Goal: Task Accomplishment & Management: Use online tool/utility

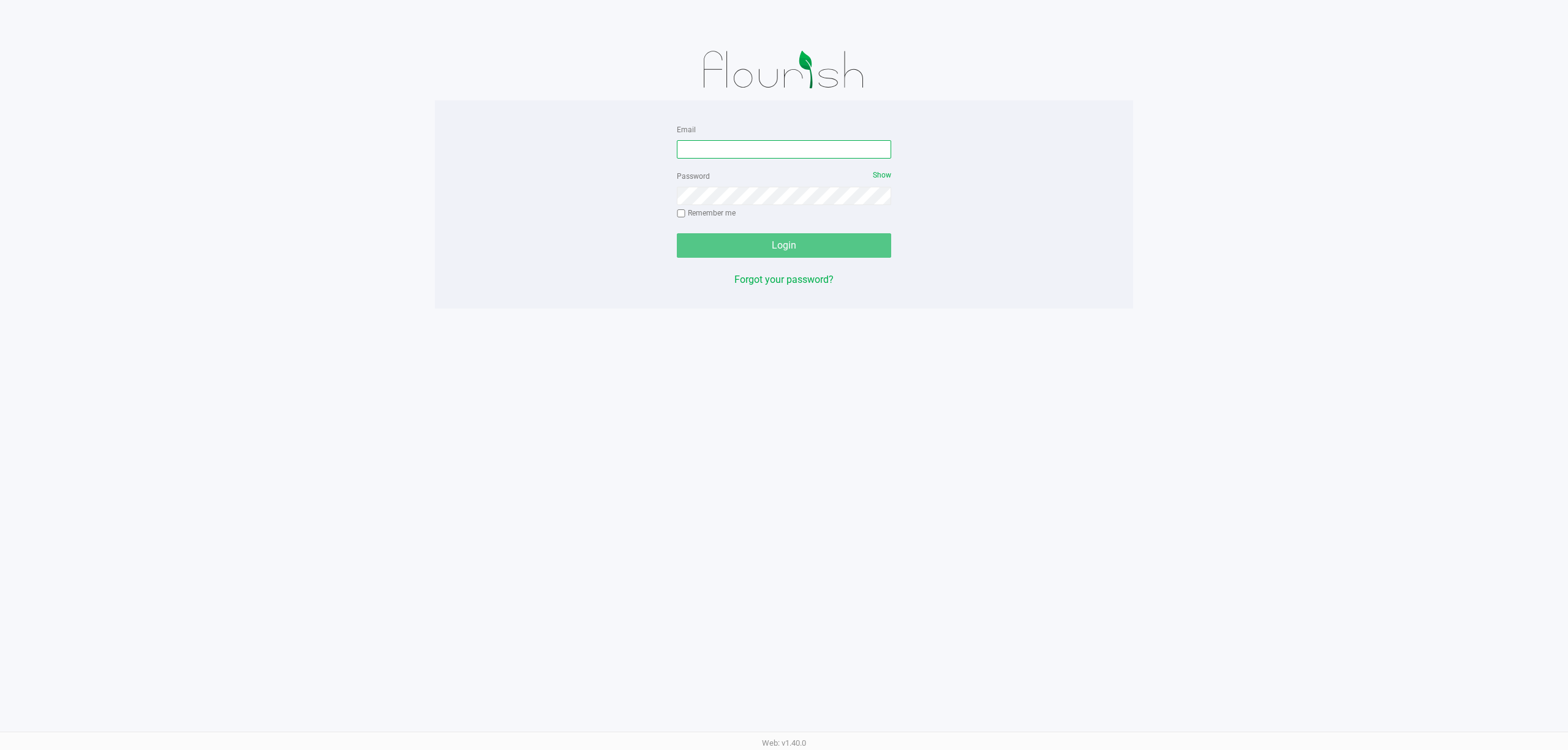
click at [719, 145] on input "Email" at bounding box center [783, 150] width 214 height 18
type input "[EMAIL_ADDRESS][DOMAIN_NAME]"
click at [676, 233] on button "Login" at bounding box center [783, 246] width 214 height 25
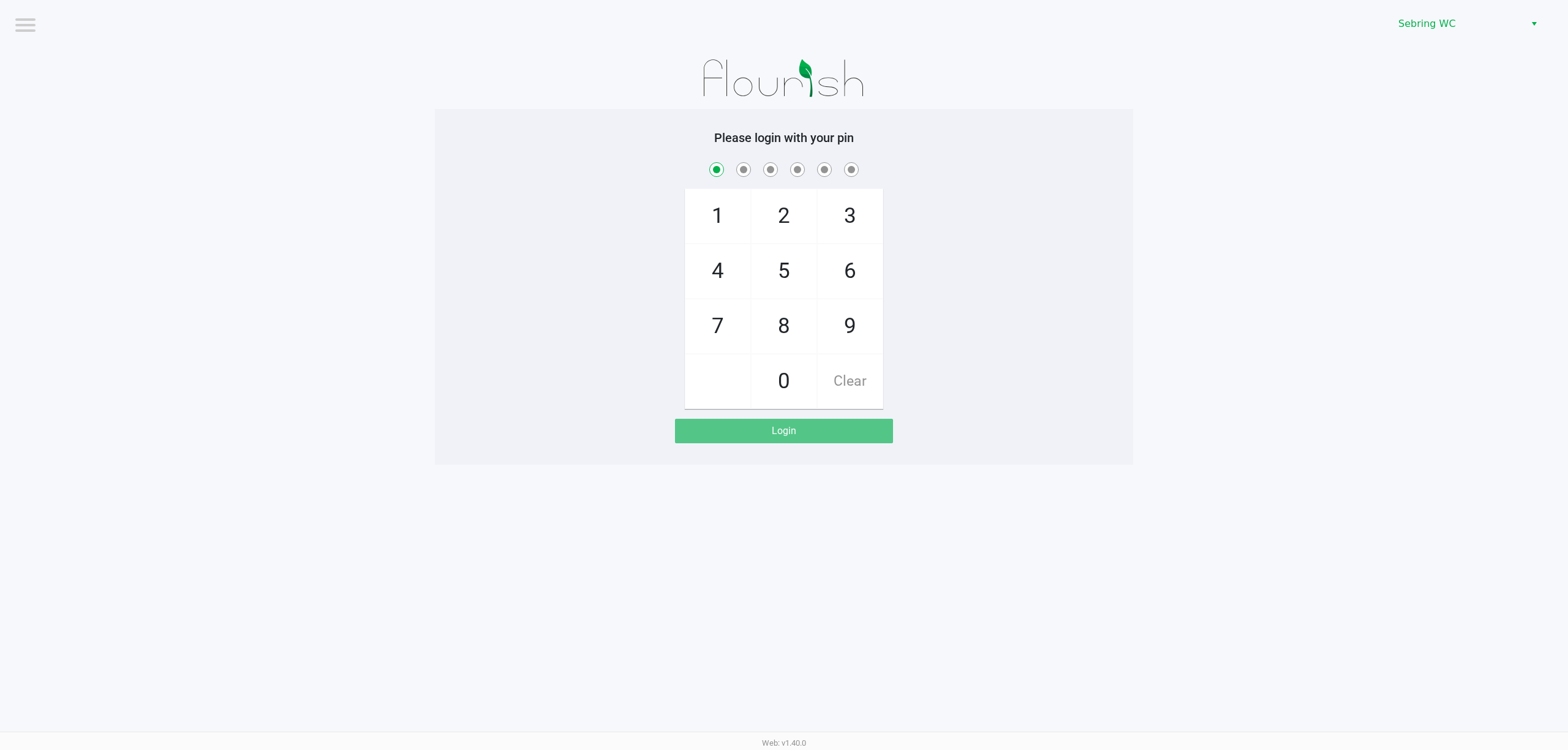
checkbox input "true"
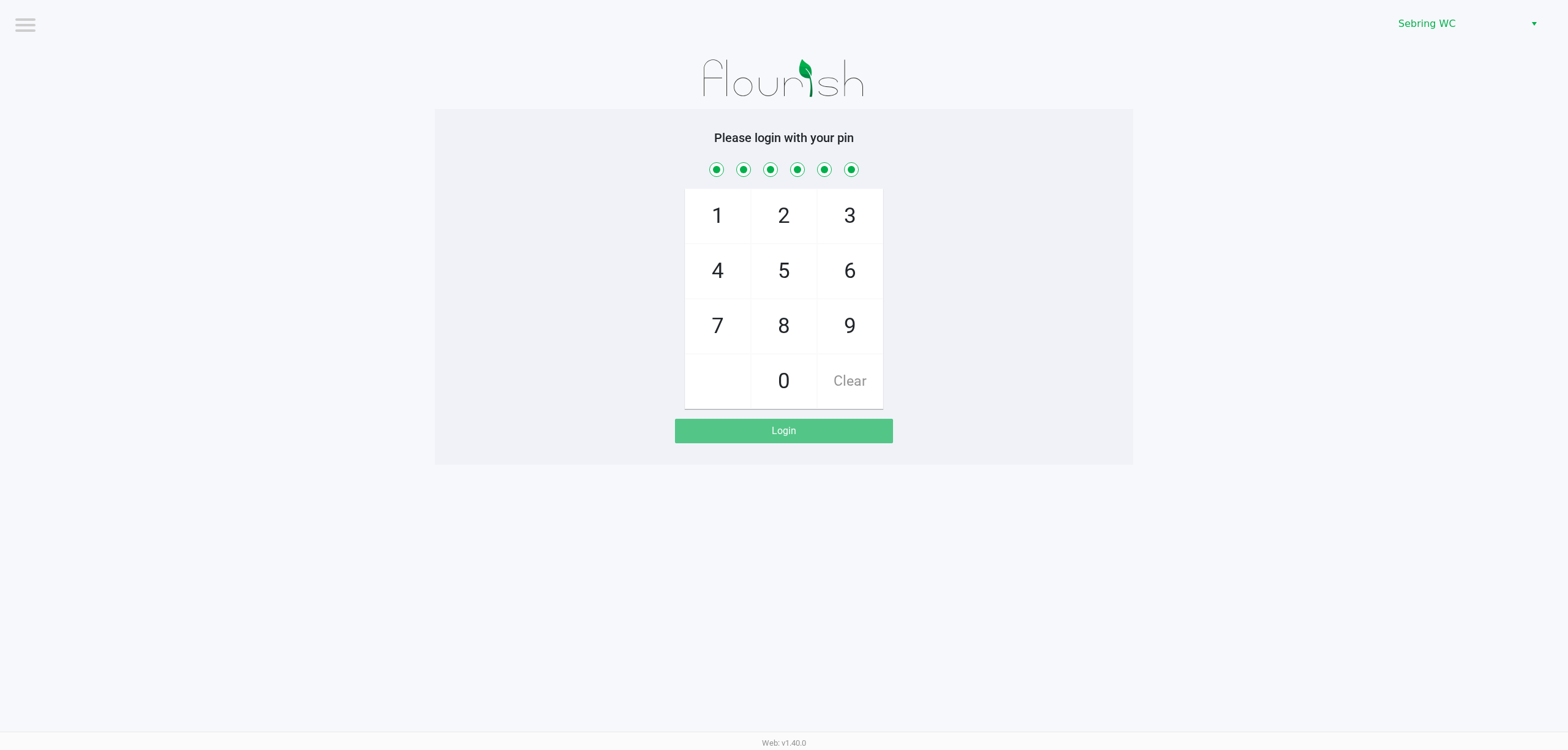
checkbox input "true"
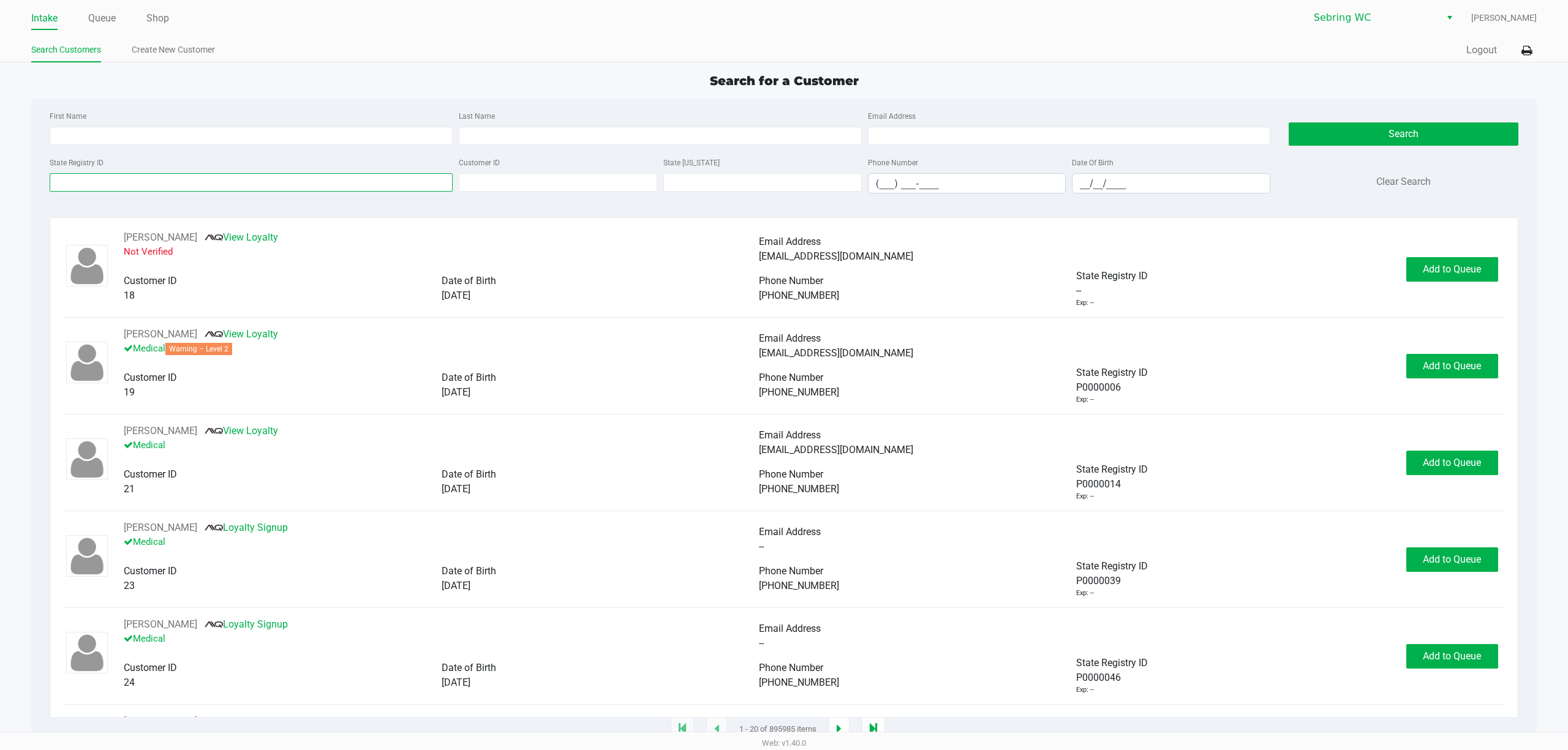
click at [162, 181] on input "State Registry ID" at bounding box center [251, 183] width 403 height 18
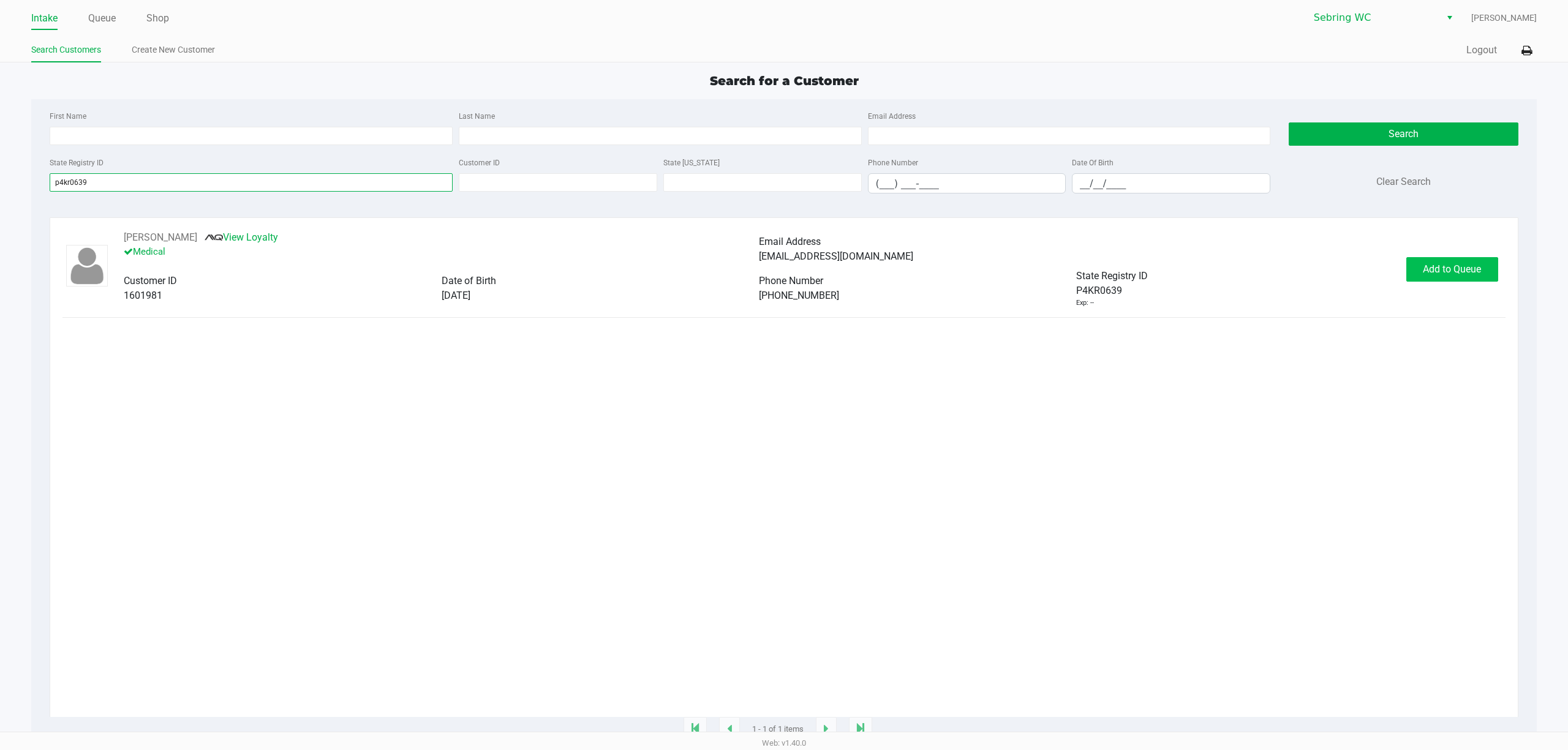
type input "p4kr0639"
click at [1473, 280] on button "Add to Queue" at bounding box center [1451, 270] width 92 height 25
click at [1456, 272] on span "In Queue" at bounding box center [1465, 269] width 103 height 12
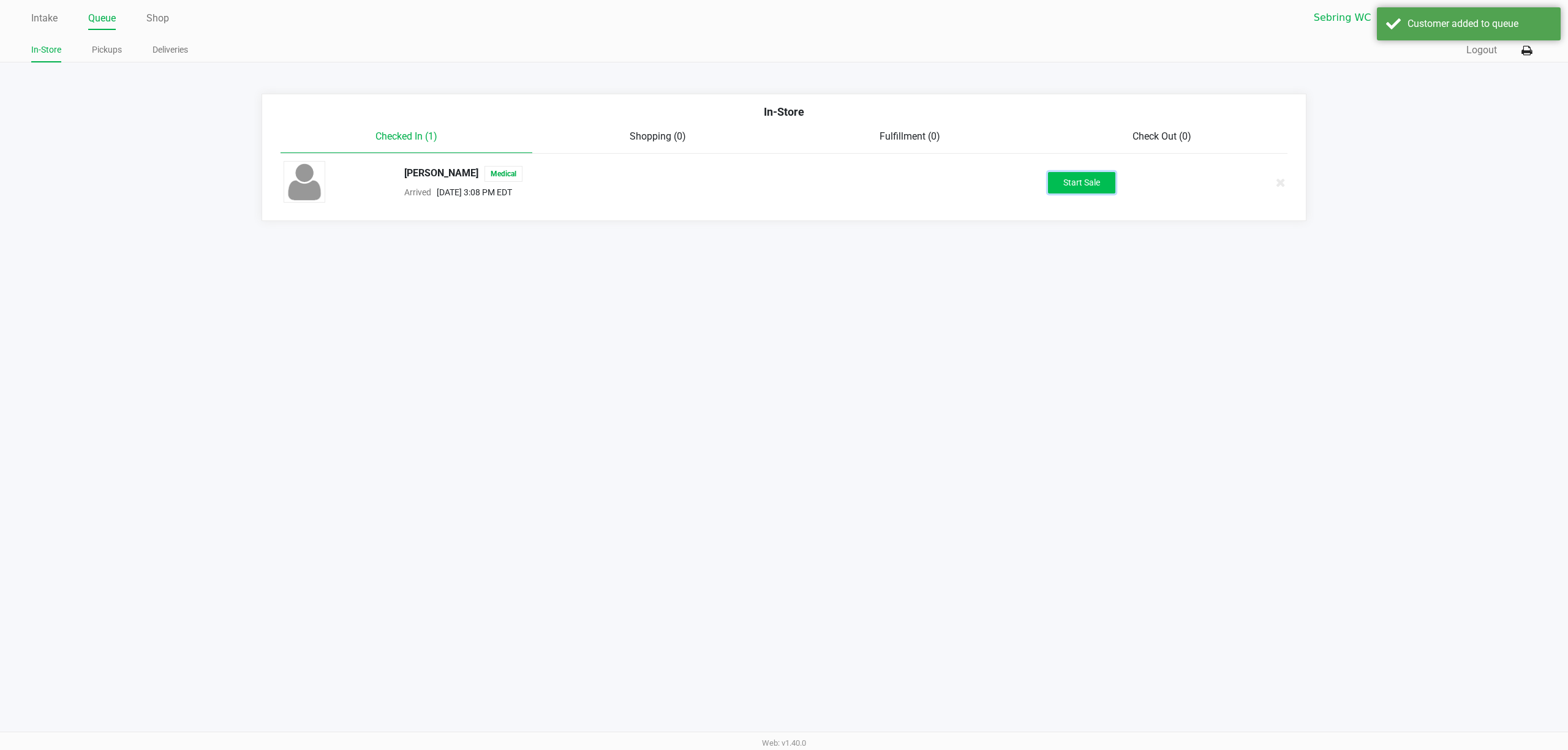
click at [1073, 184] on button "Start Sale" at bounding box center [1081, 183] width 67 height 21
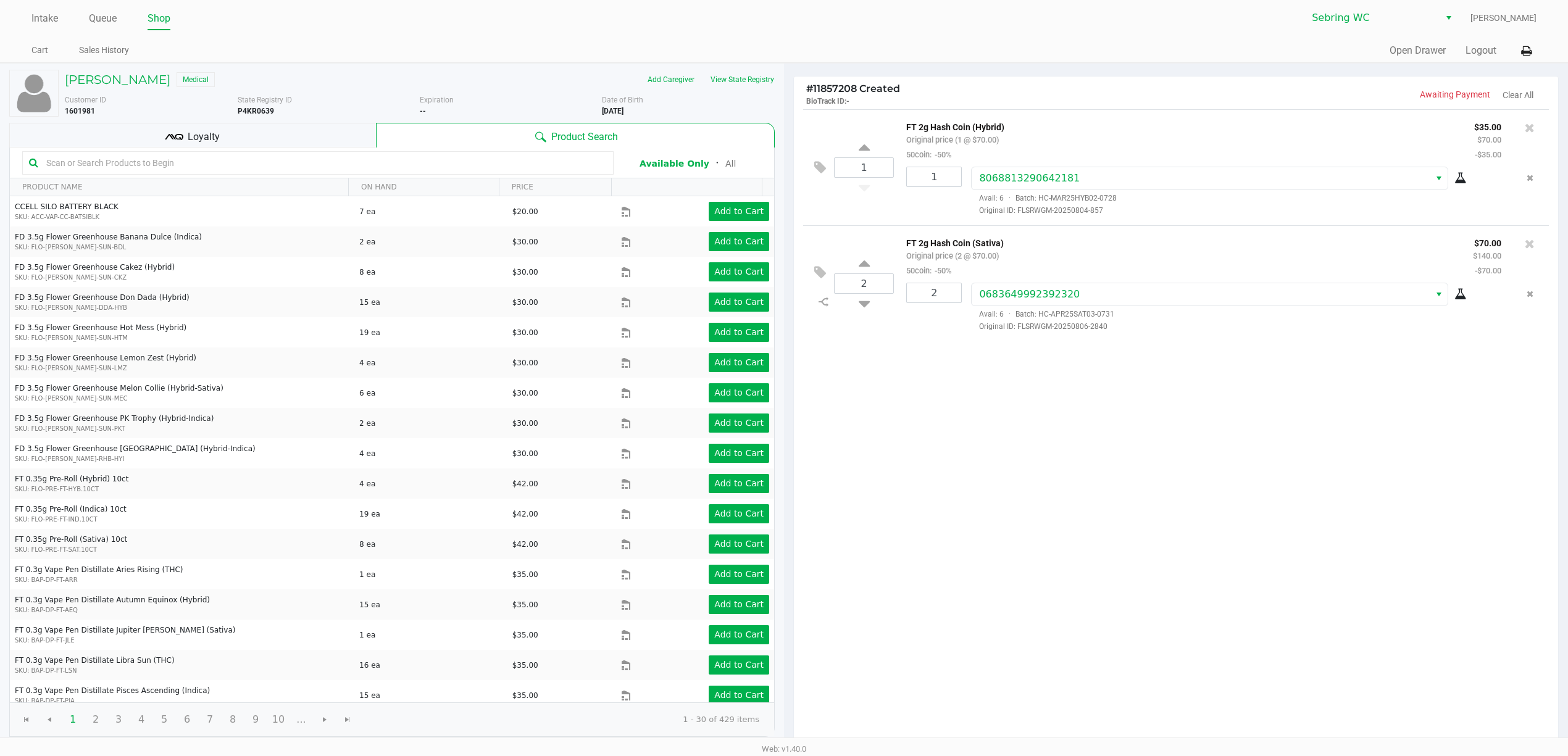
scroll to position [128, 0]
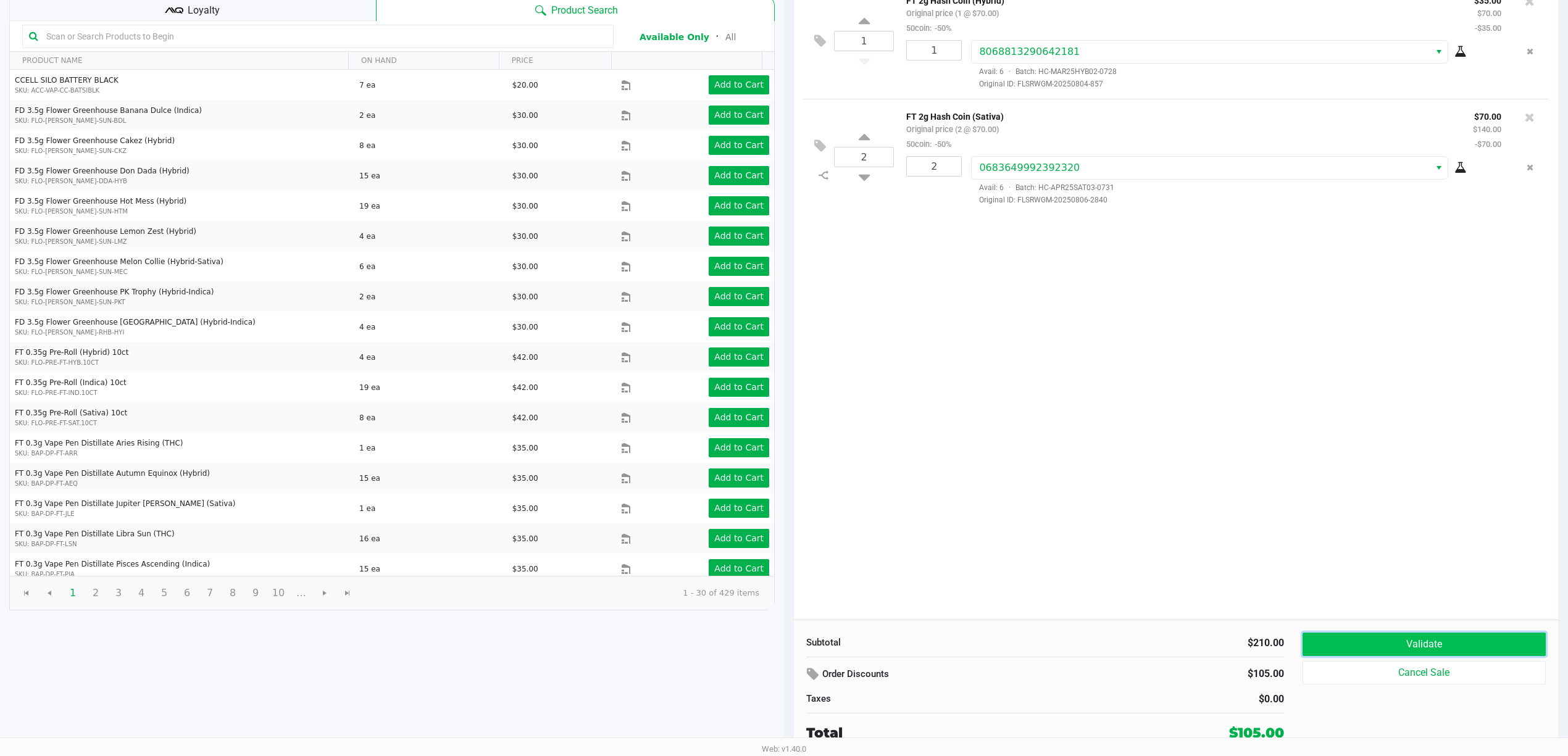
click at [1356, 649] on button "Validate" at bounding box center [1424, 644] width 243 height 23
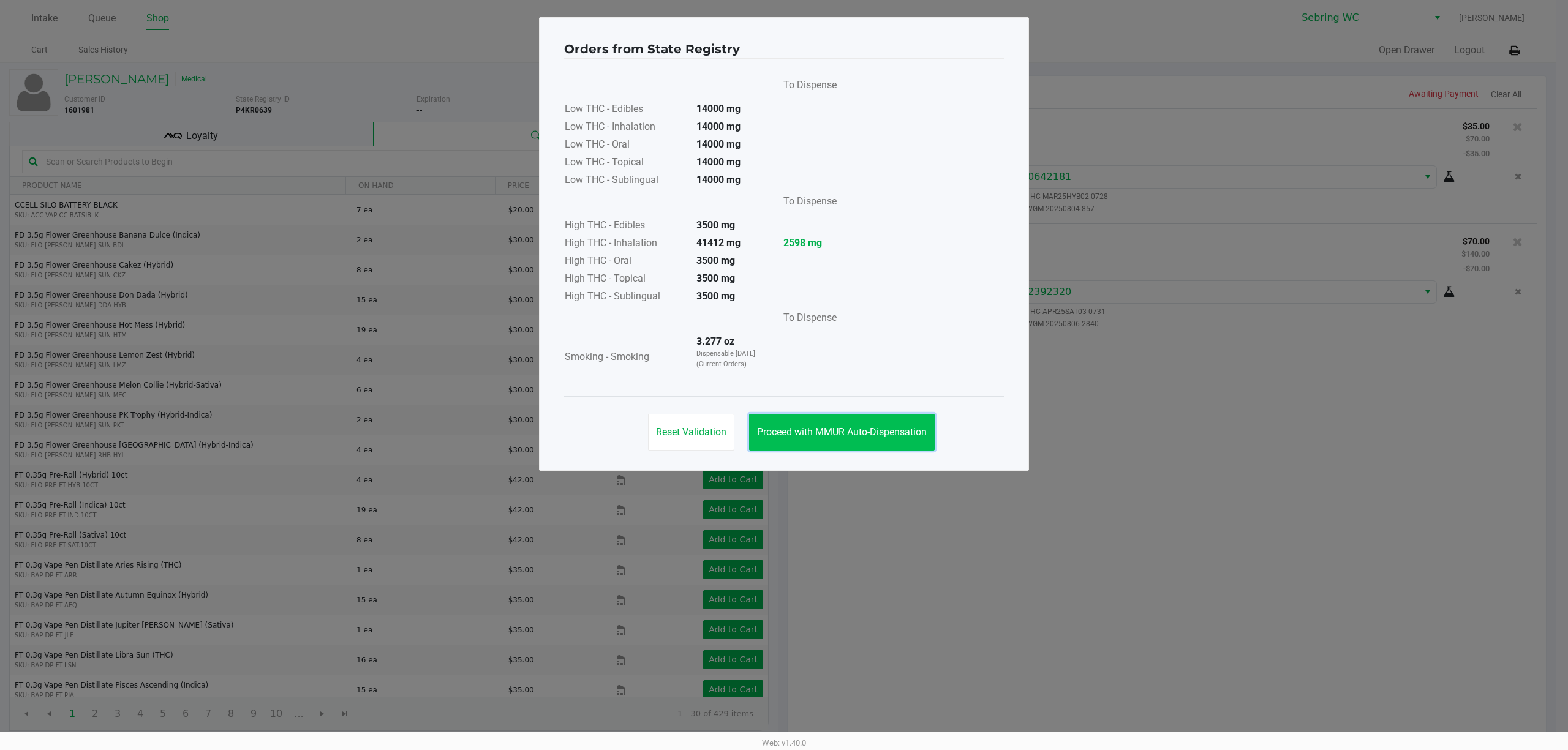
click at [834, 437] on span "Proceed with MMUR Auto-Dispensation" at bounding box center [841, 432] width 170 height 12
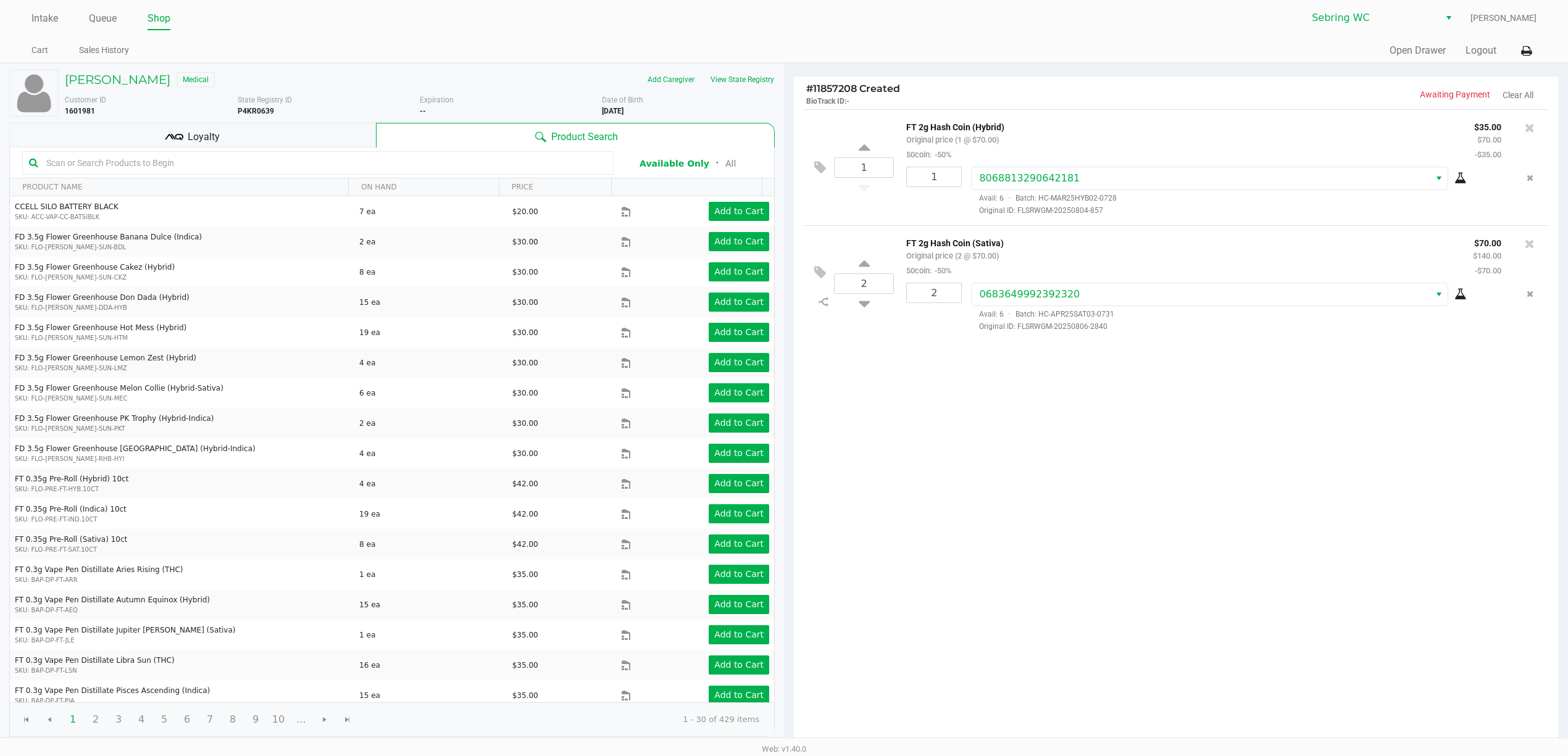
scroll to position [128, 0]
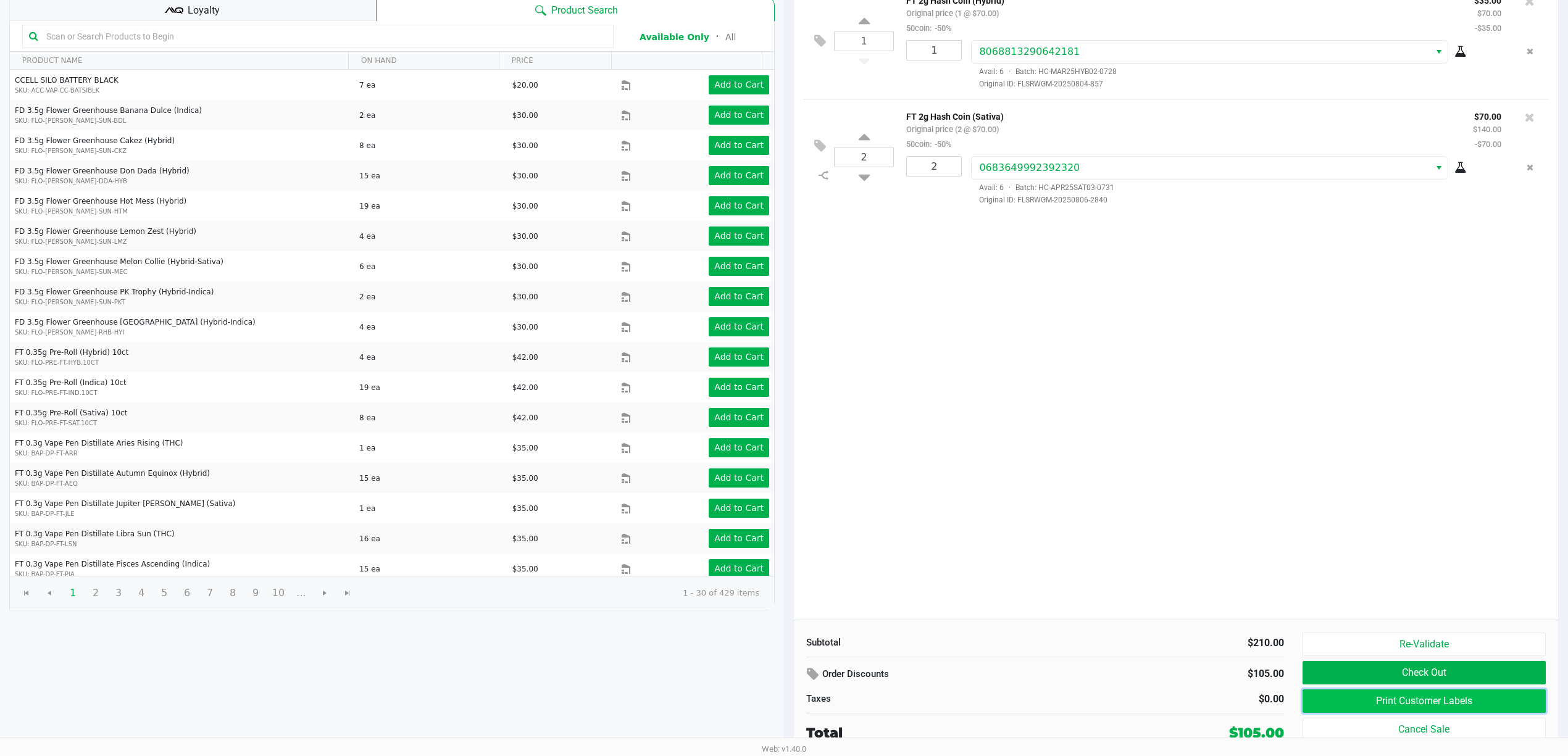
click at [1360, 697] on button "Print Customer Labels" at bounding box center [1424, 701] width 243 height 23
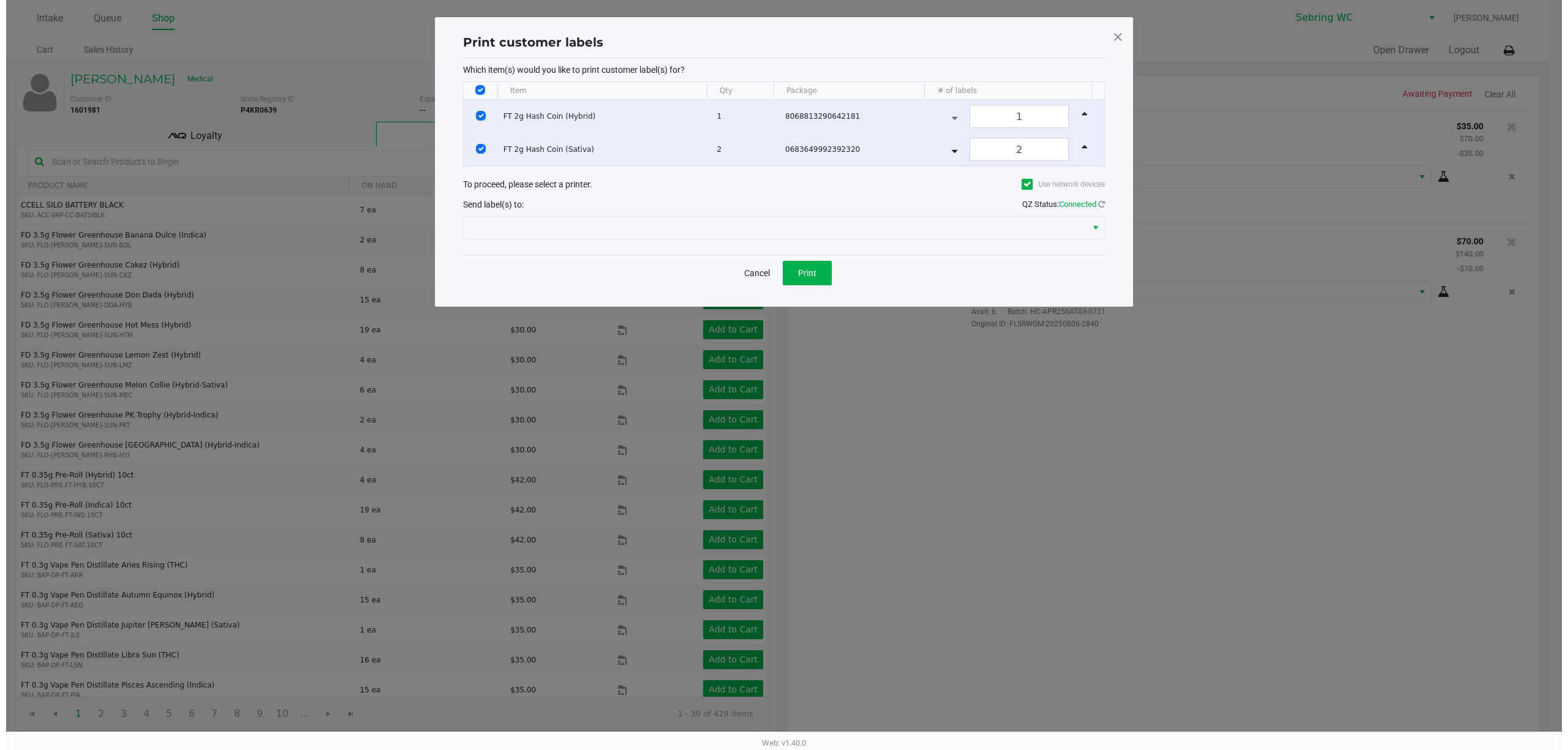
scroll to position [0, 0]
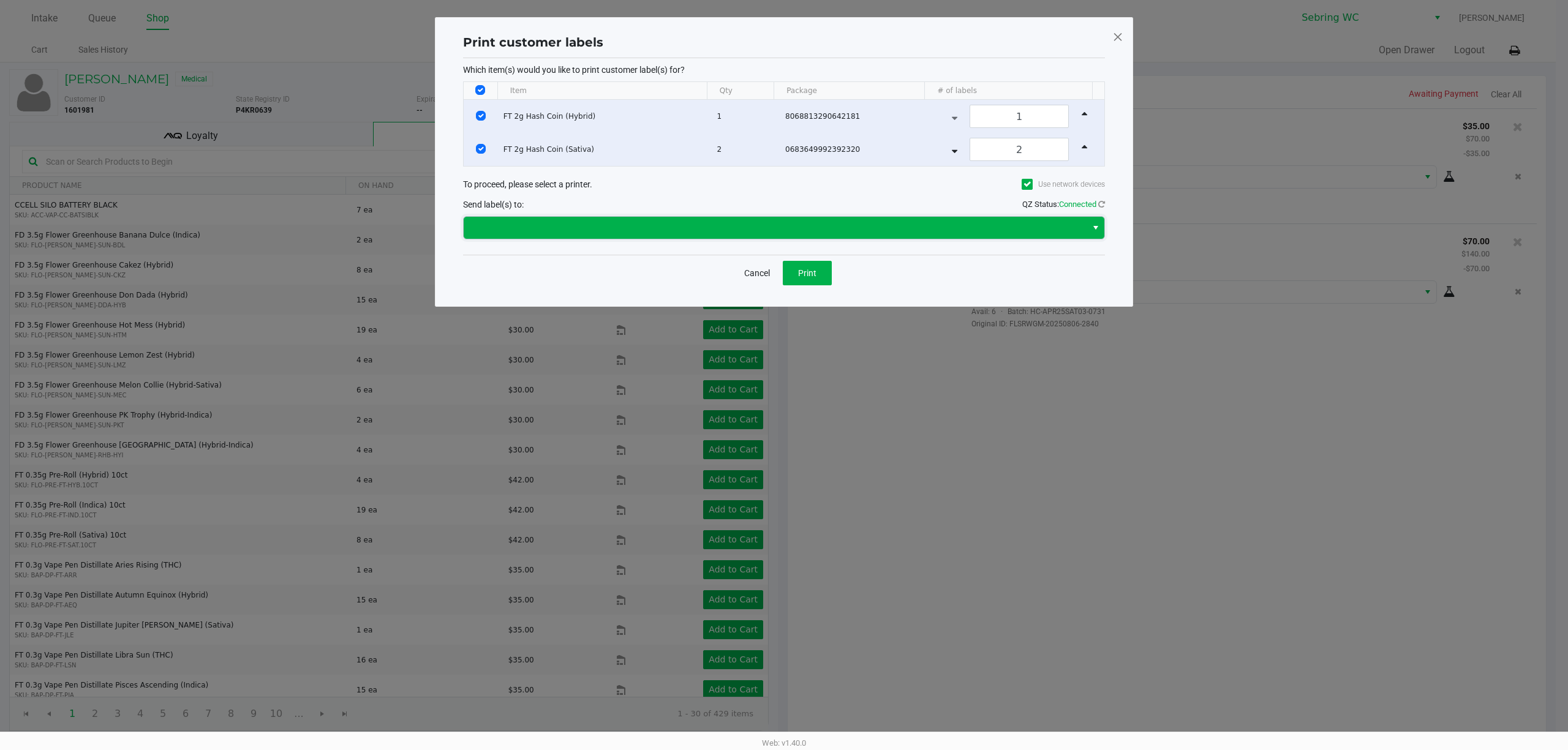
click at [799, 227] on span at bounding box center [774, 228] width 608 height 15
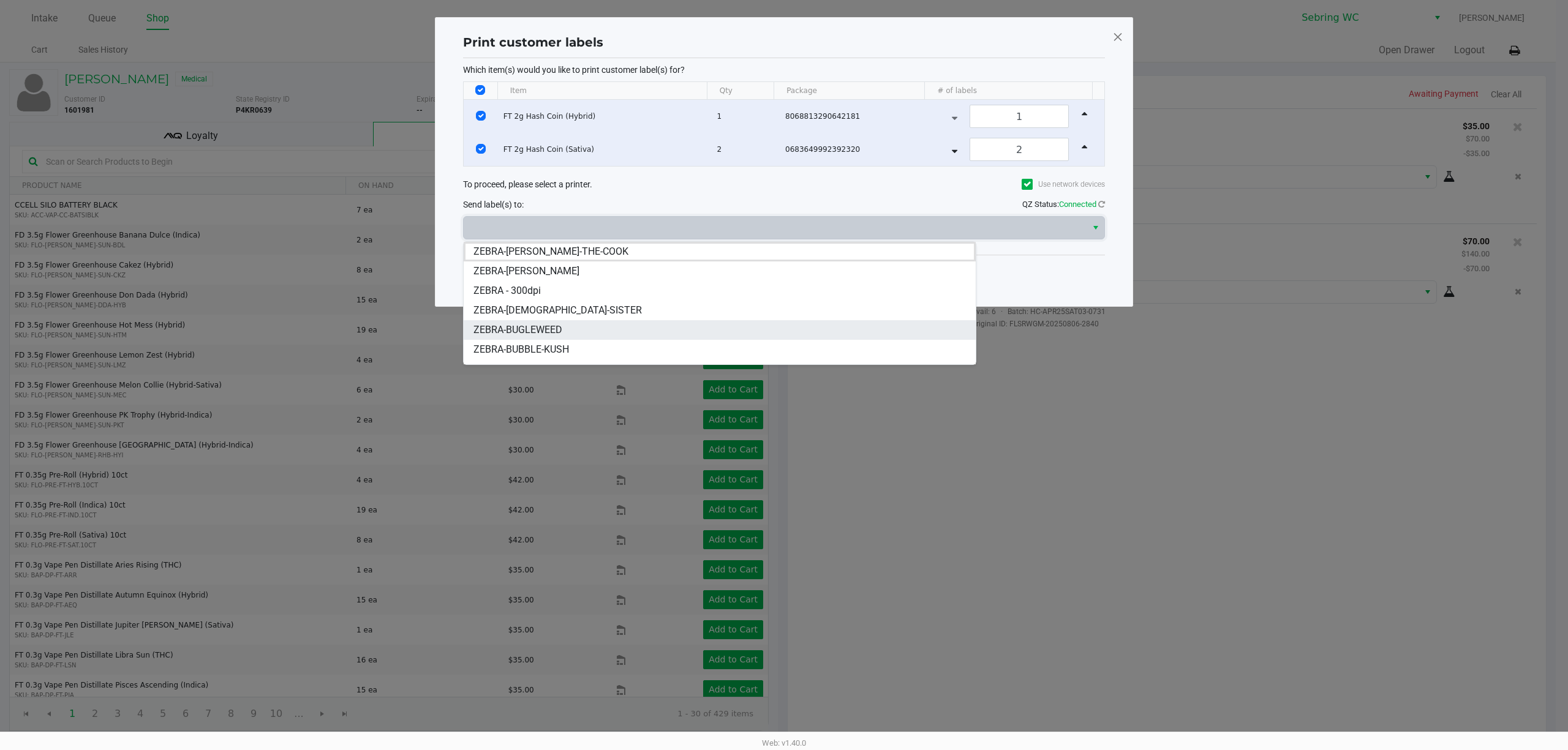
click at [644, 326] on li "ZEBRA-BUGLEWEED" at bounding box center [719, 330] width 512 height 20
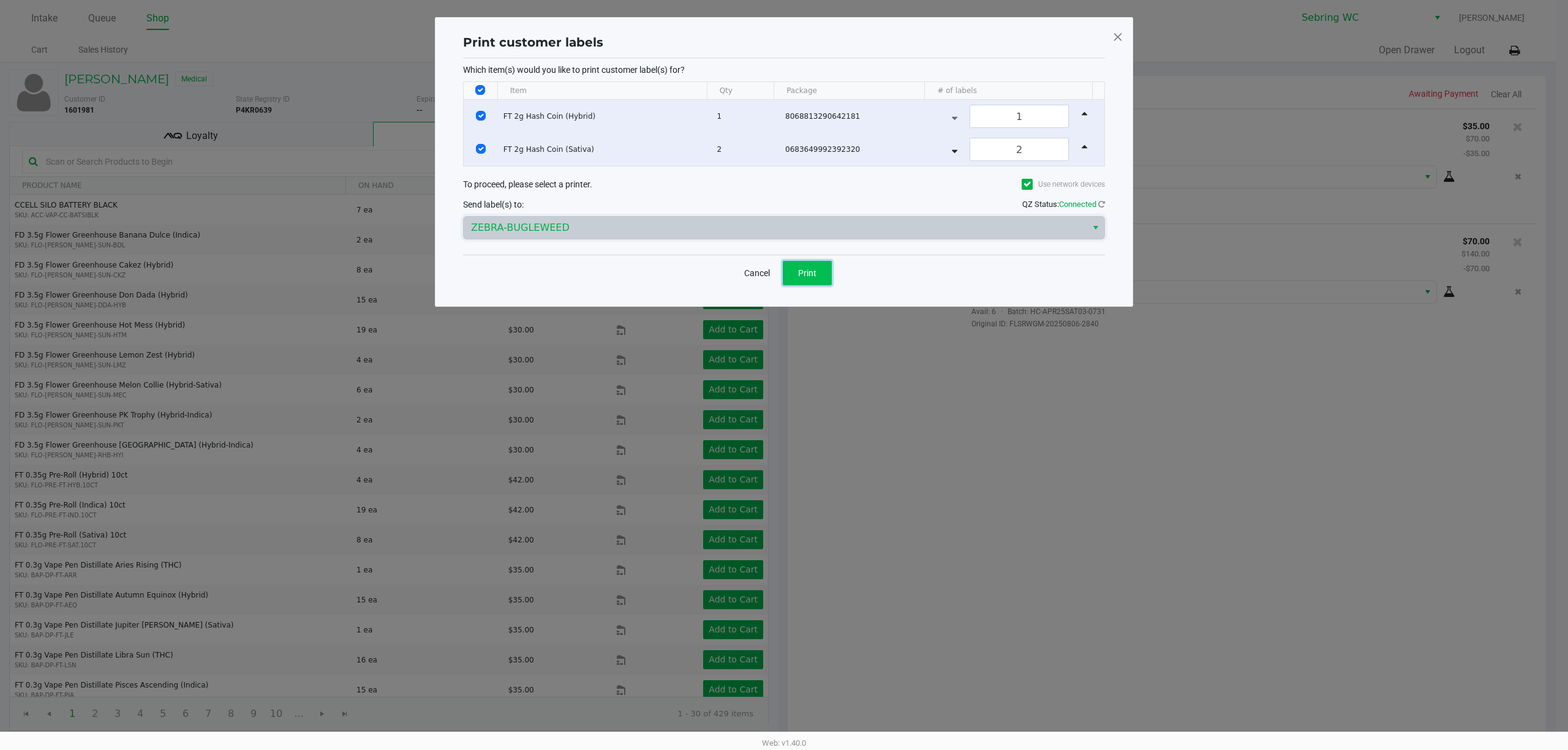
click at [824, 273] on button "Print" at bounding box center [806, 273] width 49 height 25
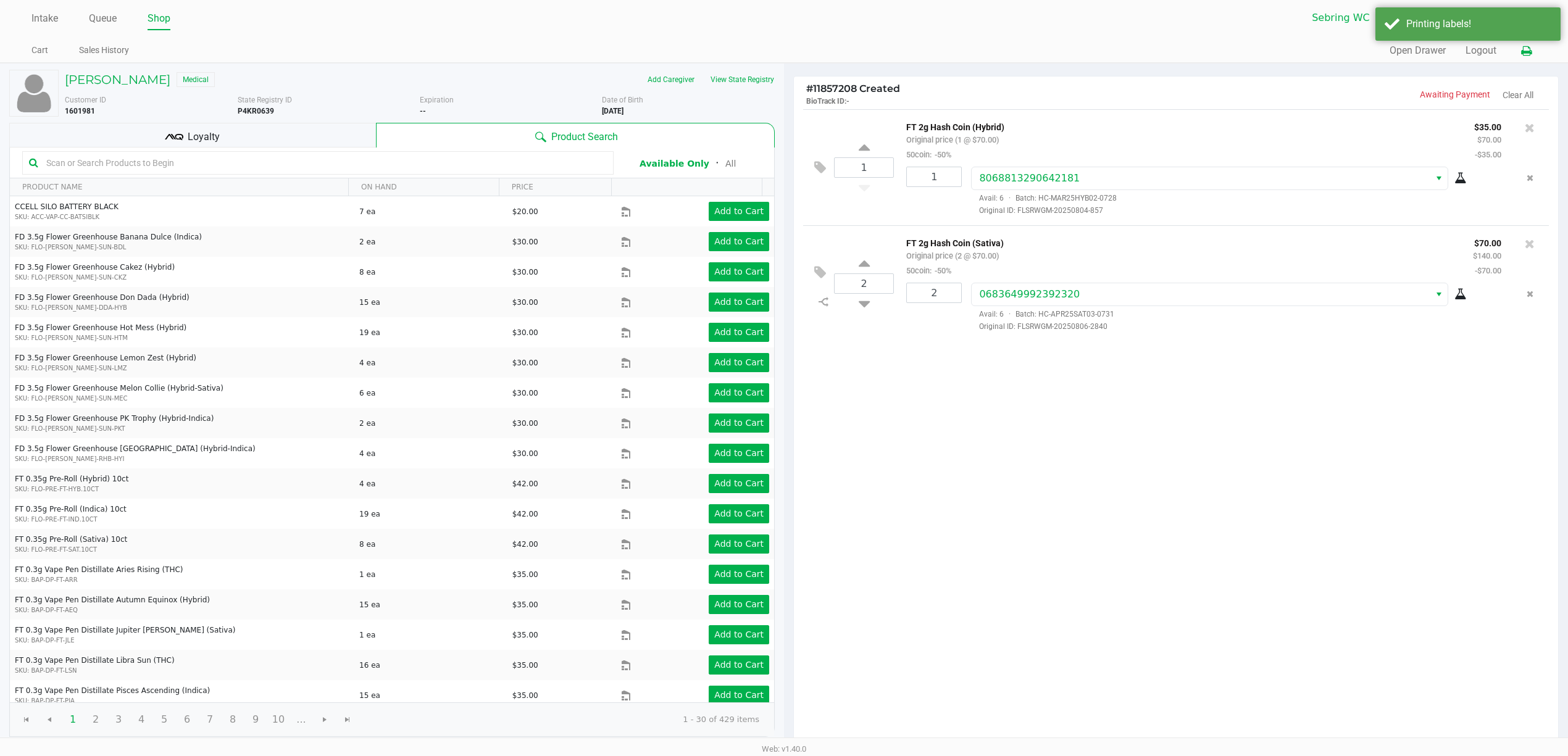
click at [1521, 48] on icon at bounding box center [1526, 51] width 11 height 8
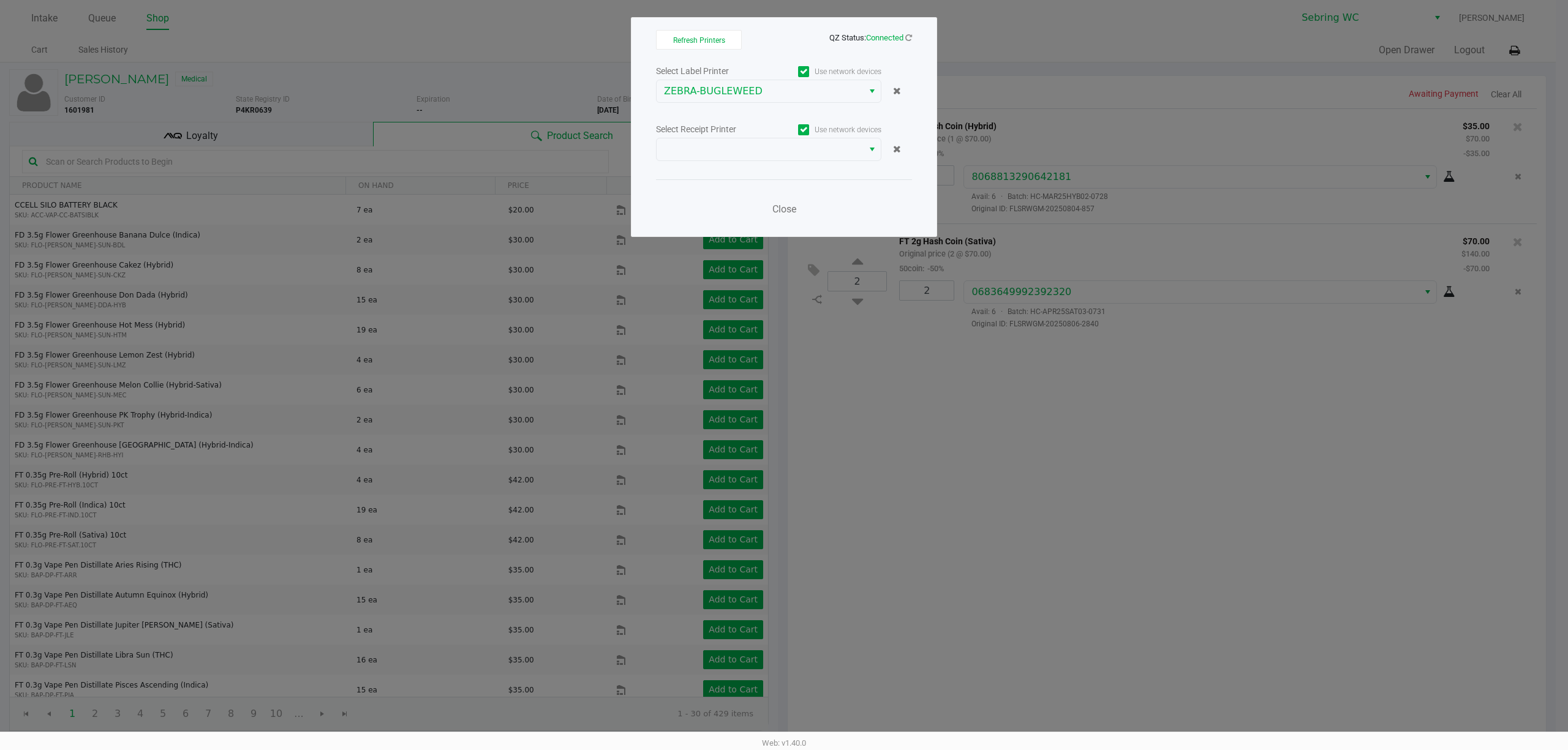
click at [676, 133] on div "Select Receipt Printer" at bounding box center [712, 130] width 112 height 13
click at [679, 155] on span at bounding box center [760, 150] width 192 height 15
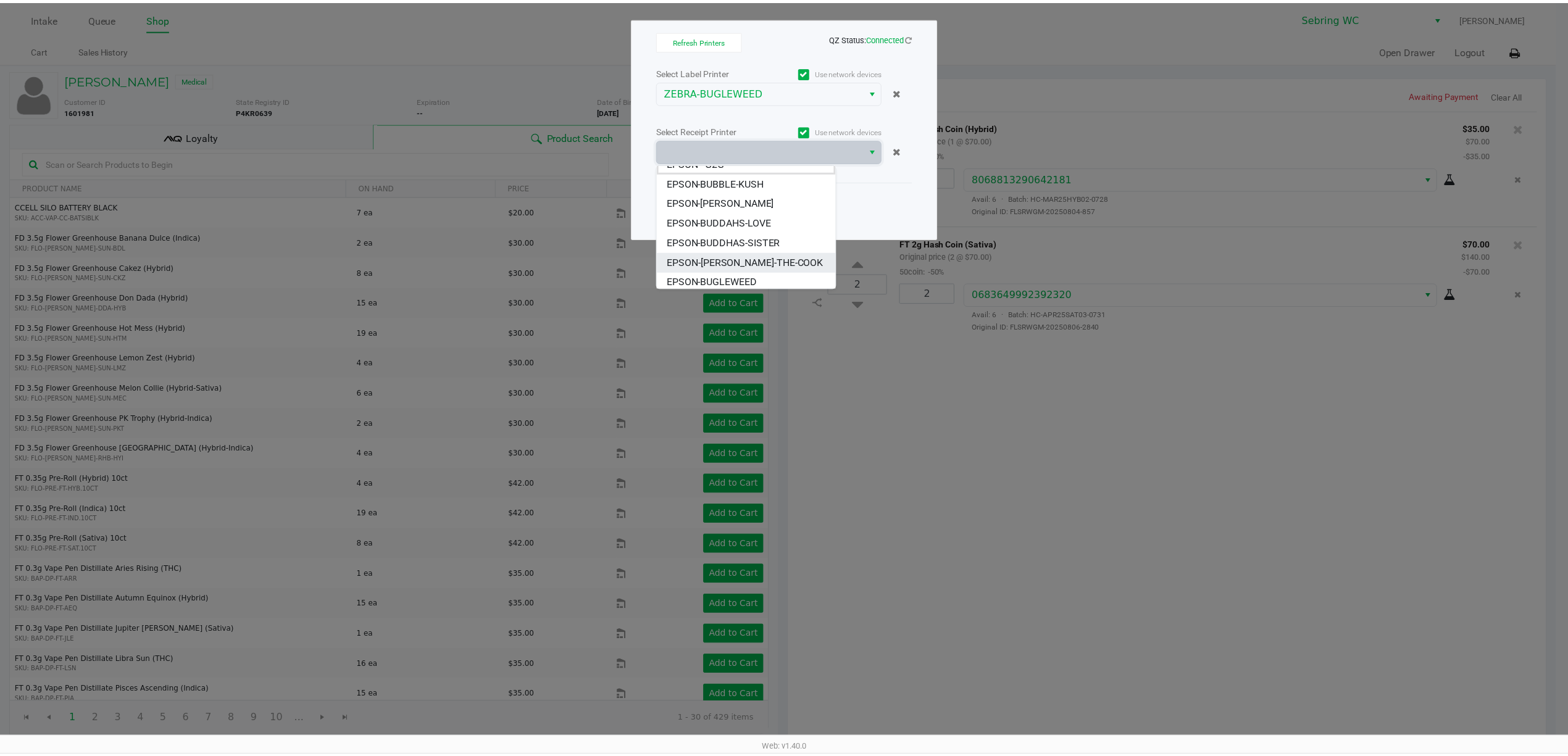
scroll to position [15, 0]
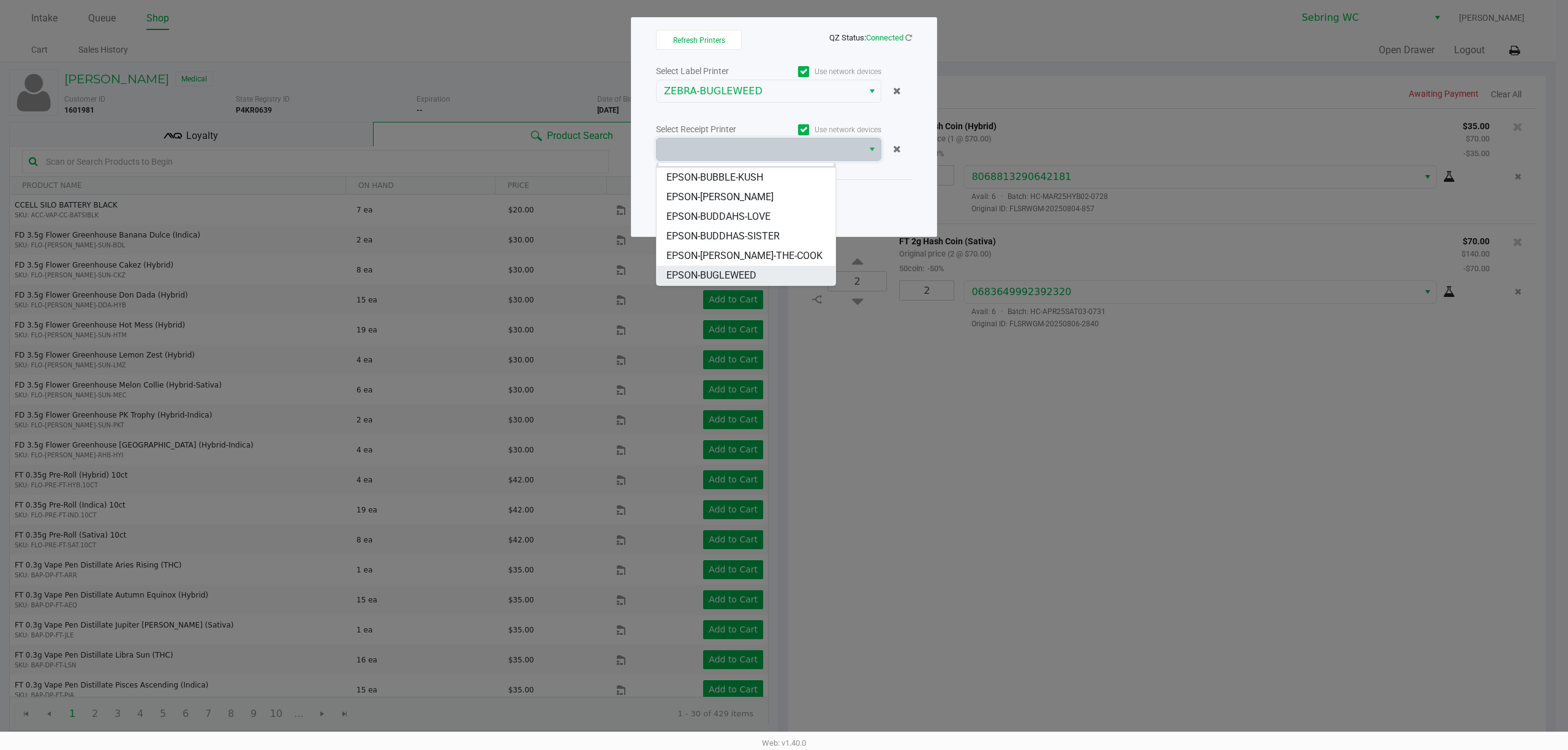
click at [770, 275] on li "EPSON-BUGLEWEED" at bounding box center [746, 275] width 179 height 20
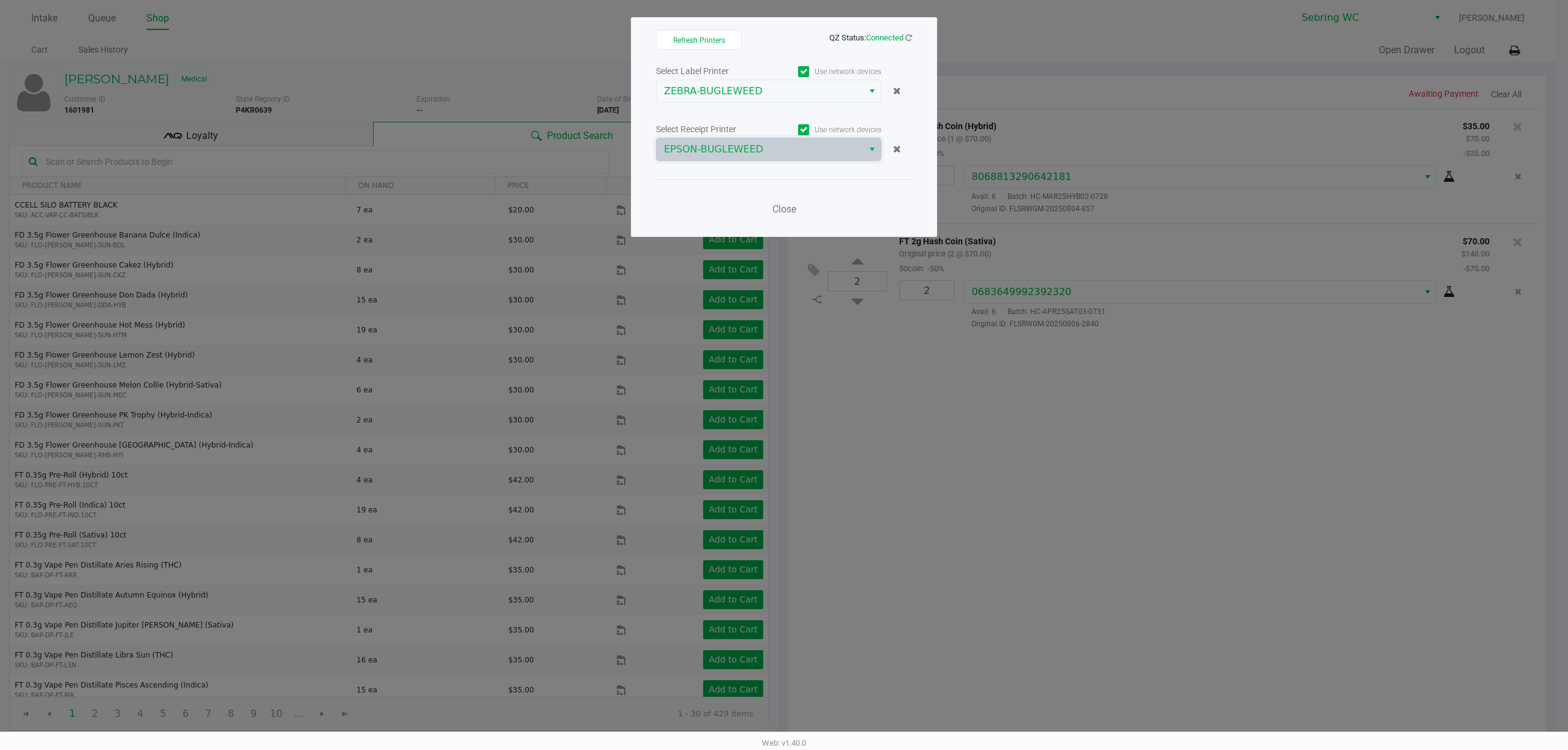
click at [1096, 499] on ngb-modal-window "Refresh Printers QZ Status: Connected Select Label Printer Use network devices …" at bounding box center [784, 375] width 1568 height 750
click at [769, 203] on button "Close" at bounding box center [784, 209] width 36 height 25
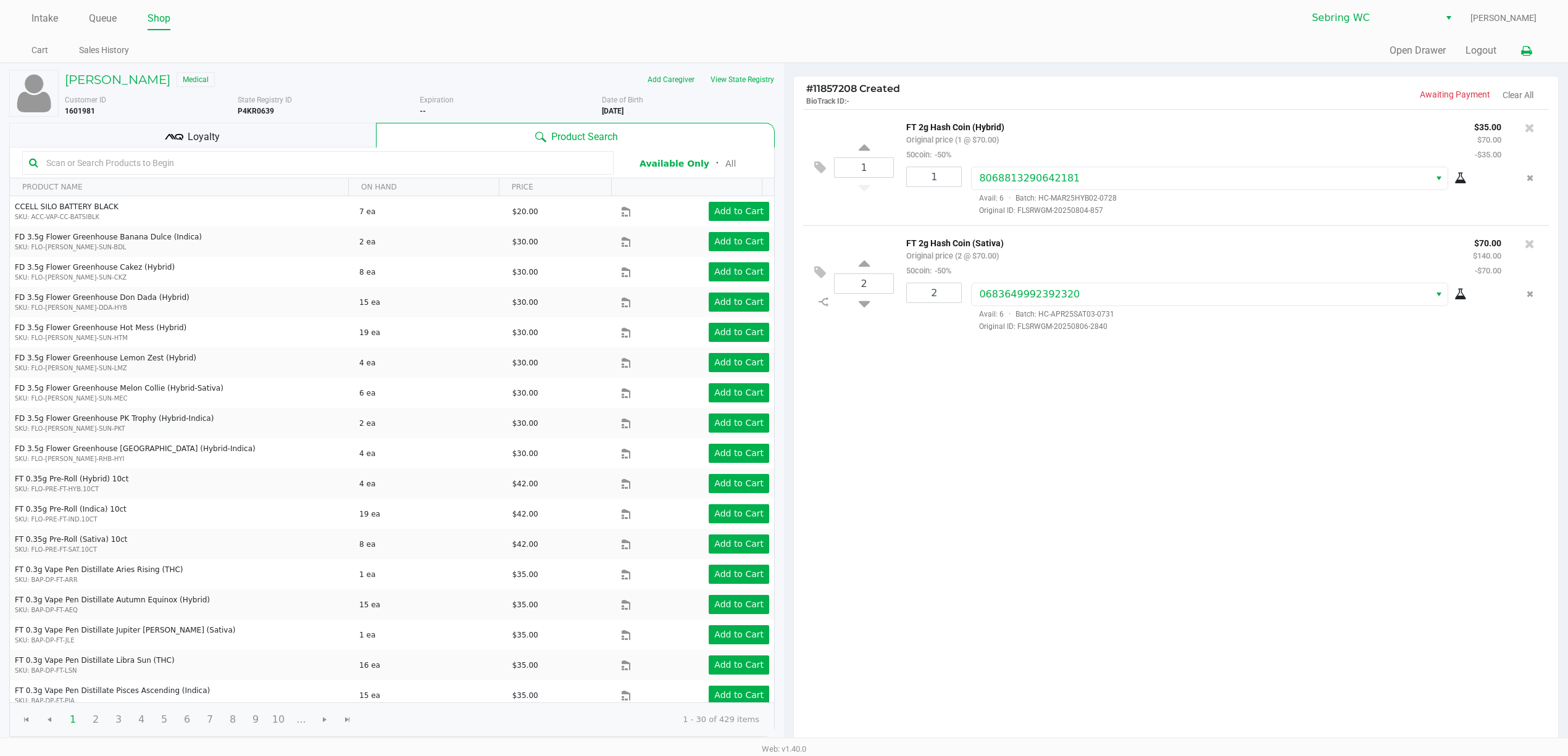
scroll to position [128, 0]
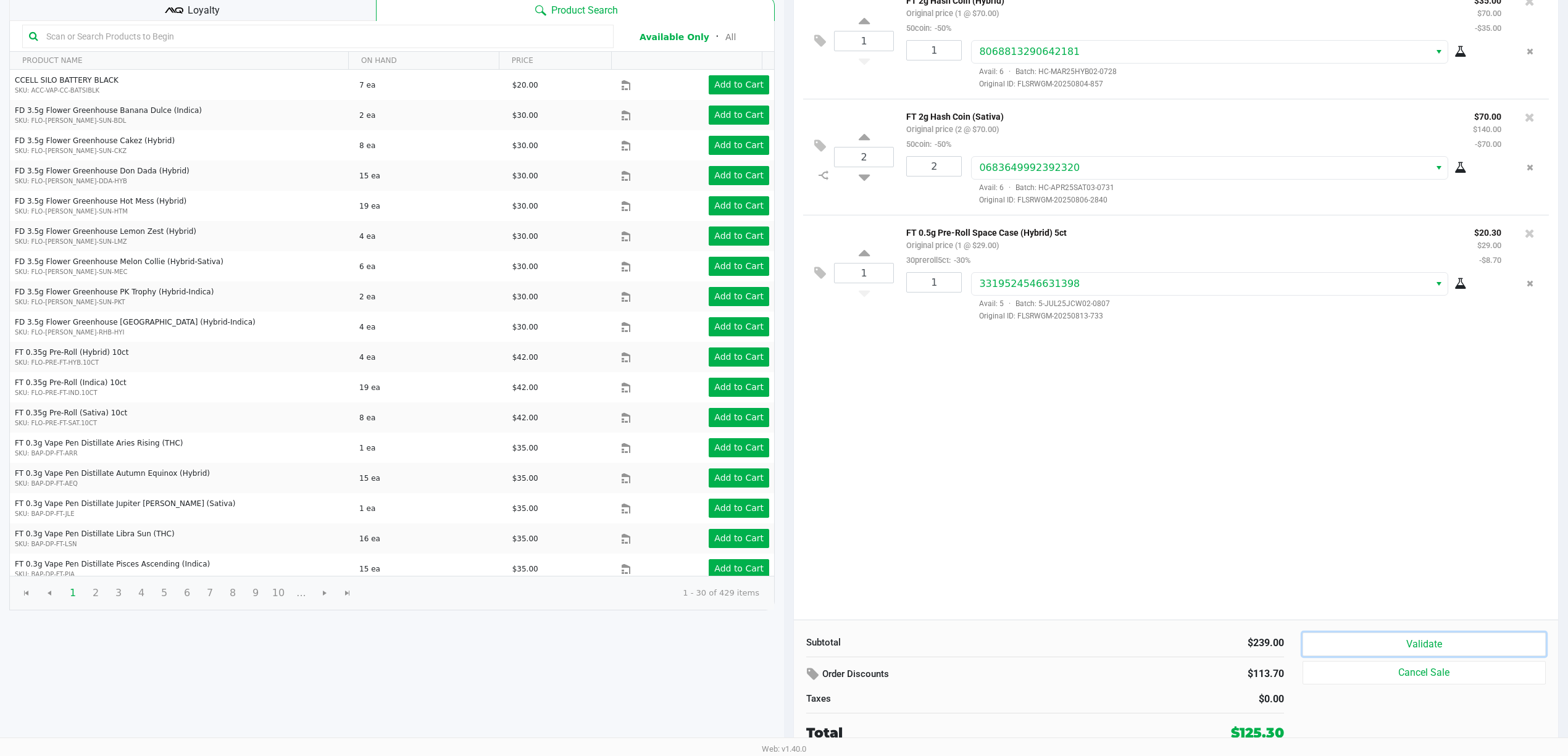
click at [1340, 640] on button "Validate" at bounding box center [1424, 644] width 243 height 23
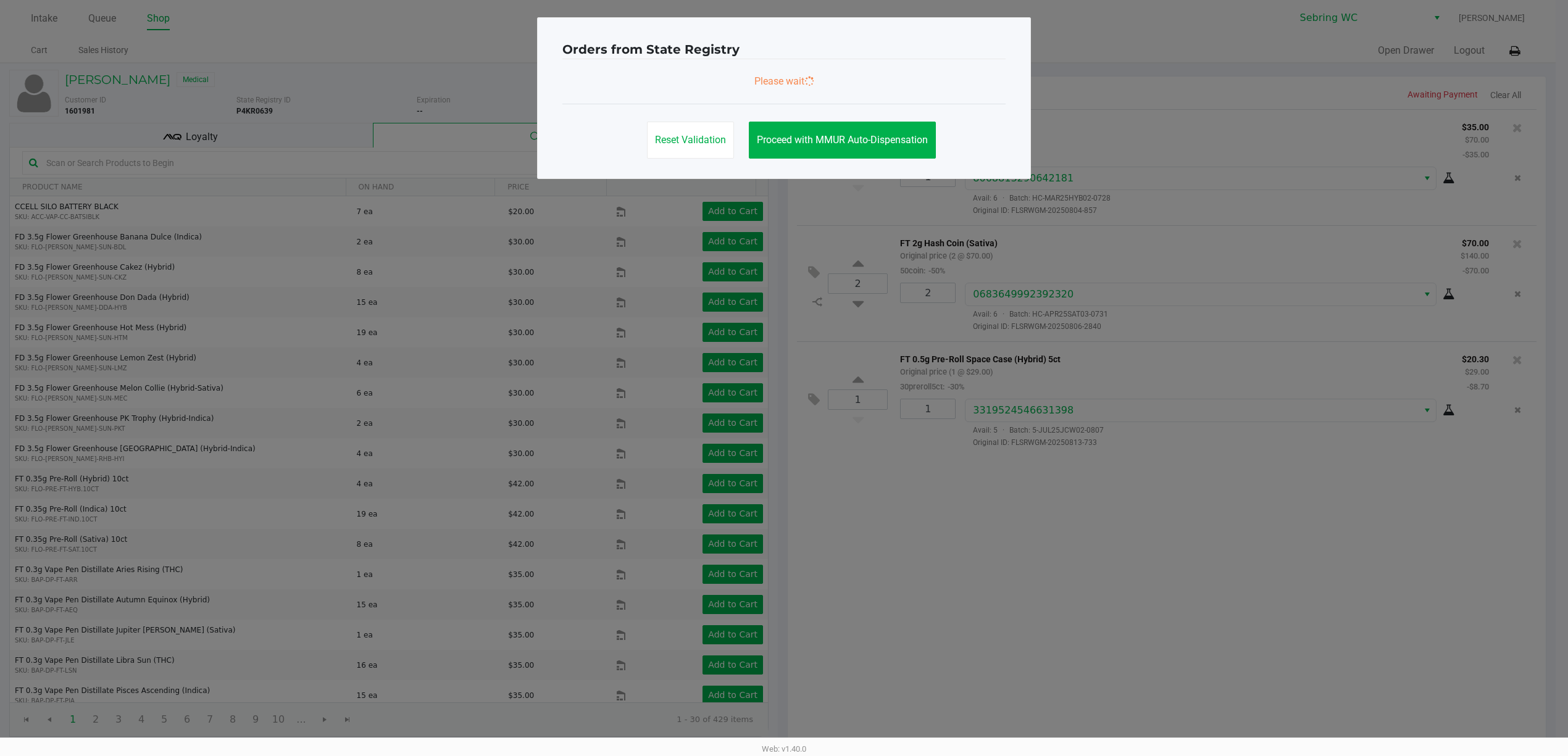
scroll to position [0, 0]
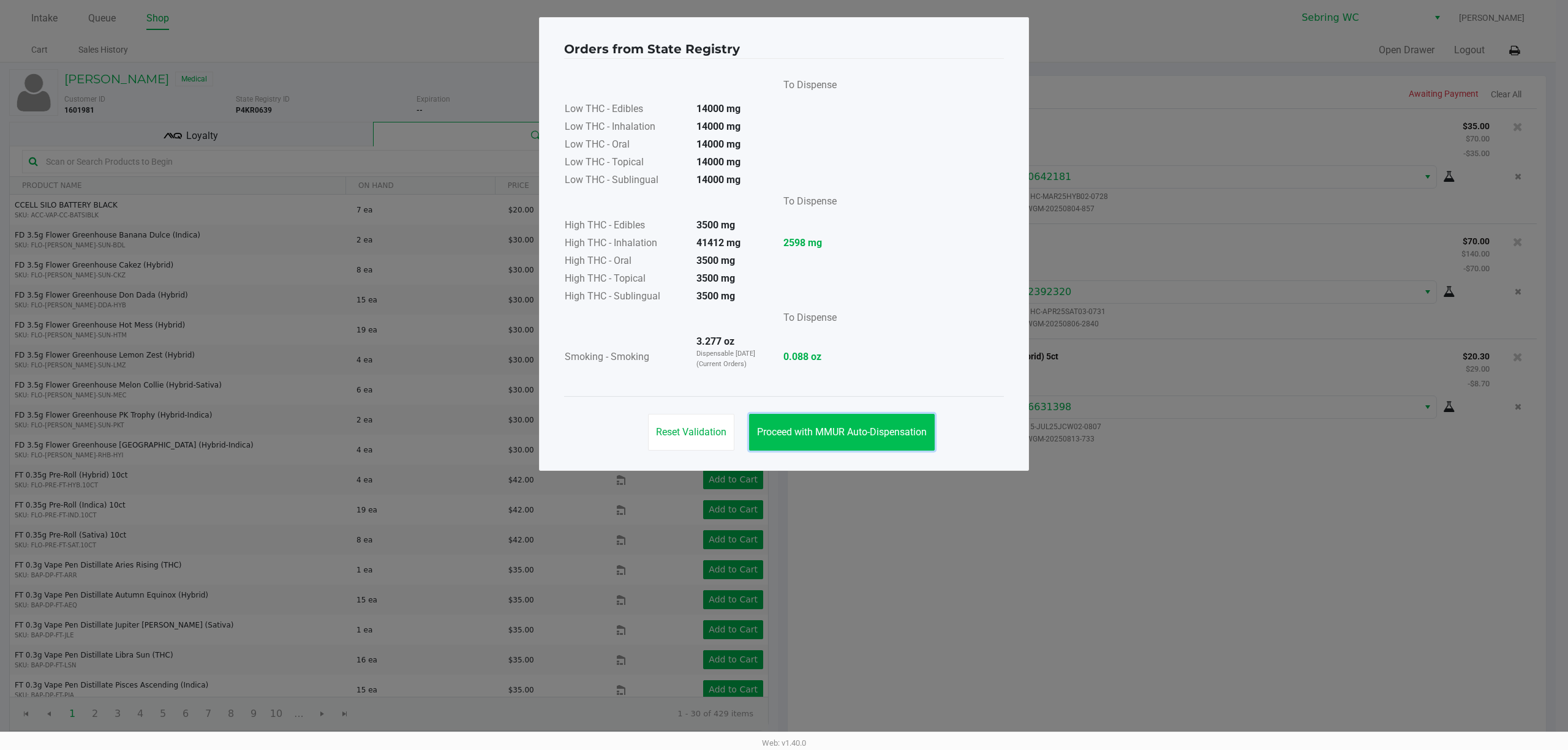
click at [896, 435] on span "Proceed with MMUR Auto-Dispensation" at bounding box center [841, 432] width 170 height 12
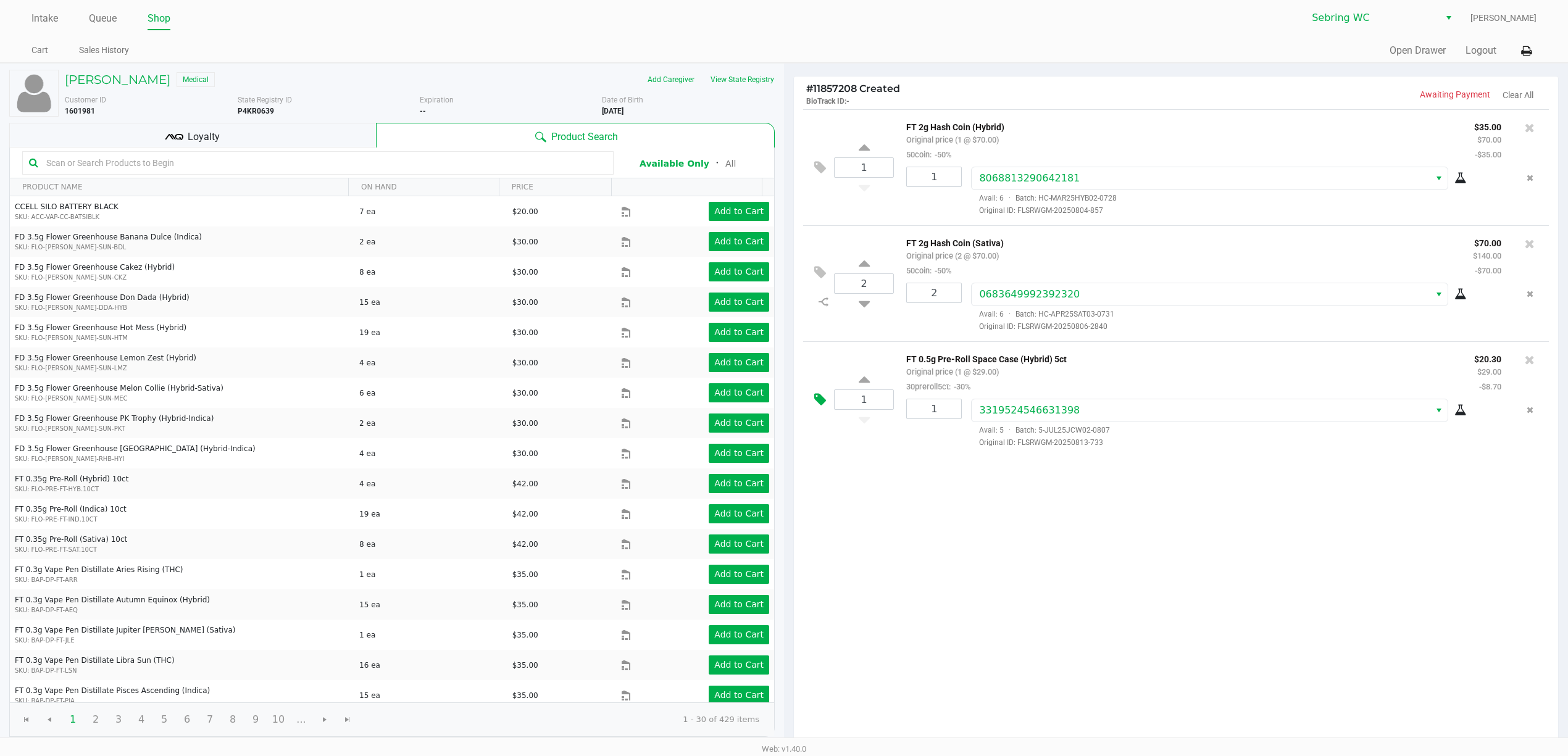
click at [820, 403] on icon at bounding box center [820, 399] width 12 height 14
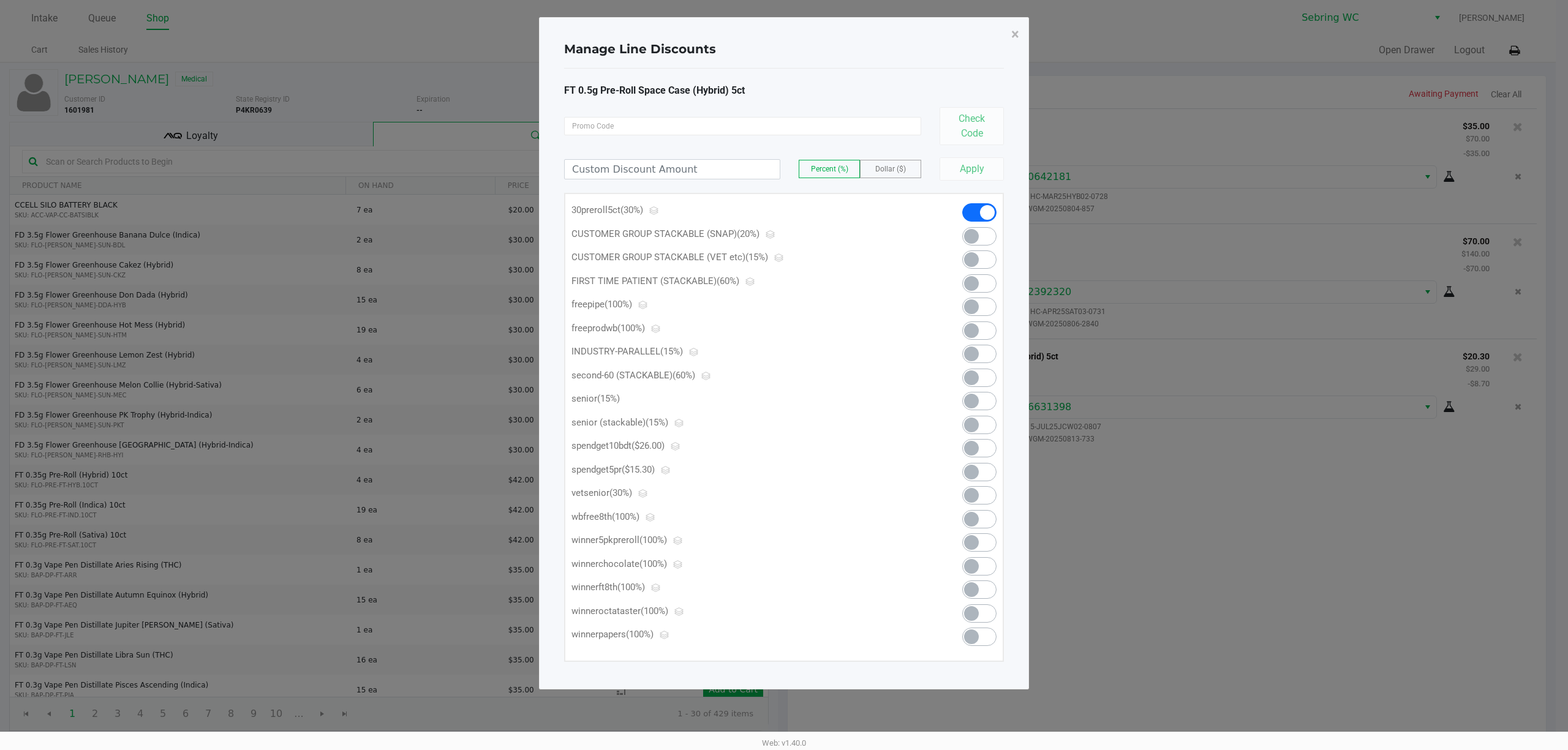
click at [968, 473] on span at bounding box center [972, 472] width 15 height 15
click at [1011, 37] on span "×" at bounding box center [1016, 34] width 8 height 17
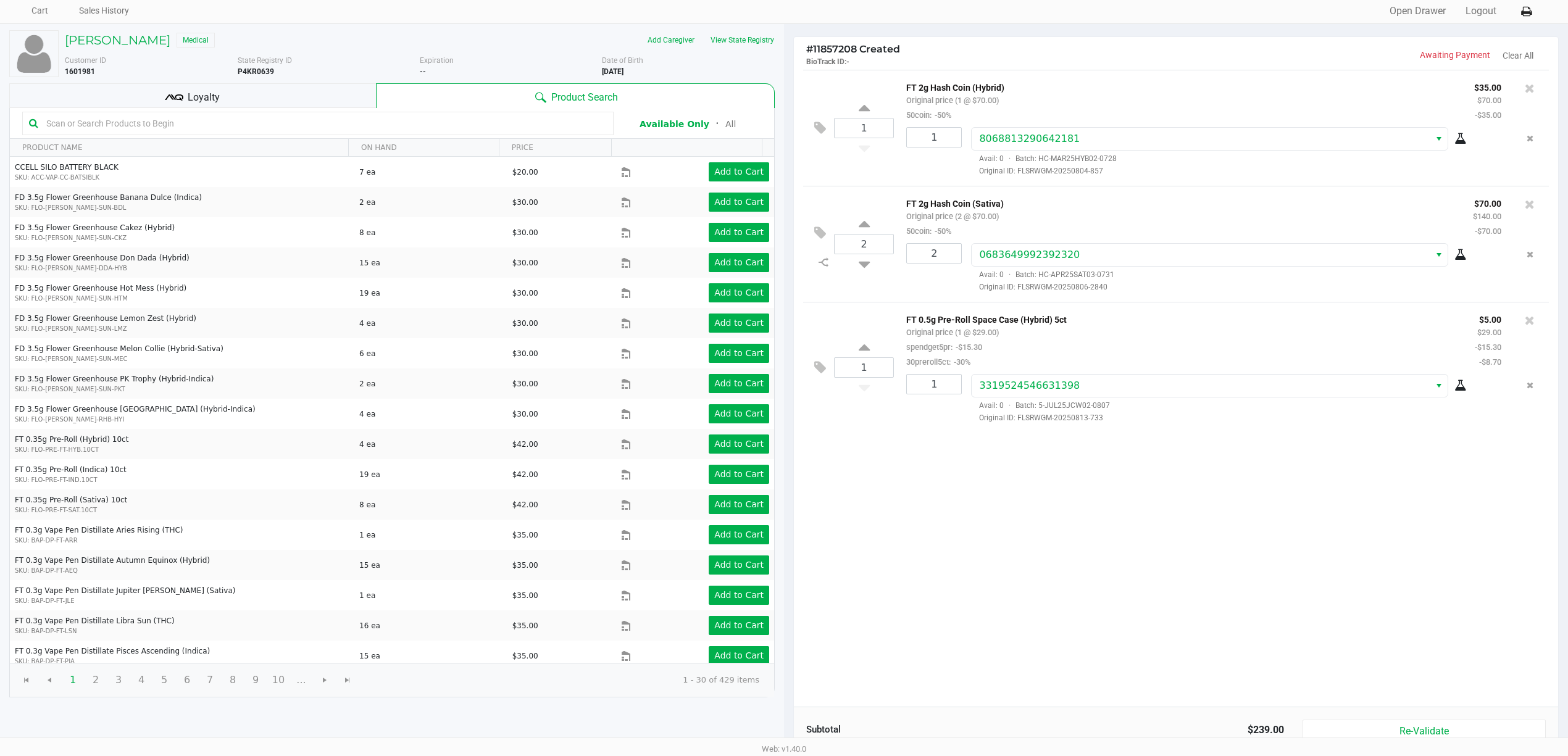
scroll to position [128, 0]
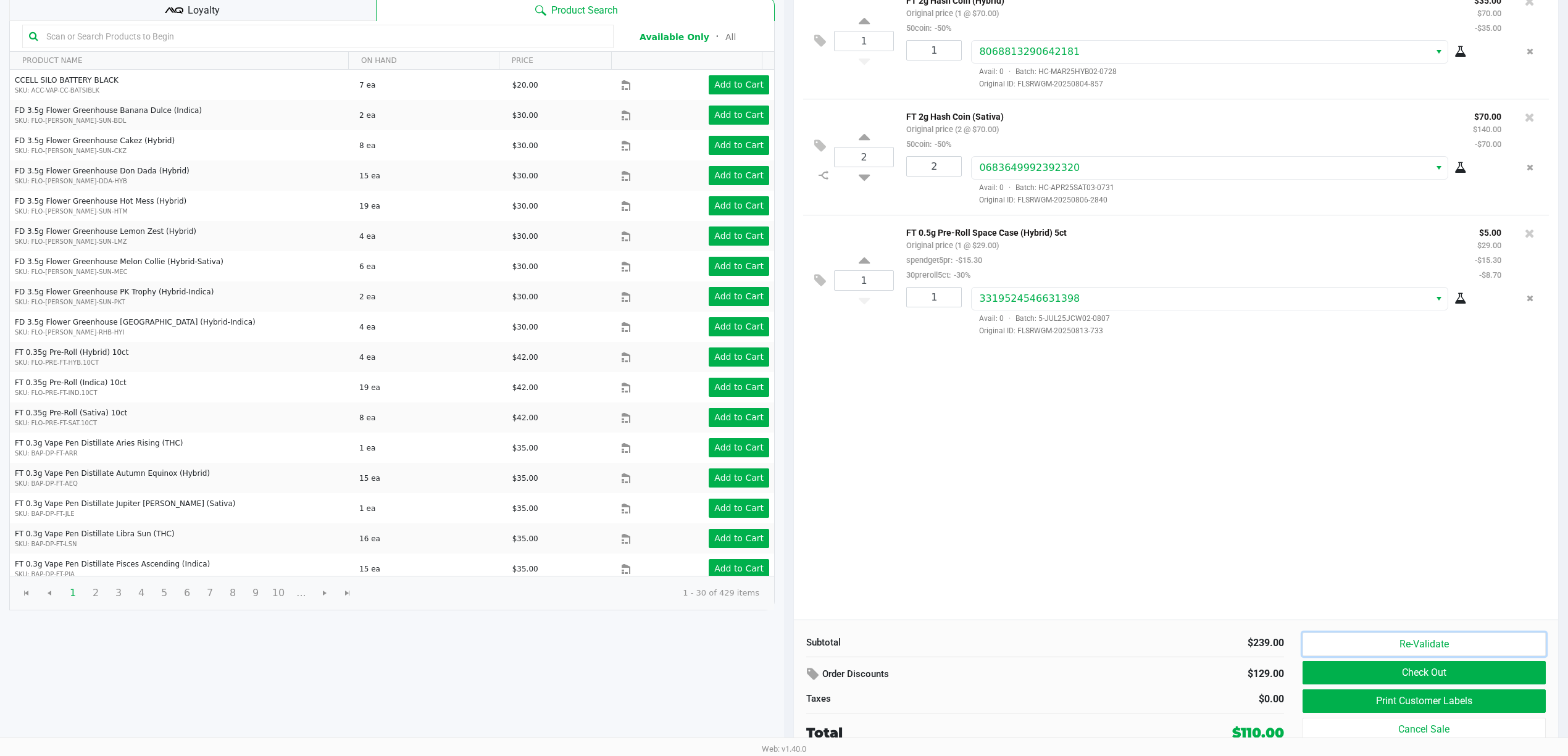
click at [1371, 643] on button "Re-Validate" at bounding box center [1424, 644] width 243 height 23
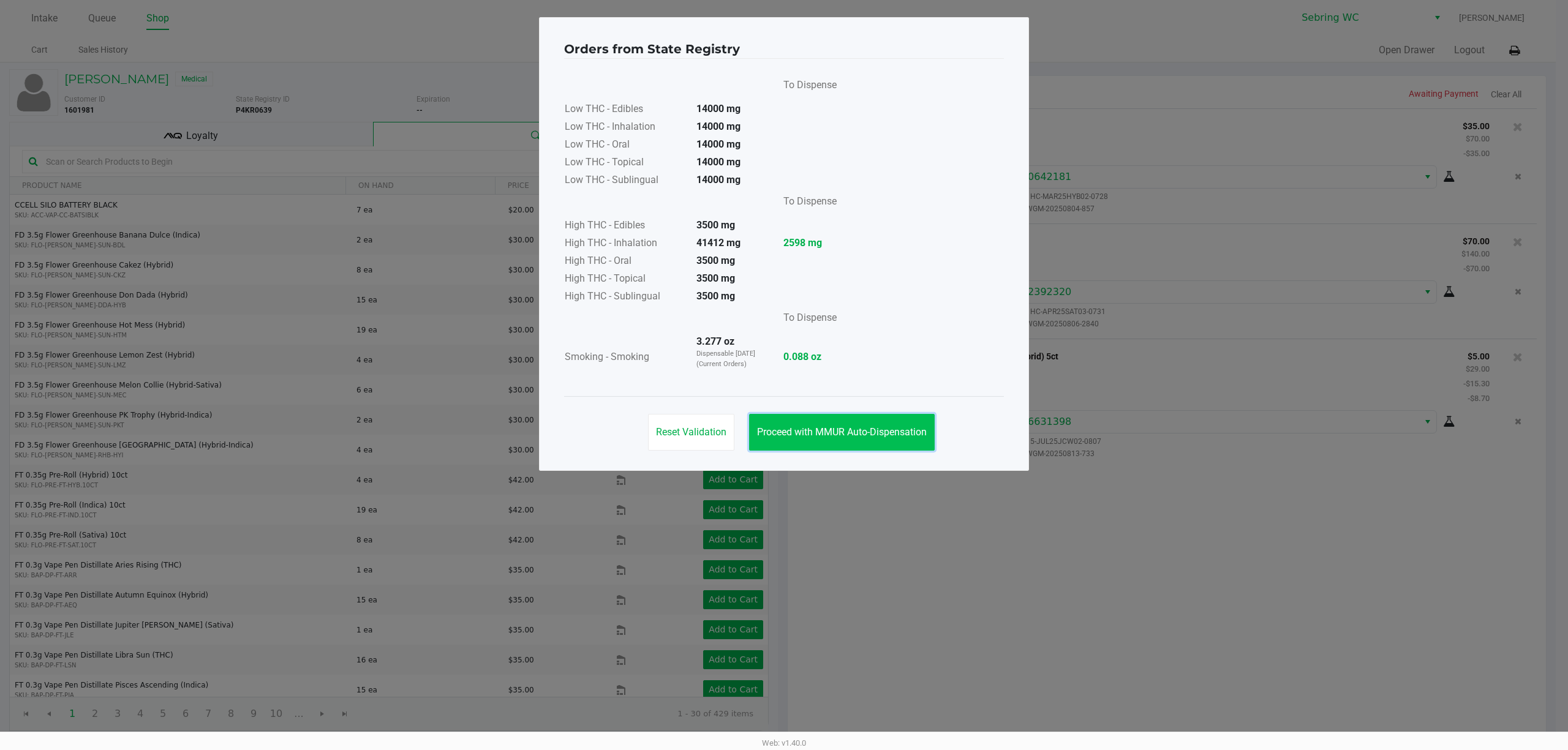
click at [868, 423] on button "Proceed with MMUR Auto-Dispensation" at bounding box center [842, 432] width 185 height 36
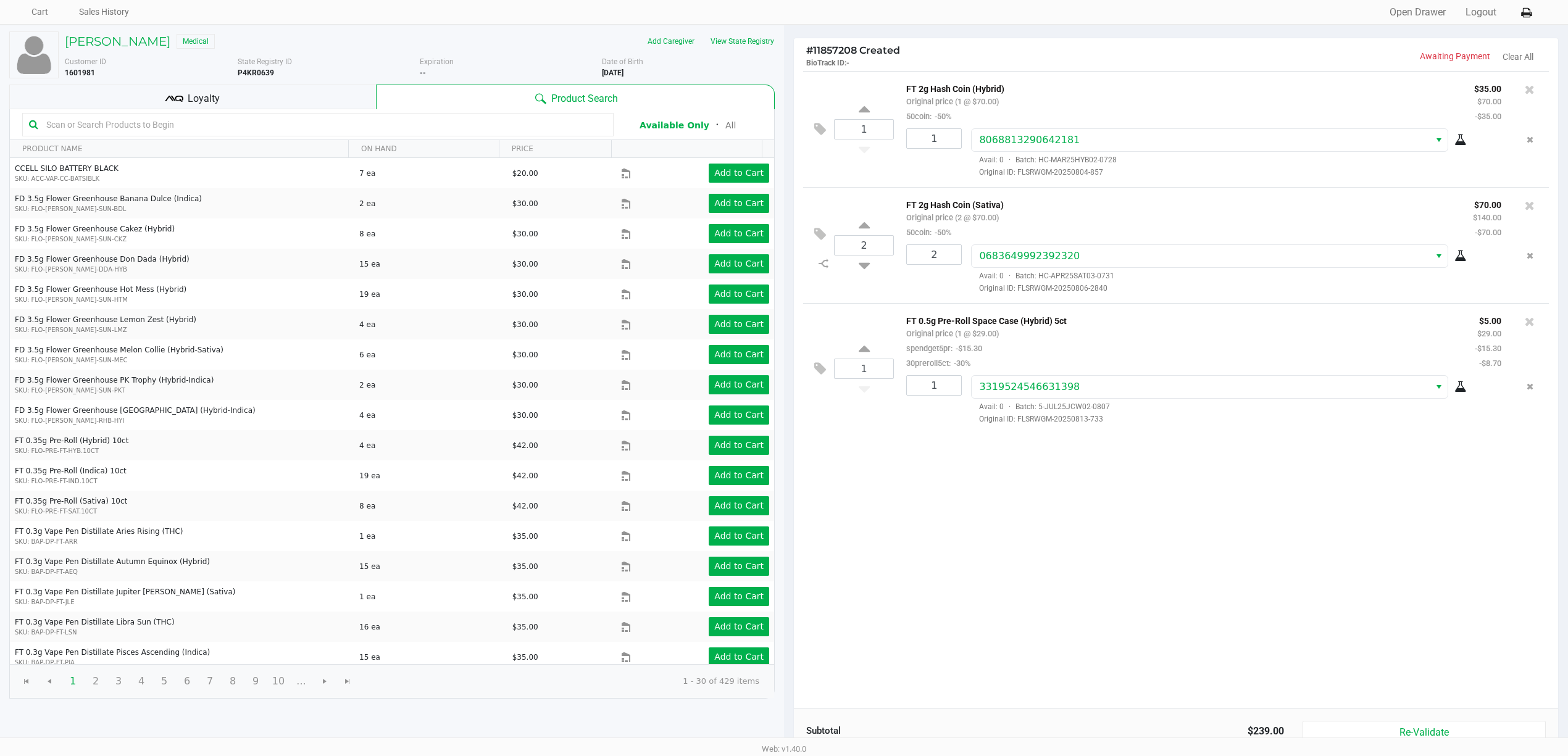
scroll to position [128, 0]
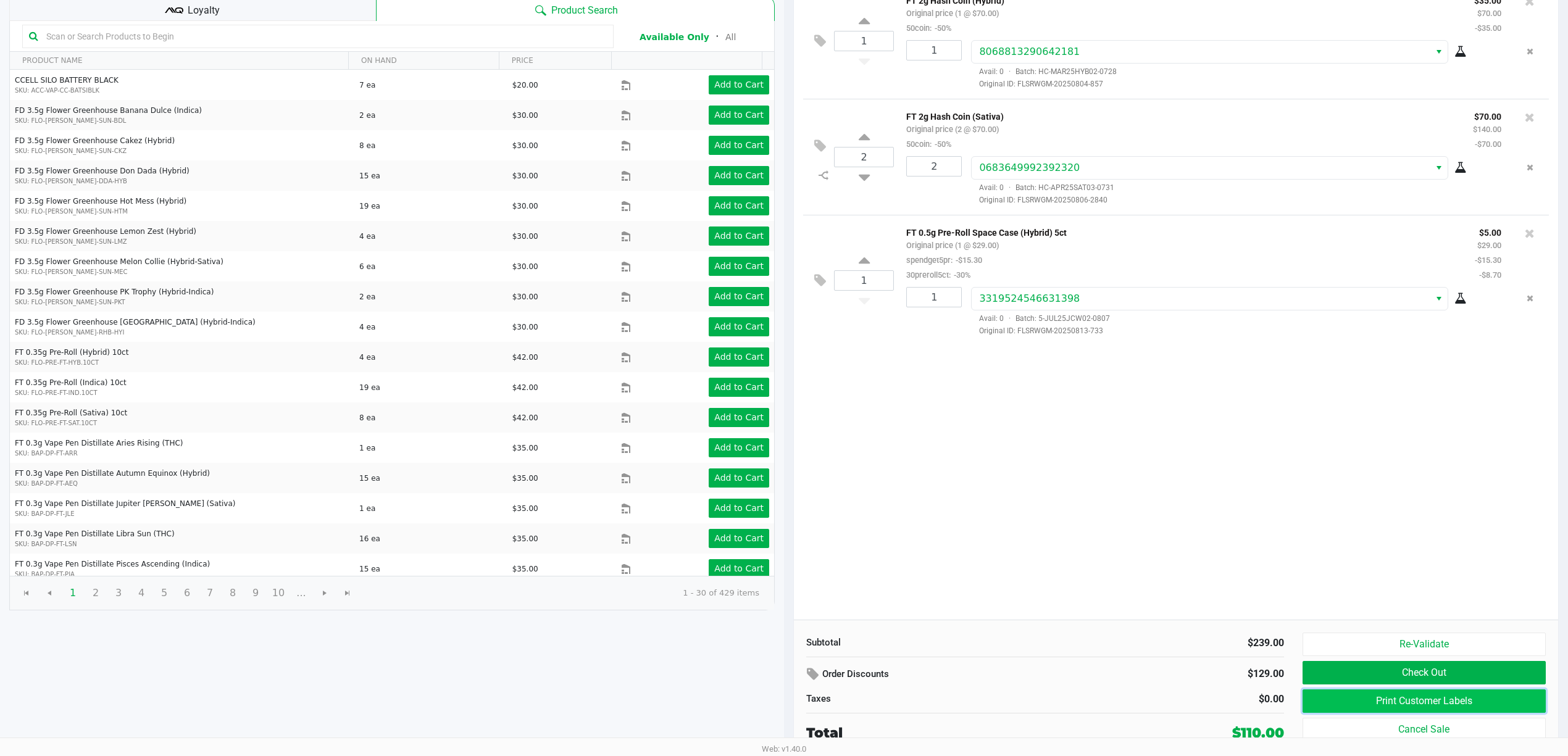
click at [1332, 700] on button "Print Customer Labels" at bounding box center [1424, 701] width 243 height 23
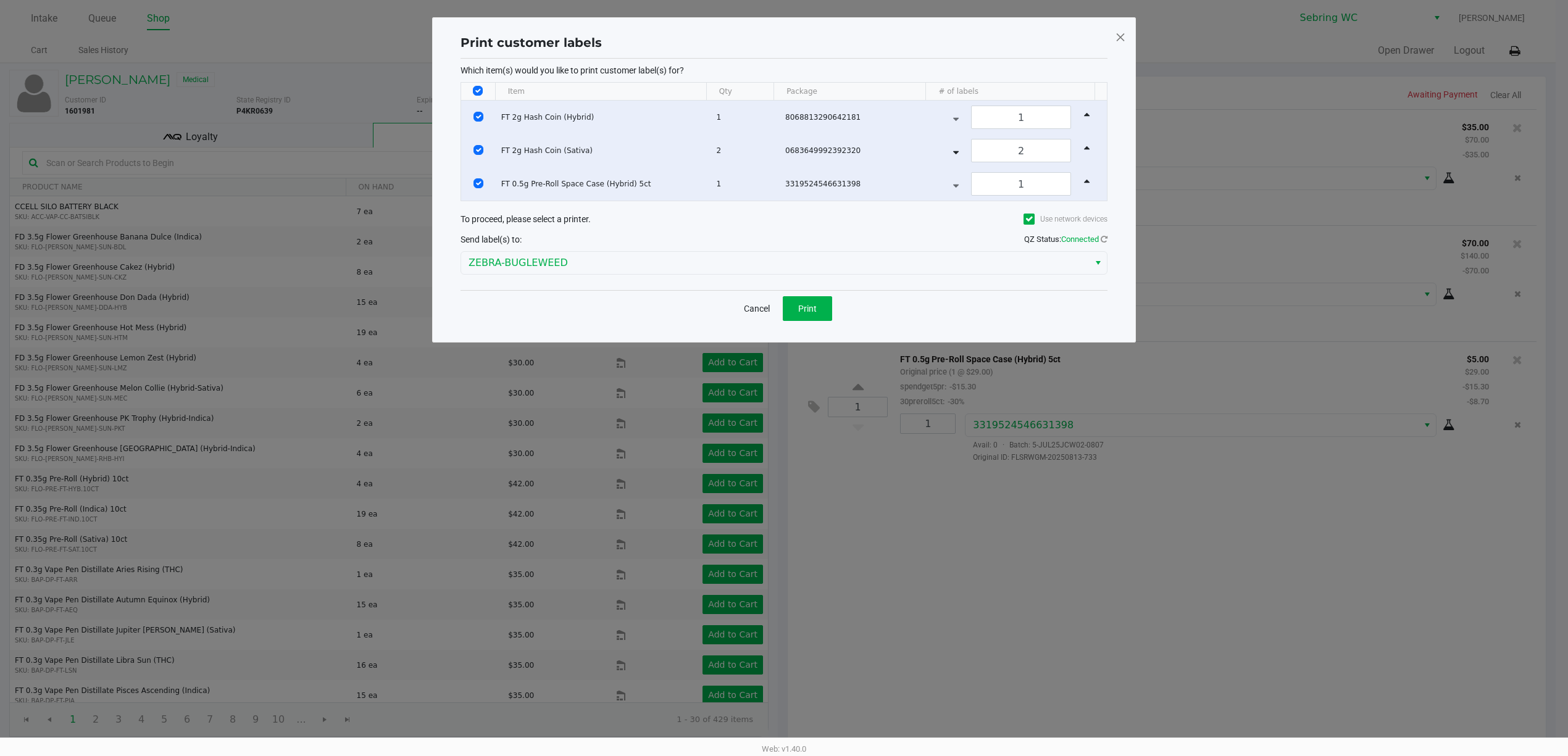
scroll to position [0, 0]
click at [484, 92] on input "Select All Rows" at bounding box center [484, 91] width 10 height 10
checkbox input "false"
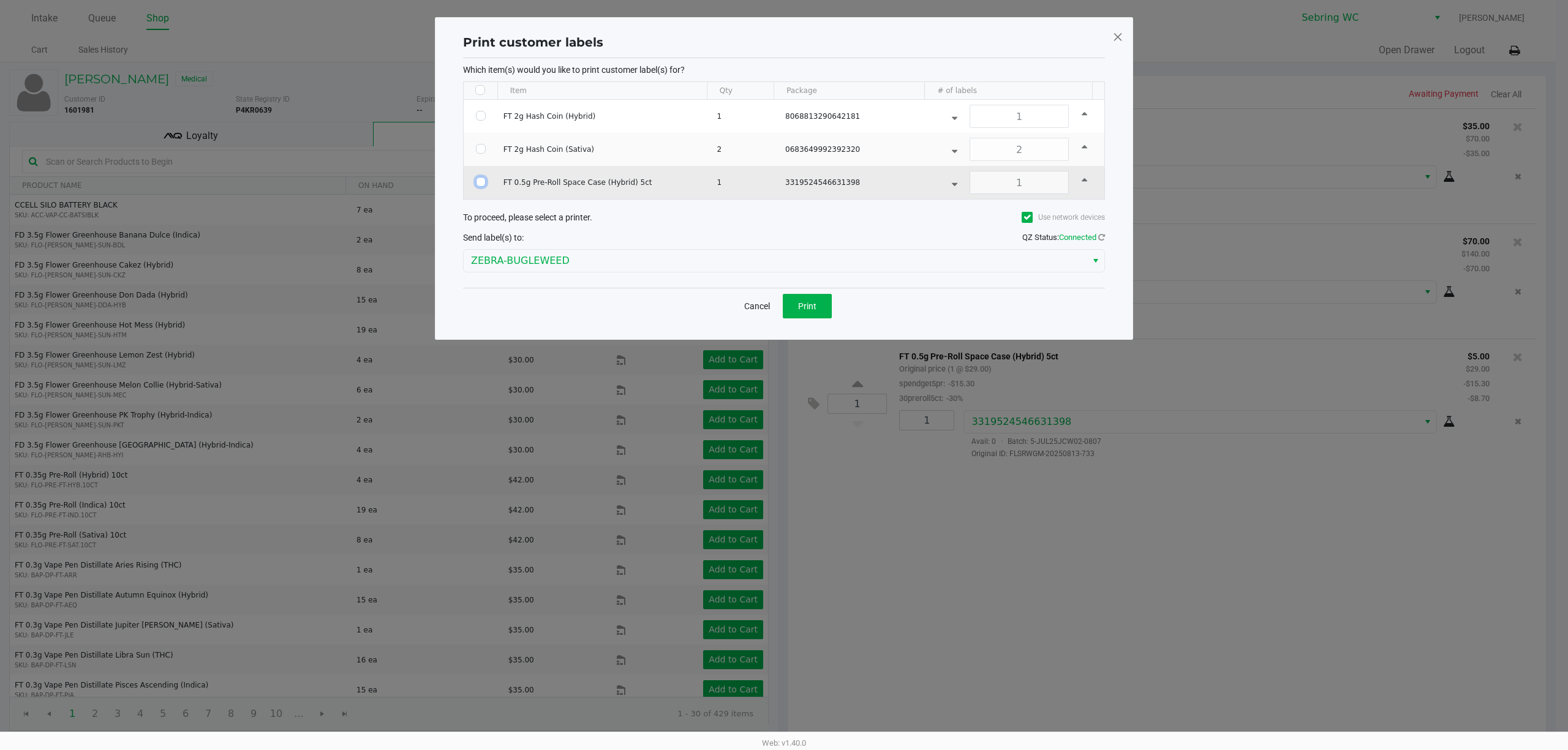
click at [483, 187] on input "Select Row" at bounding box center [480, 182] width 10 height 10
checkbox input "true"
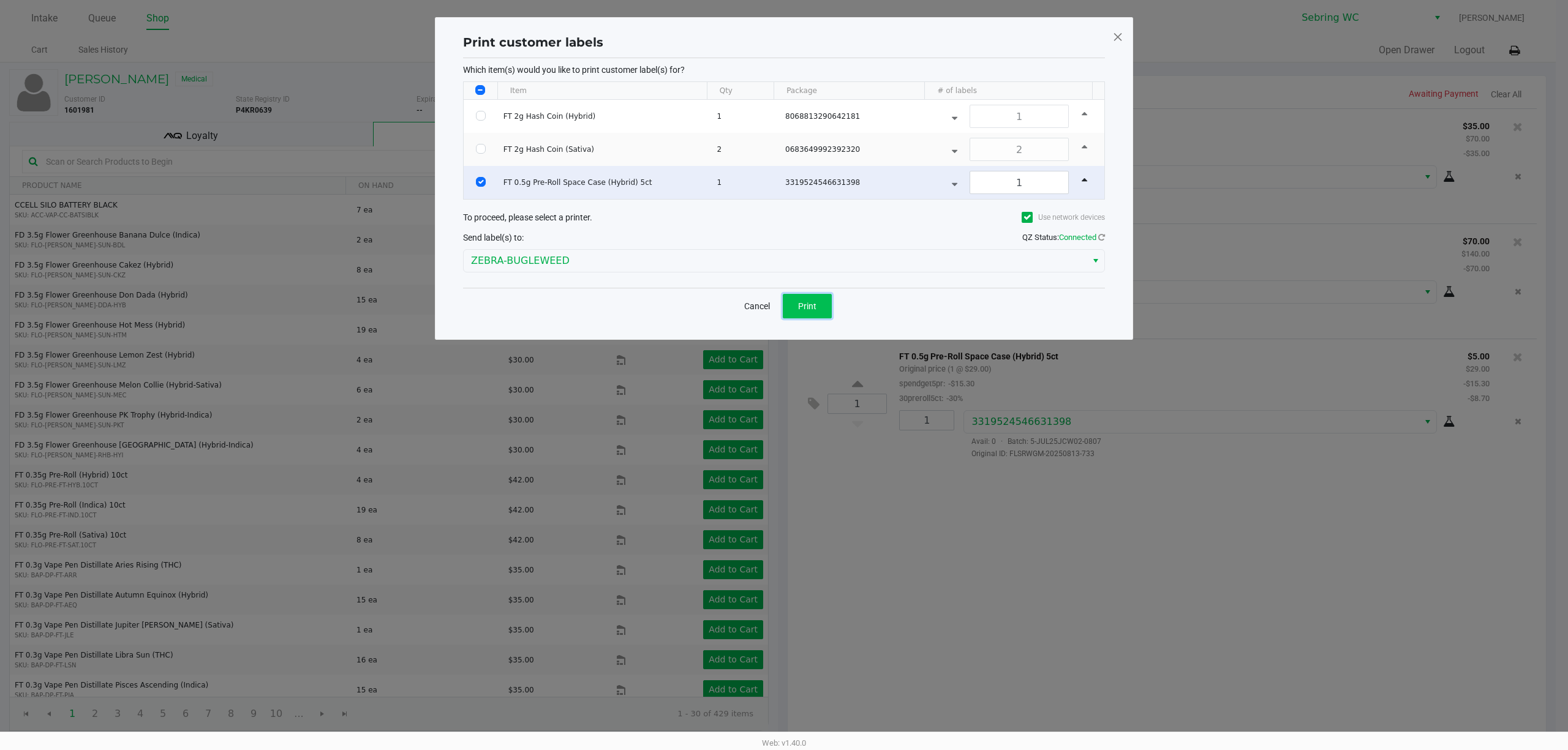
click at [806, 311] on span "Print" at bounding box center [807, 306] width 18 height 10
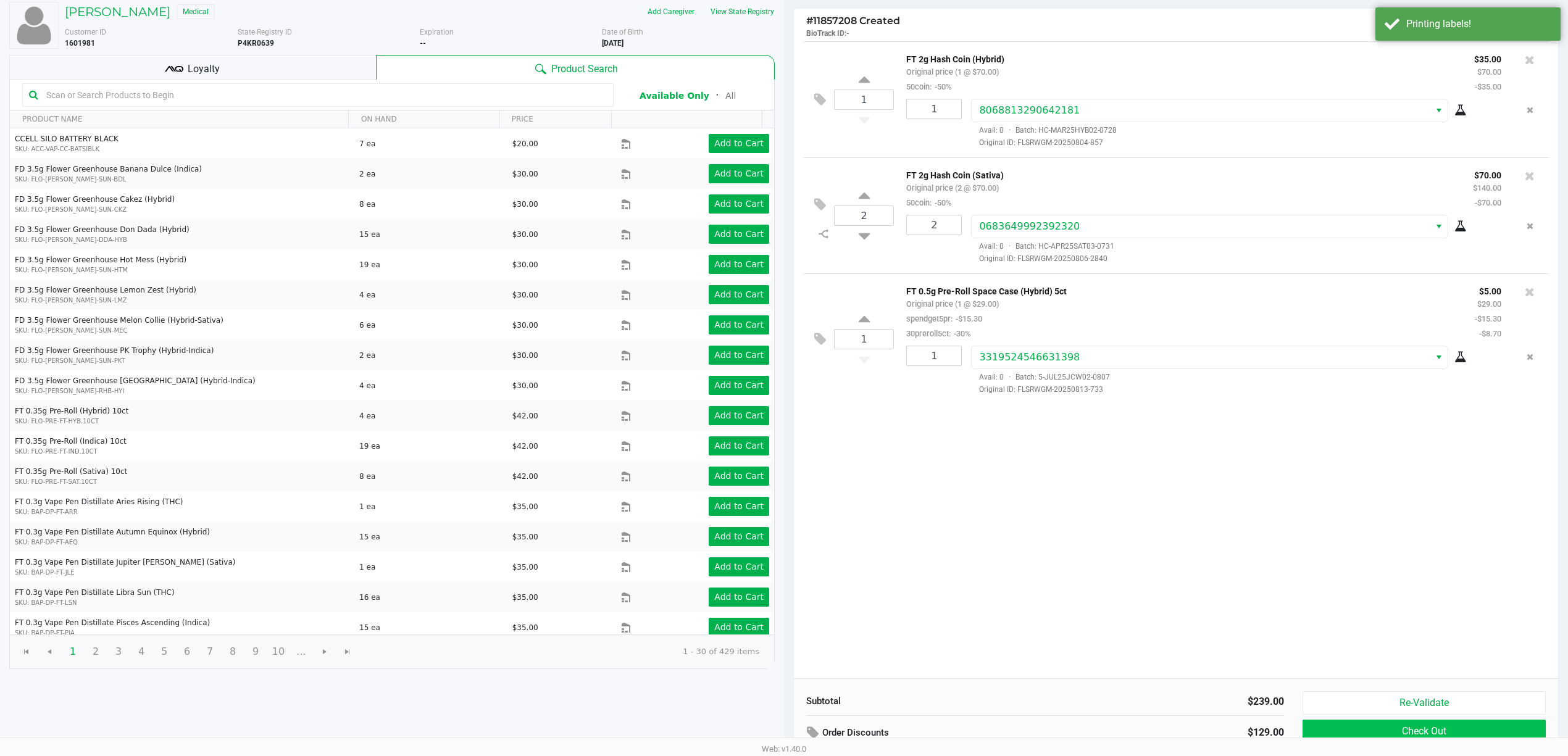
scroll to position [128, 0]
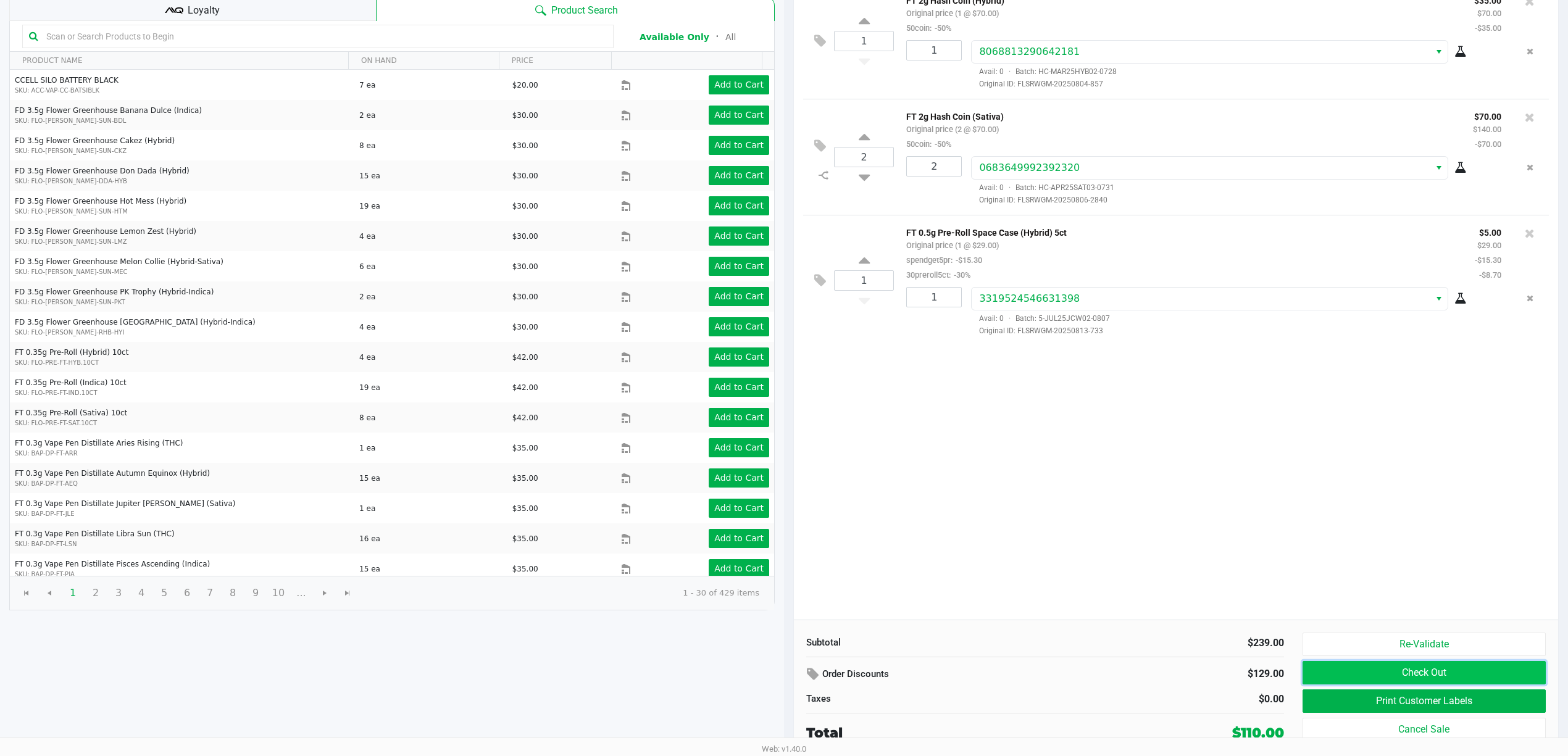
click at [1383, 669] on button "Check Out" at bounding box center [1424, 673] width 243 height 23
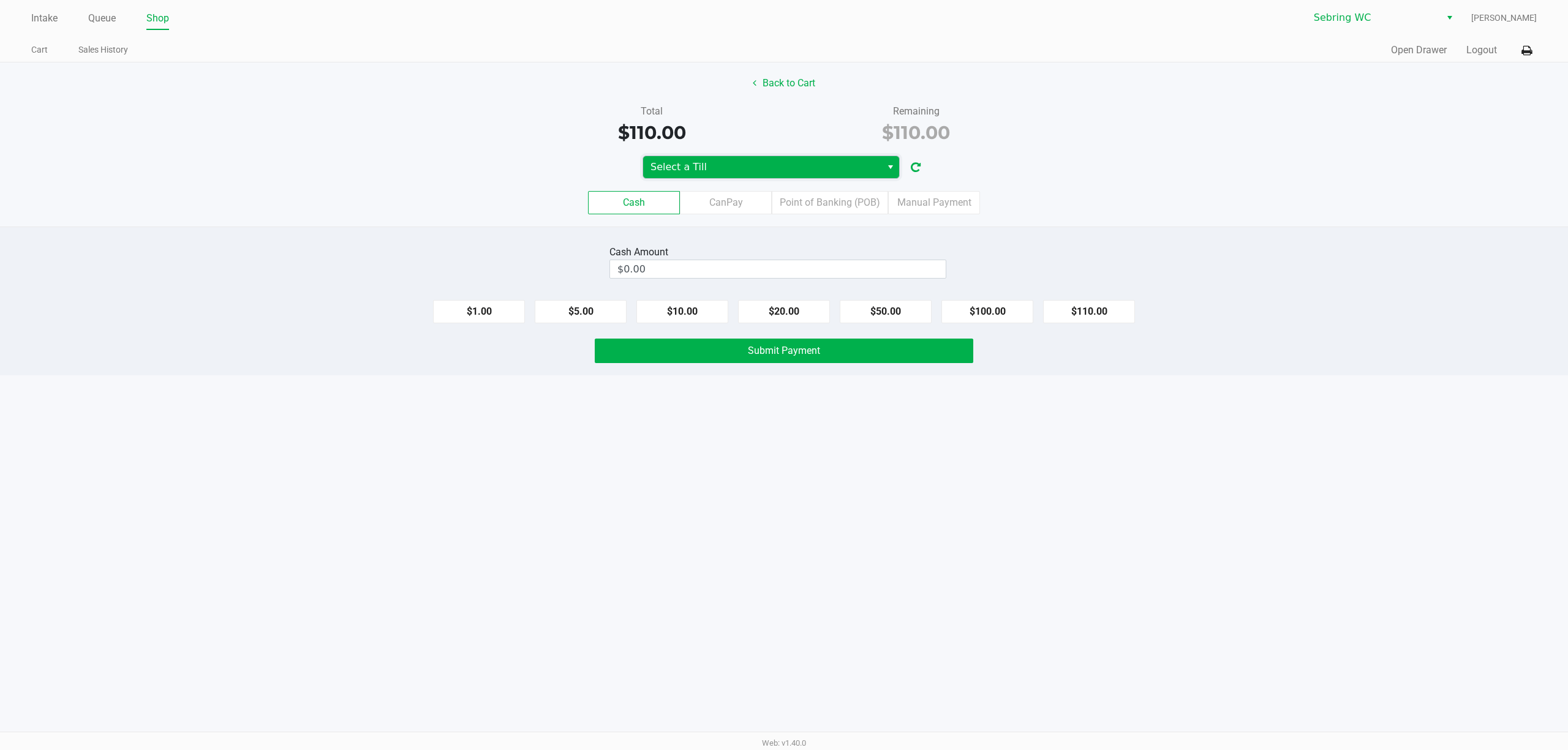
click at [831, 168] on span "Select a Till" at bounding box center [762, 167] width 223 height 15
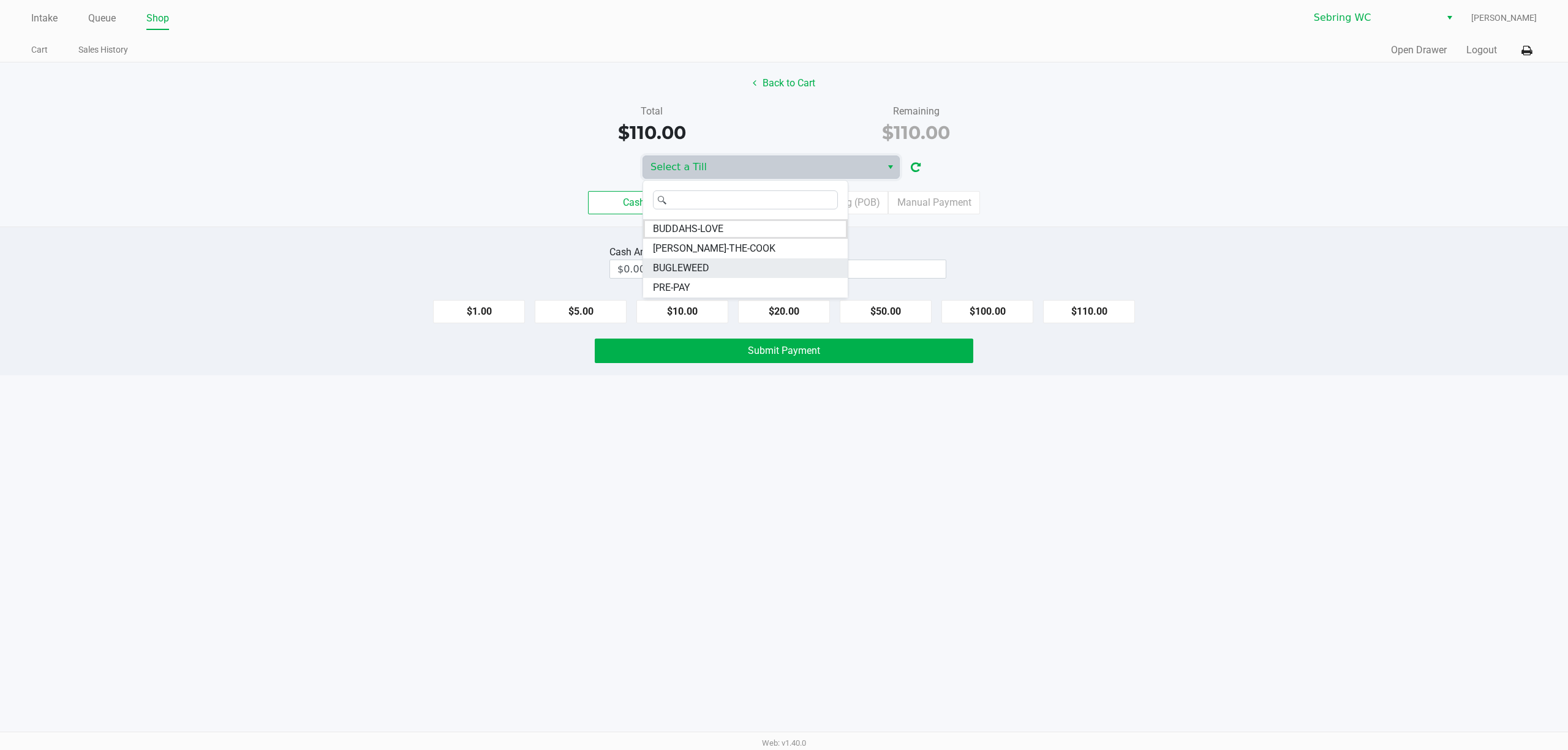
click at [730, 267] on li "BUGLEWEED" at bounding box center [745, 268] width 204 height 20
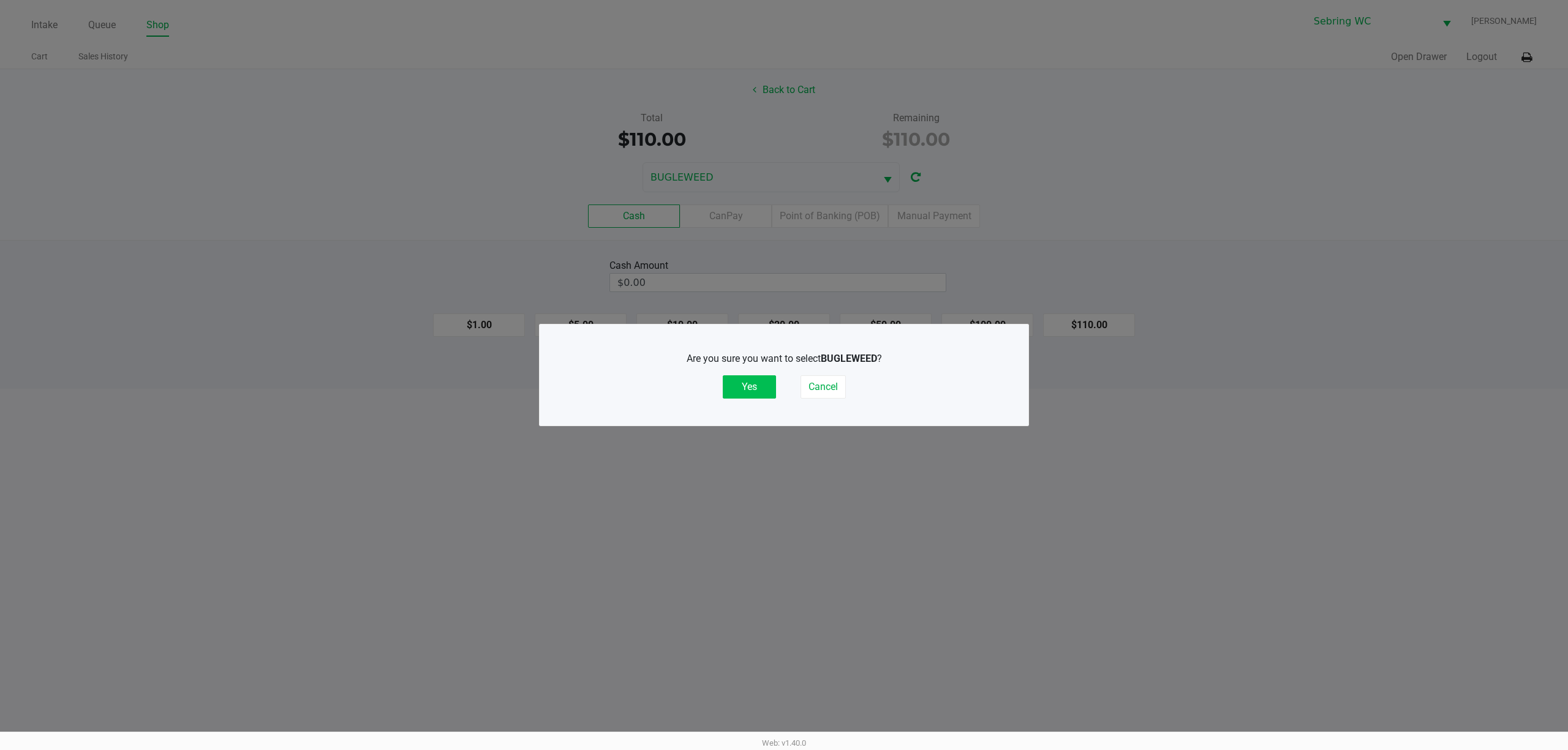
click at [743, 390] on button "Yes" at bounding box center [749, 387] width 53 height 23
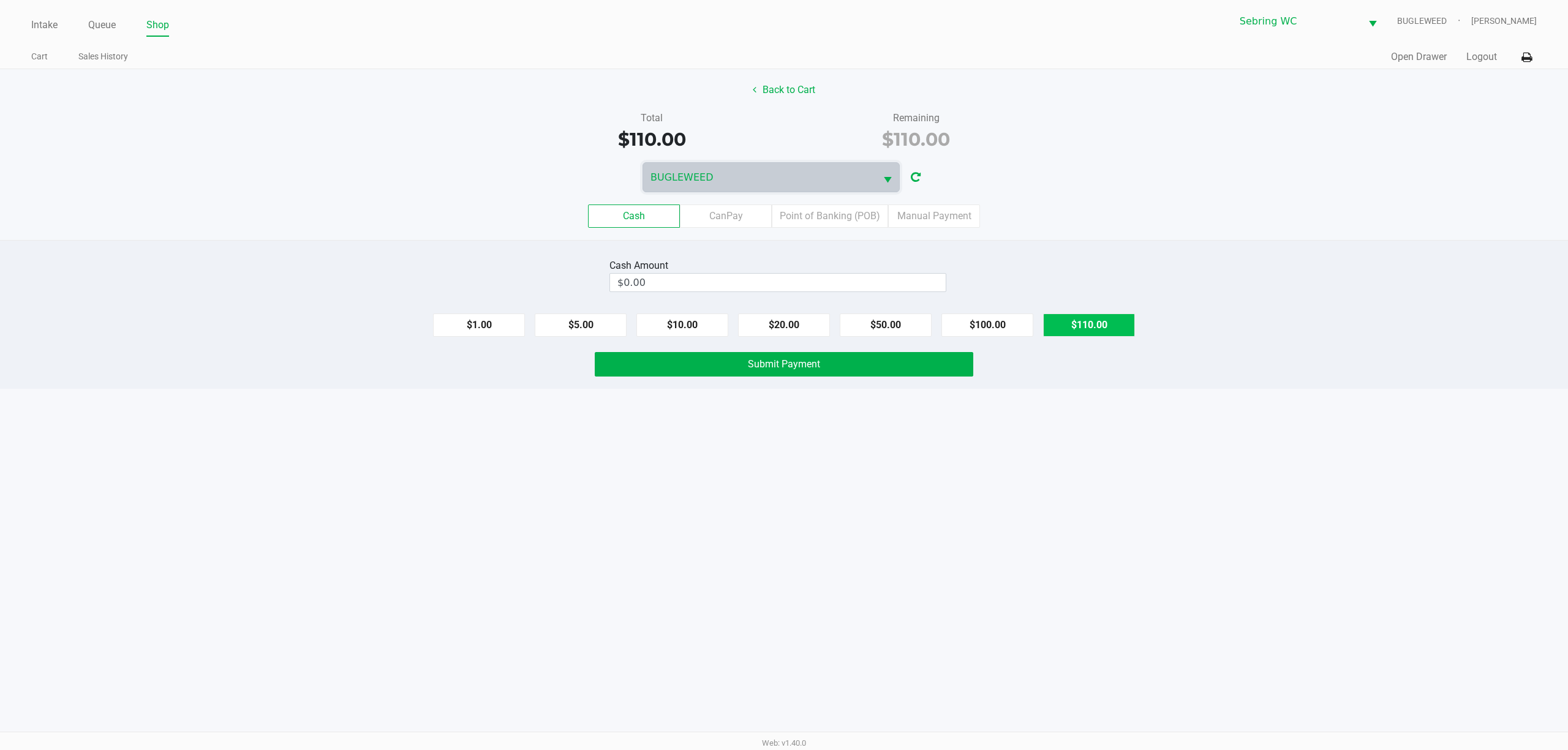
click at [1082, 332] on button "$110.00" at bounding box center [1088, 325] width 92 height 23
type input "$110.00"
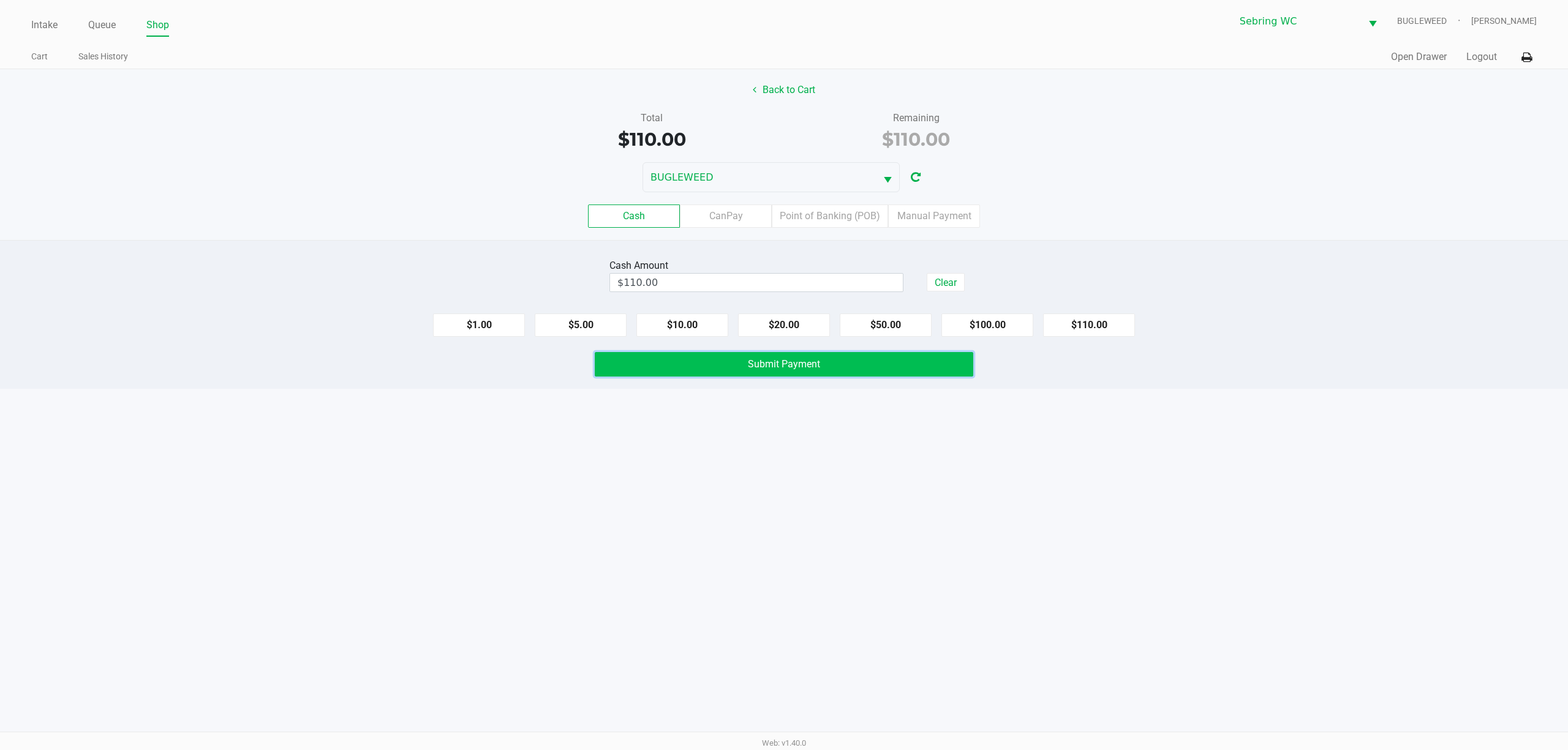
click at [855, 369] on button "Submit Payment" at bounding box center [784, 365] width 379 height 25
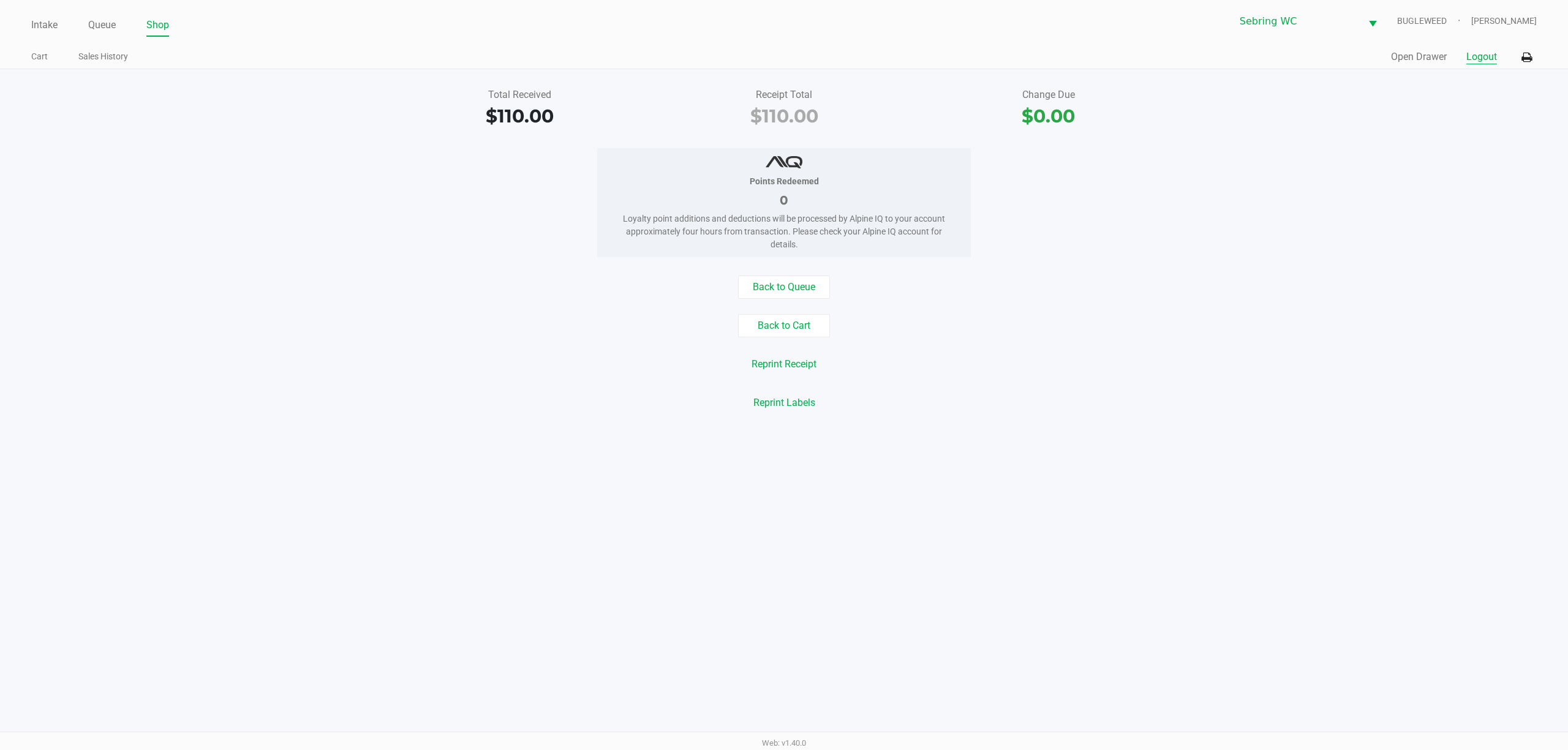
click at [1476, 59] on button "Logout" at bounding box center [1481, 57] width 31 height 15
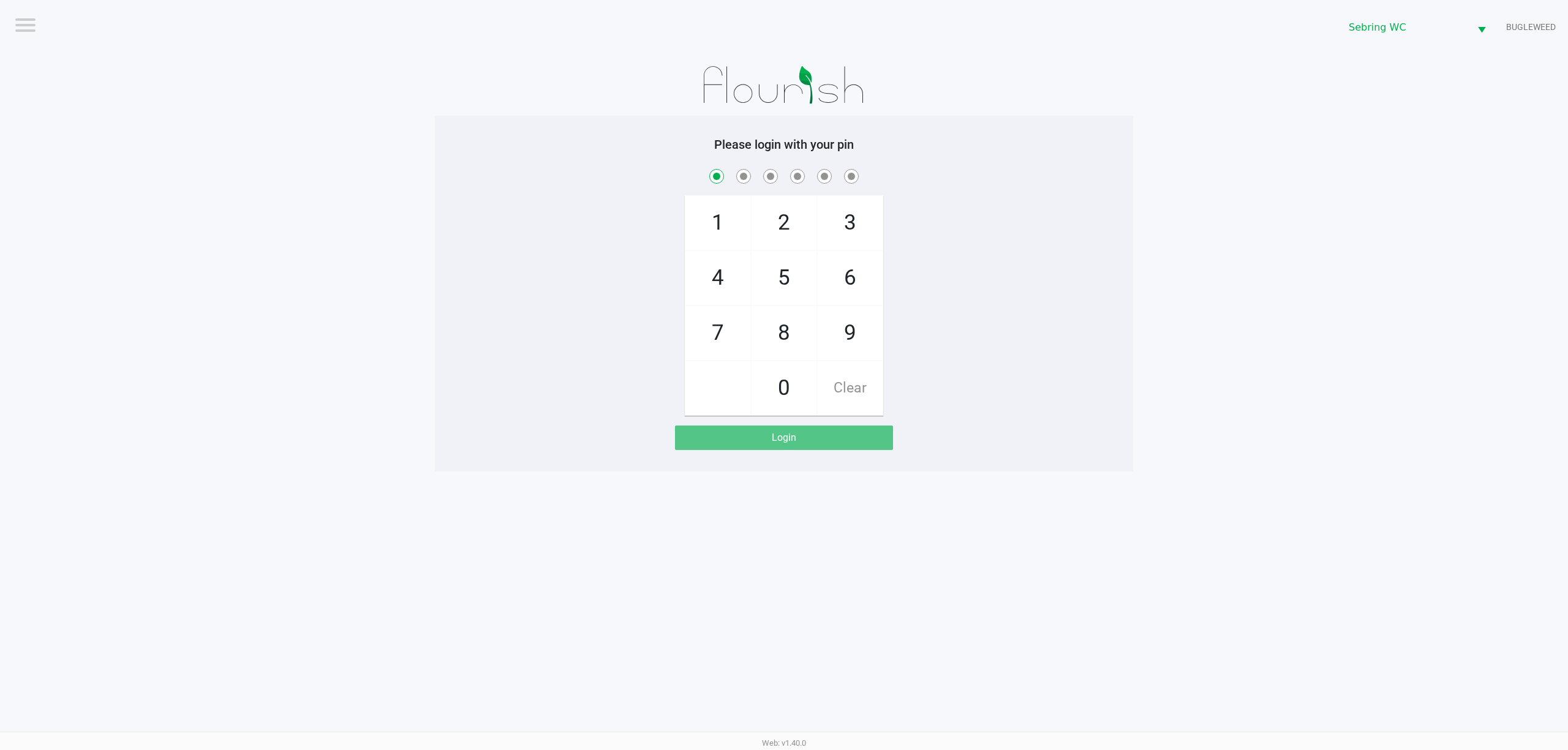
checkbox input "true"
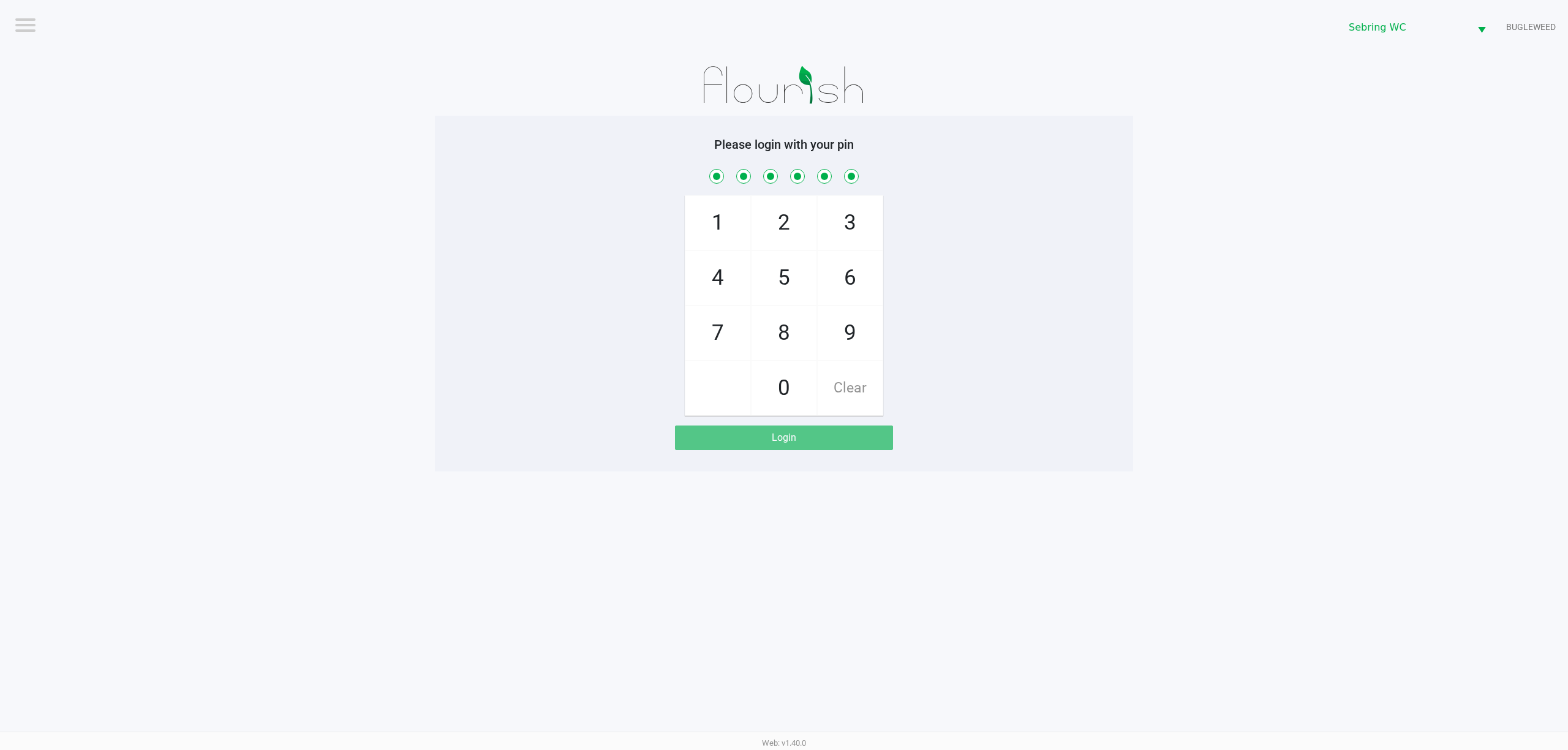
checkbox input "true"
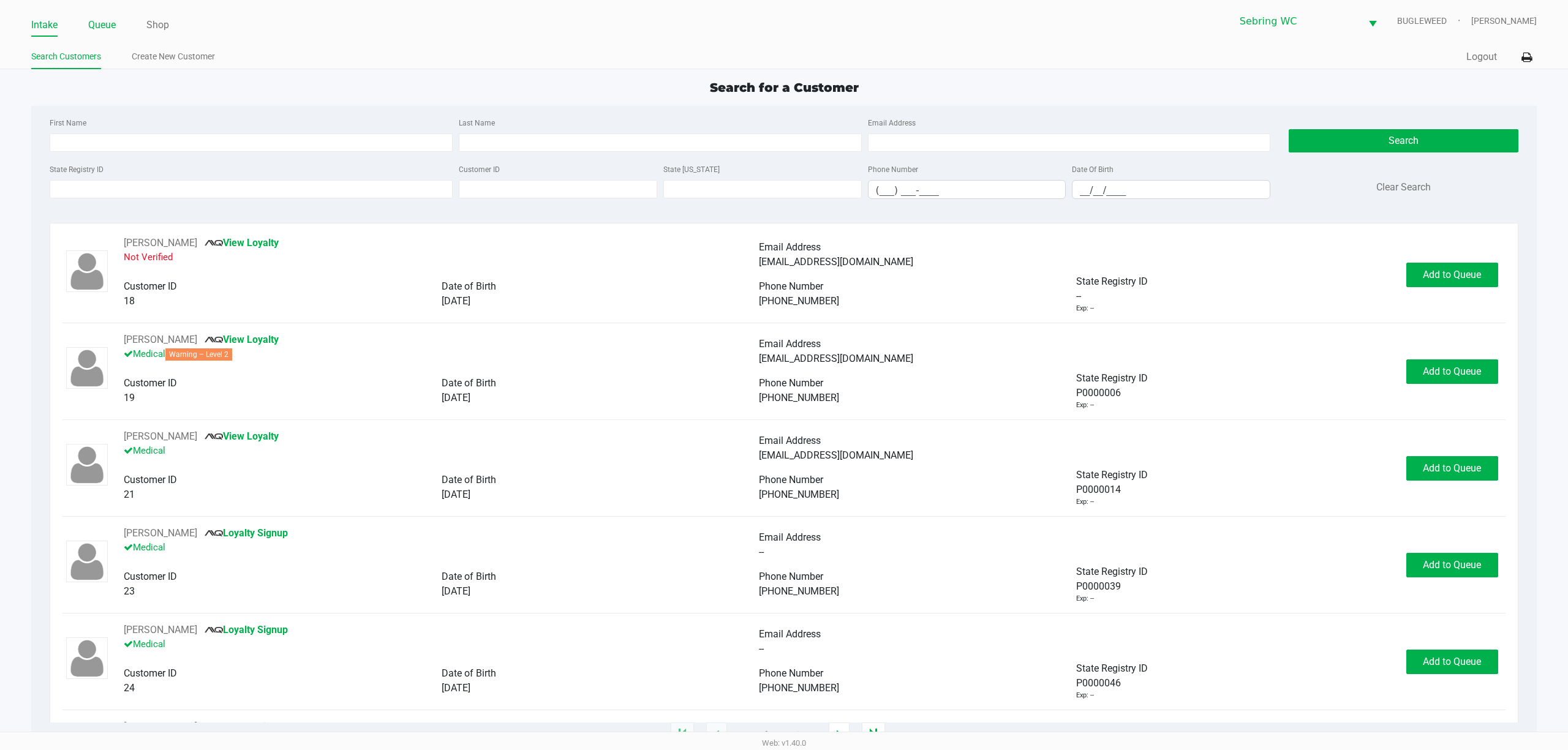
click at [92, 21] on link "Queue" at bounding box center [102, 25] width 27 height 17
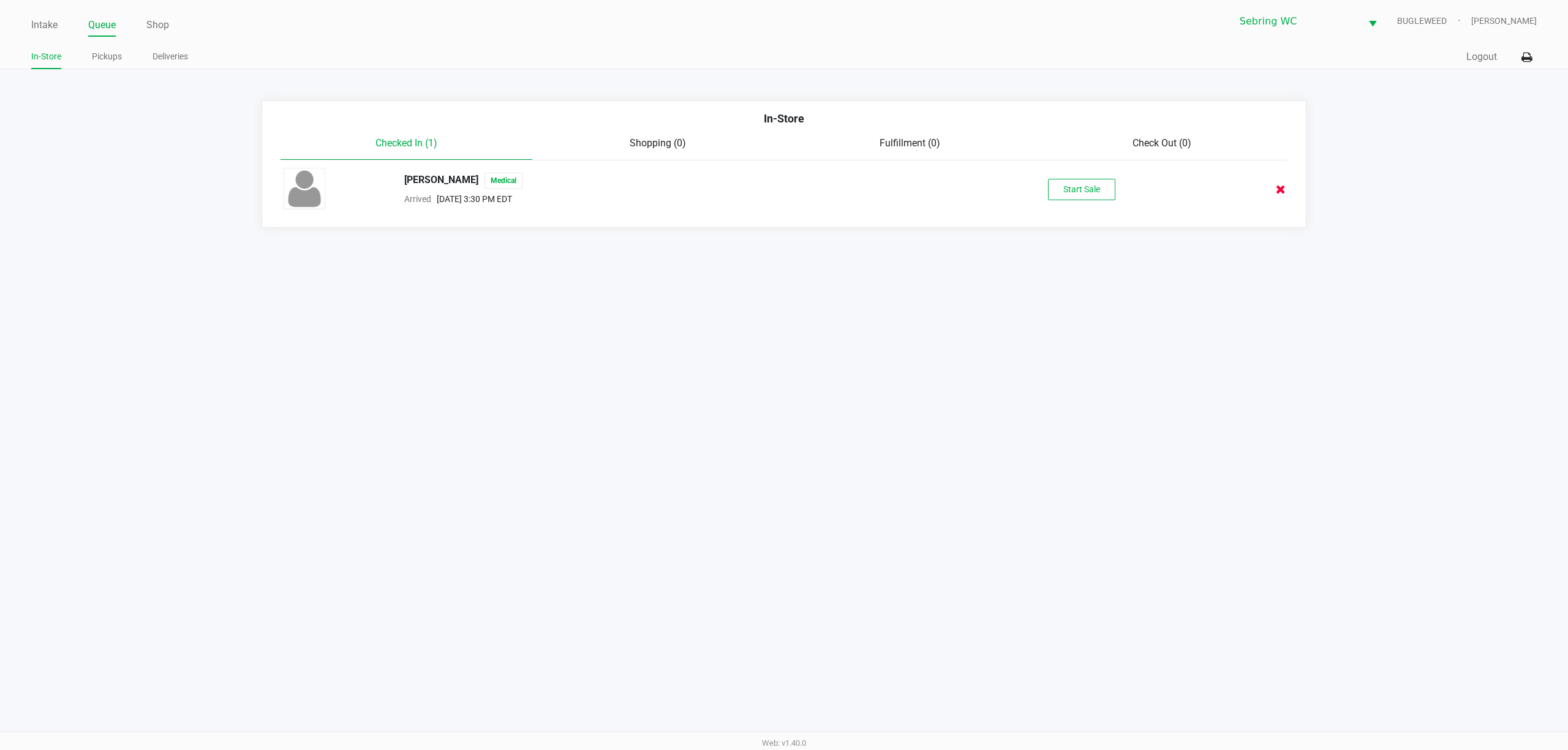
click at [1275, 189] on icon at bounding box center [1280, 189] width 10 height 9
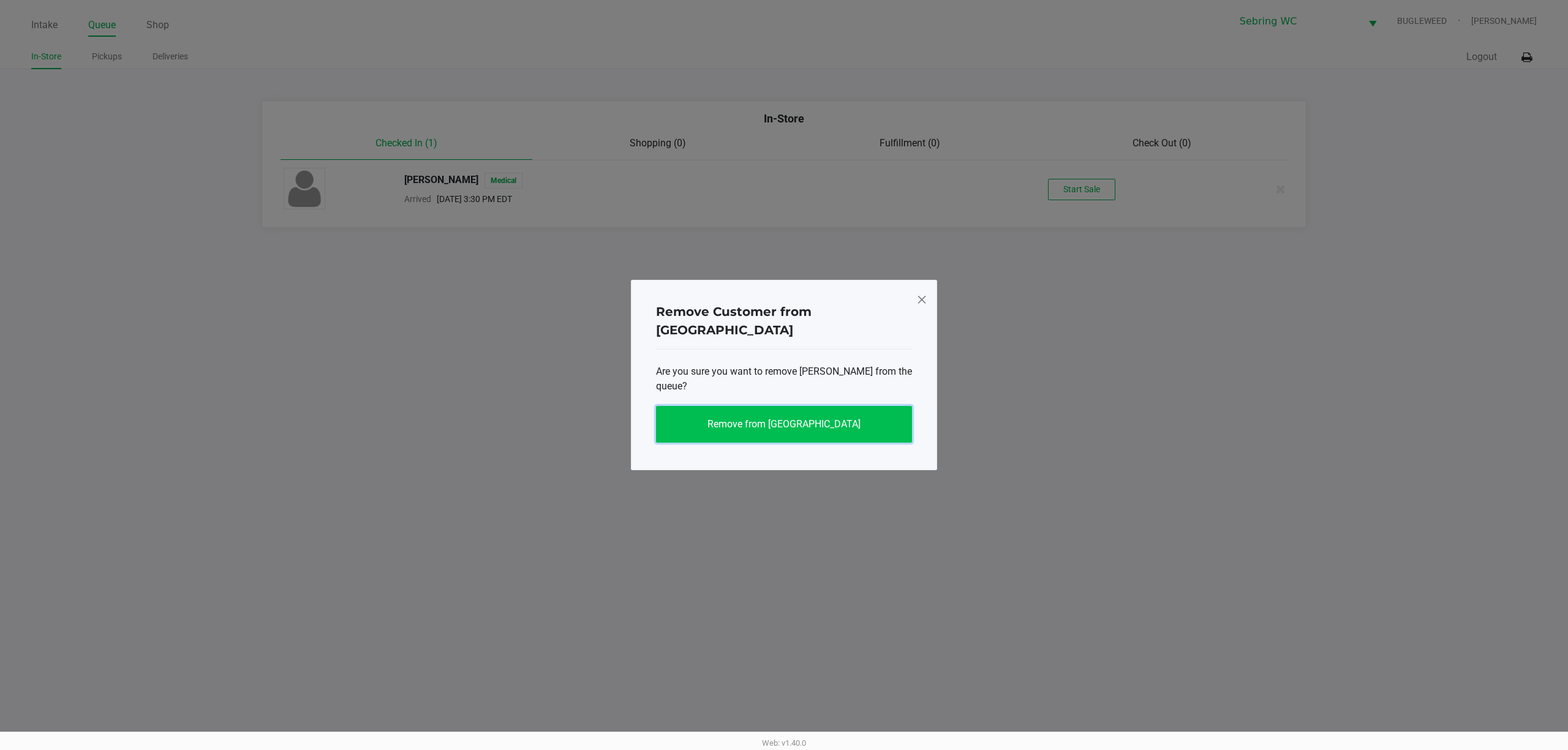
drag, startPoint x: 738, startPoint y: 414, endPoint x: 747, endPoint y: 405, distance: 12.7
click at [738, 414] on button "Remove from Queue" at bounding box center [784, 424] width 256 height 36
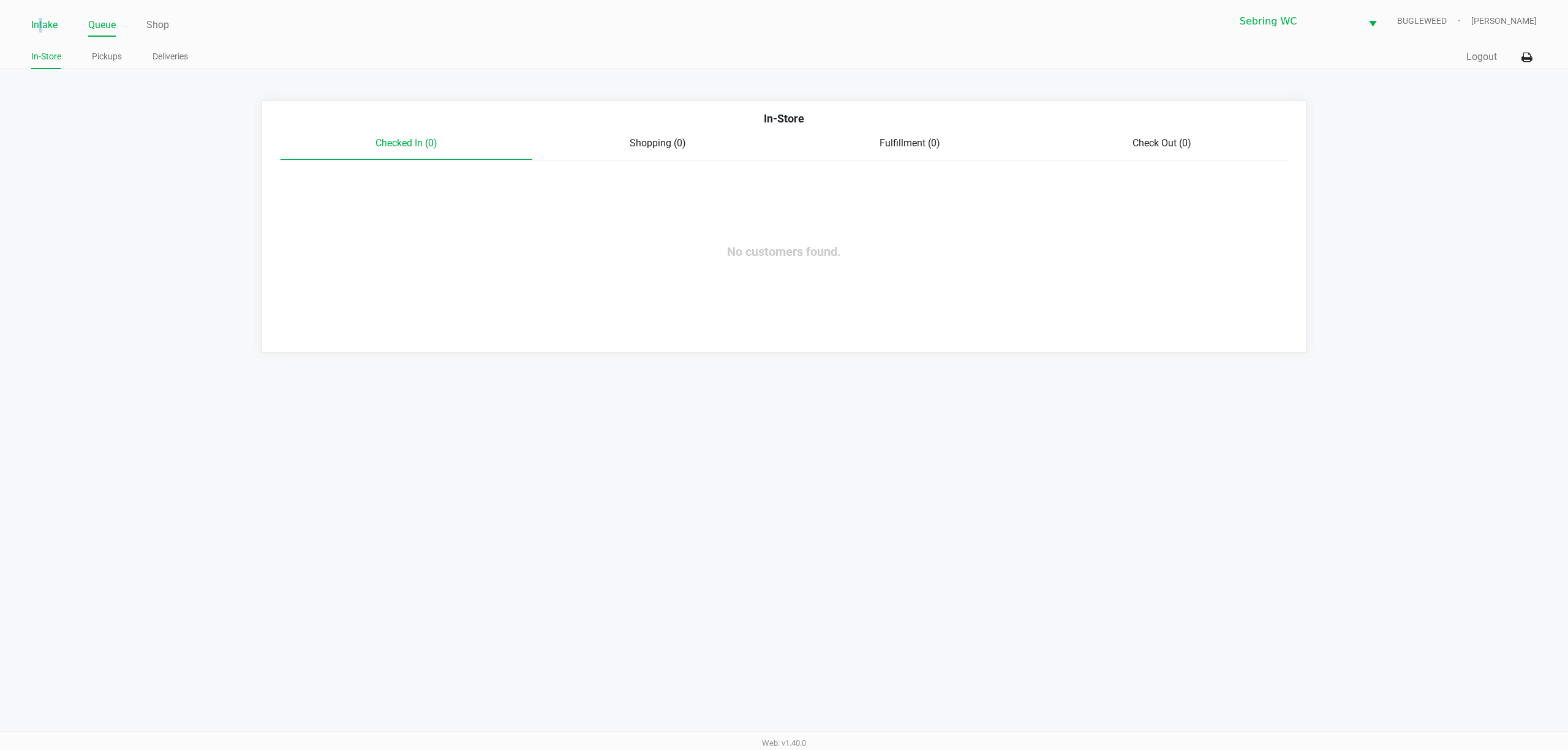
click at [41, 28] on link "Intake" at bounding box center [45, 25] width 26 height 17
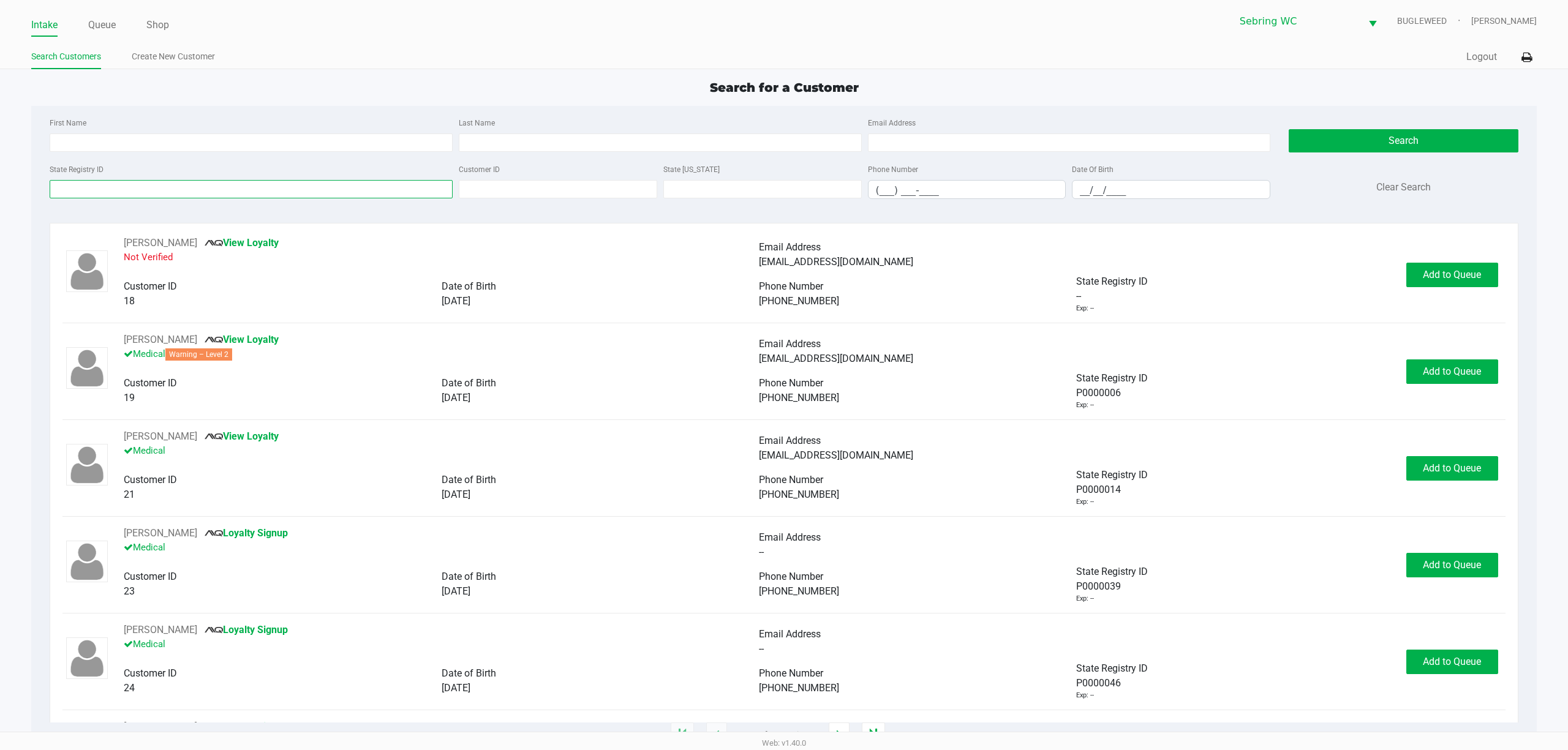
click at [97, 193] on input "State Registry ID" at bounding box center [251, 189] width 403 height 18
drag, startPoint x: 82, startPoint y: 135, endPoint x: 72, endPoint y: 136, distance: 10.0
click at [81, 135] on input "First Name" at bounding box center [251, 142] width 403 height 18
type input "keola"
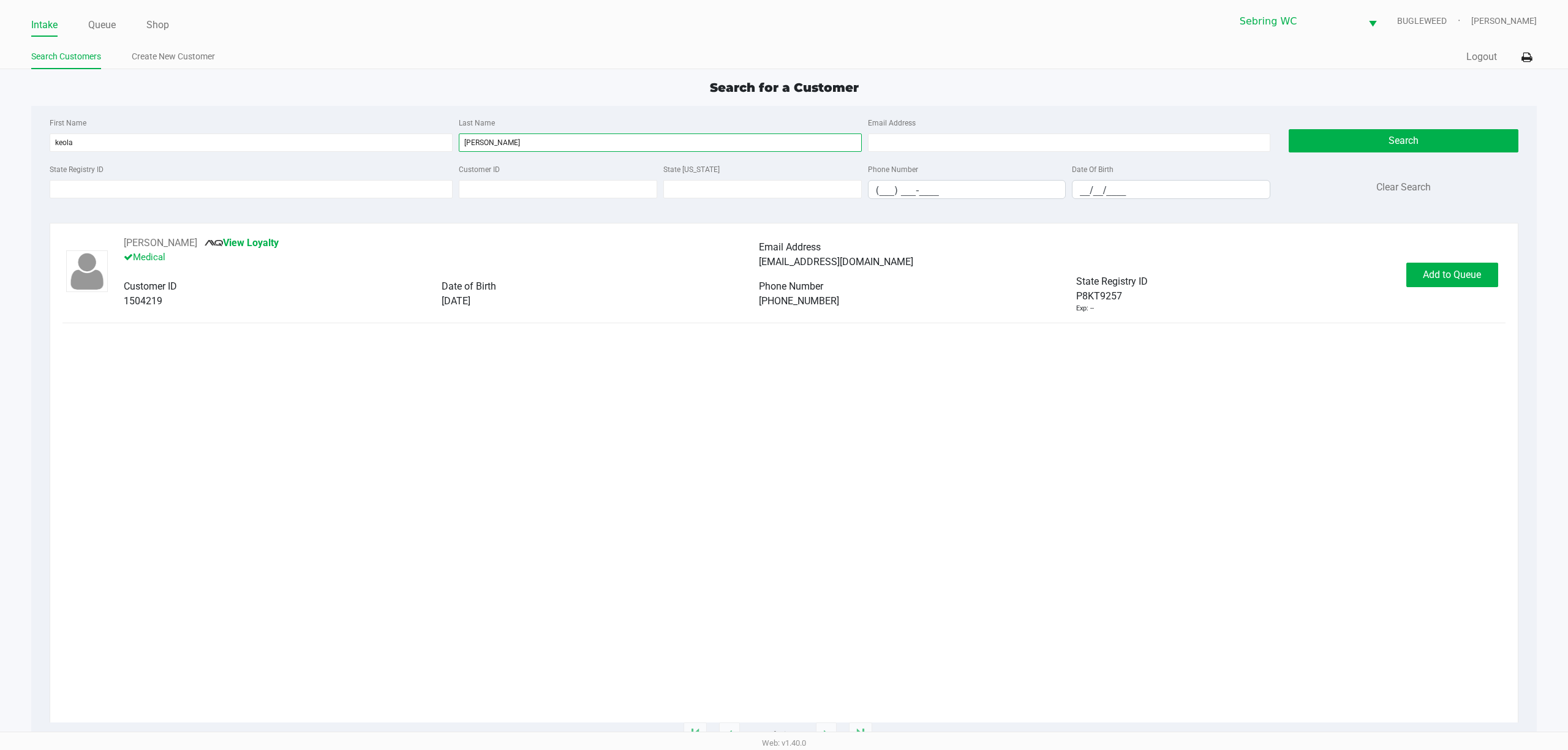
type input "thomason"
click at [471, 304] on span "05/16/1988" at bounding box center [456, 301] width 29 height 12
click at [1431, 270] on span "Add to Queue" at bounding box center [1451, 275] width 58 height 12
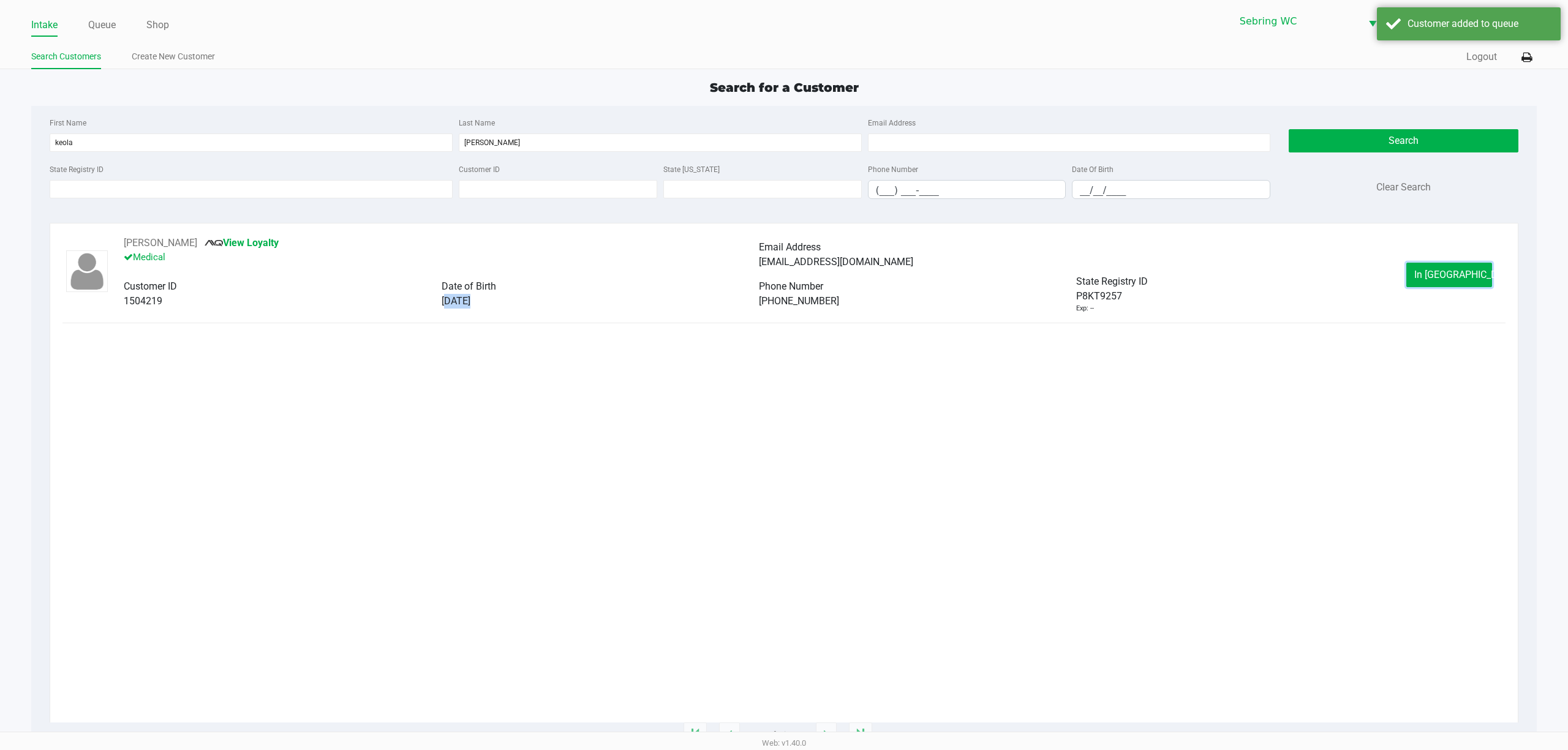
click at [1431, 270] on span "In Queue" at bounding box center [1465, 275] width 103 height 12
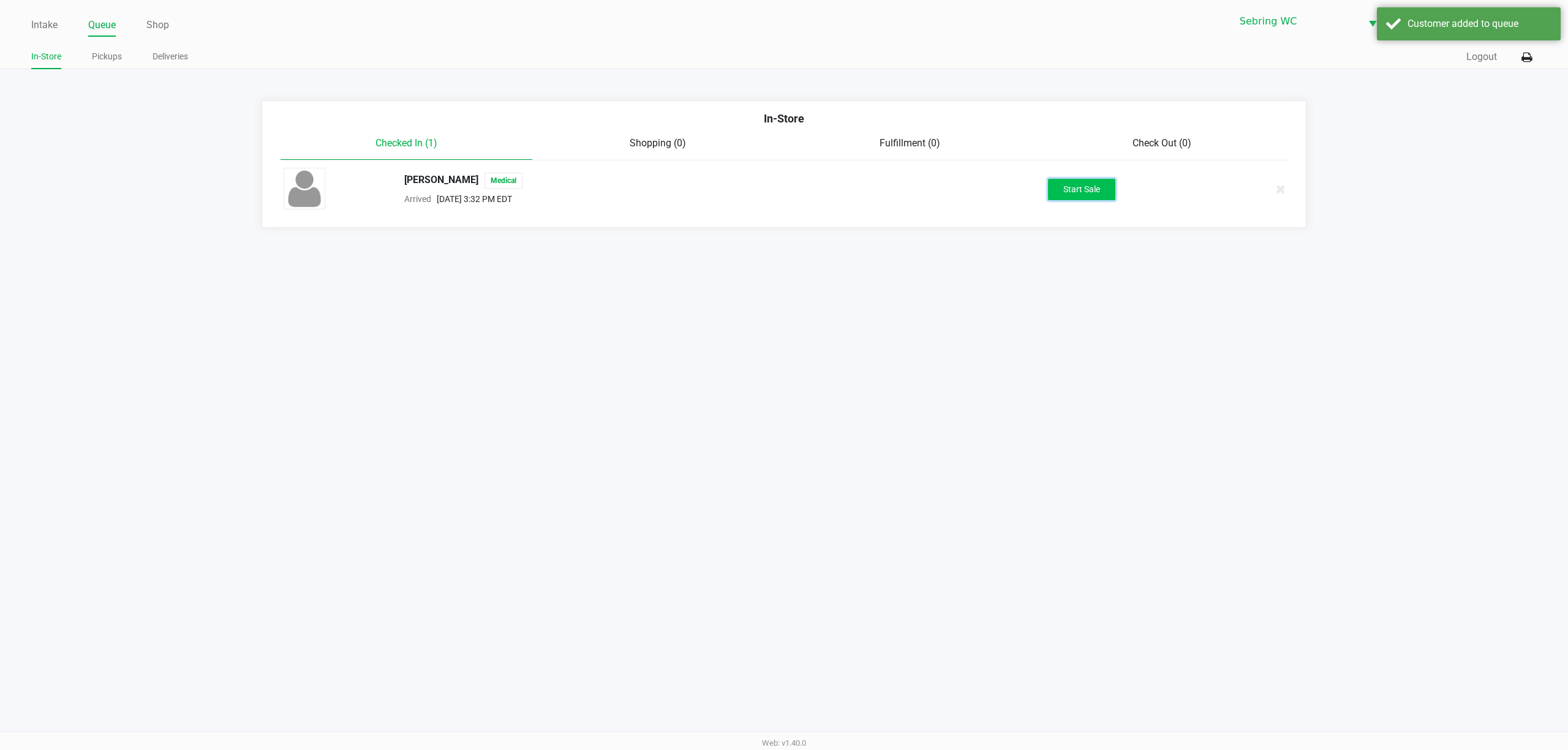
click at [1096, 197] on button "Start Sale" at bounding box center [1081, 189] width 67 height 21
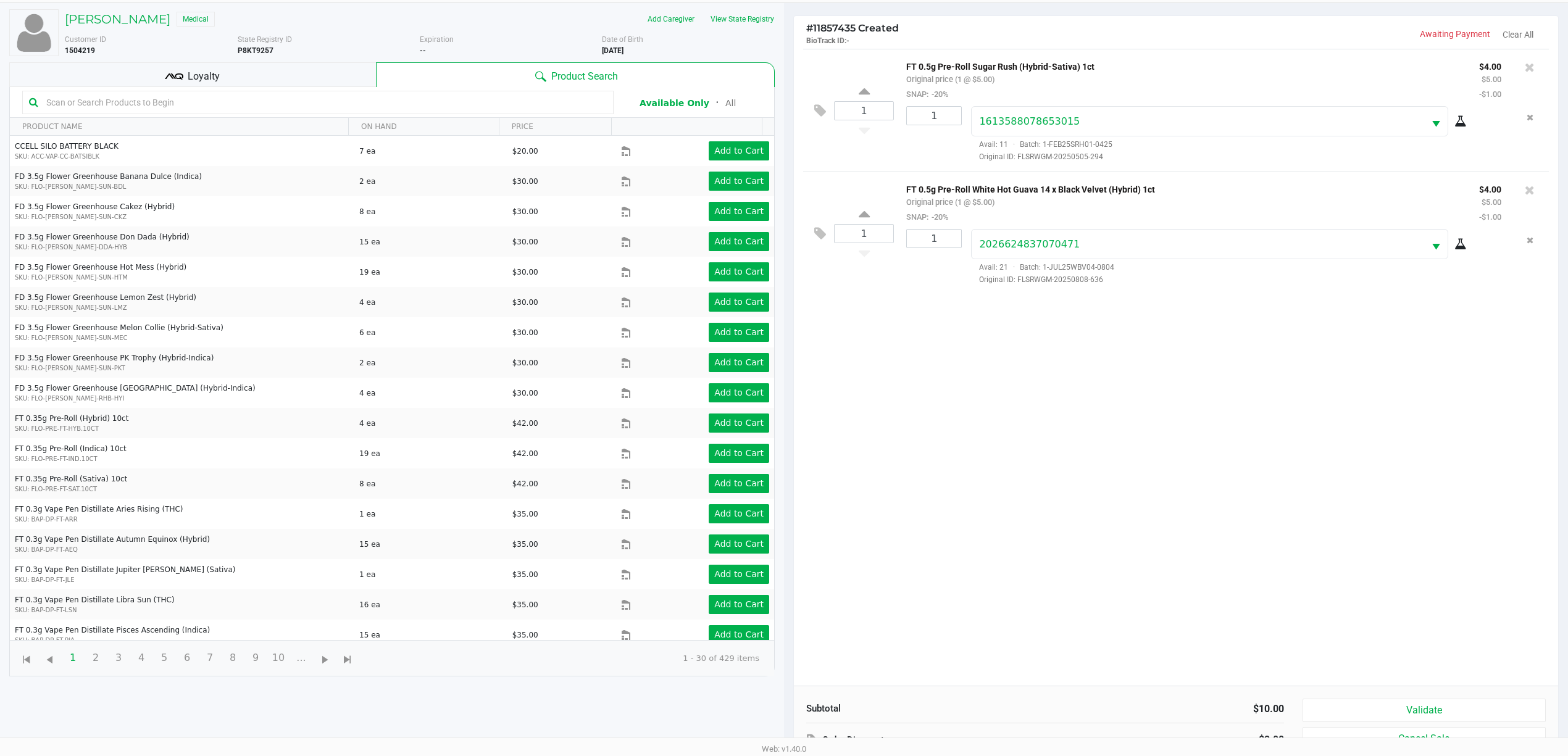
scroll to position [136, 0]
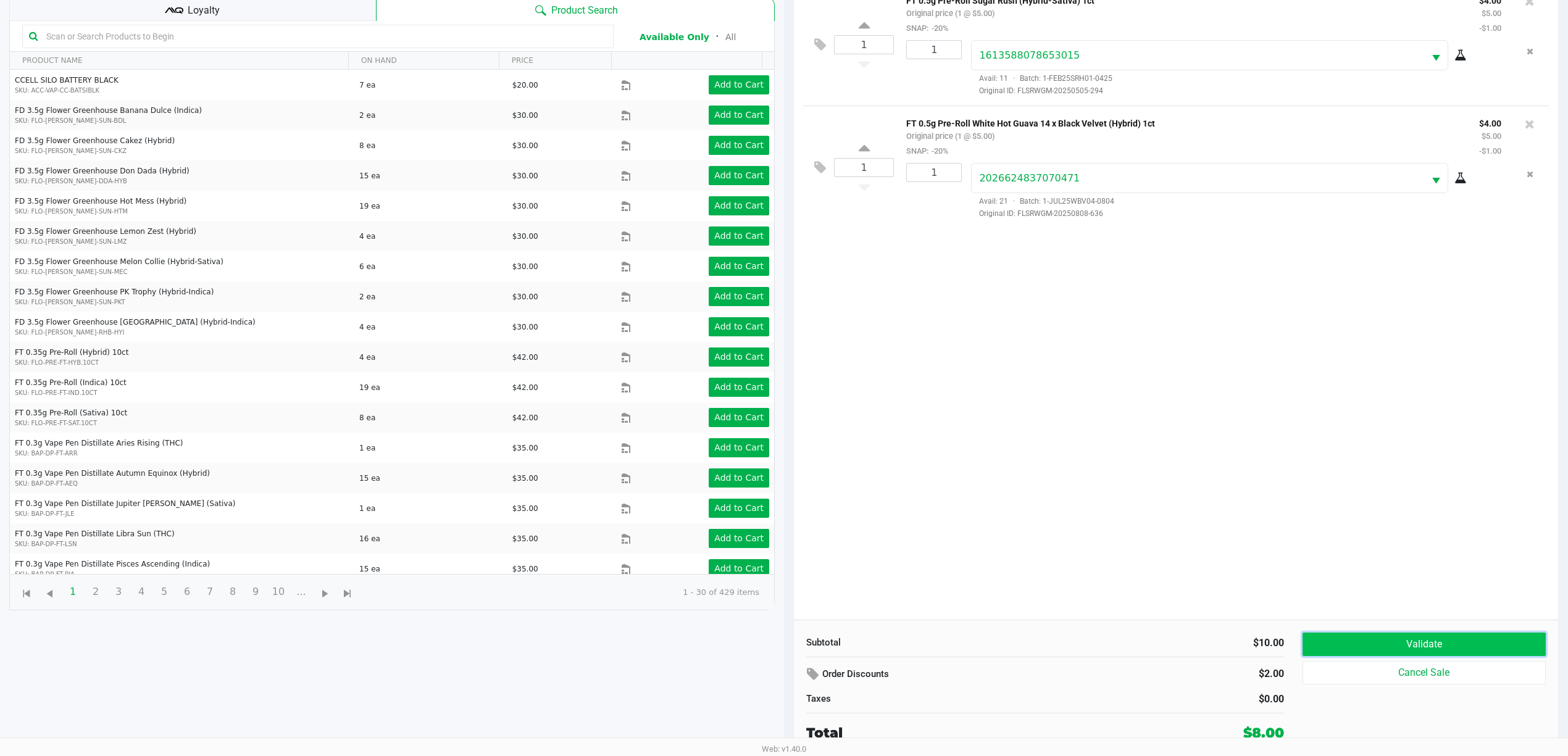
click at [1430, 643] on button "Validate" at bounding box center [1424, 644] width 243 height 23
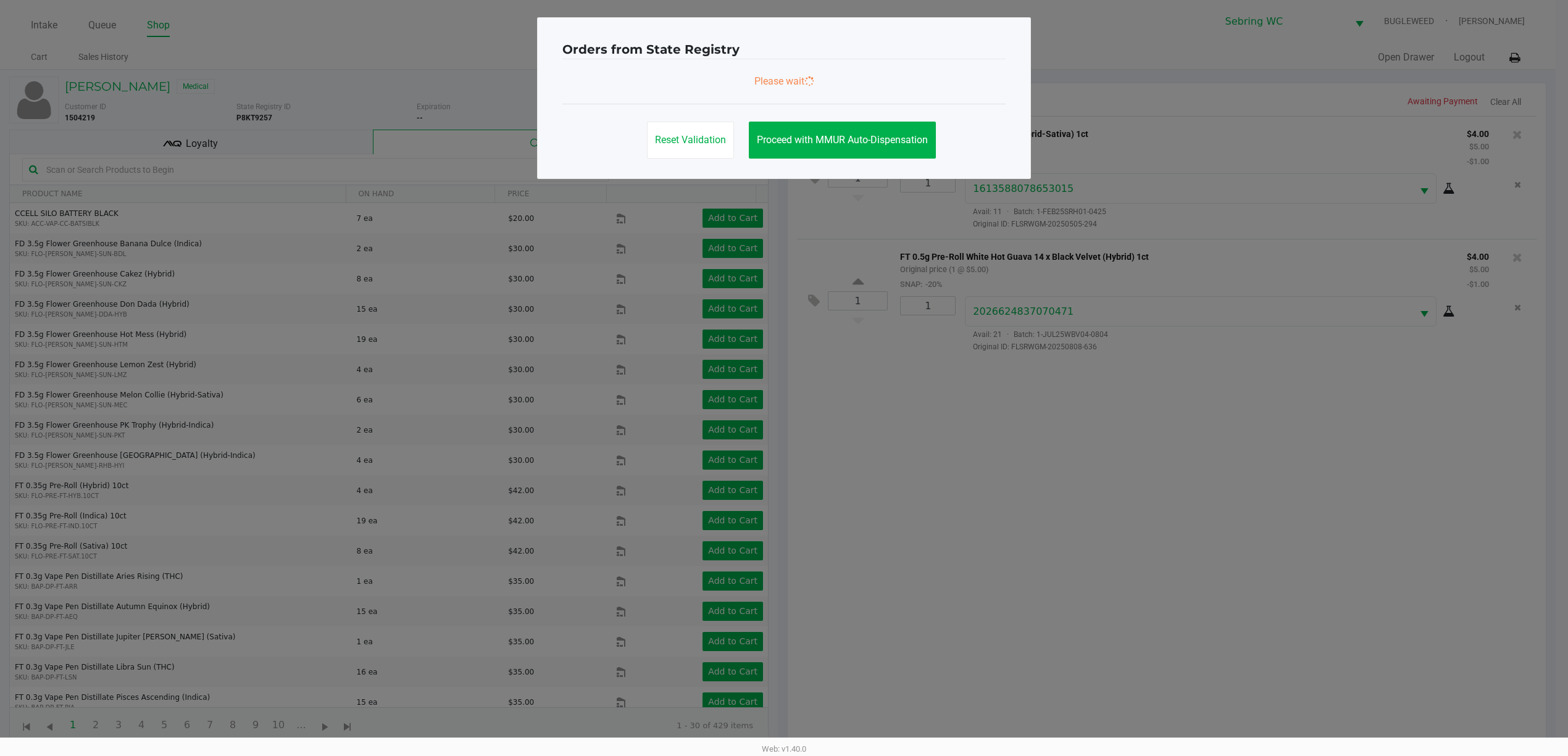
scroll to position [0, 0]
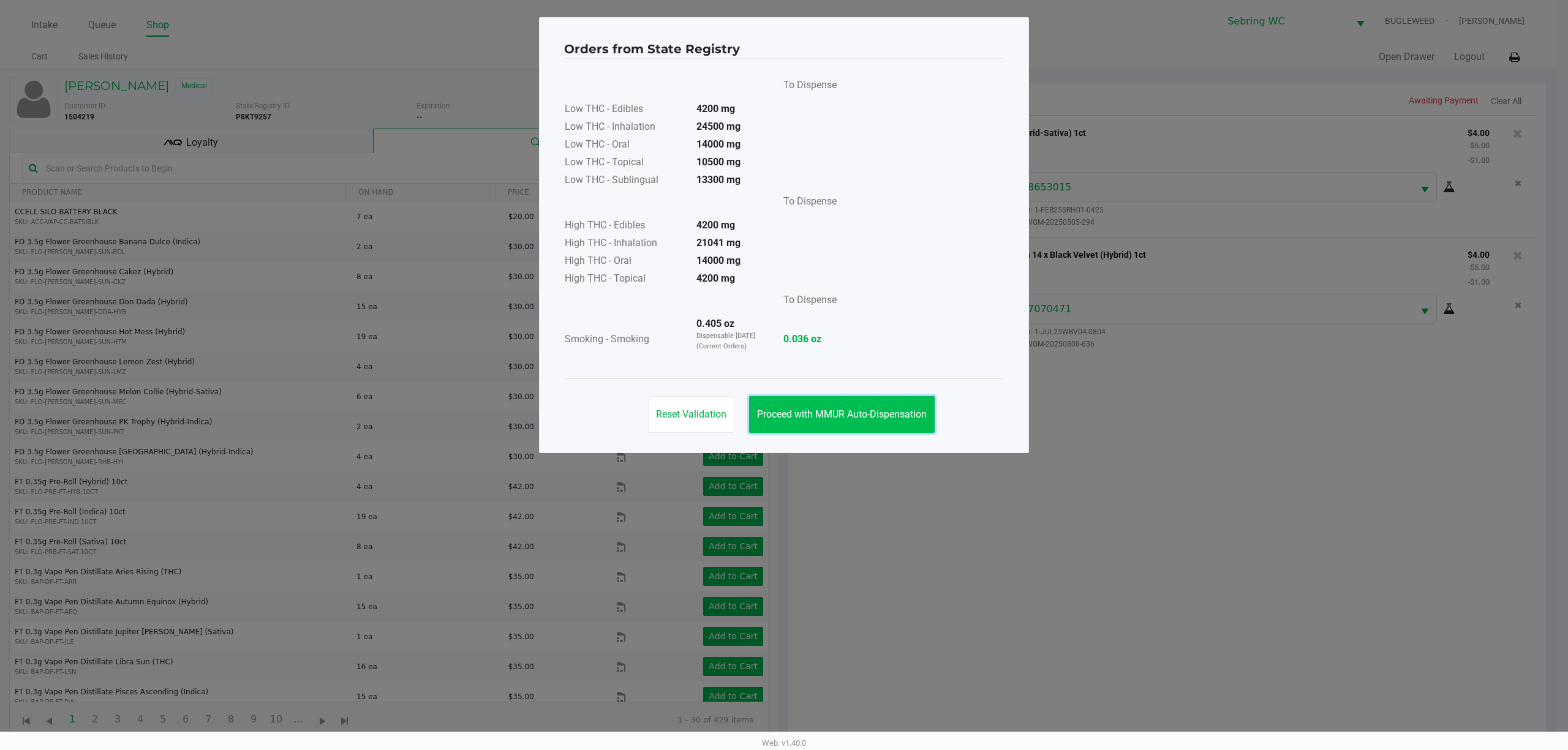
click at [825, 420] on span "Proceed with MMUR Auto-Dispensation" at bounding box center [841, 414] width 170 height 12
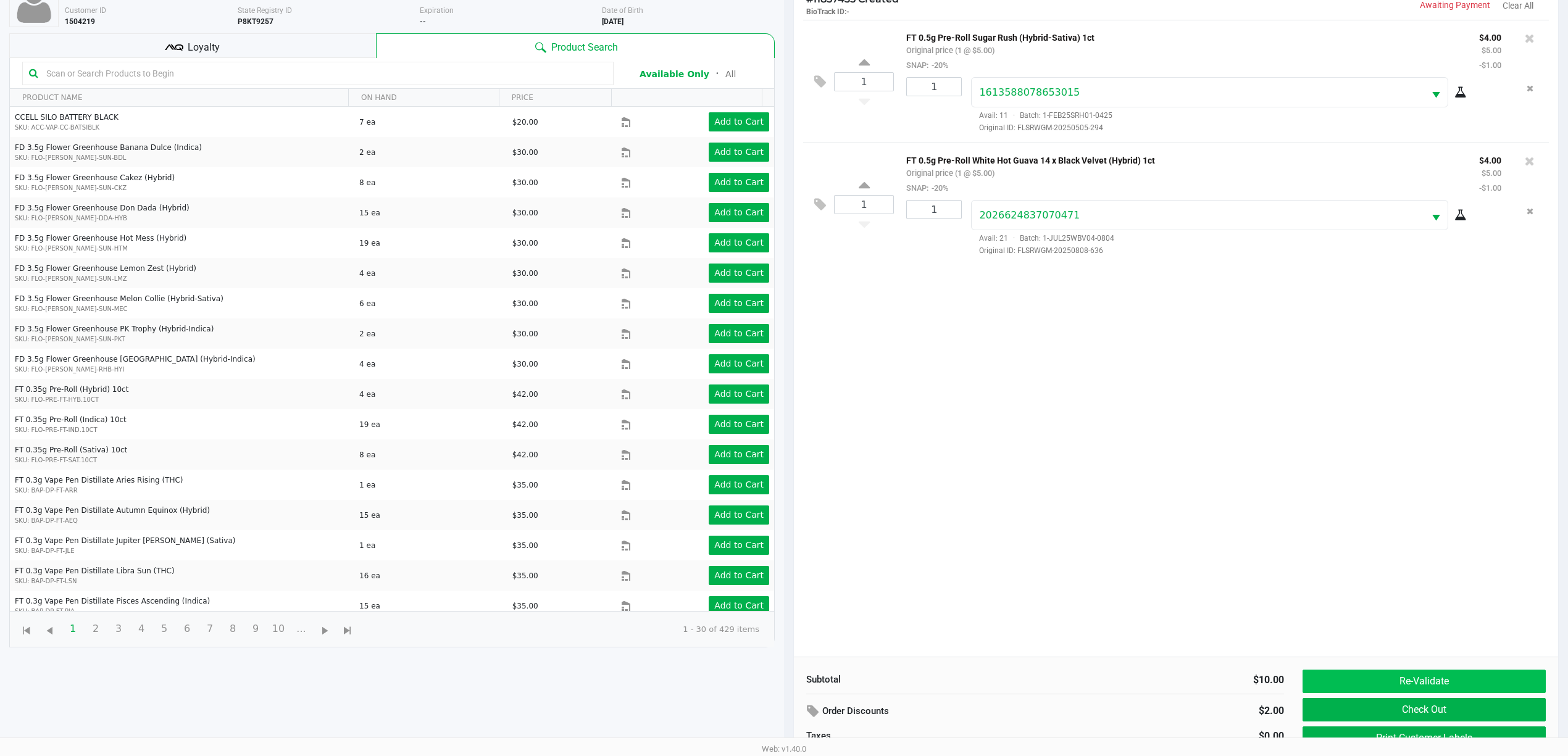
scroll to position [136, 0]
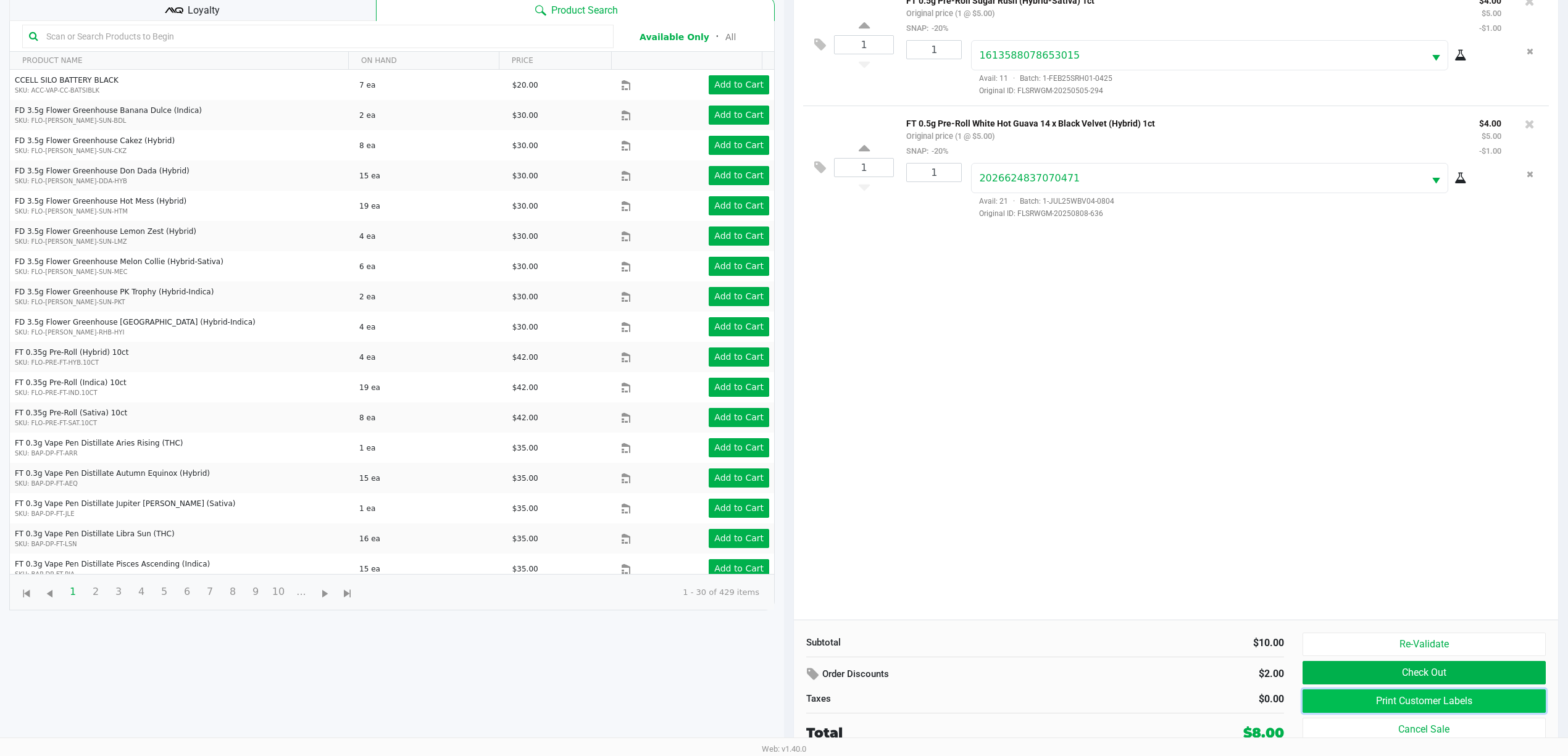
click at [1402, 696] on button "Print Customer Labels" at bounding box center [1424, 701] width 243 height 23
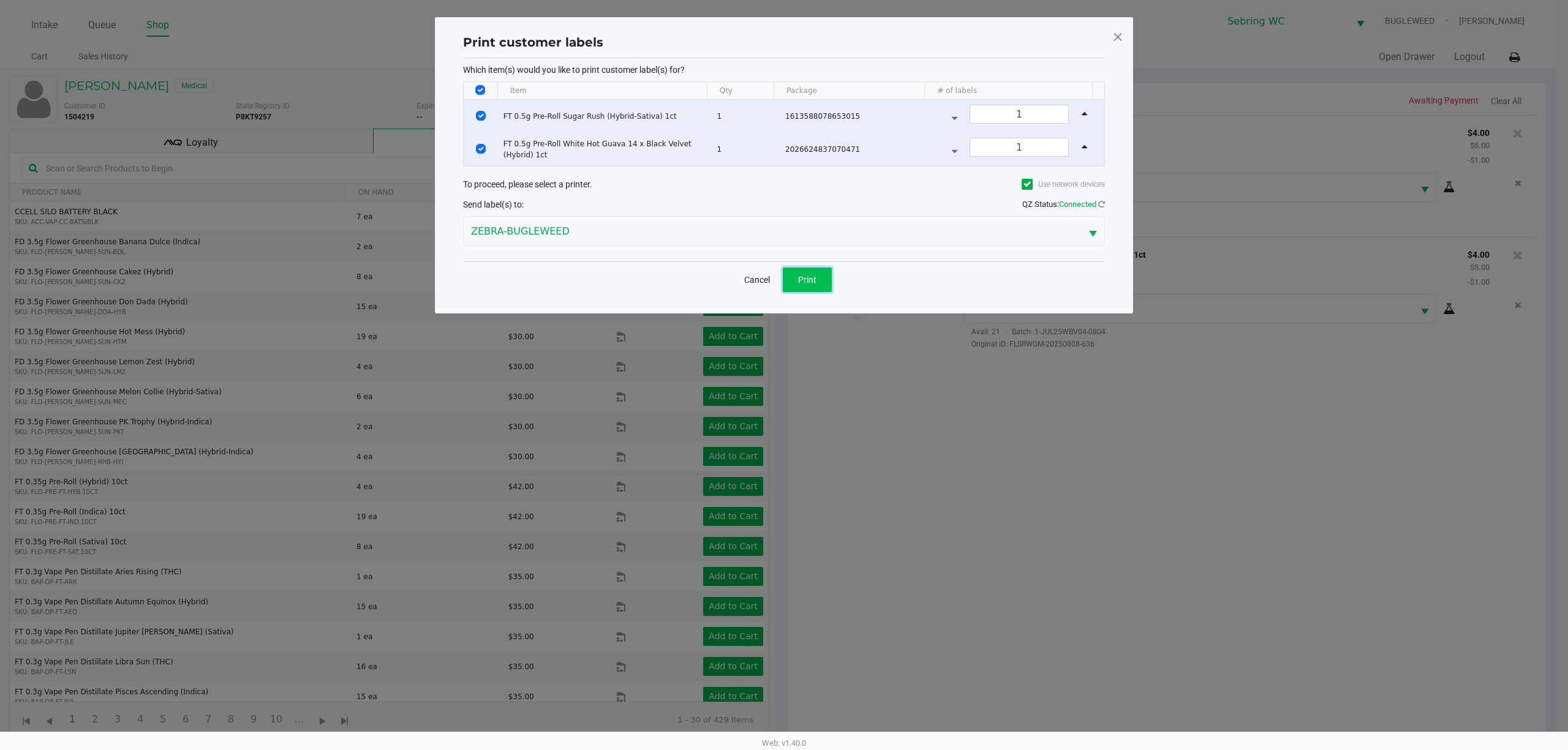
click at [801, 272] on button "Print" at bounding box center [806, 280] width 49 height 25
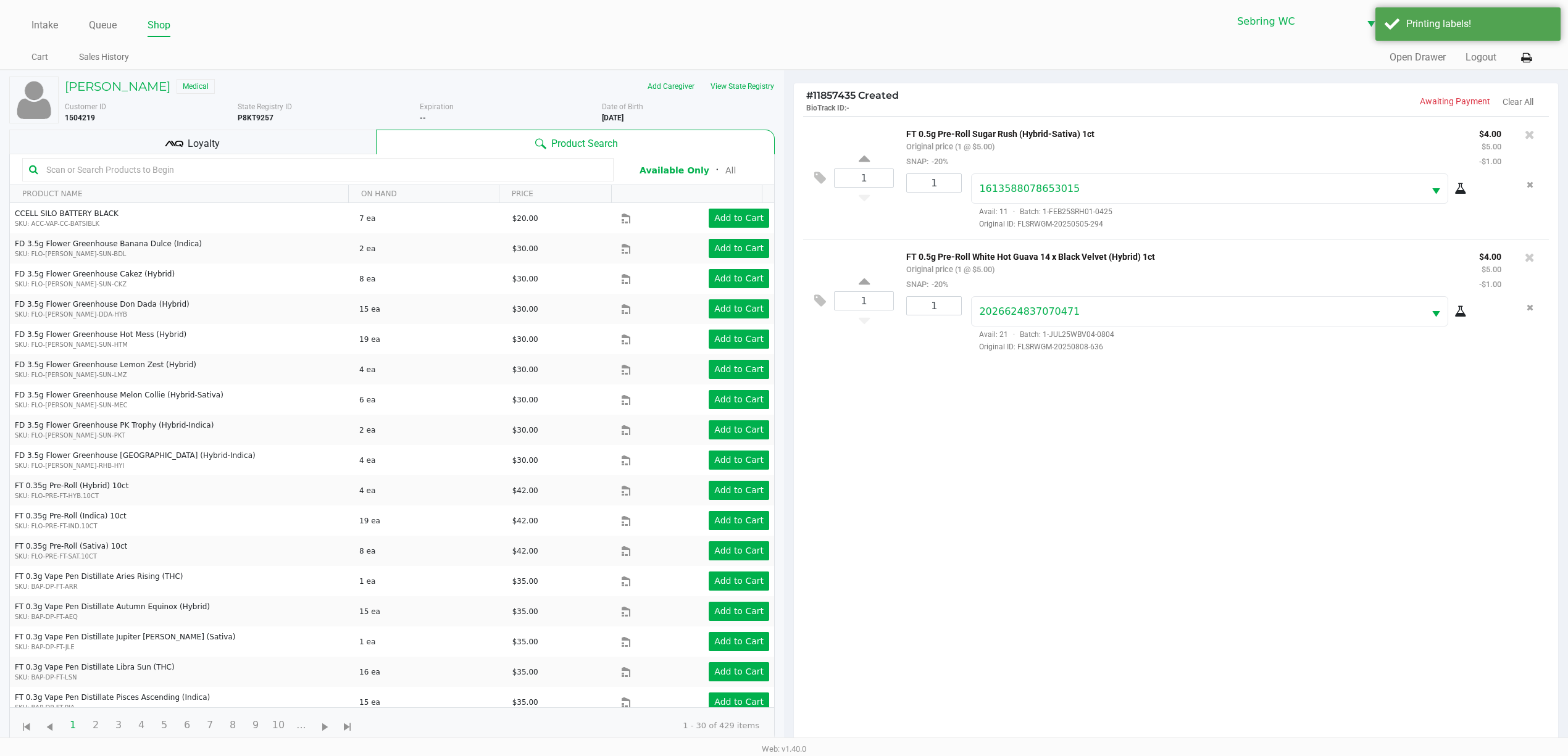
click at [1237, 513] on div "1 FT 0.5g Pre-Roll Sugar Rush (Hybrid-Sativa) 1ct Original price (1 @ $5.00) SN…" at bounding box center [1175, 434] width 764 height 637
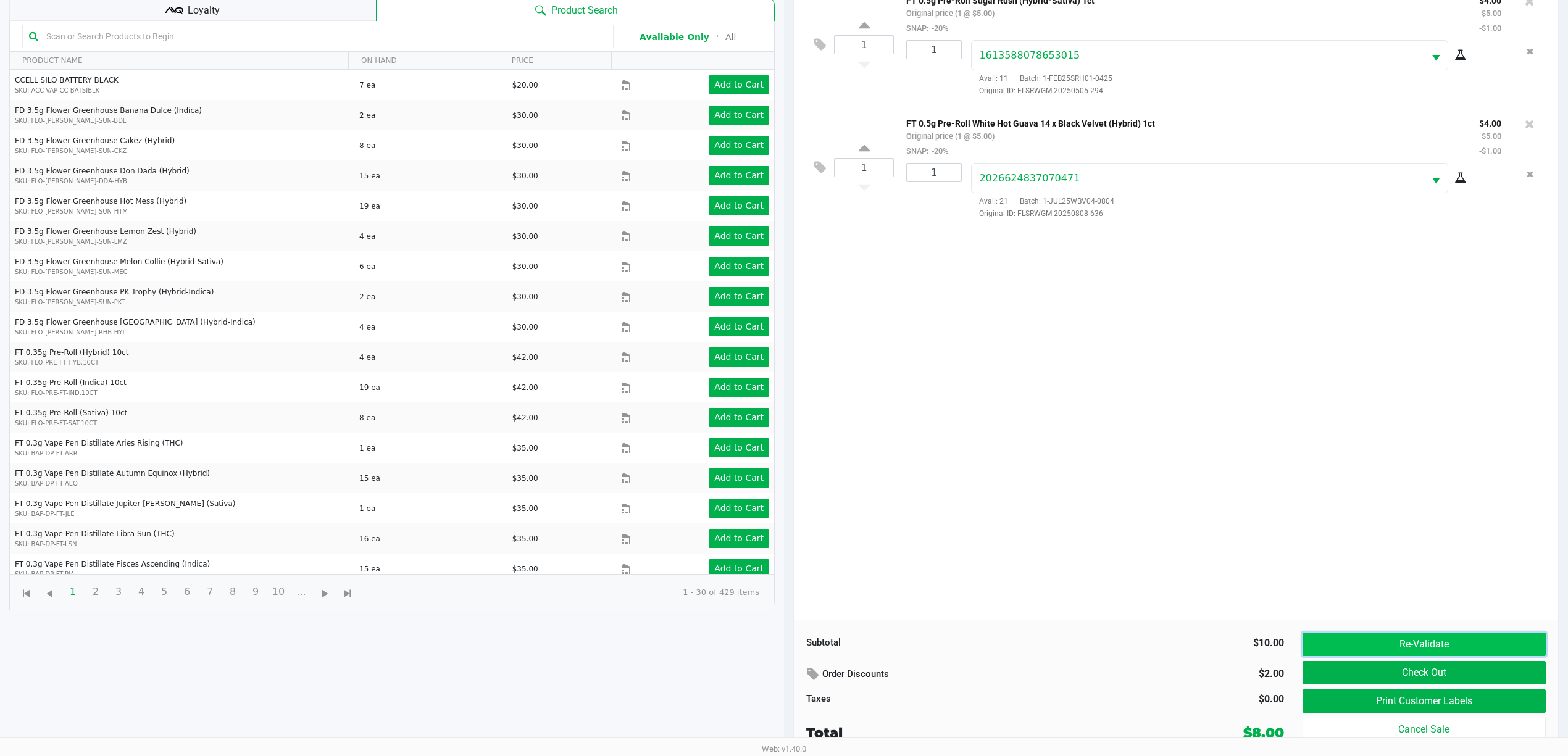
click at [1383, 647] on button "Re-Validate" at bounding box center [1424, 644] width 243 height 23
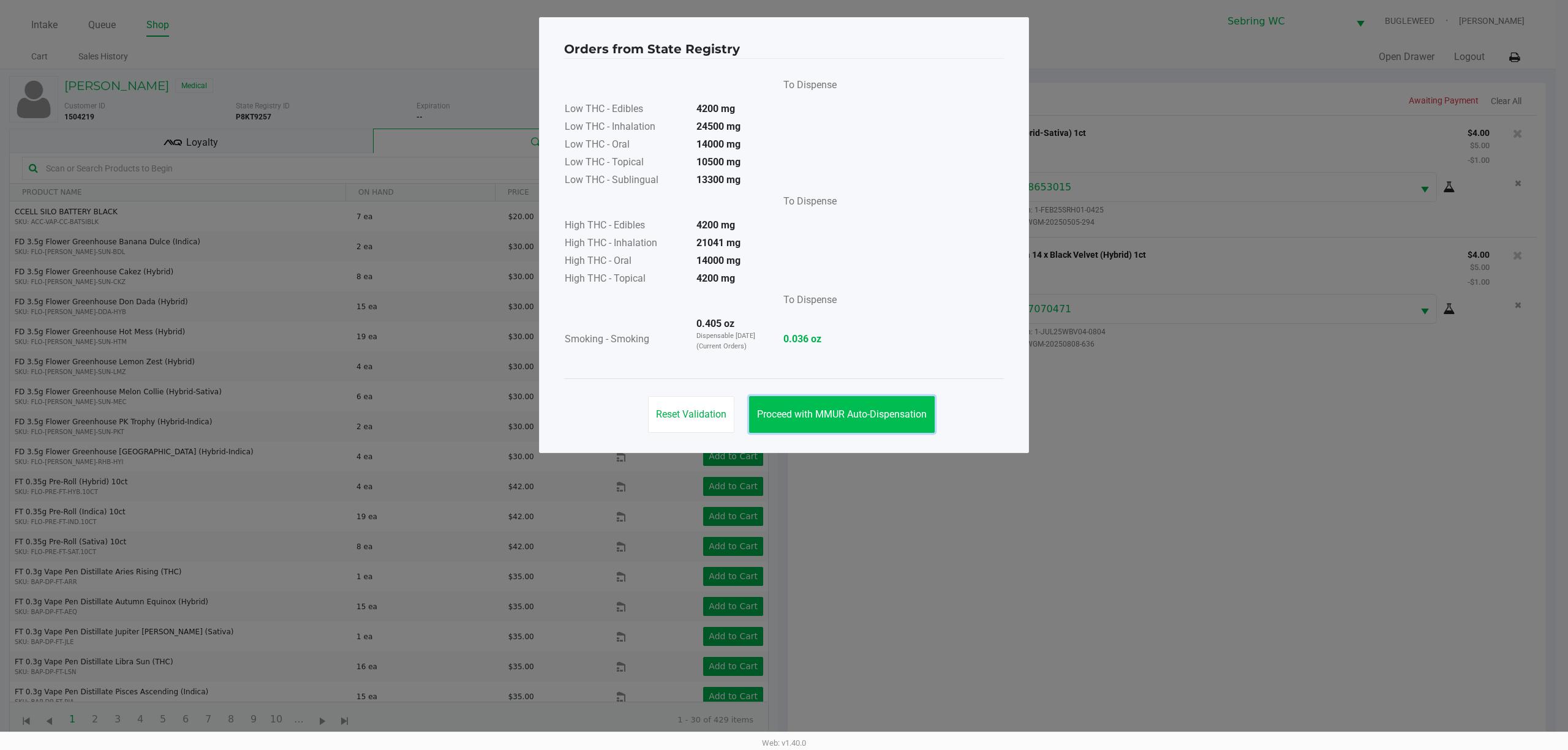
click at [860, 405] on button "Proceed with MMUR Auto-Dispensation" at bounding box center [842, 414] width 185 height 36
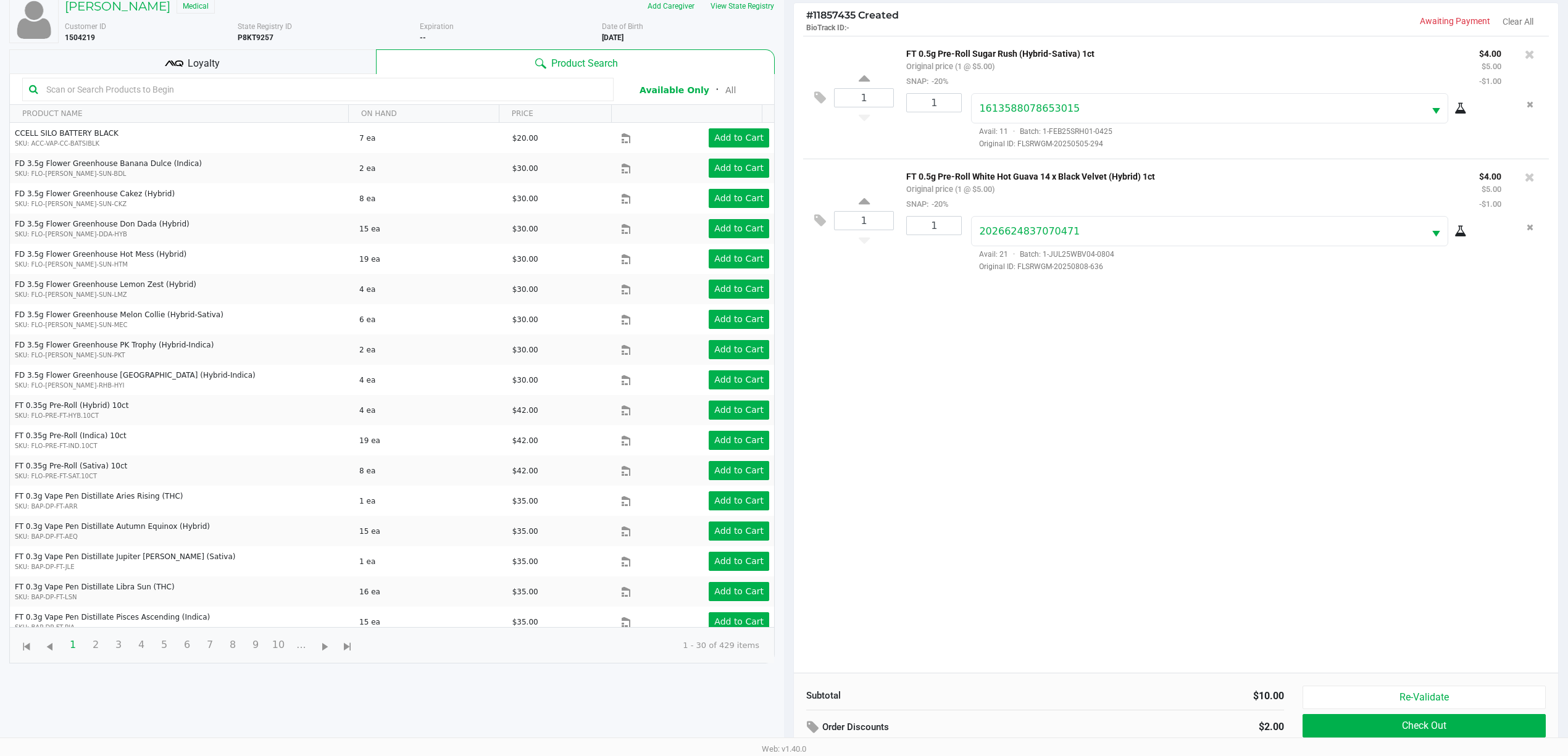
scroll to position [136, 0]
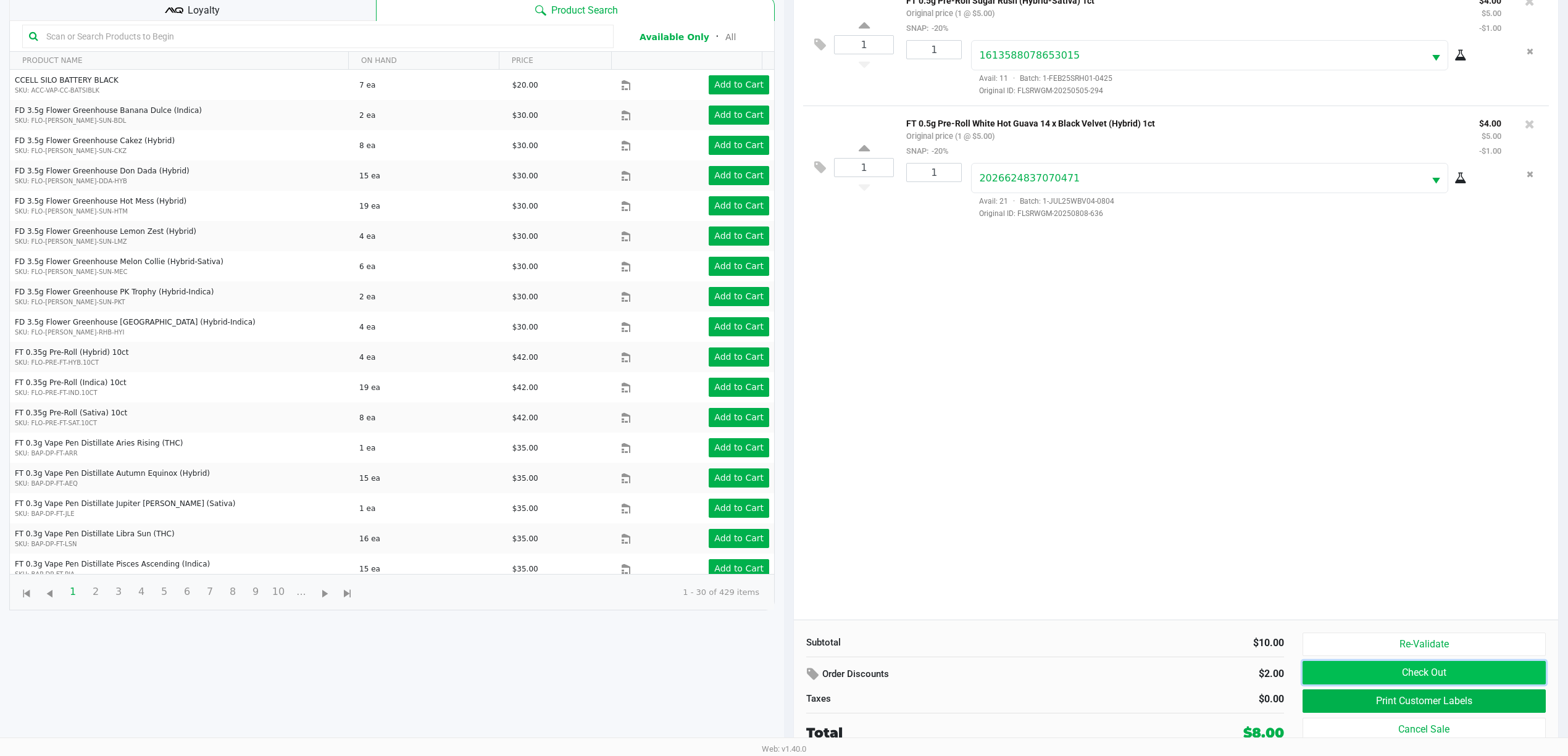
drag, startPoint x: 1419, startPoint y: 665, endPoint x: 1406, endPoint y: 662, distance: 13.3
click at [1411, 663] on button "Check Out" at bounding box center [1424, 673] width 243 height 23
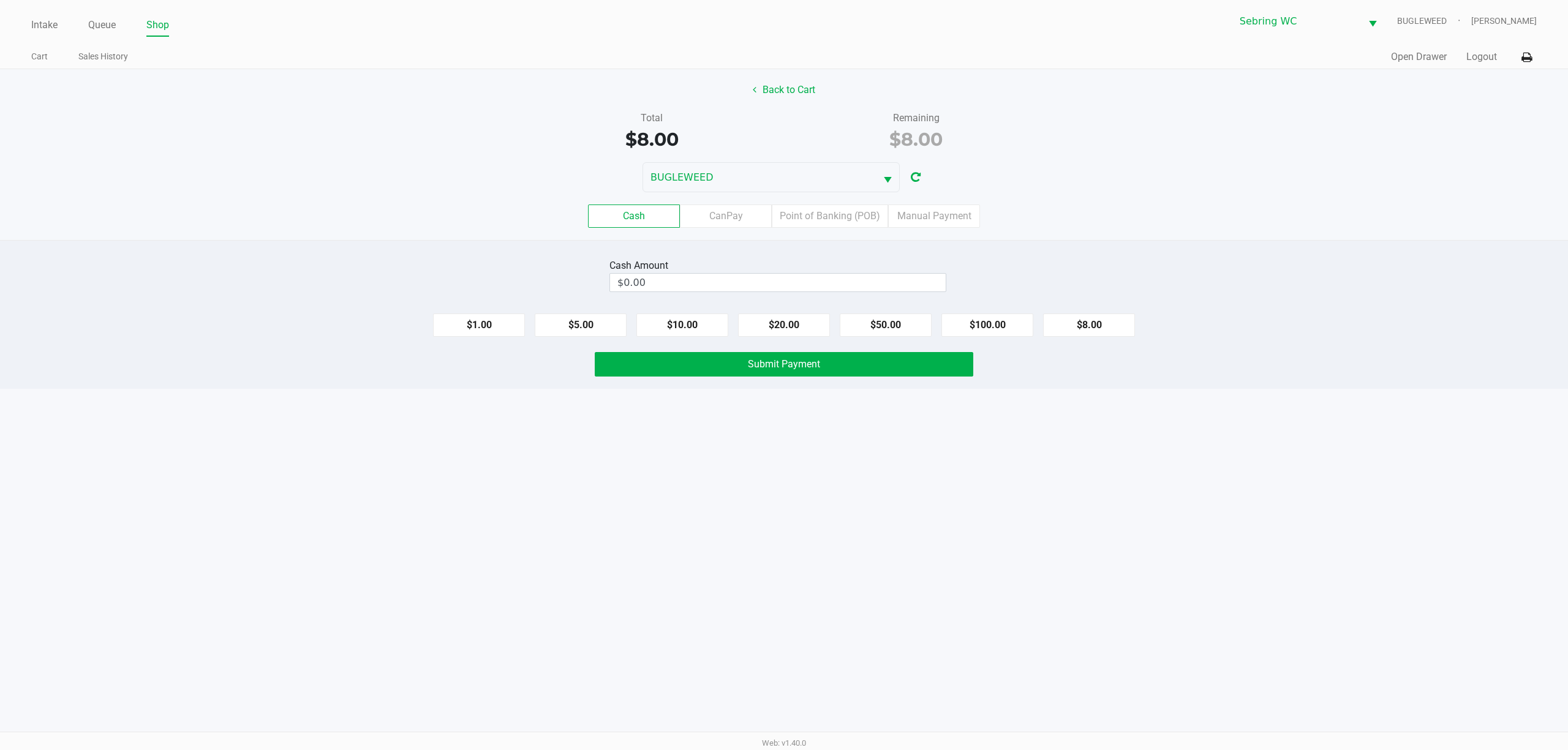
click at [897, 490] on div "Intake Queue Shop Sebring WC BUGLEWEED Jonathan Mcelroy Cart Sales History Quic…" at bounding box center [784, 375] width 1568 height 750
click at [684, 329] on button "$10.00" at bounding box center [681, 325] width 92 height 23
type input "$10.00"
click at [660, 464] on div "Intake Queue Shop Sebring WC BUGLEWEED Jonathan Mcelroy Cart Sales History Quic…" at bounding box center [784, 375] width 1568 height 750
click at [701, 370] on button "Submit Payment" at bounding box center [784, 365] width 379 height 25
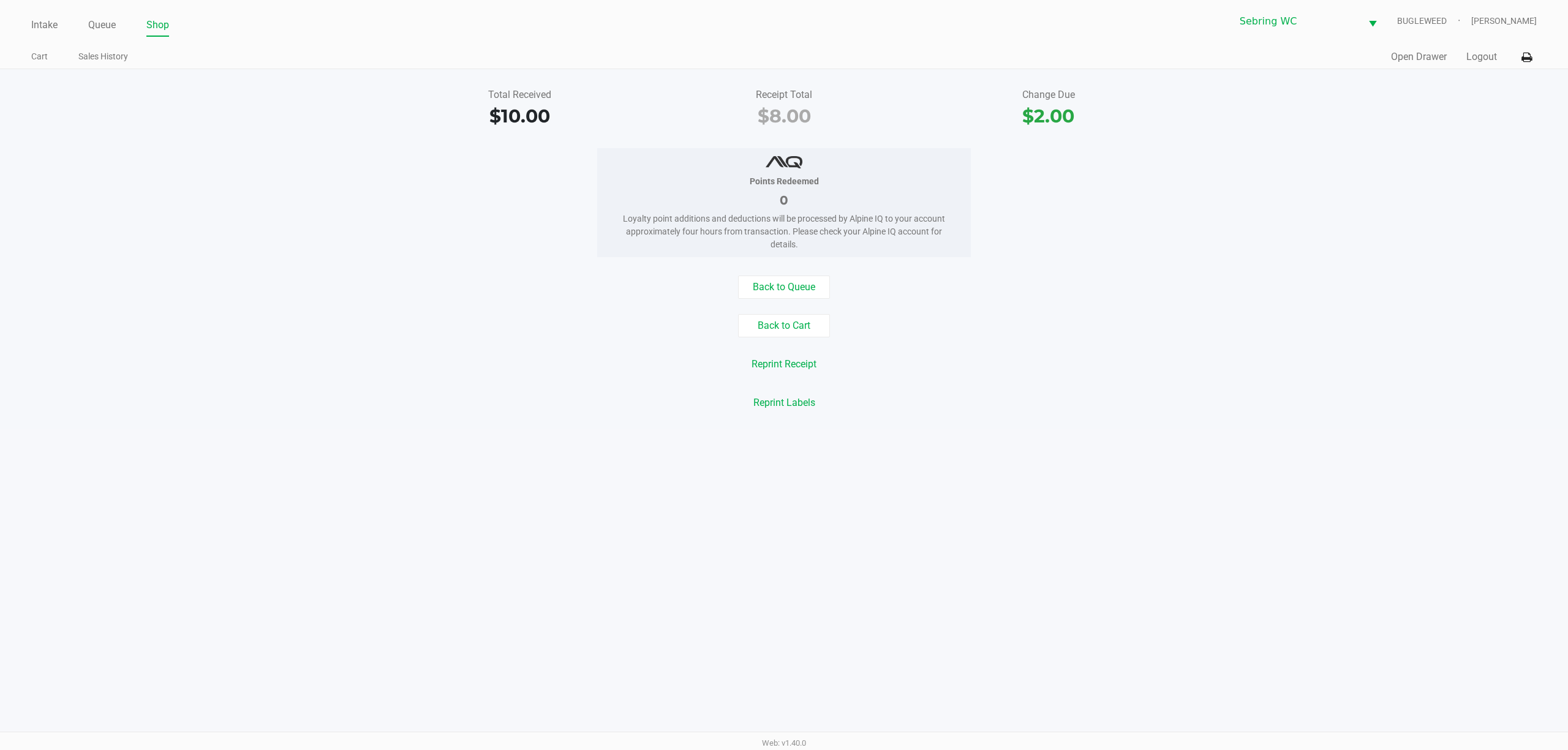
click at [1064, 114] on div "$2.00" at bounding box center [1049, 116] width 246 height 27
drag, startPoint x: 1132, startPoint y: 403, endPoint x: 1125, endPoint y: 394, distance: 11.4
click at [1131, 403] on div "Reprint Labels" at bounding box center [784, 403] width 1586 height 23
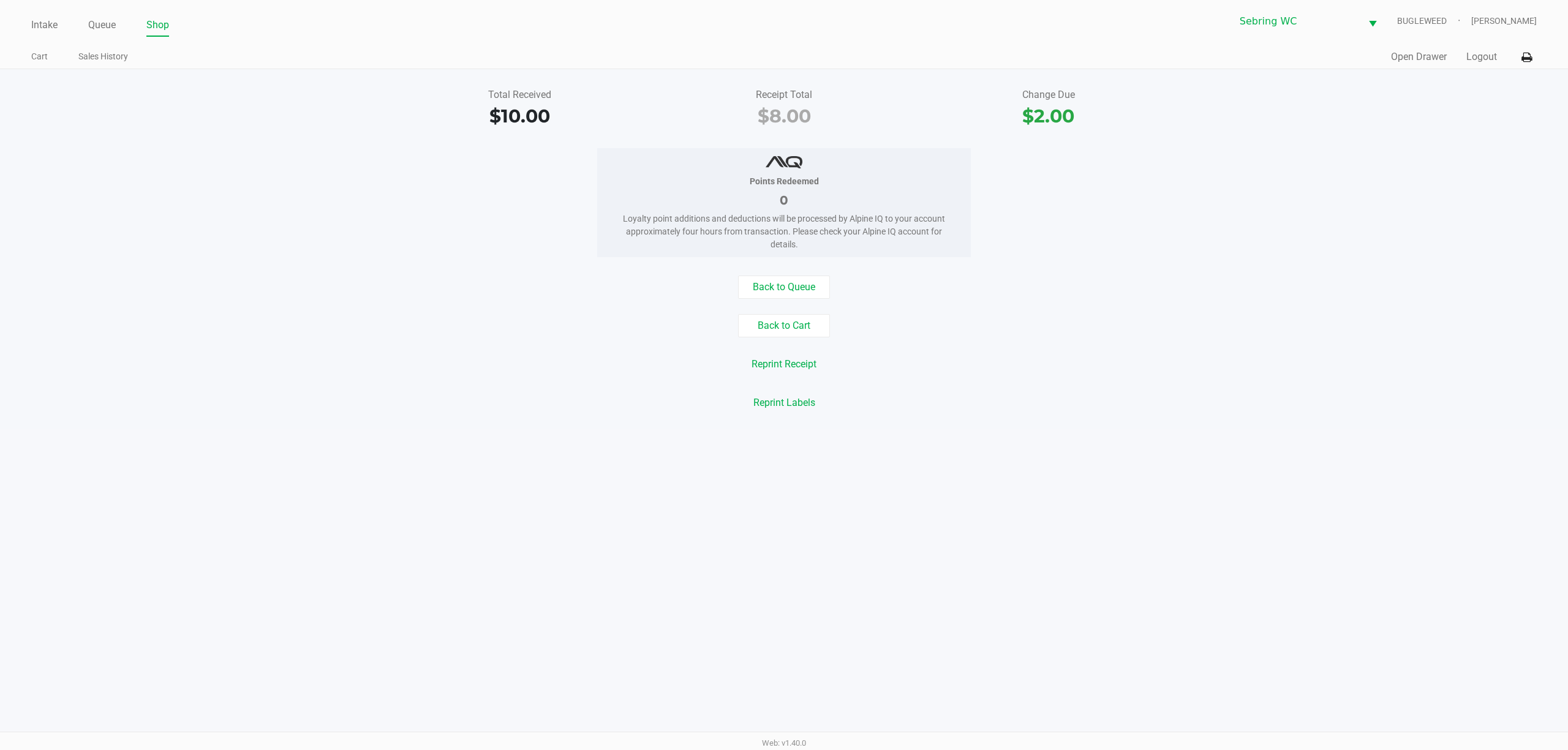
click at [1495, 64] on div "Quick Sale Open Drawer Logout" at bounding box center [1160, 57] width 753 height 22
click at [1488, 61] on button "Logout" at bounding box center [1481, 57] width 31 height 15
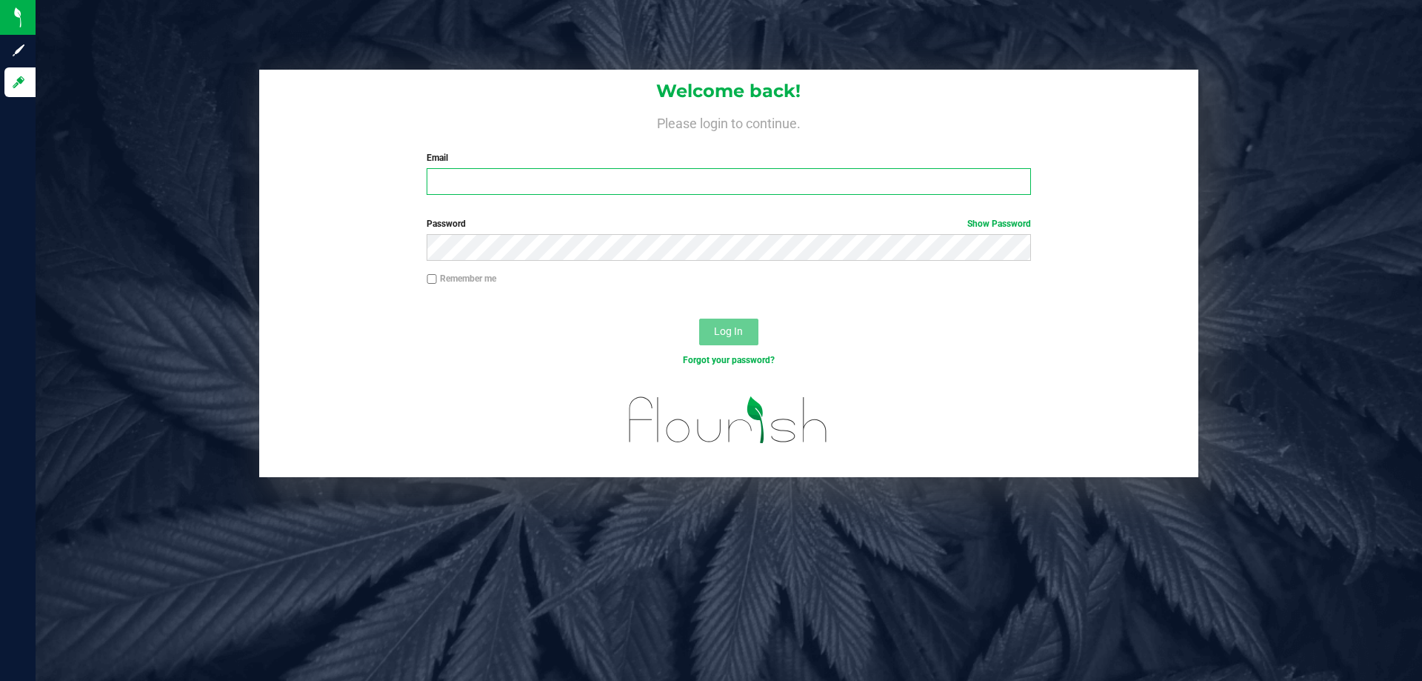
click at [470, 193] on input "Email" at bounding box center [729, 181] width 604 height 27
type input "[EMAIL_ADDRESS][DOMAIN_NAME]"
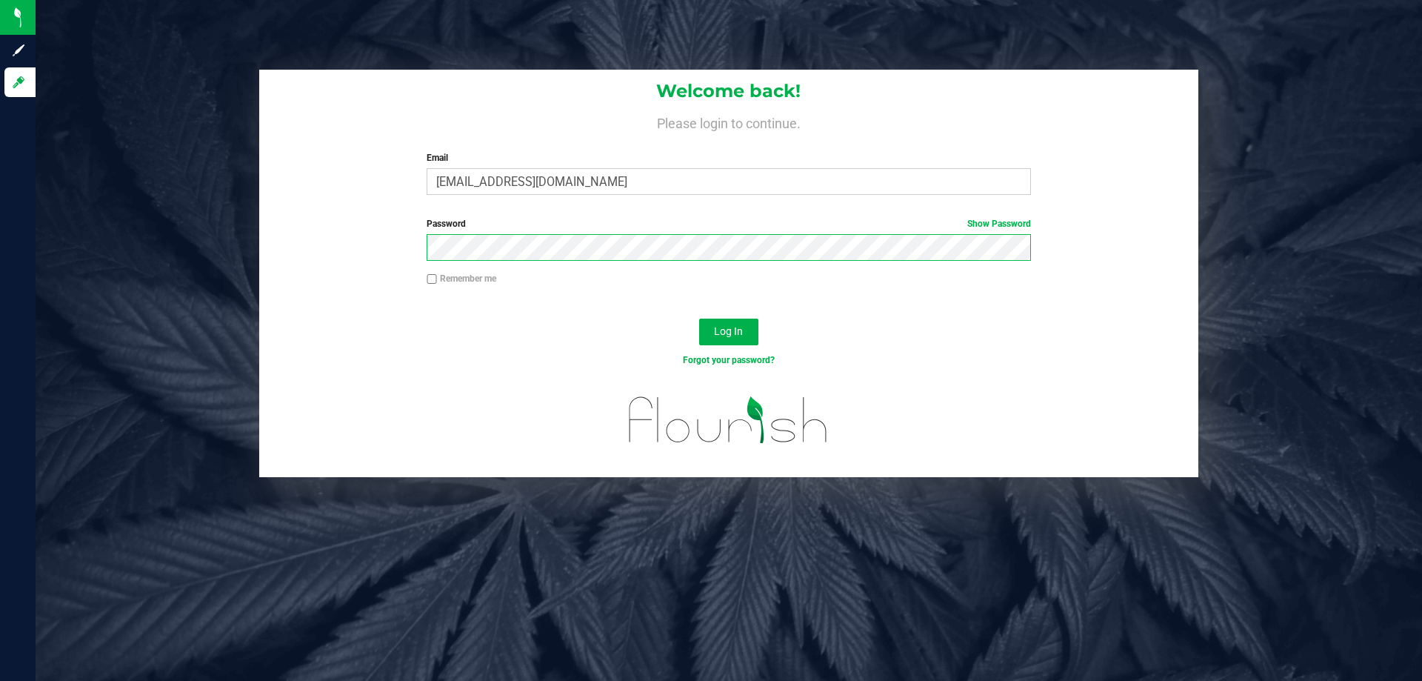
click at [699, 318] on button "Log In" at bounding box center [728, 331] width 59 height 27
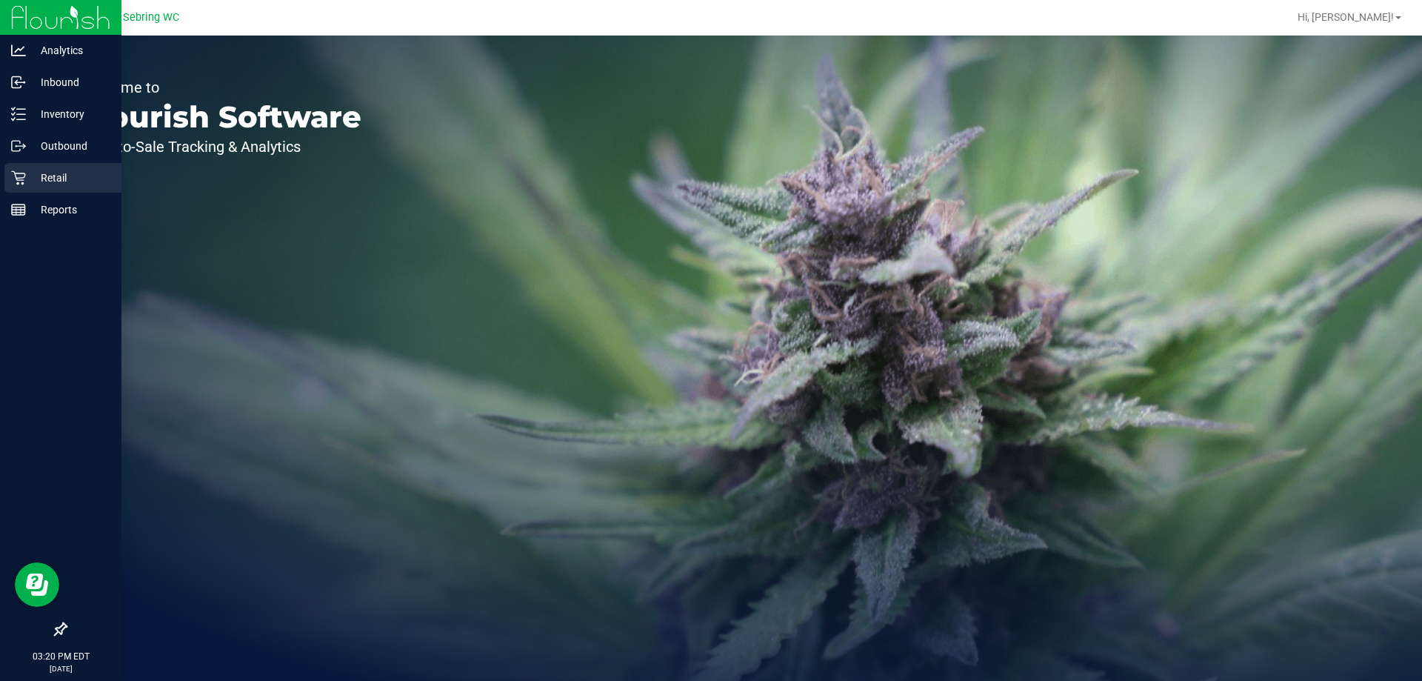
click at [19, 166] on div "Retail" at bounding box center [62, 178] width 117 height 30
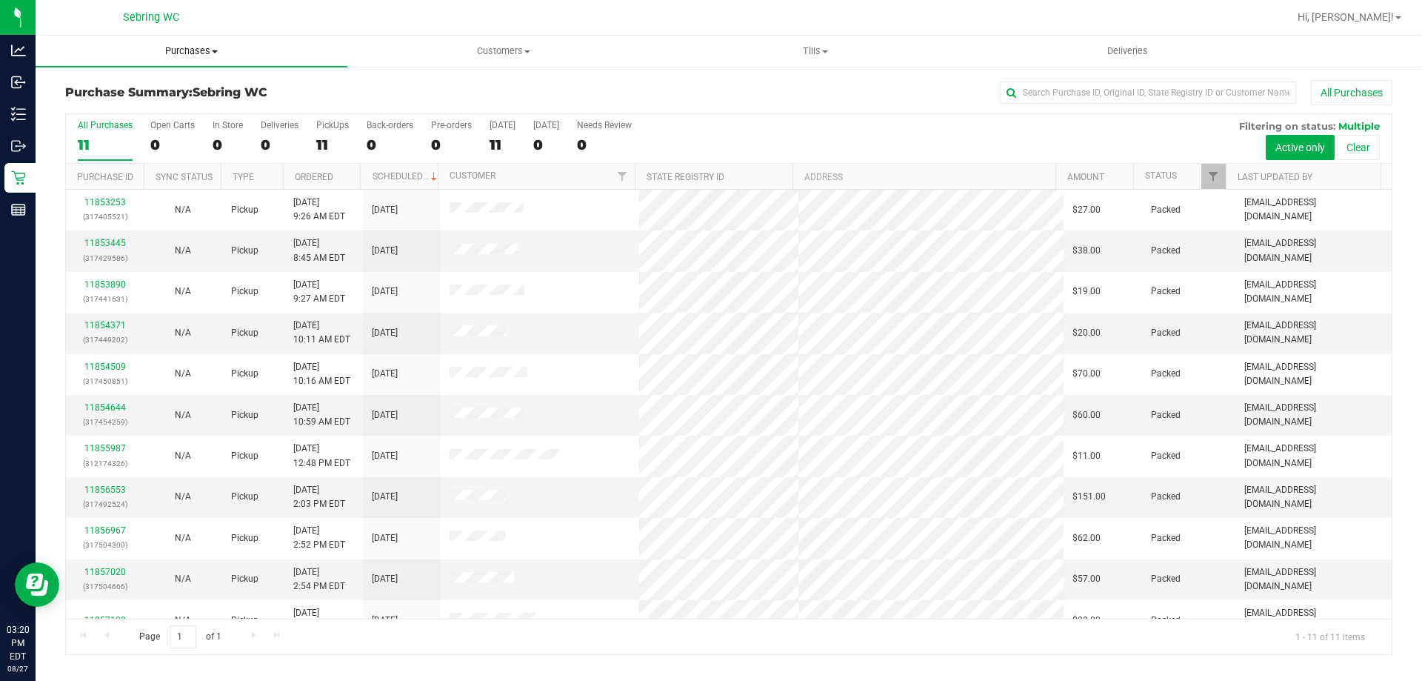
click at [183, 57] on span "Purchases" at bounding box center [192, 50] width 312 height 13
click at [129, 102] on li "Fulfillment" at bounding box center [192, 107] width 312 height 18
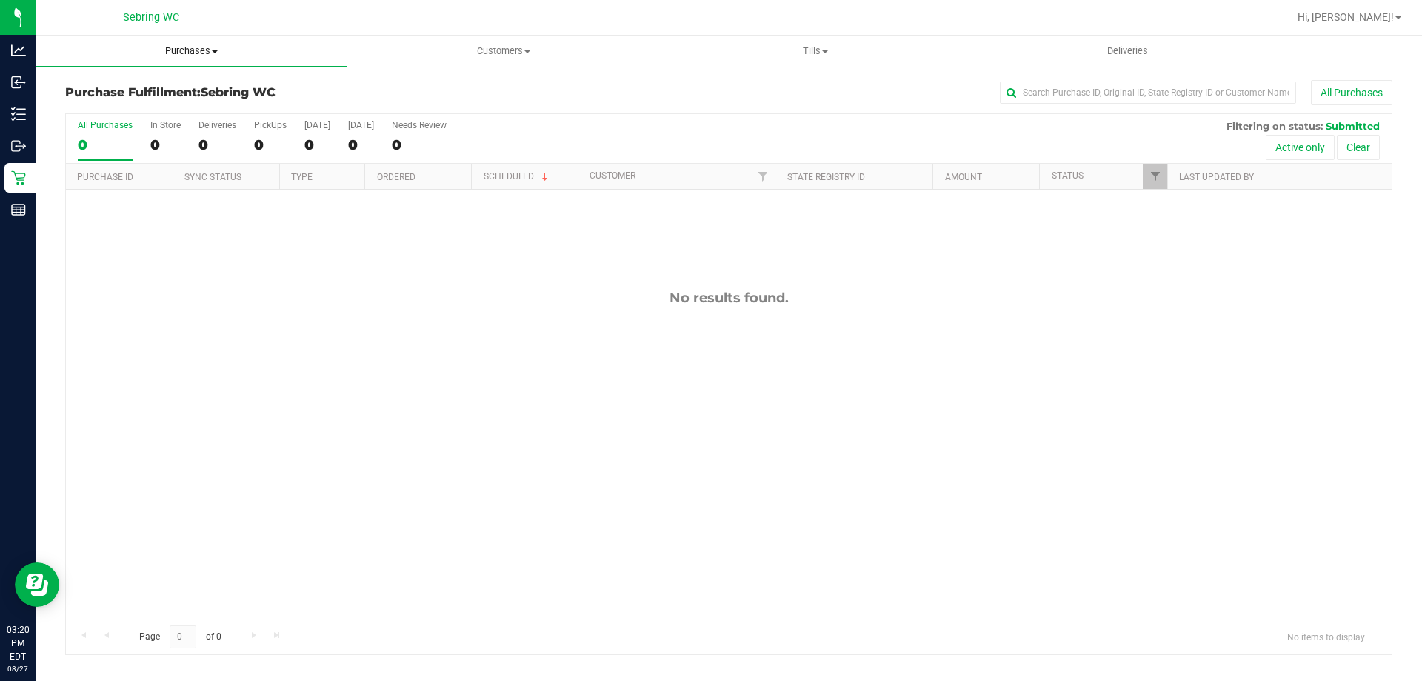
click at [204, 56] on span "Purchases" at bounding box center [192, 50] width 312 height 13
click at [116, 85] on span "Summary of purchases" at bounding box center [112, 89] width 152 height 13
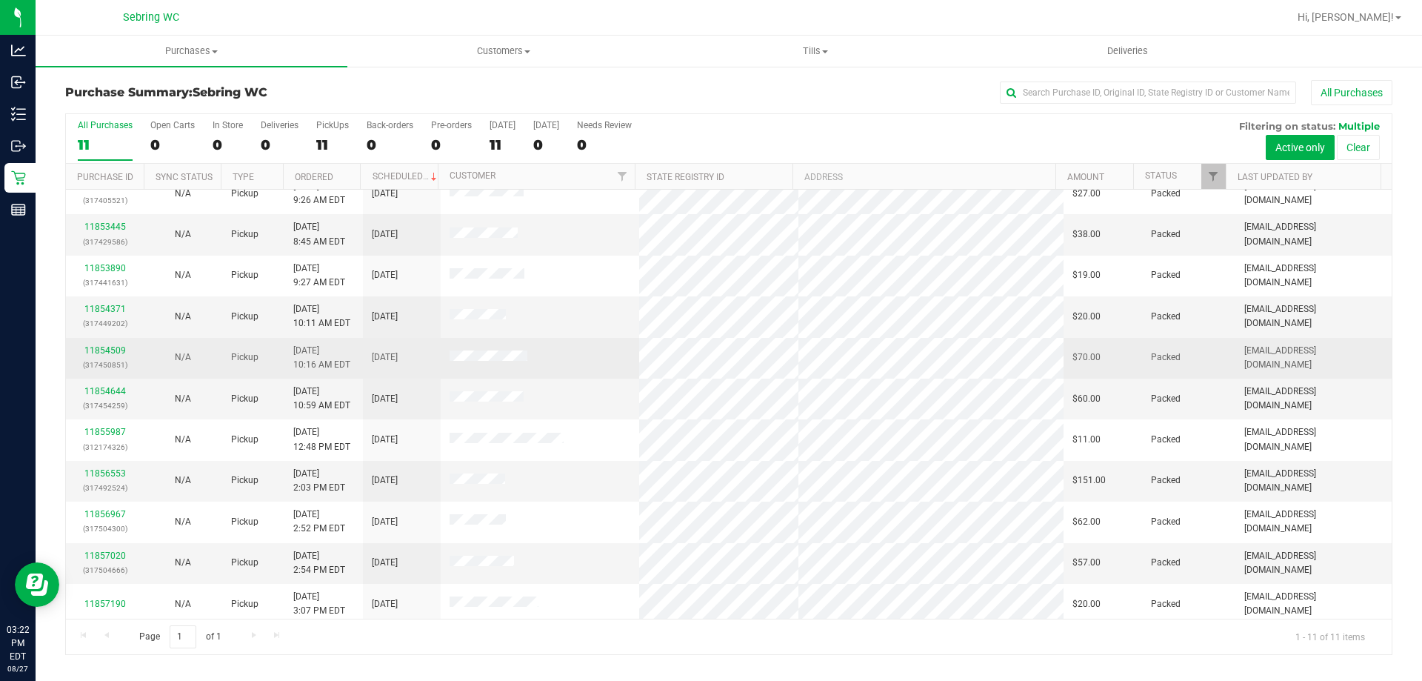
scroll to position [21, 0]
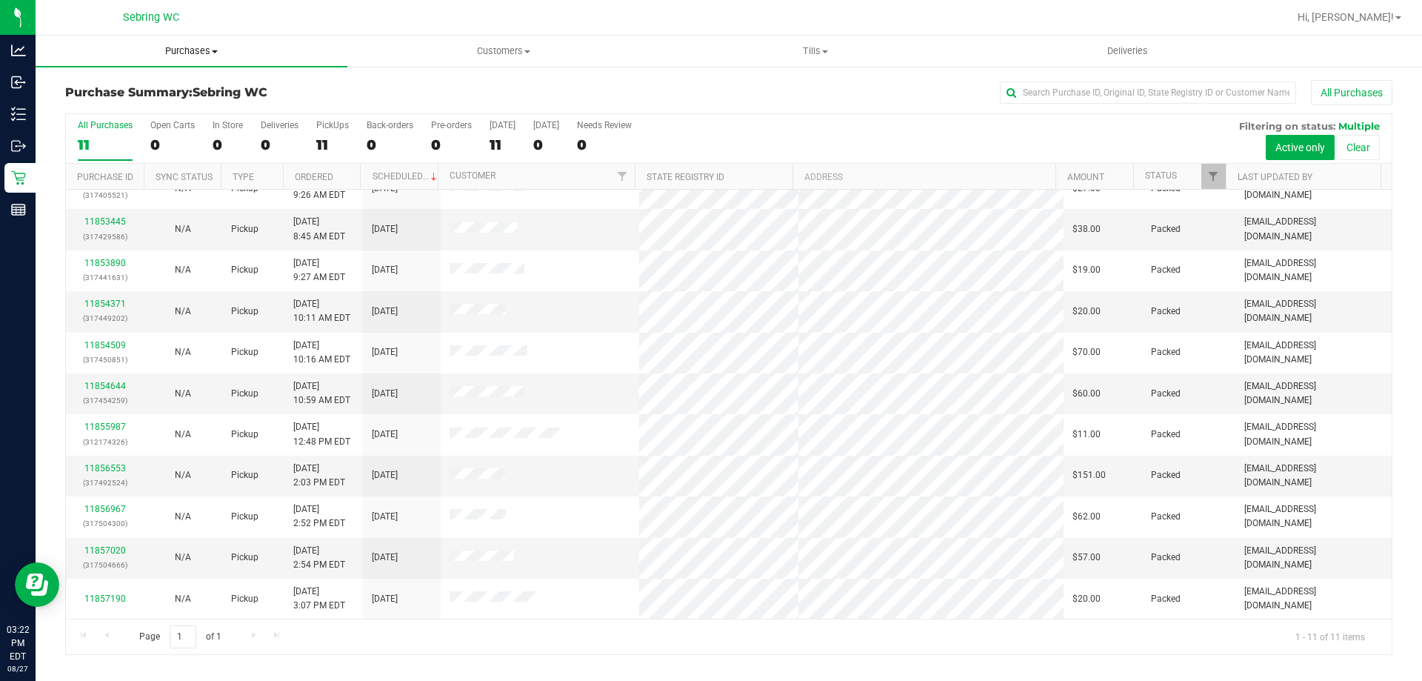
click at [221, 47] on span "Purchases" at bounding box center [192, 50] width 312 height 13
click at [163, 113] on li "Fulfillment" at bounding box center [192, 107] width 312 height 18
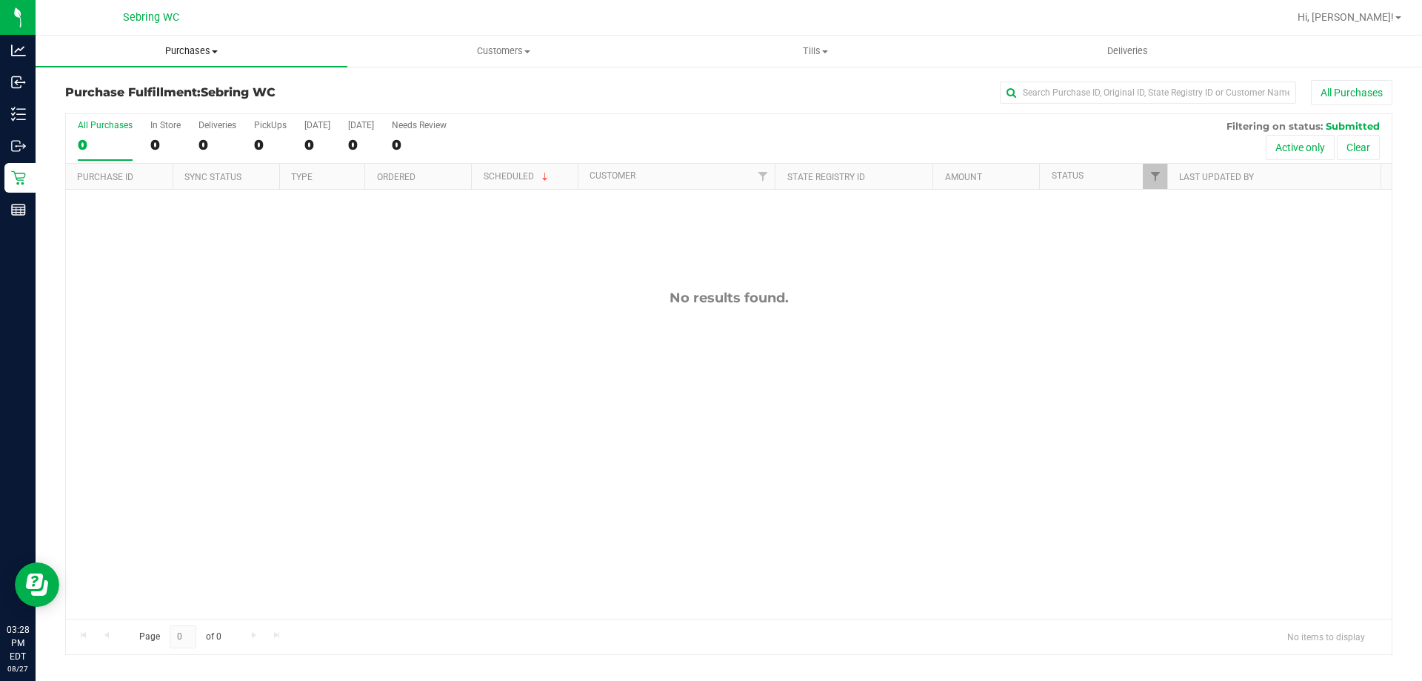
click at [175, 49] on span "Purchases" at bounding box center [192, 50] width 312 height 13
click at [148, 96] on li "Summary of purchases" at bounding box center [192, 90] width 312 height 18
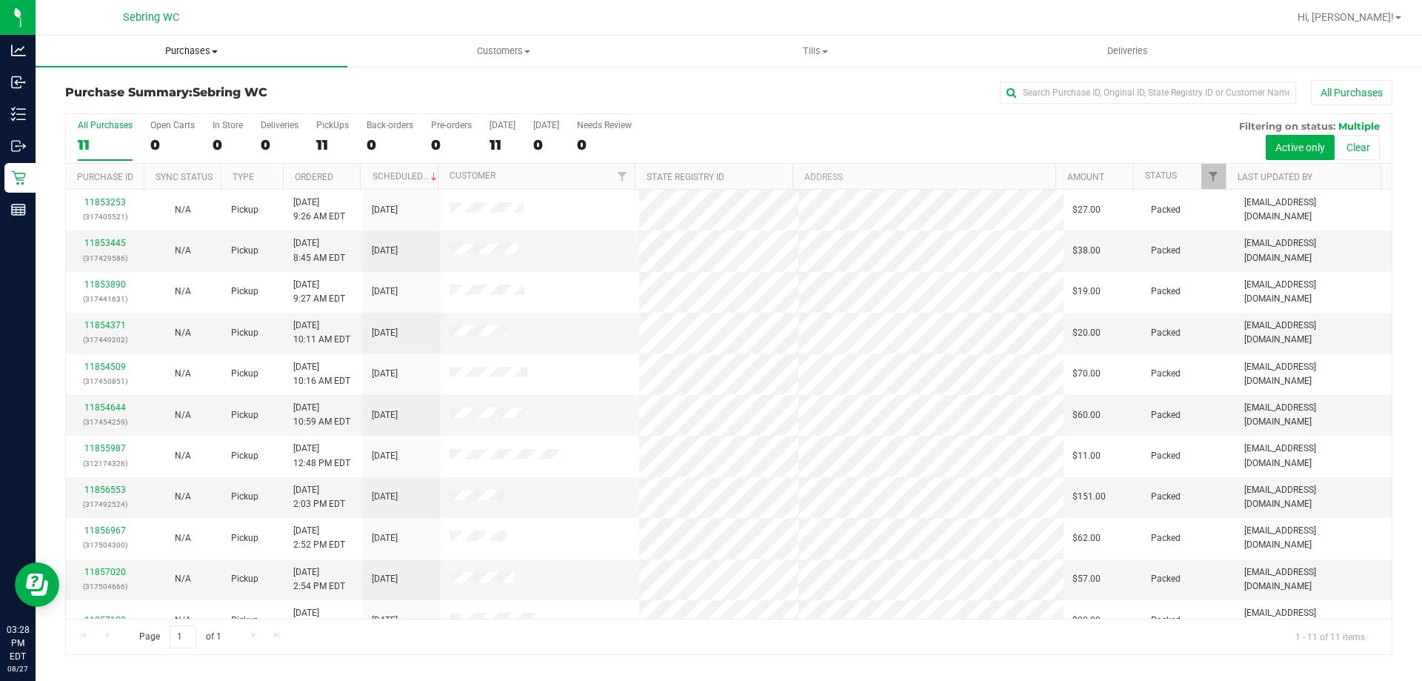
click at [176, 50] on span "Purchases" at bounding box center [192, 50] width 312 height 13
click at [502, 53] on span "Customers" at bounding box center [503, 50] width 310 height 13
click at [437, 83] on span "All customers" at bounding box center [400, 89] width 107 height 13
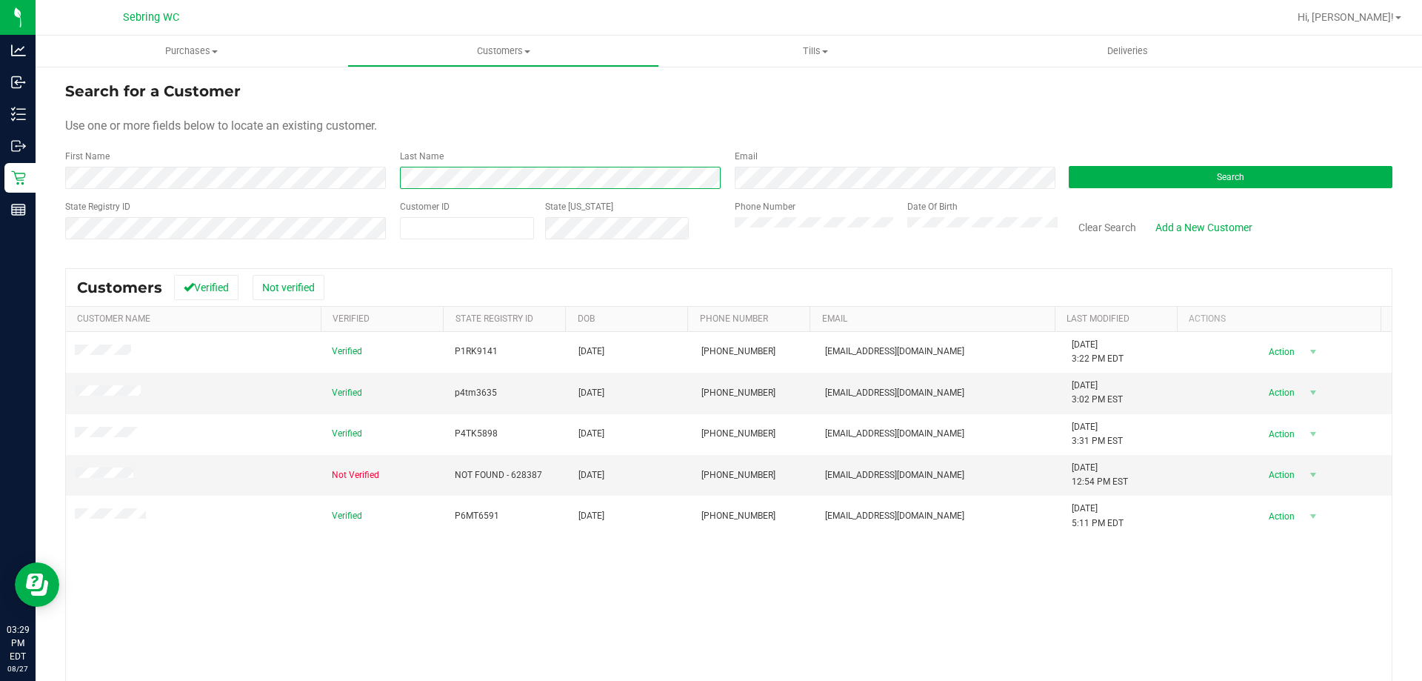
click at [371, 181] on div "First Name Last Name Email Search" at bounding box center [728, 169] width 1327 height 39
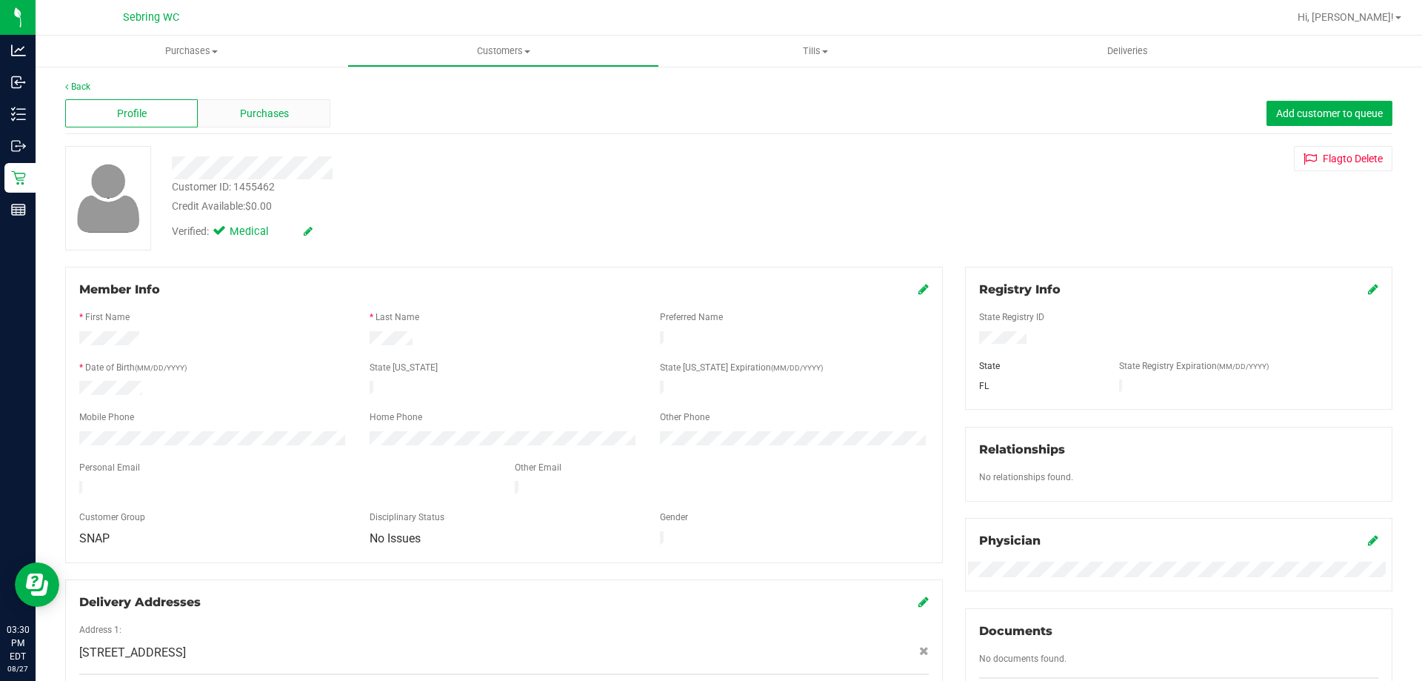
click at [222, 121] on div "Purchases" at bounding box center [264, 113] width 133 height 28
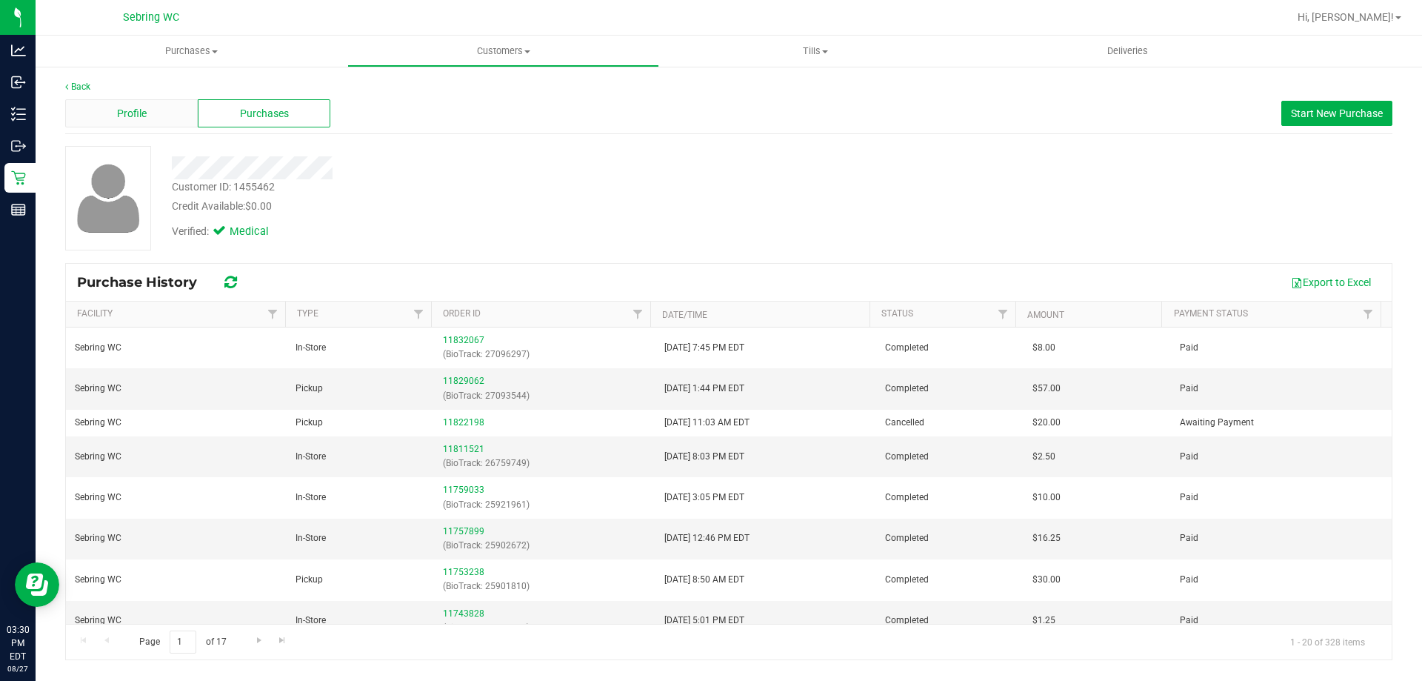
click at [126, 104] on div "Profile" at bounding box center [131, 113] width 133 height 28
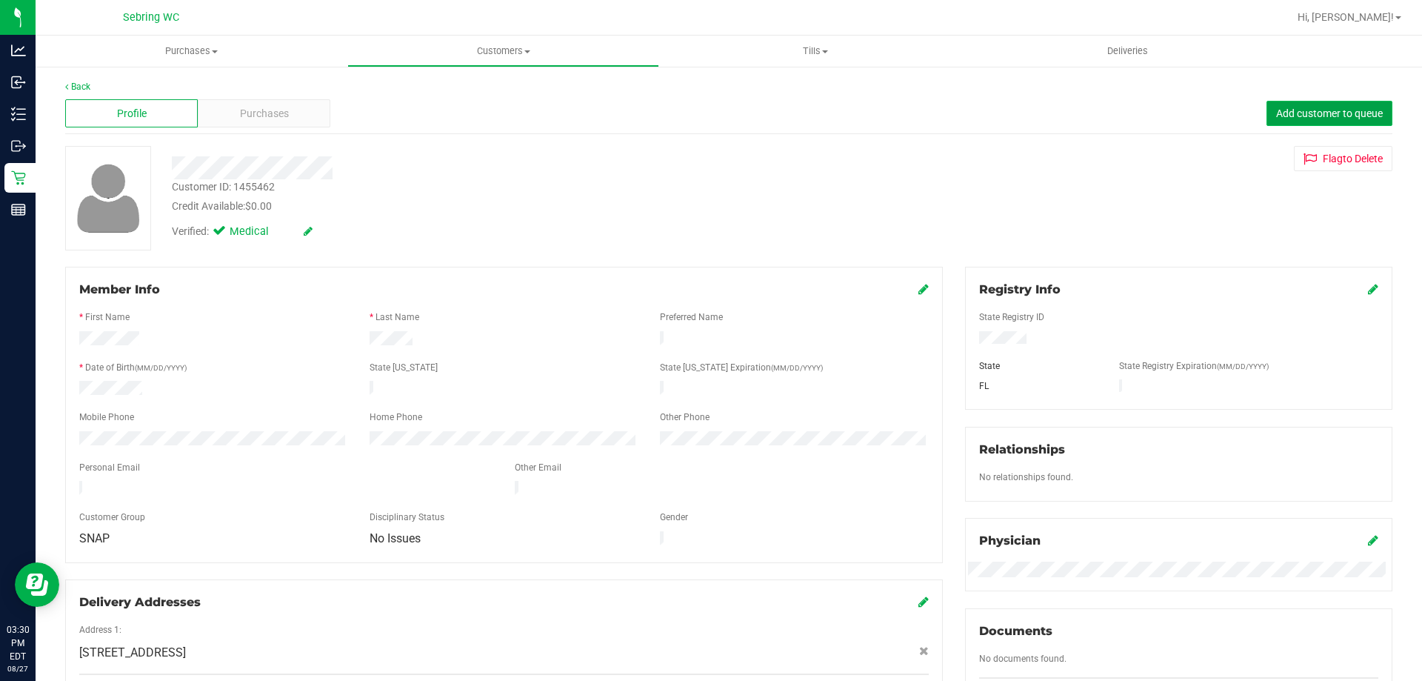
click at [1277, 113] on span "Add customer to queue" at bounding box center [1329, 113] width 107 height 12
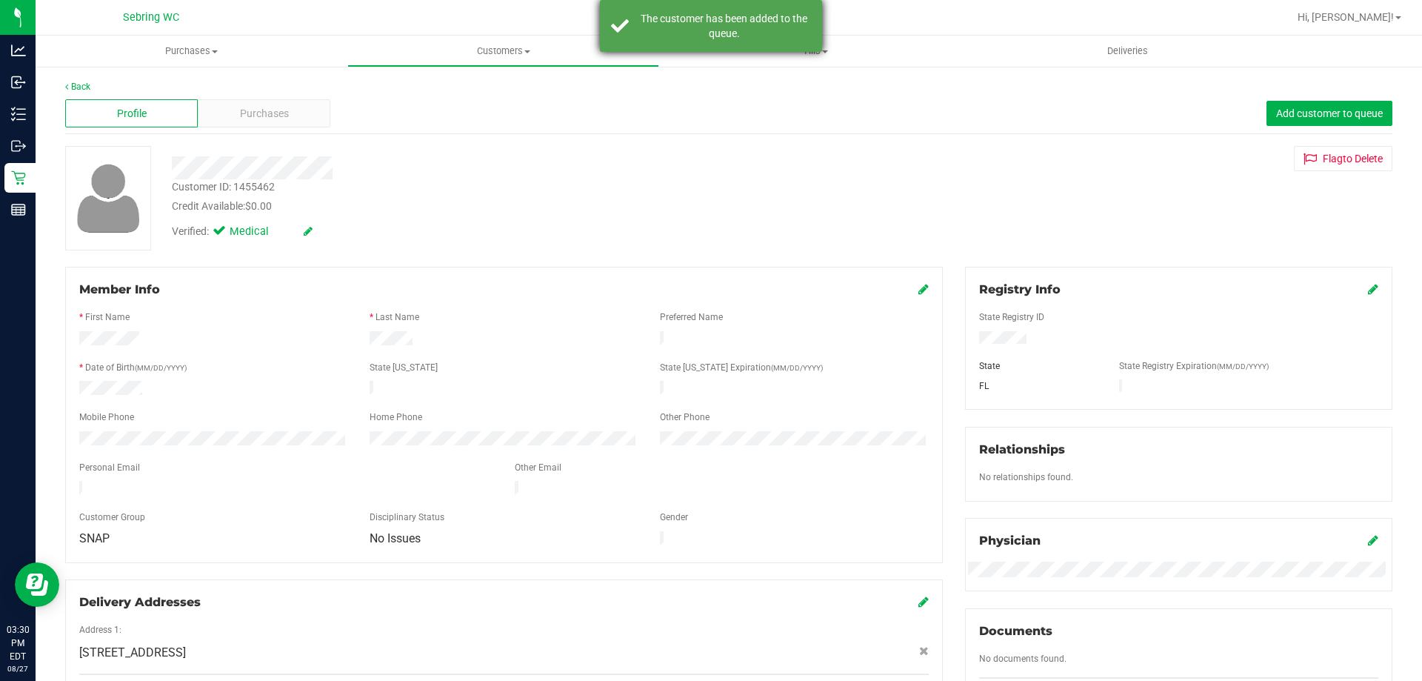
click at [678, 7] on div "The customer has been added to the queue." at bounding box center [711, 26] width 222 height 52
click at [514, 57] on span "Customers" at bounding box center [503, 50] width 310 height 13
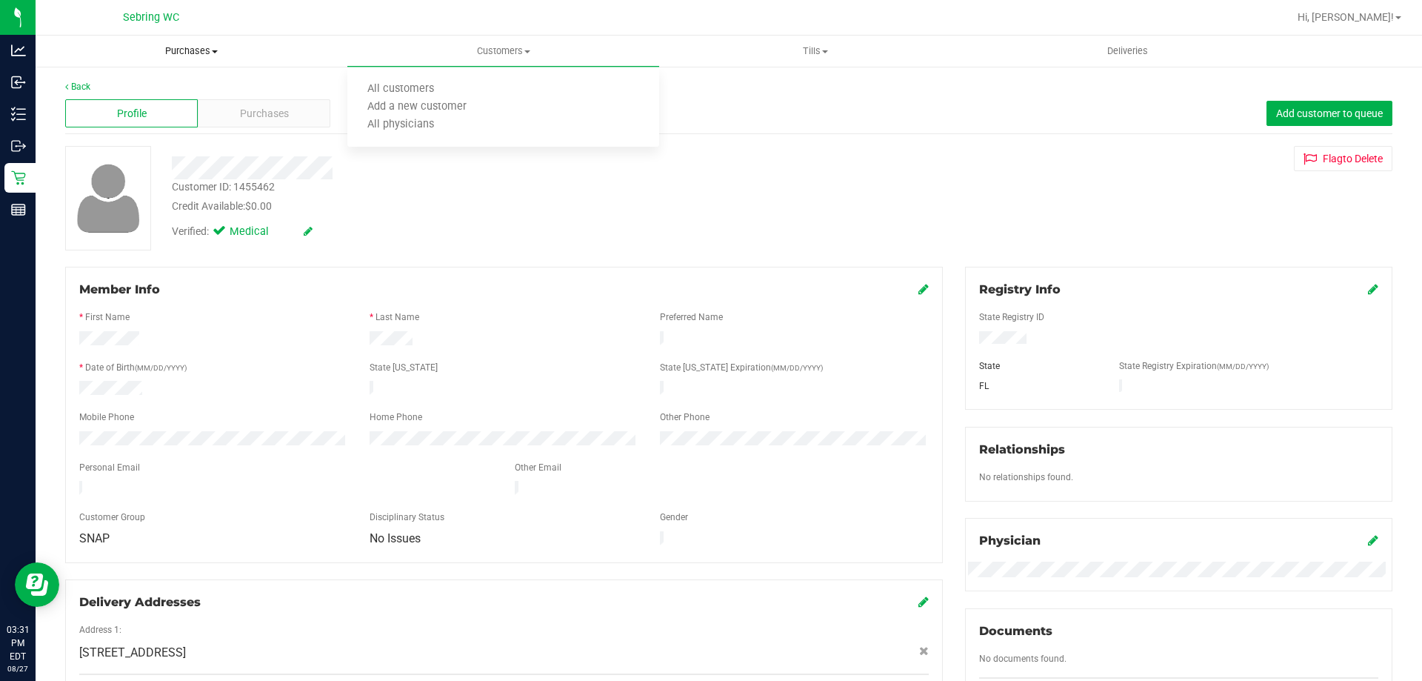
click at [190, 38] on uib-tab-heading "Purchases Summary of purchases Fulfillment All purchases" at bounding box center [191, 51] width 310 height 30
click at [150, 84] on span "Summary of purchases" at bounding box center [112, 89] width 152 height 13
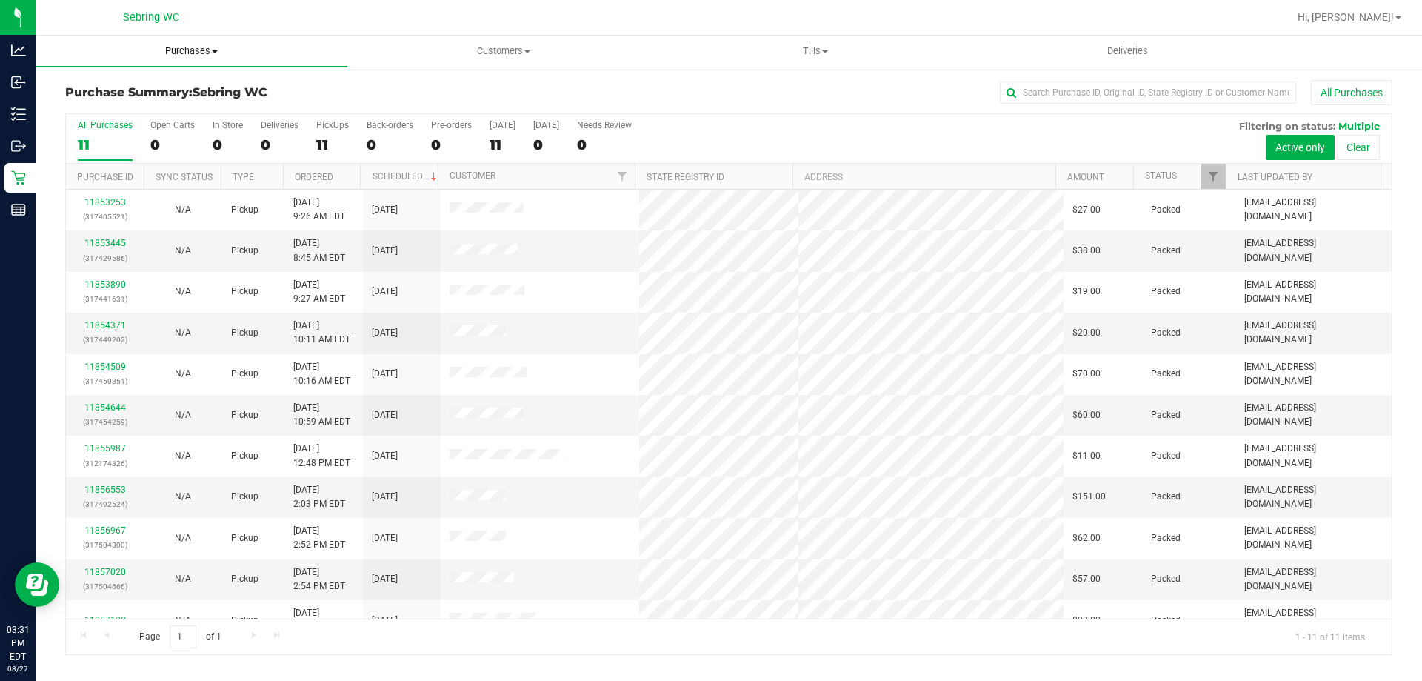
click at [185, 56] on span "Purchases" at bounding box center [192, 50] width 312 height 13
click at [181, 108] on li "Fulfillment" at bounding box center [192, 107] width 312 height 18
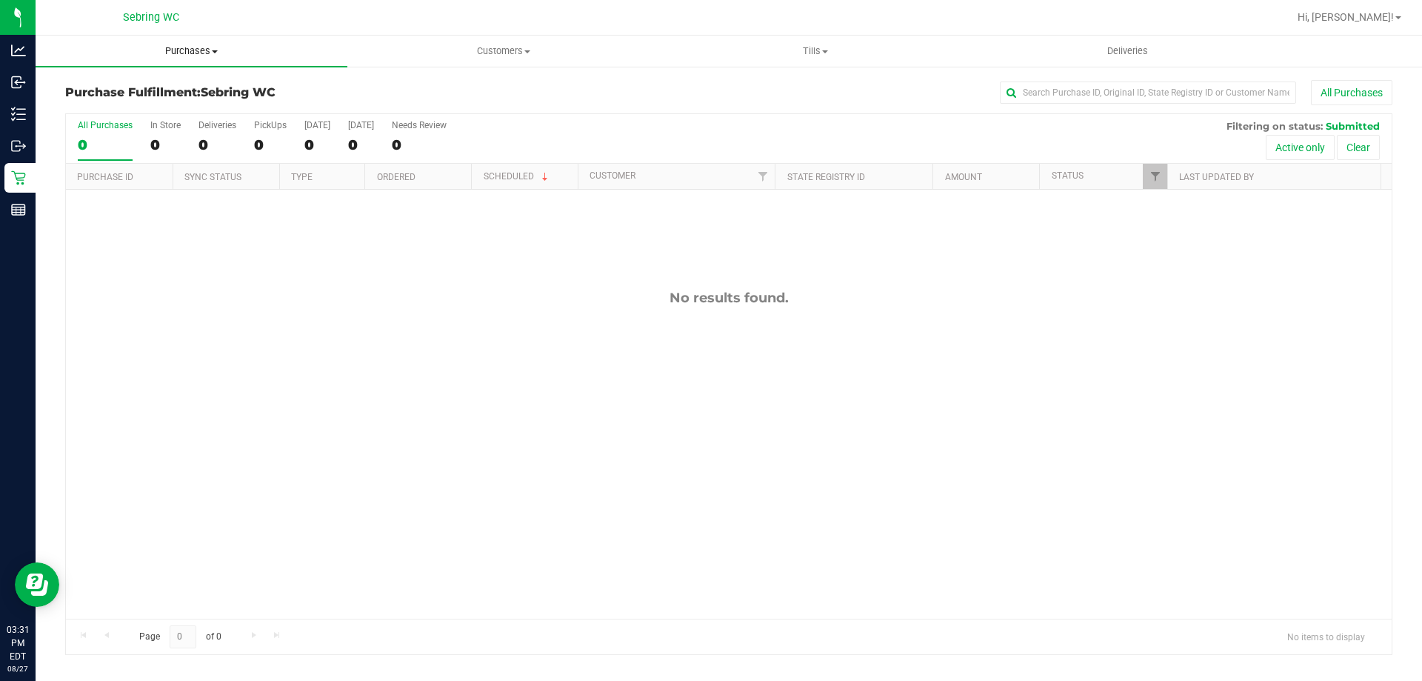
click at [176, 56] on span "Purchases" at bounding box center [192, 50] width 312 height 13
click at [115, 101] on span "Fulfillment" at bounding box center [82, 107] width 92 height 13
click at [498, 48] on span "Customers" at bounding box center [503, 50] width 310 height 13
click at [457, 88] on li "All customers" at bounding box center [503, 90] width 312 height 18
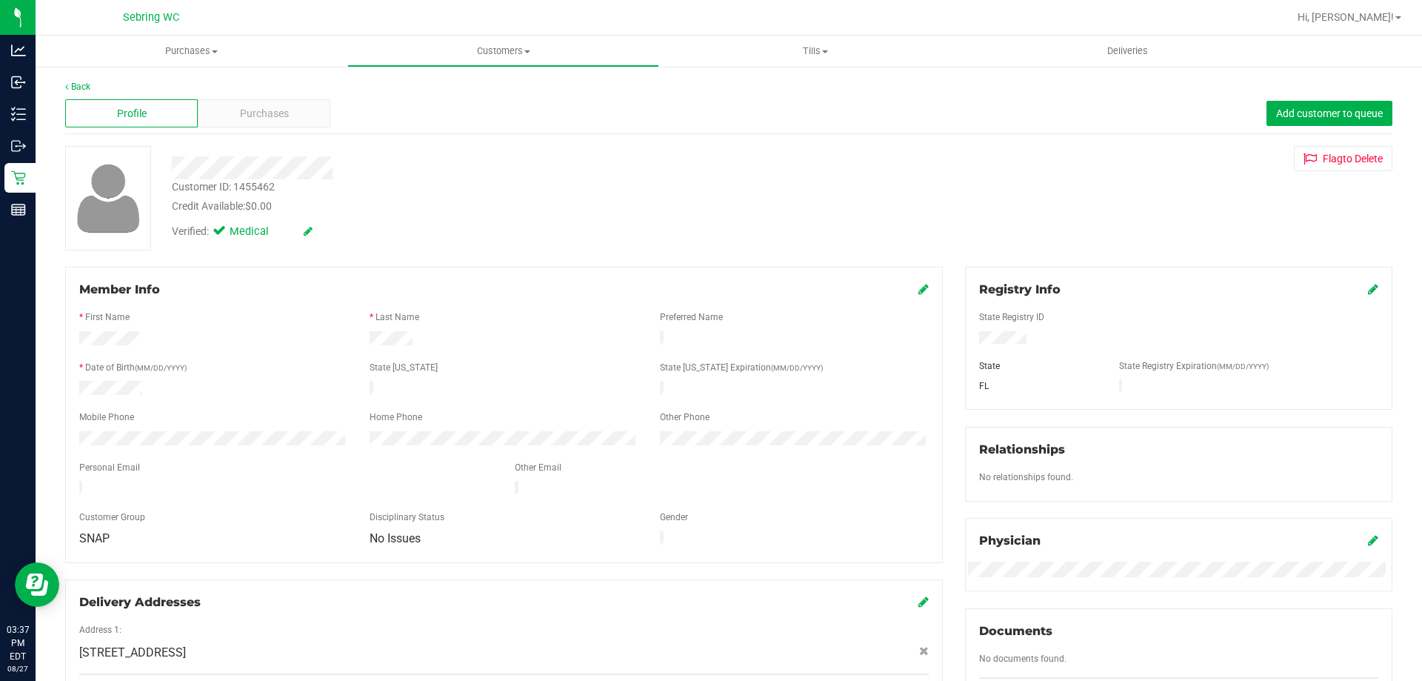
click at [266, 189] on div "Customer ID: 1455462" at bounding box center [223, 187] width 103 height 16
click at [259, 187] on div "Customer ID: 1455462" at bounding box center [223, 187] width 103 height 16
copy div "1455462"
click at [190, 45] on span "Purchases" at bounding box center [192, 50] width 312 height 13
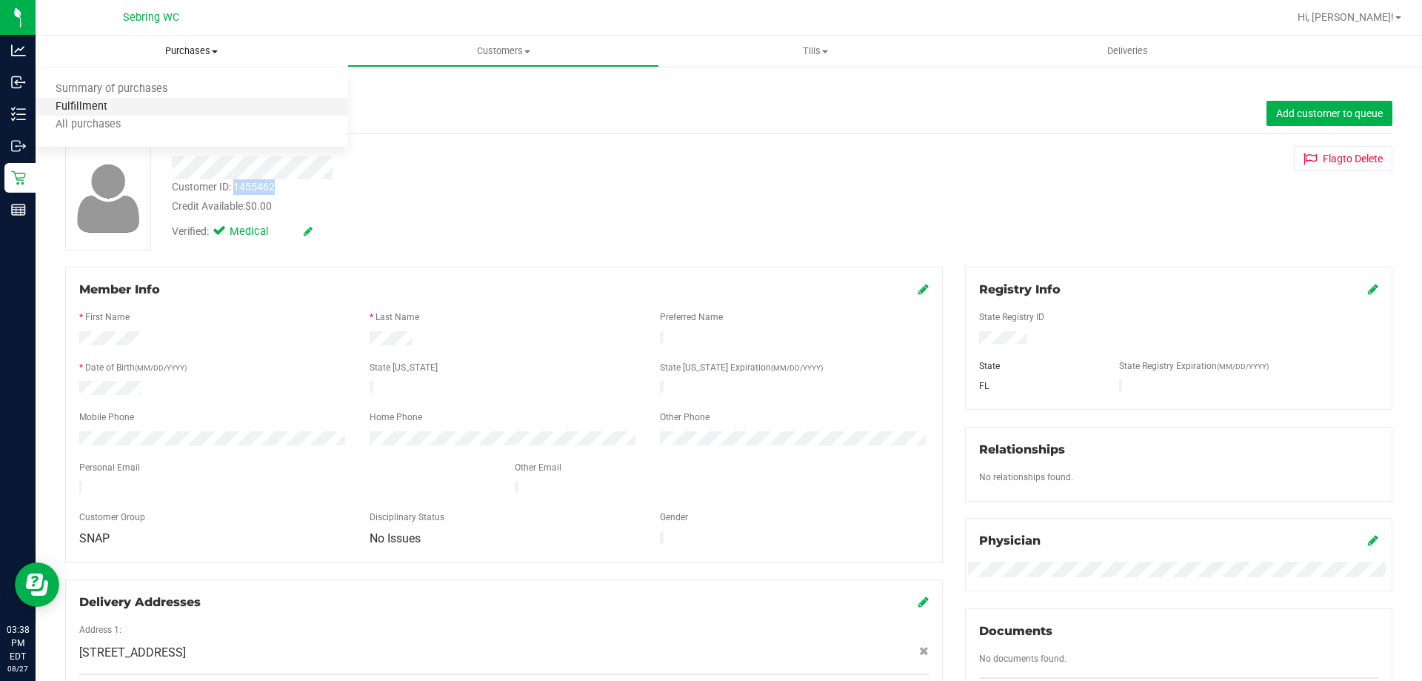
click at [101, 113] on span "Fulfillment" at bounding box center [82, 107] width 92 height 13
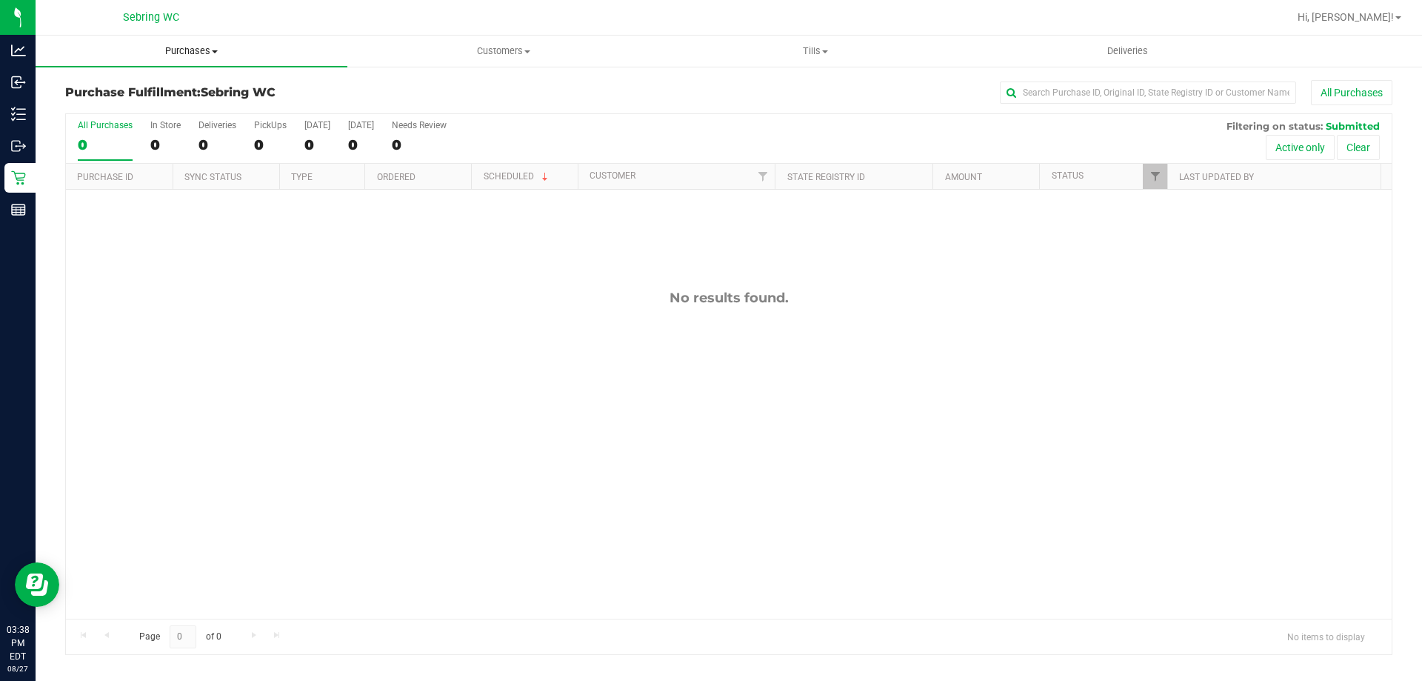
click at [190, 55] on span "Purchases" at bounding box center [192, 50] width 312 height 13
click at [140, 107] on li "Fulfillment" at bounding box center [192, 107] width 312 height 18
click at [1151, 96] on input "text" at bounding box center [1148, 92] width 296 height 22
click at [1150, 96] on input "text" at bounding box center [1148, 92] width 296 height 22
paste input "1455462"
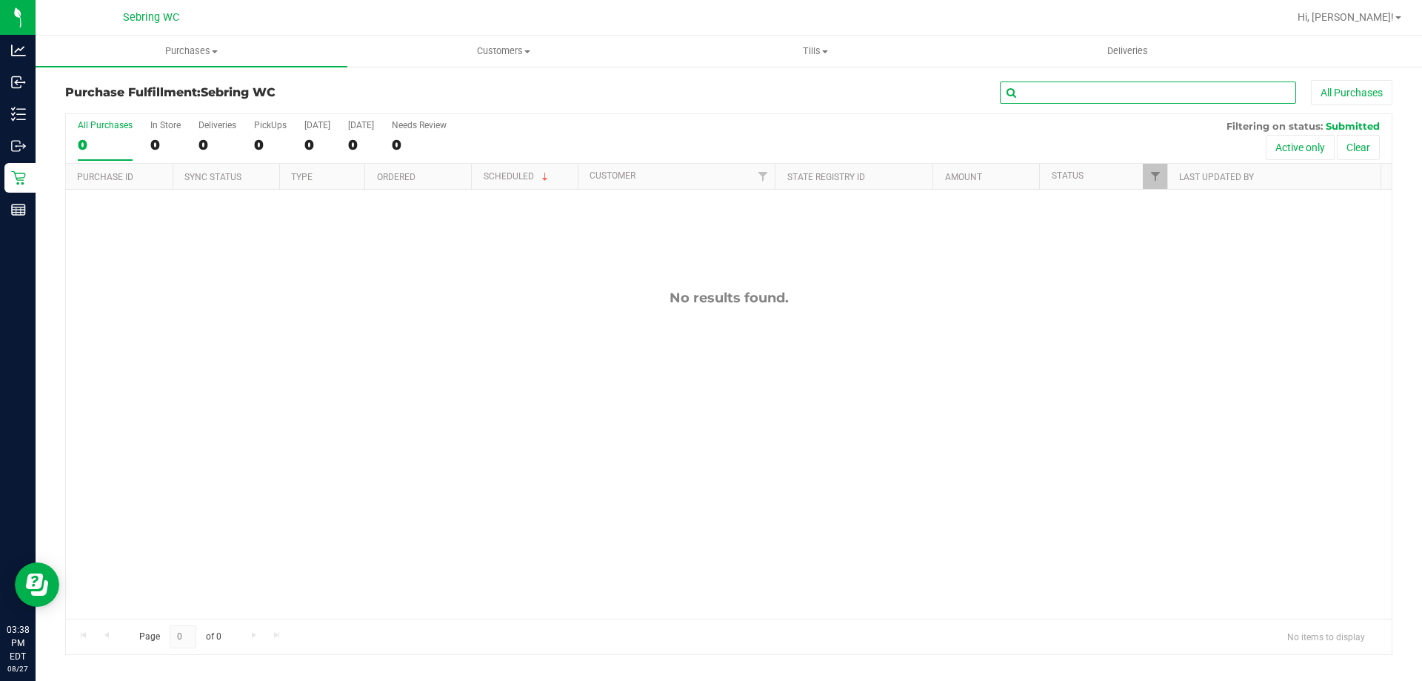
type input "1455462"
click at [1100, 99] on input "1455462" at bounding box center [1148, 92] width 296 height 22
click at [519, 54] on span "Customers" at bounding box center [503, 50] width 310 height 13
click at [449, 110] on span "Add a new customer" at bounding box center [416, 107] width 139 height 13
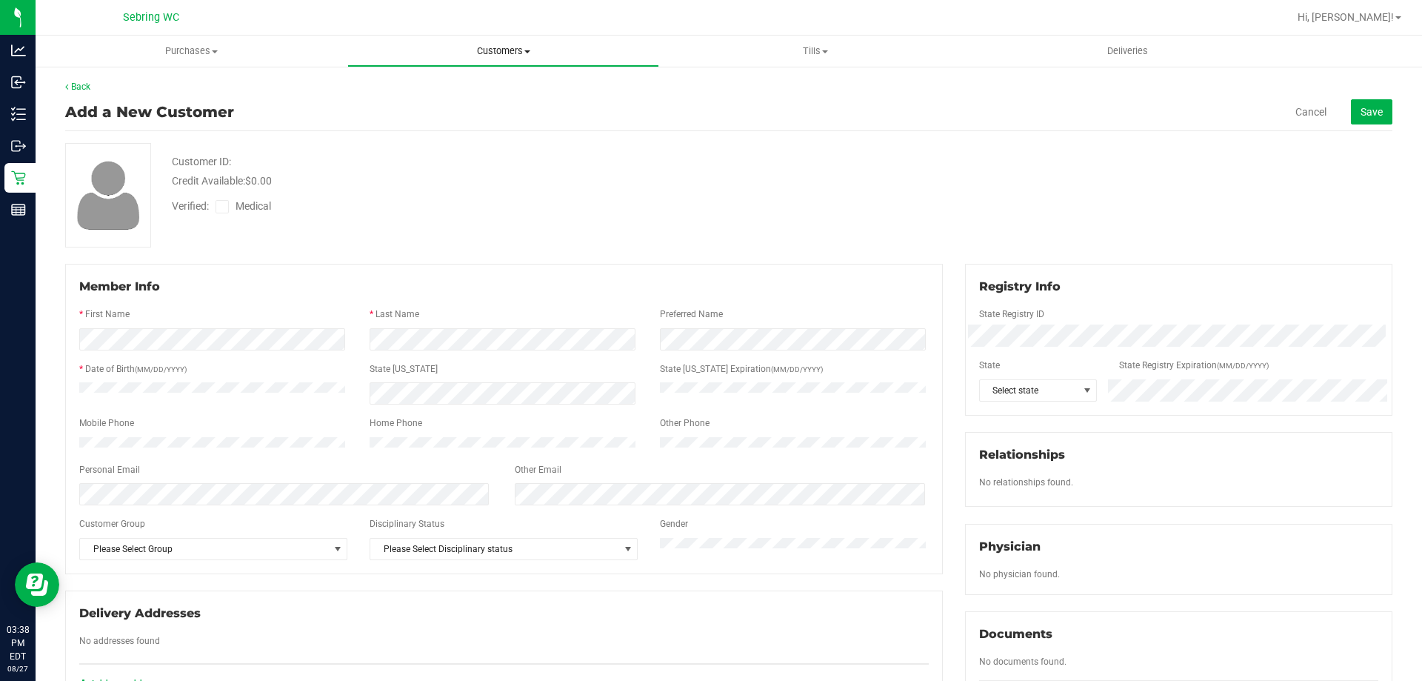
click at [529, 59] on uib-tab-heading "Customers All customers Add a new customer All physicians" at bounding box center [503, 51] width 310 height 30
click at [492, 82] on li "All customers" at bounding box center [503, 90] width 312 height 18
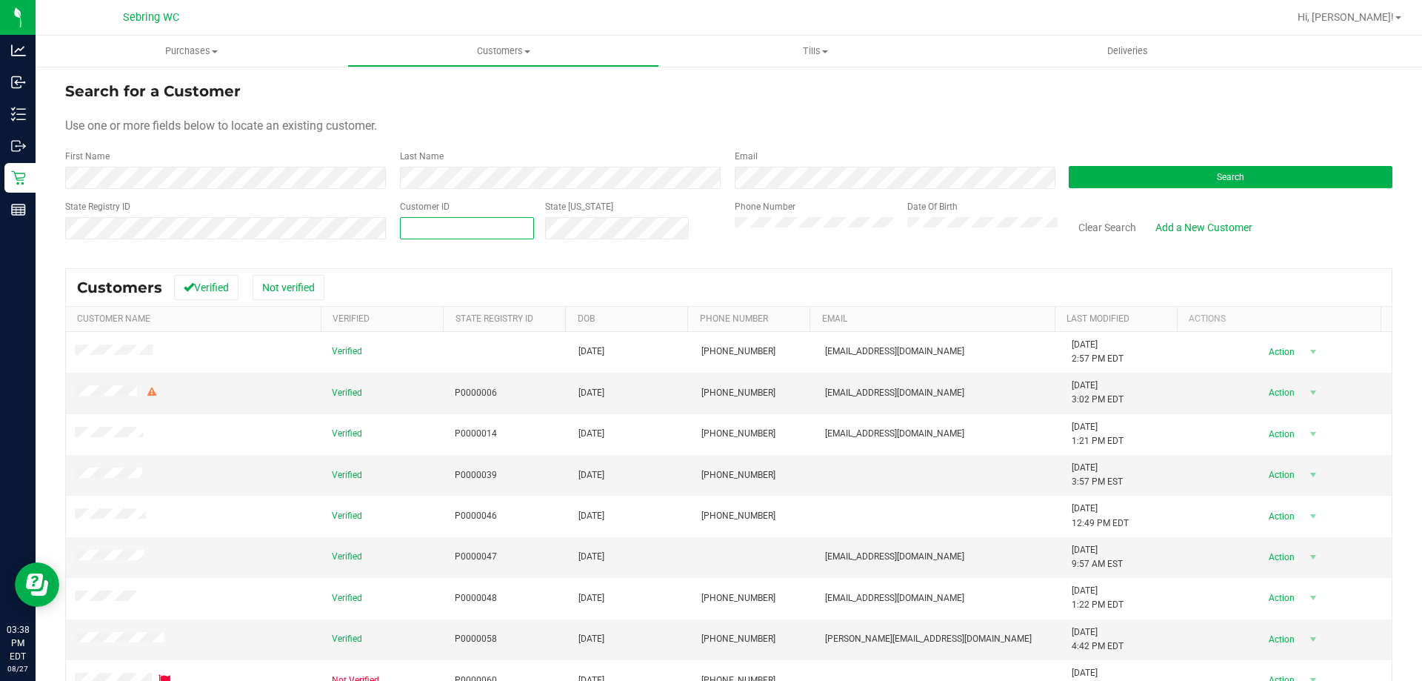
paste input "1455462"
type input "1455462"
click at [1098, 172] on button "Search" at bounding box center [1231, 177] width 324 height 22
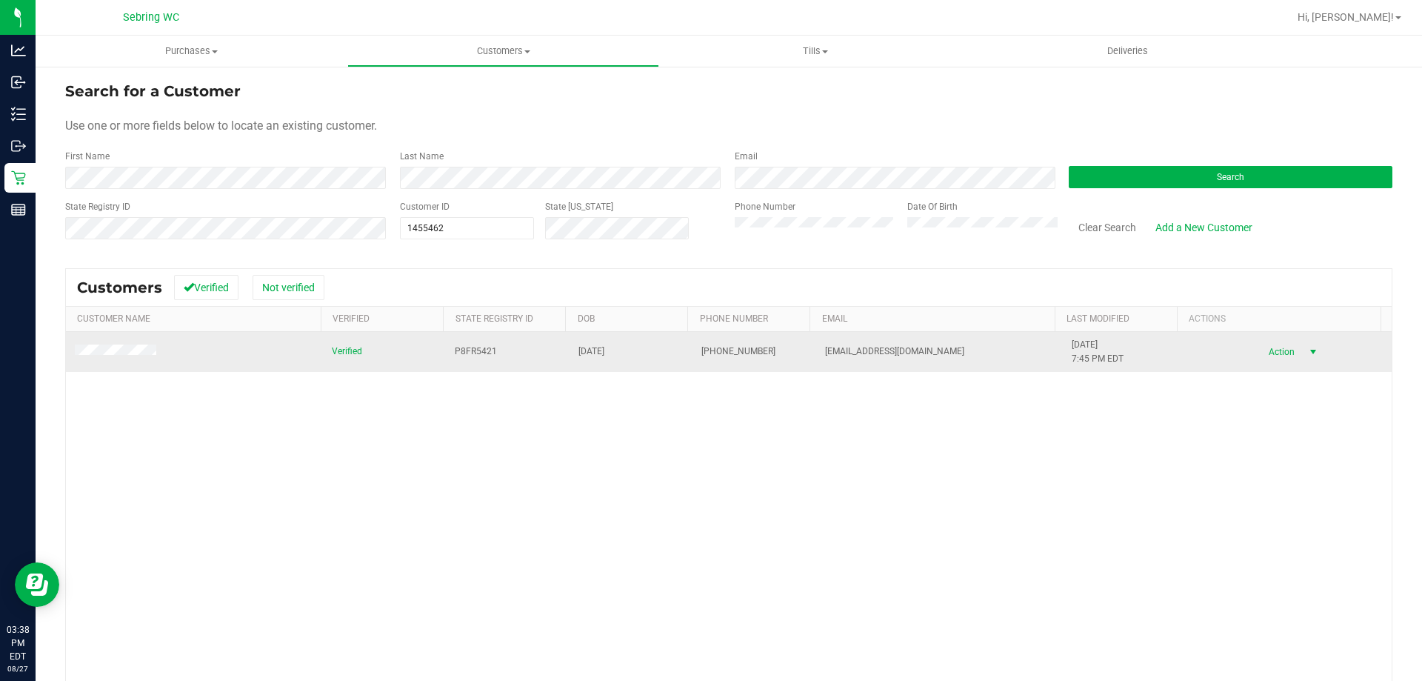
click at [1303, 356] on span "select" at bounding box center [1312, 351] width 19 height 21
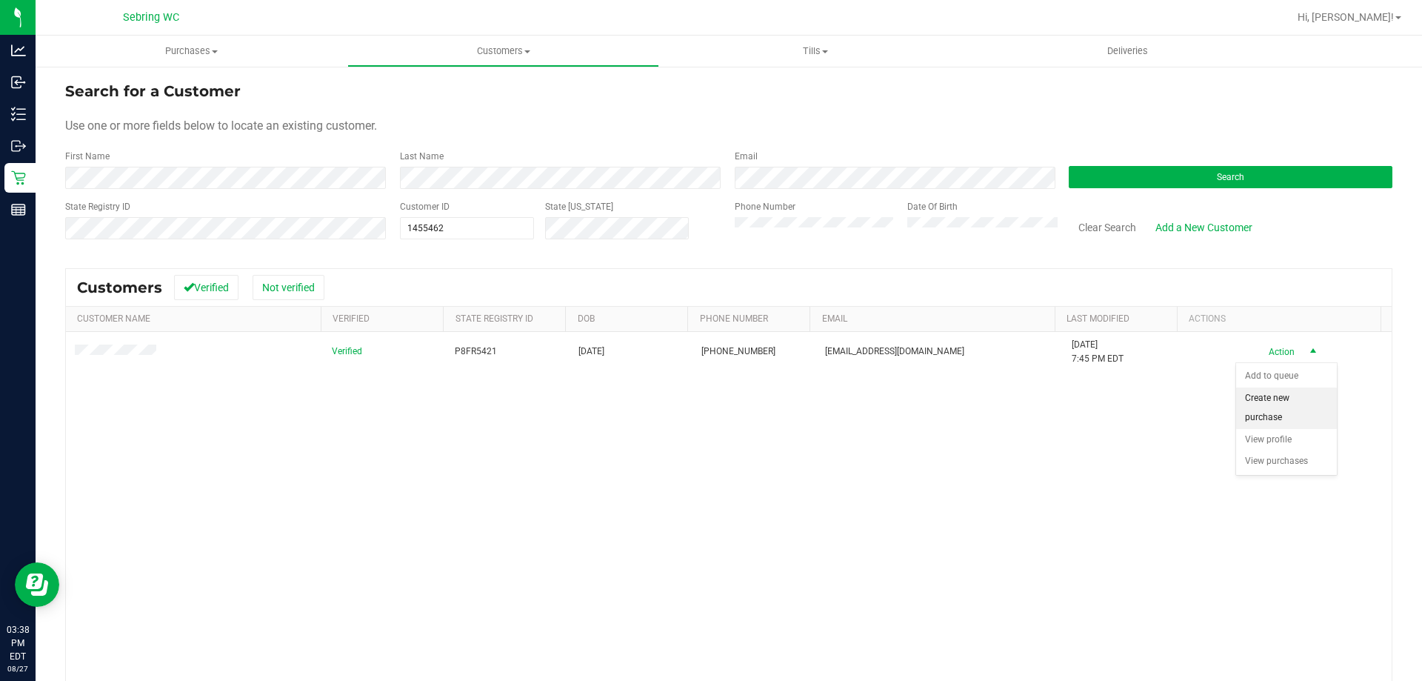
click at [1281, 411] on li "Create new purchase" at bounding box center [1286, 407] width 101 height 41
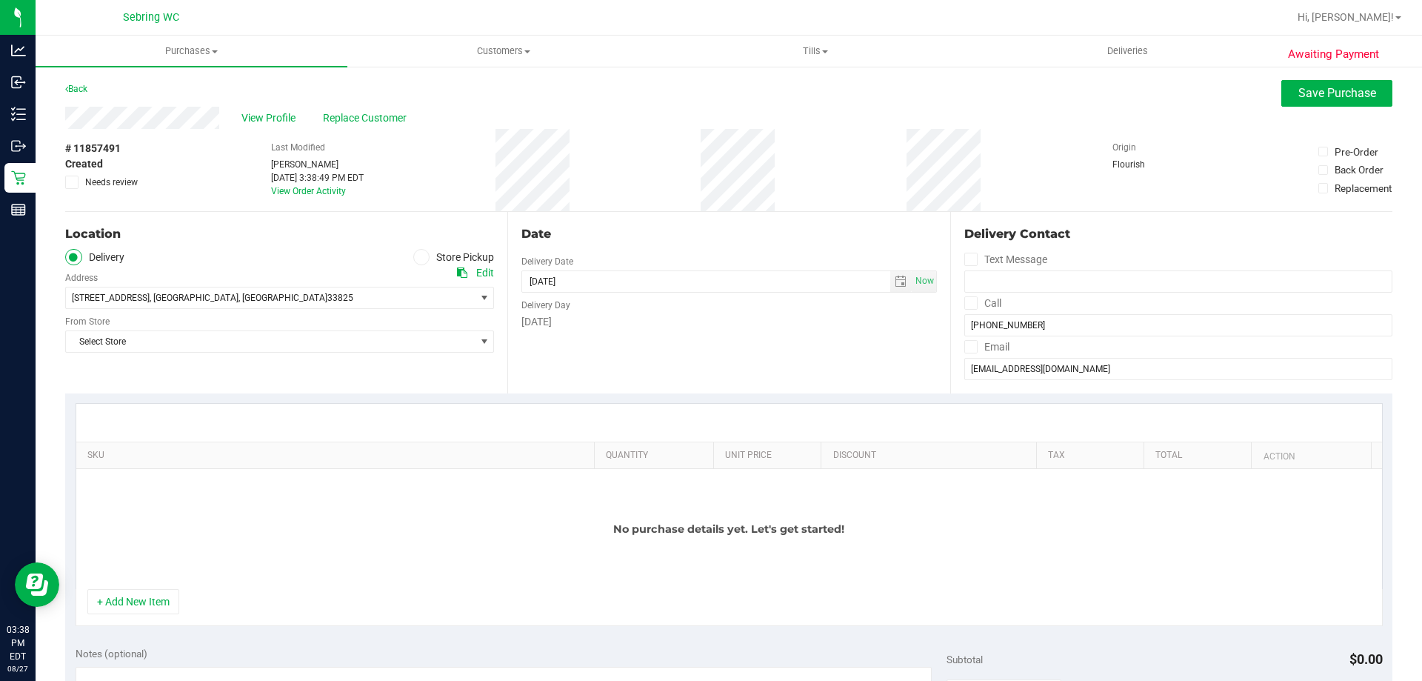
click at [419, 257] on icon at bounding box center [421, 257] width 9 height 0
click at [0, 0] on input "Store Pickup" at bounding box center [0, 0] width 0 height 0
click at [234, 297] on span "Select Store" at bounding box center [270, 297] width 409 height 21
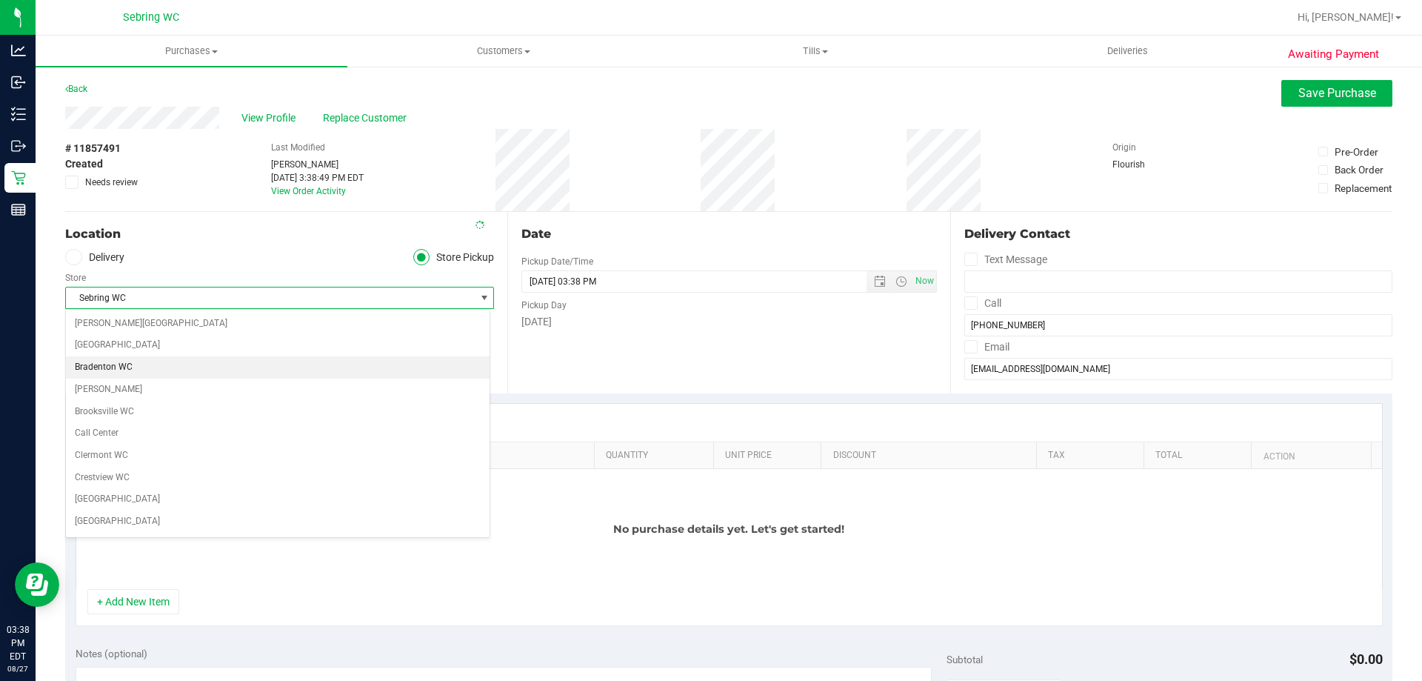
scroll to position [724, 0]
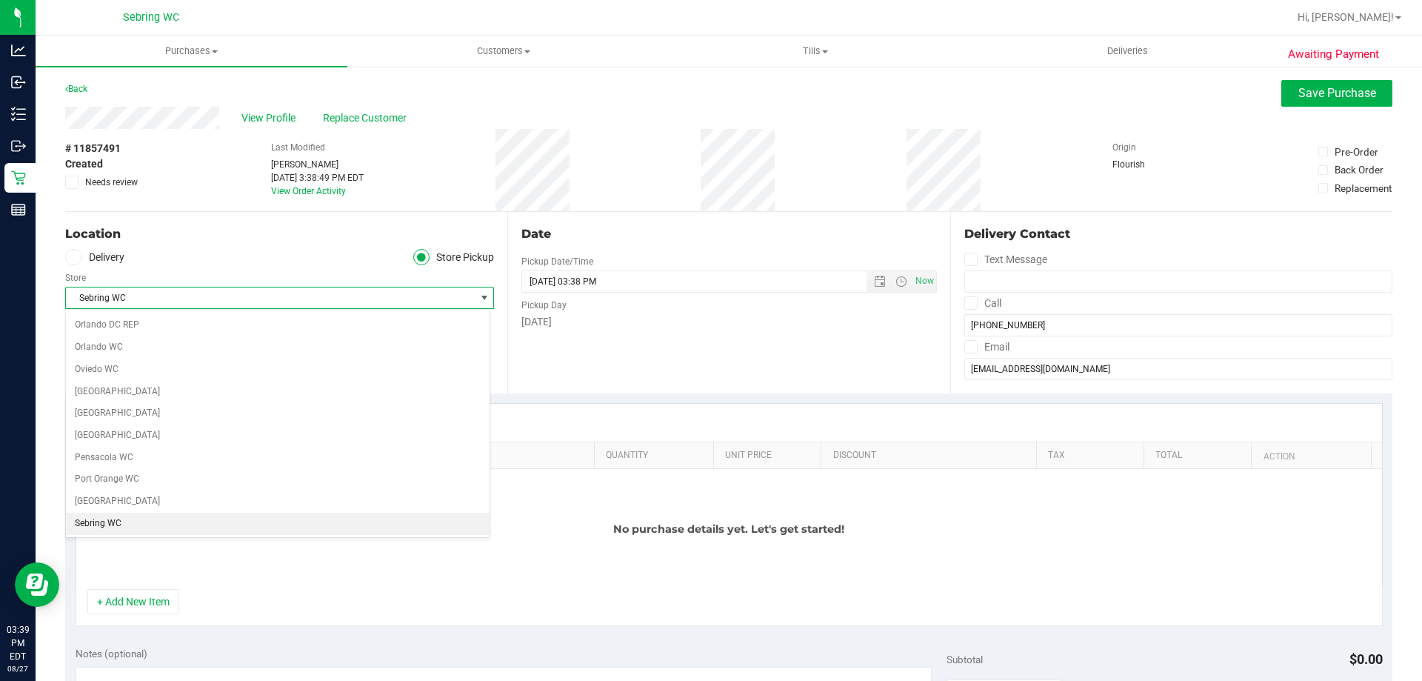
click at [78, 518] on li "Sebring WC" at bounding box center [278, 523] width 424 height 22
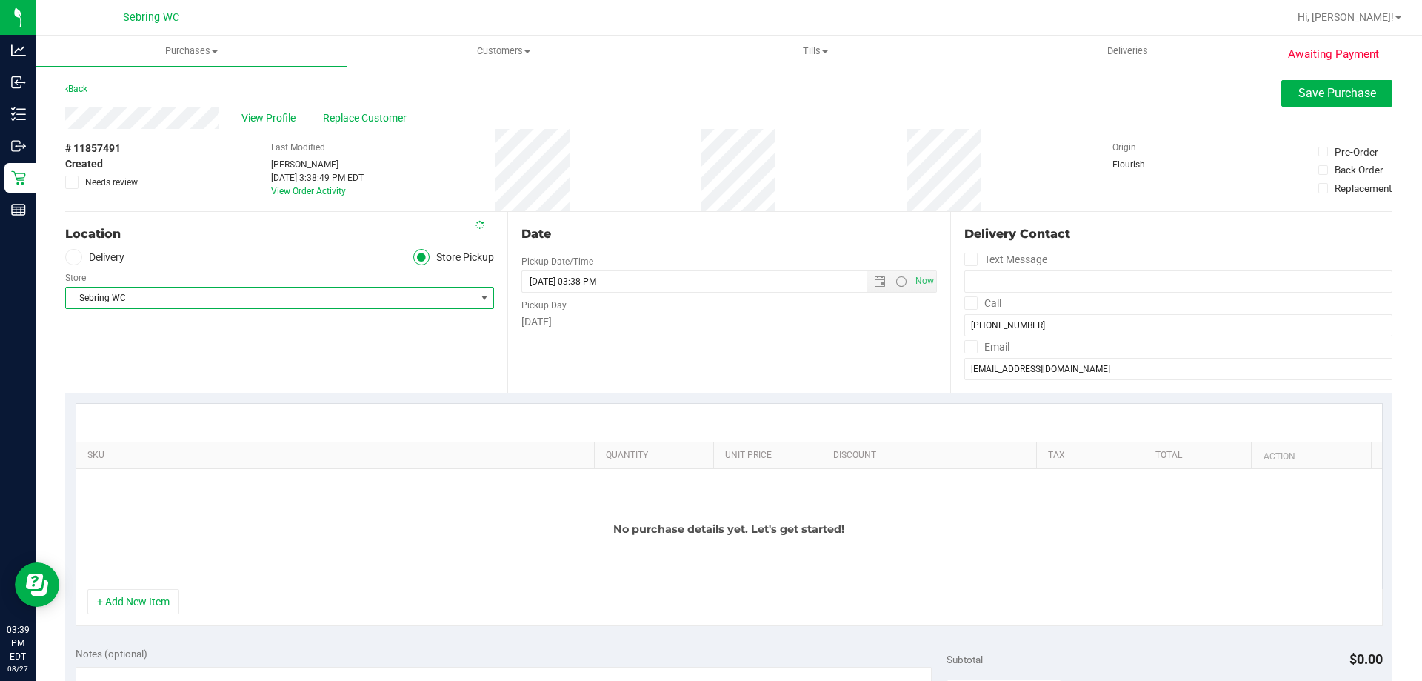
click at [278, 334] on div "Location Delivery Store Pickup Store [PERSON_NAME] Select Store [PERSON_NAME][G…" at bounding box center [286, 302] width 442 height 181
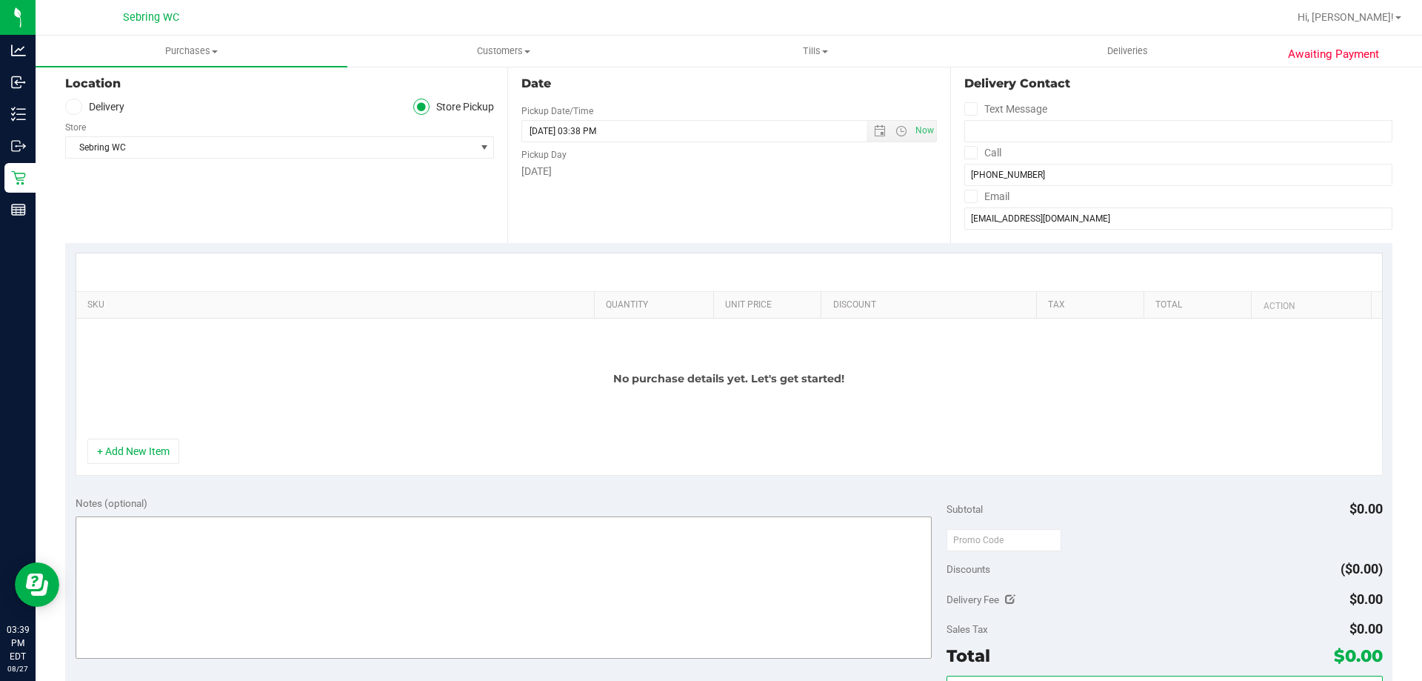
scroll to position [222, 0]
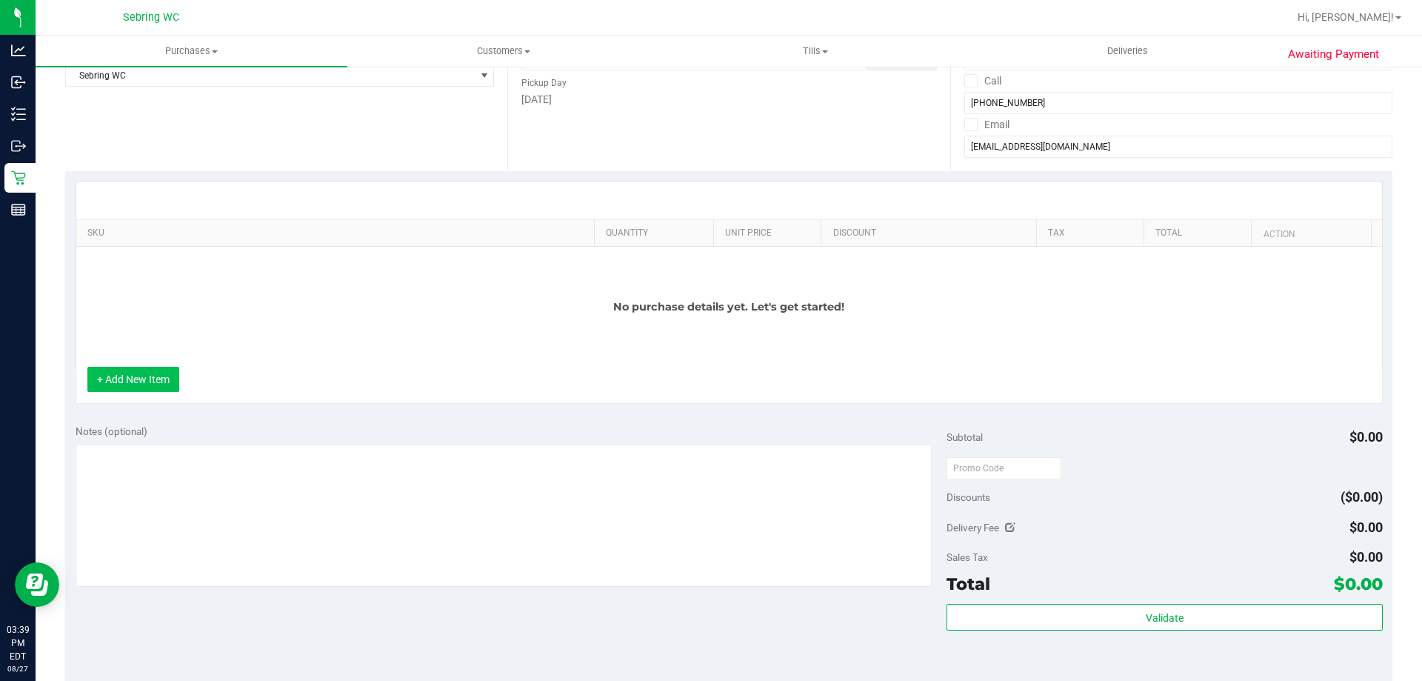
click at [153, 385] on button "+ Add New Item" at bounding box center [133, 379] width 92 height 25
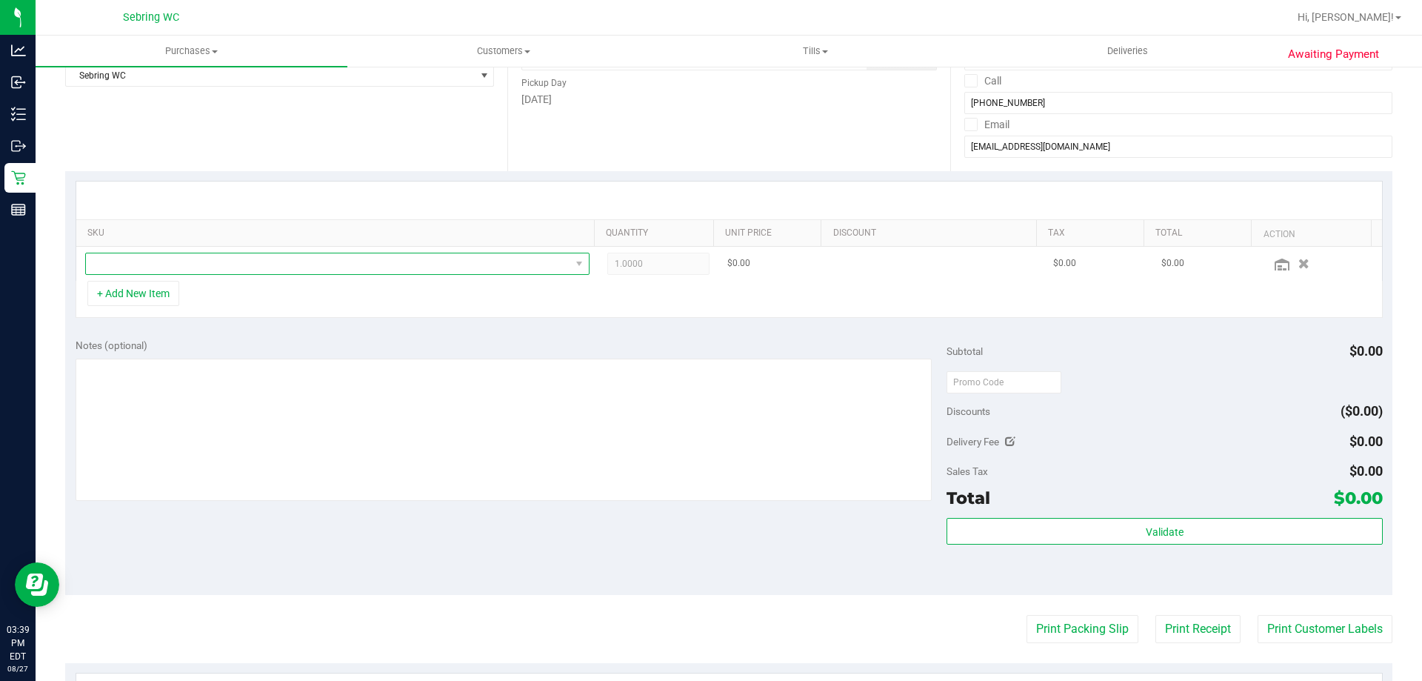
click at [185, 271] on span "NO DATA FOUND" at bounding box center [328, 263] width 484 height 21
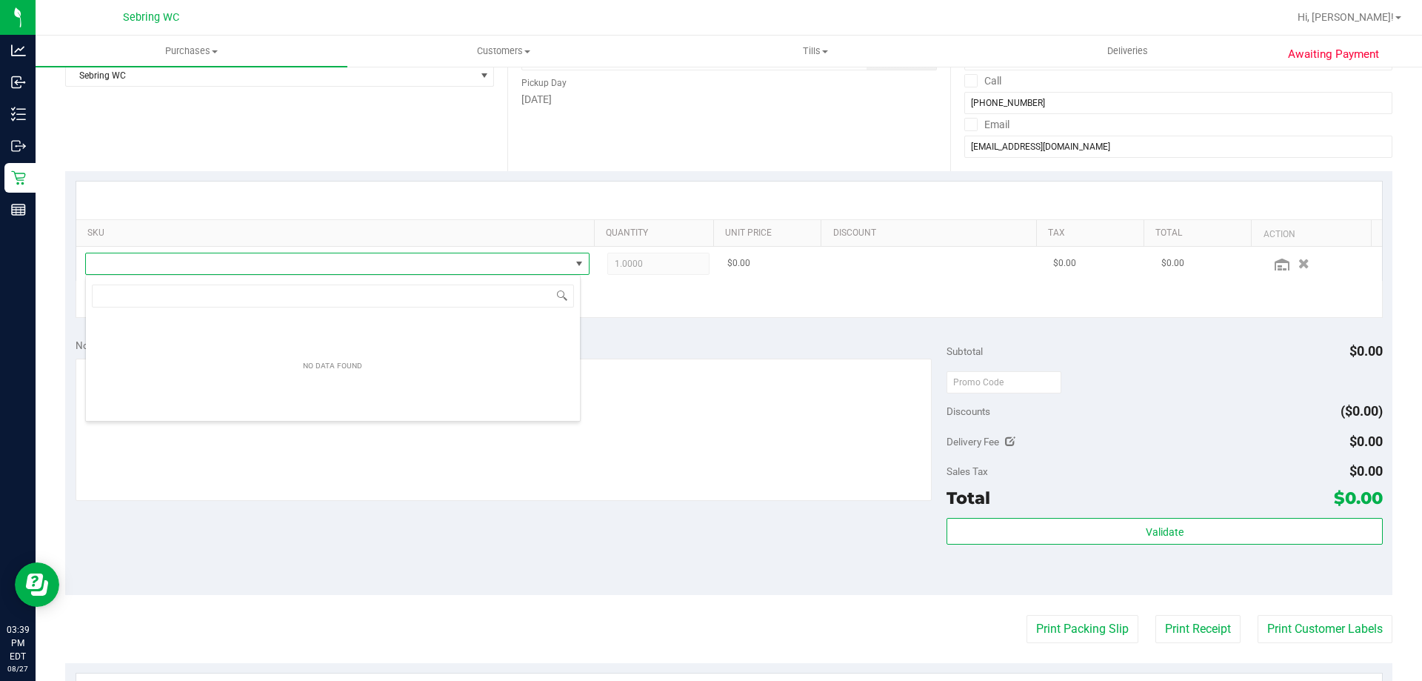
scroll to position [22, 495]
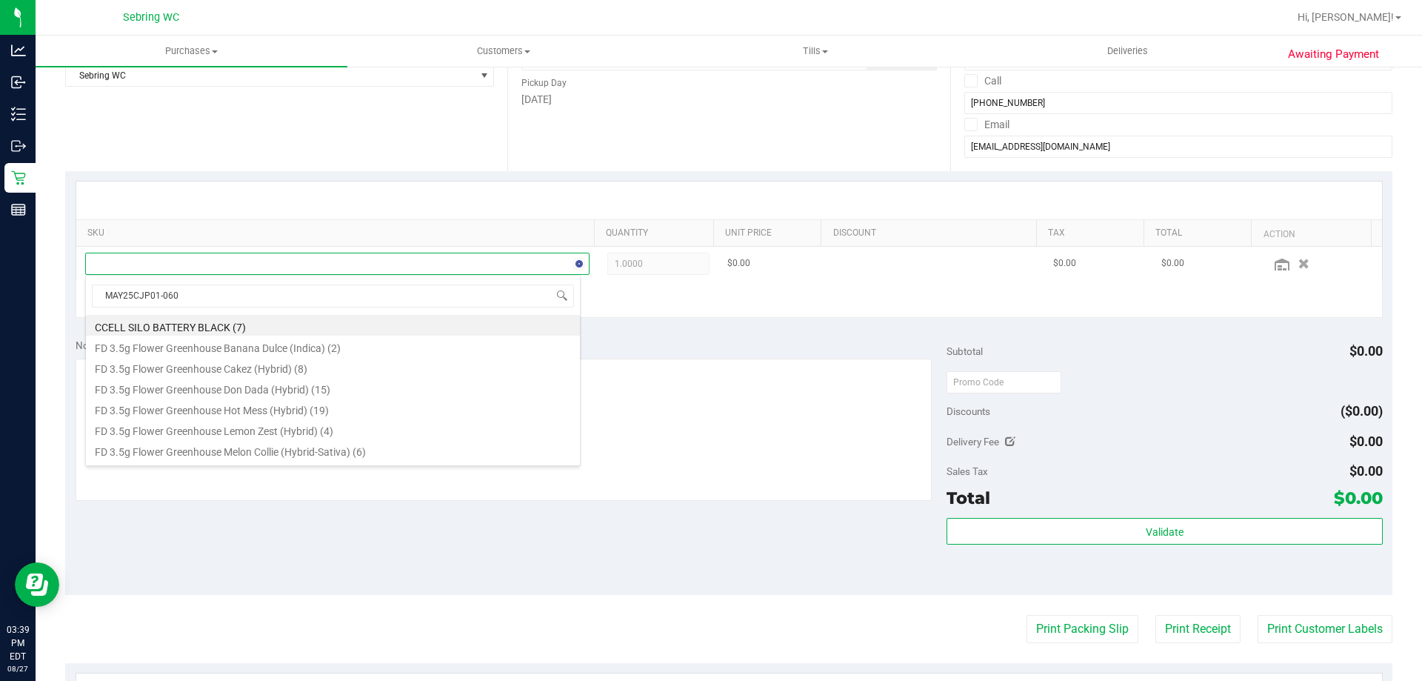
type input "MAY25CJP01-0605"
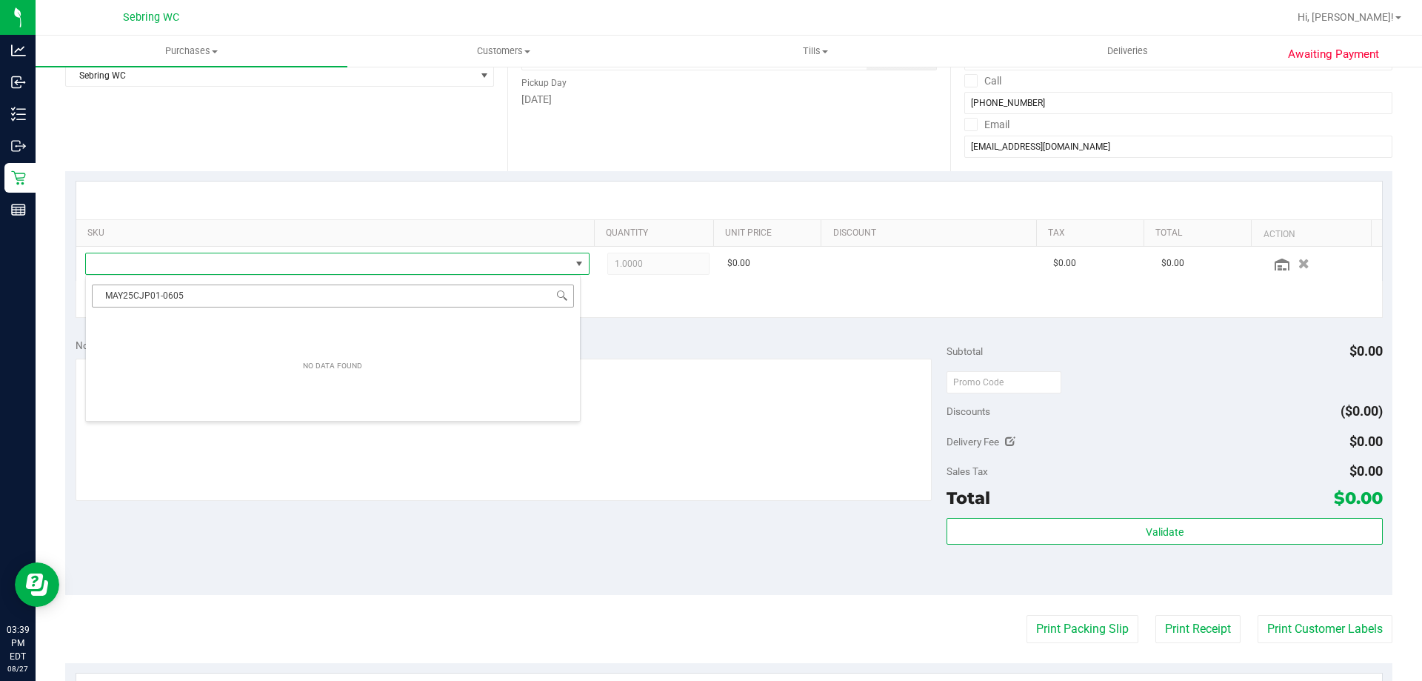
click at [201, 289] on input "MAY25CJP01-0605" at bounding box center [333, 295] width 482 height 23
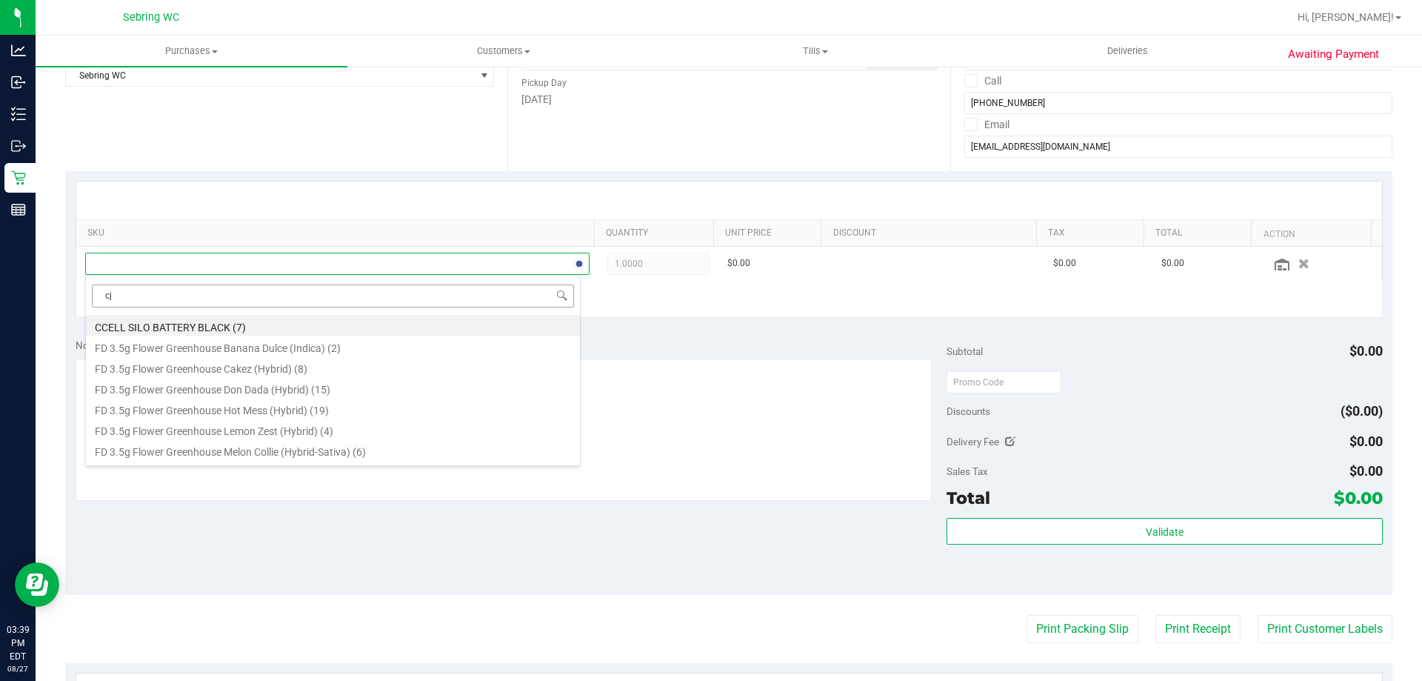
type input "cjp"
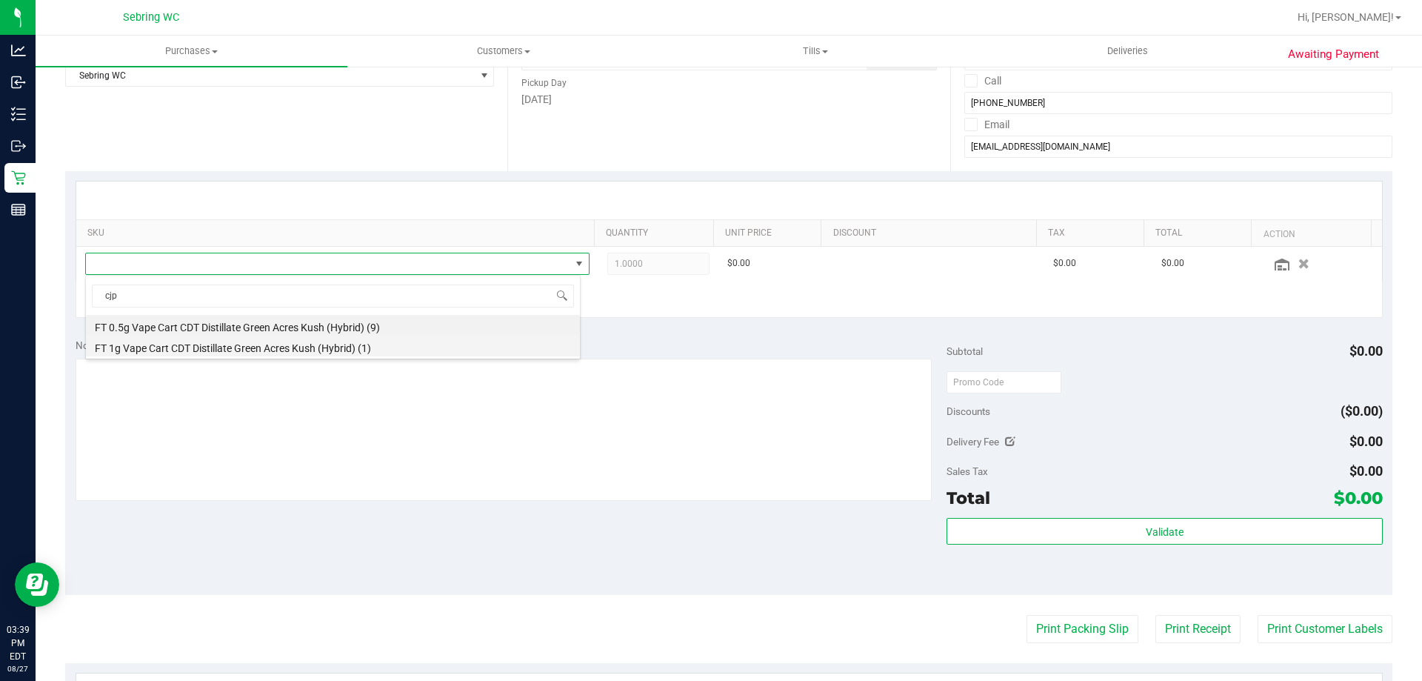
click at [193, 344] on li "FT 1g Vape Cart CDT Distillate Green Acres Kush (Hybrid) (1)" at bounding box center [333, 345] width 494 height 21
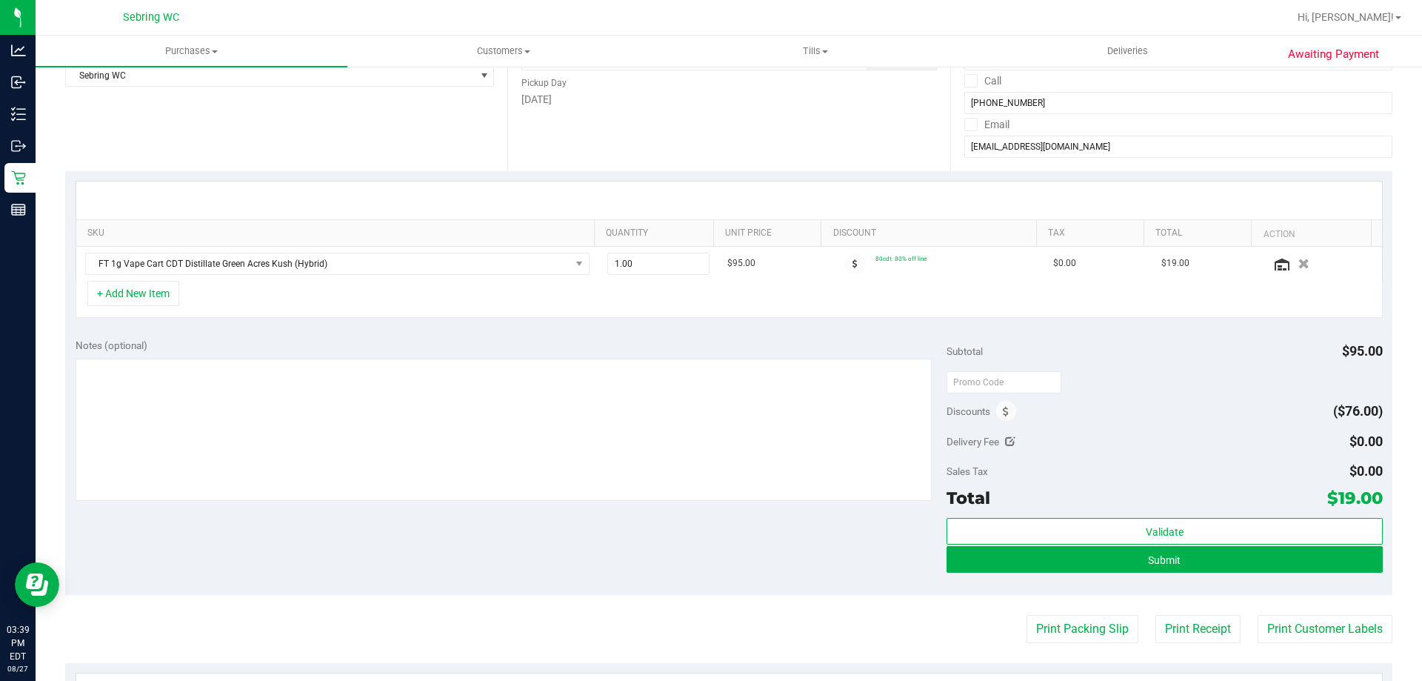
click at [892, 311] on div "+ Add New Item" at bounding box center [729, 299] width 1307 height 37
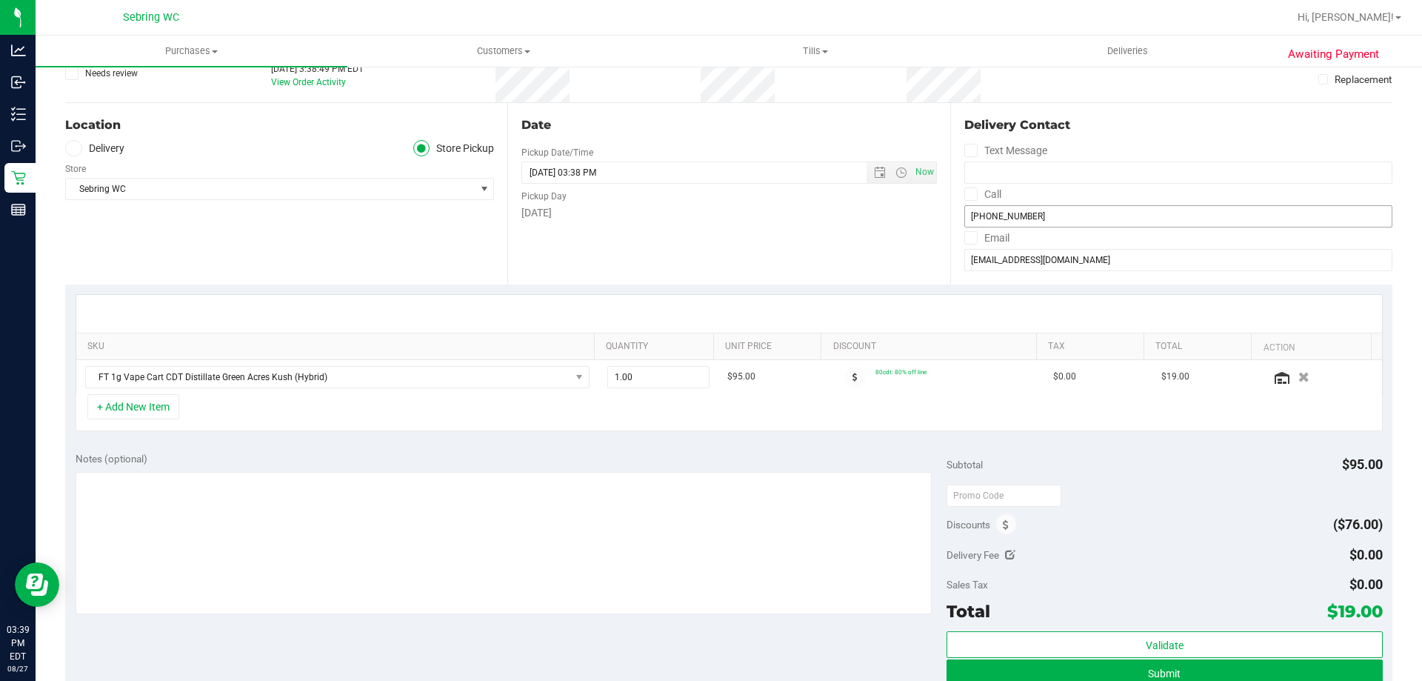
scroll to position [0, 0]
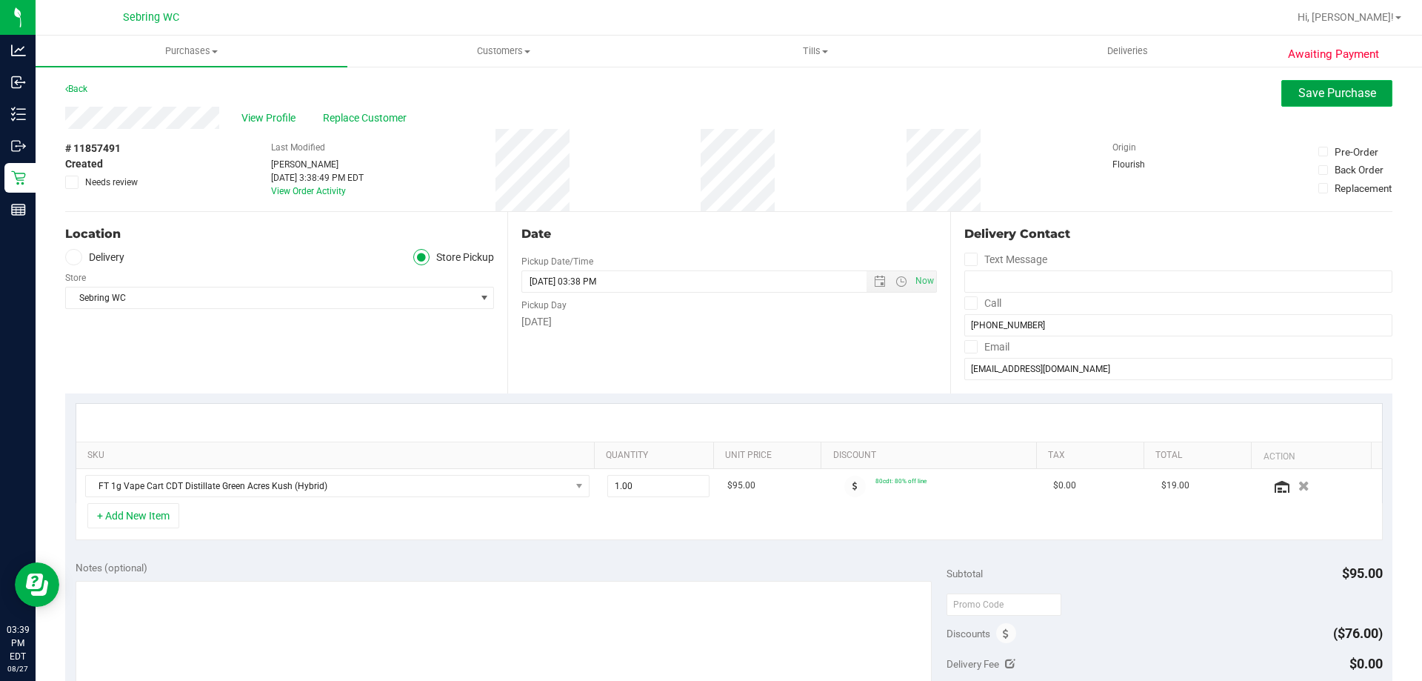
click at [1298, 89] on span "Save Purchase" at bounding box center [1337, 93] width 78 height 14
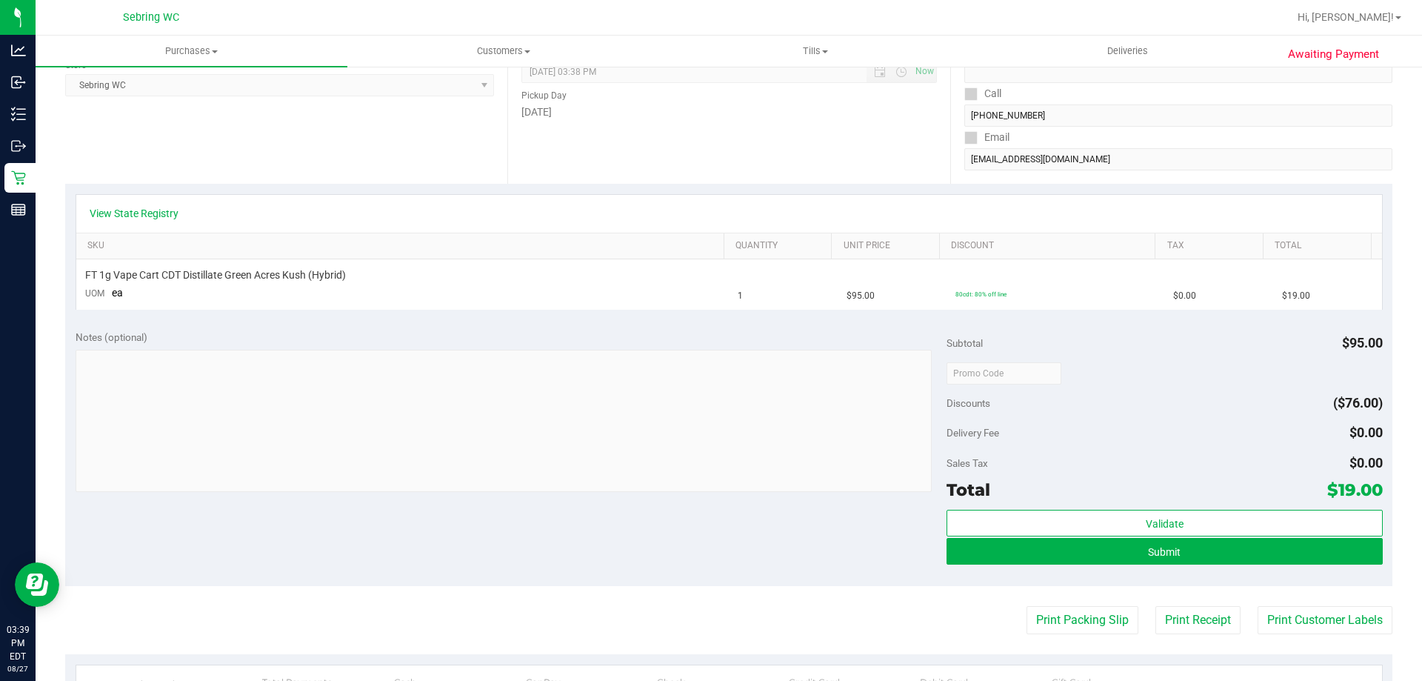
scroll to position [222, 0]
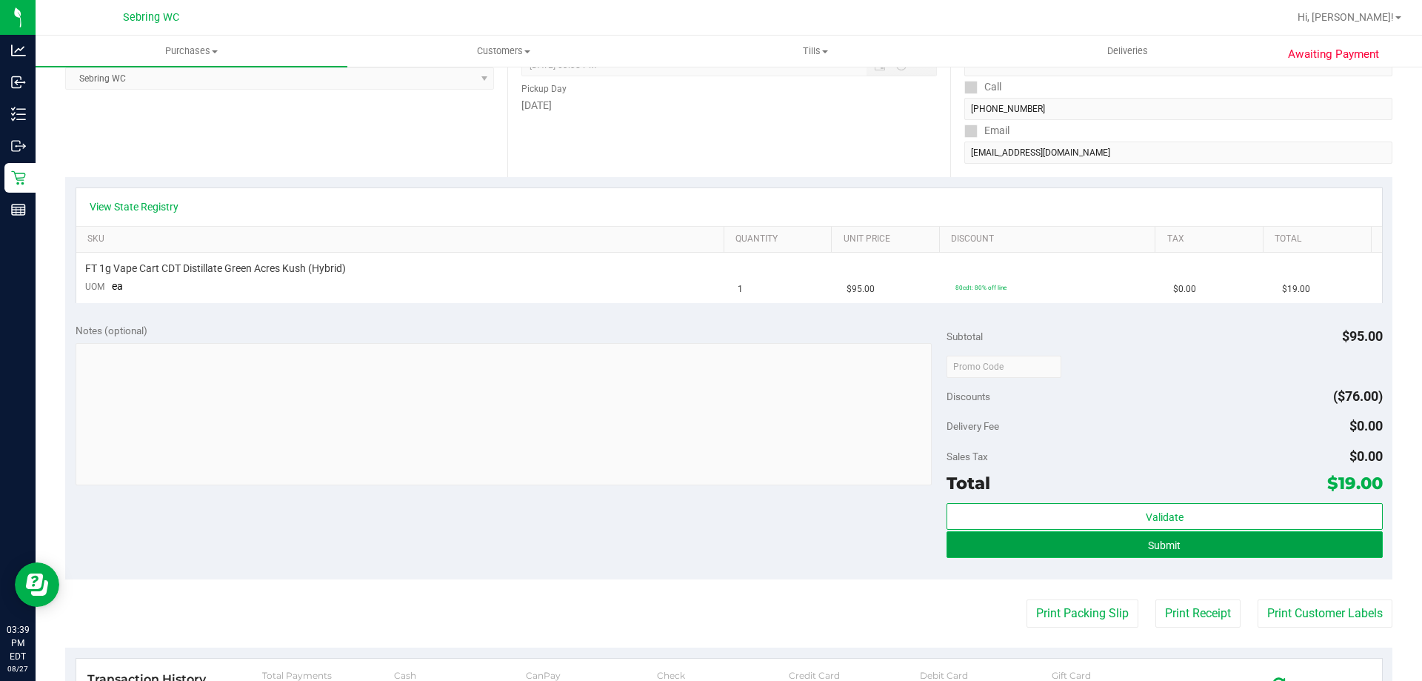
click at [1178, 550] on button "Submit" at bounding box center [1163, 544] width 435 height 27
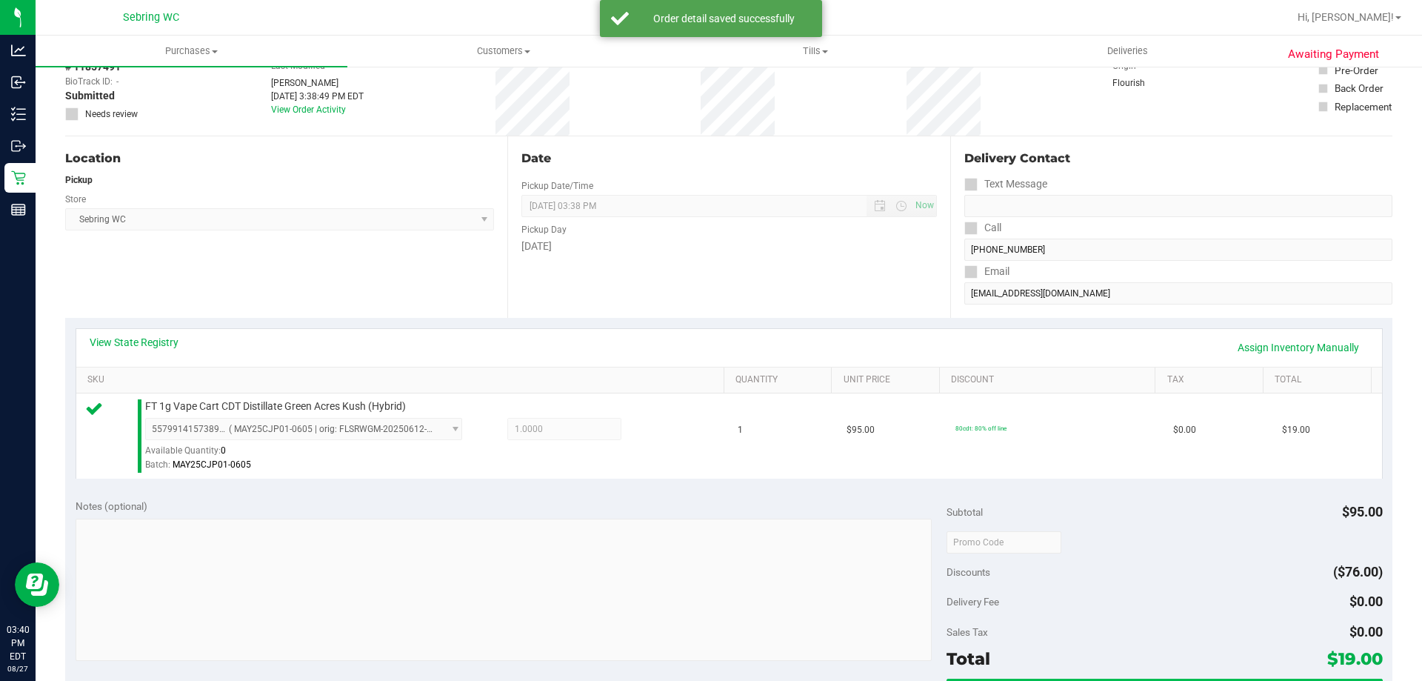
scroll to position [296, 0]
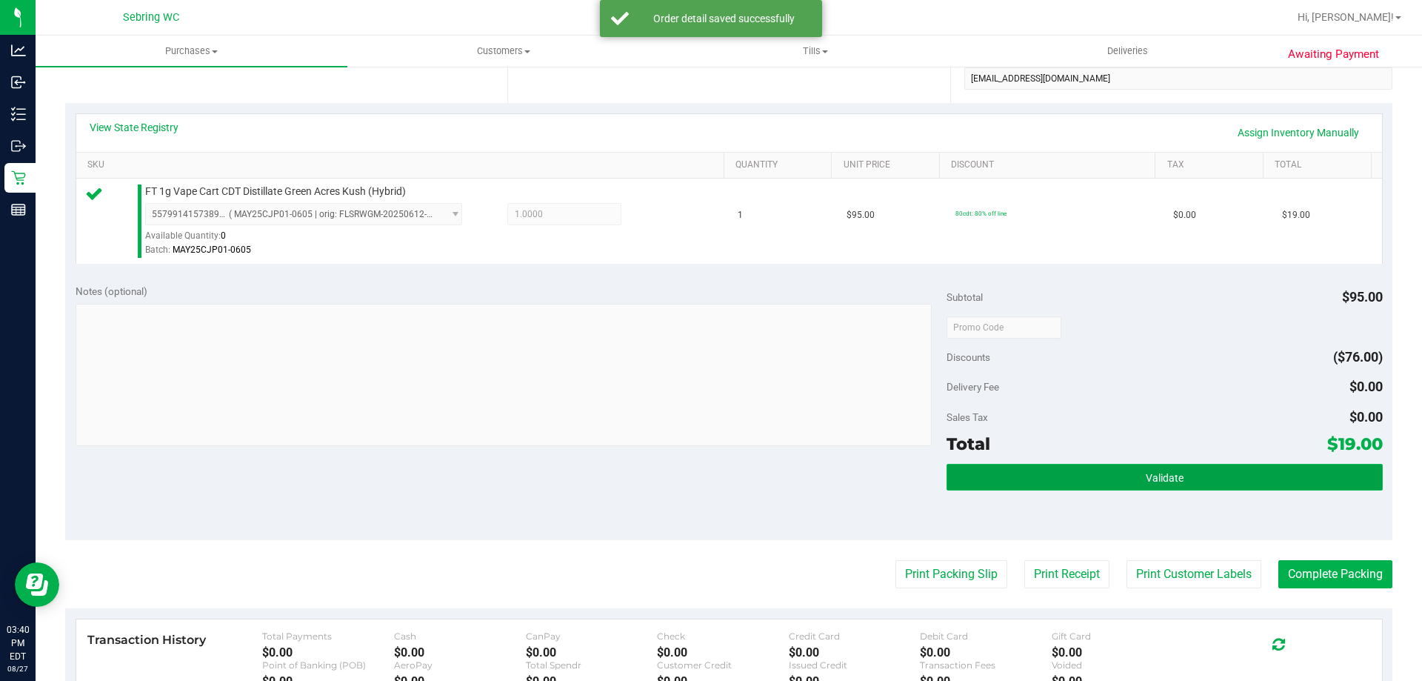
click at [1107, 486] on button "Validate" at bounding box center [1163, 477] width 435 height 27
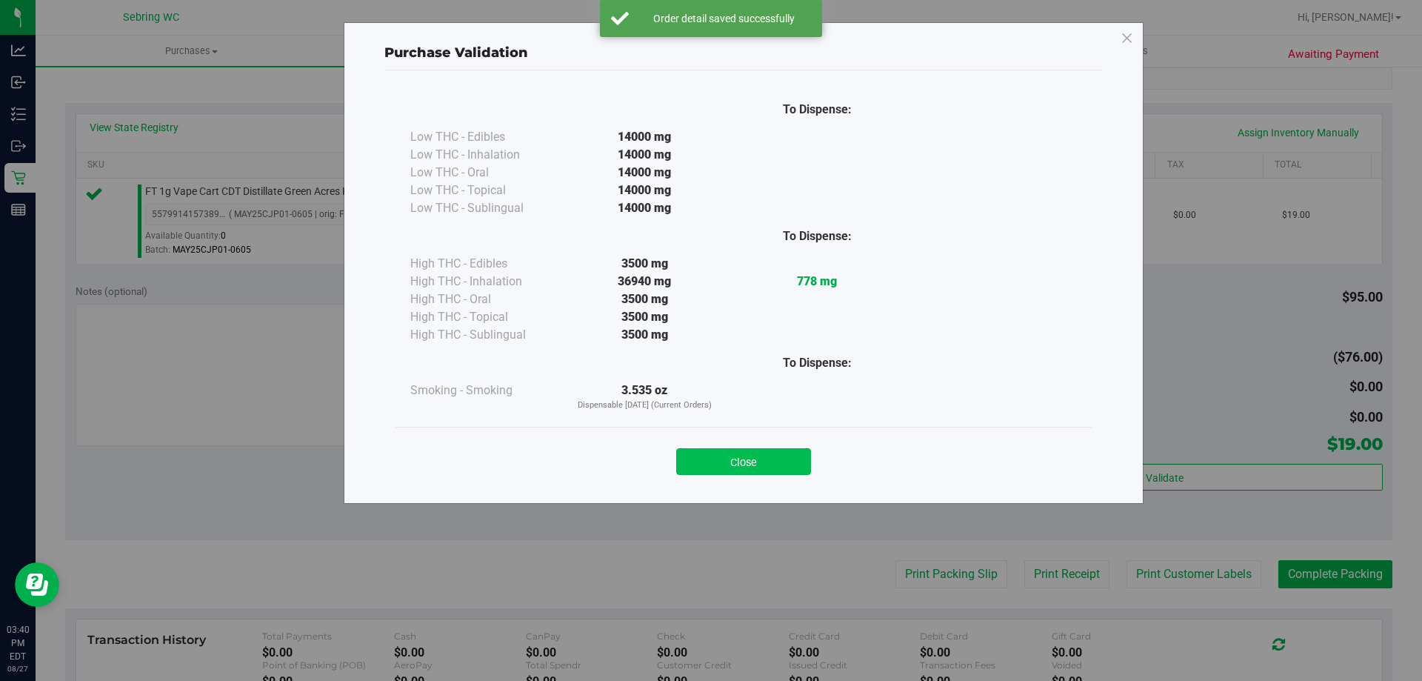
click at [719, 455] on button "Close" at bounding box center [743, 461] width 135 height 27
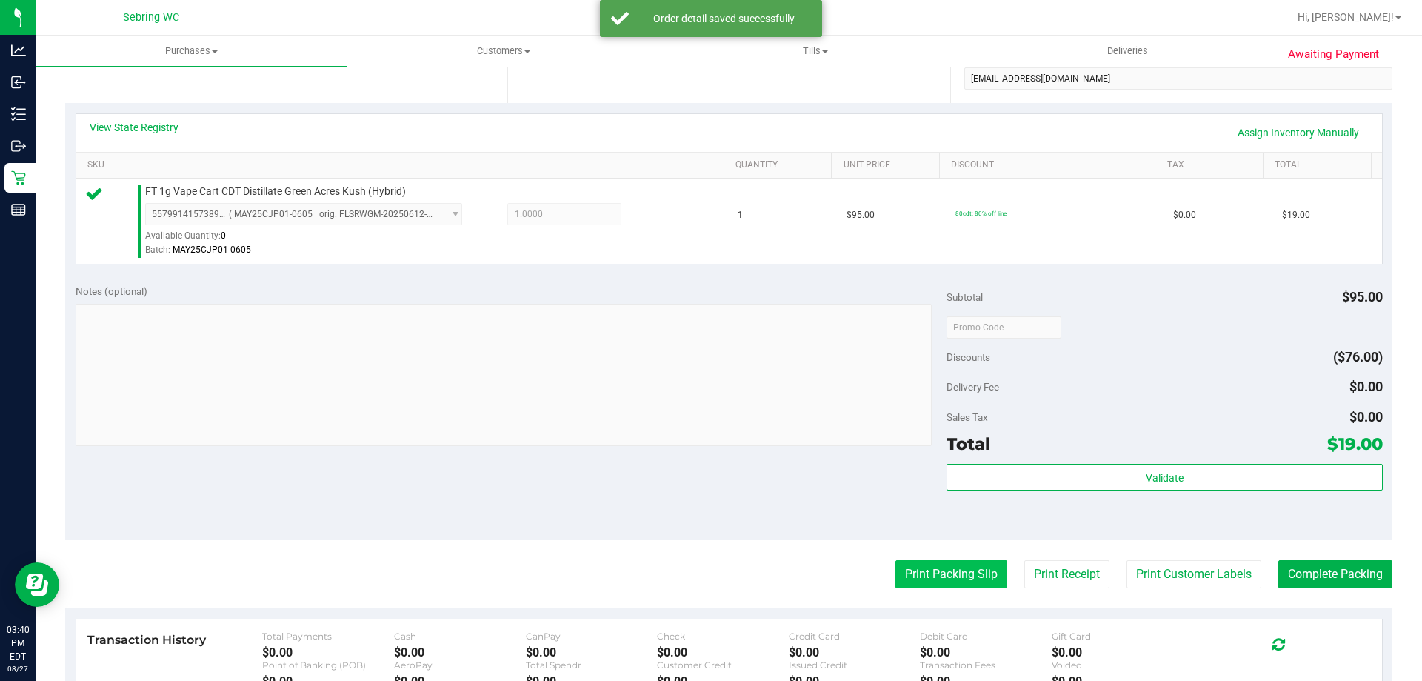
click at [933, 569] on button "Print Packing Slip" at bounding box center [951, 574] width 112 height 28
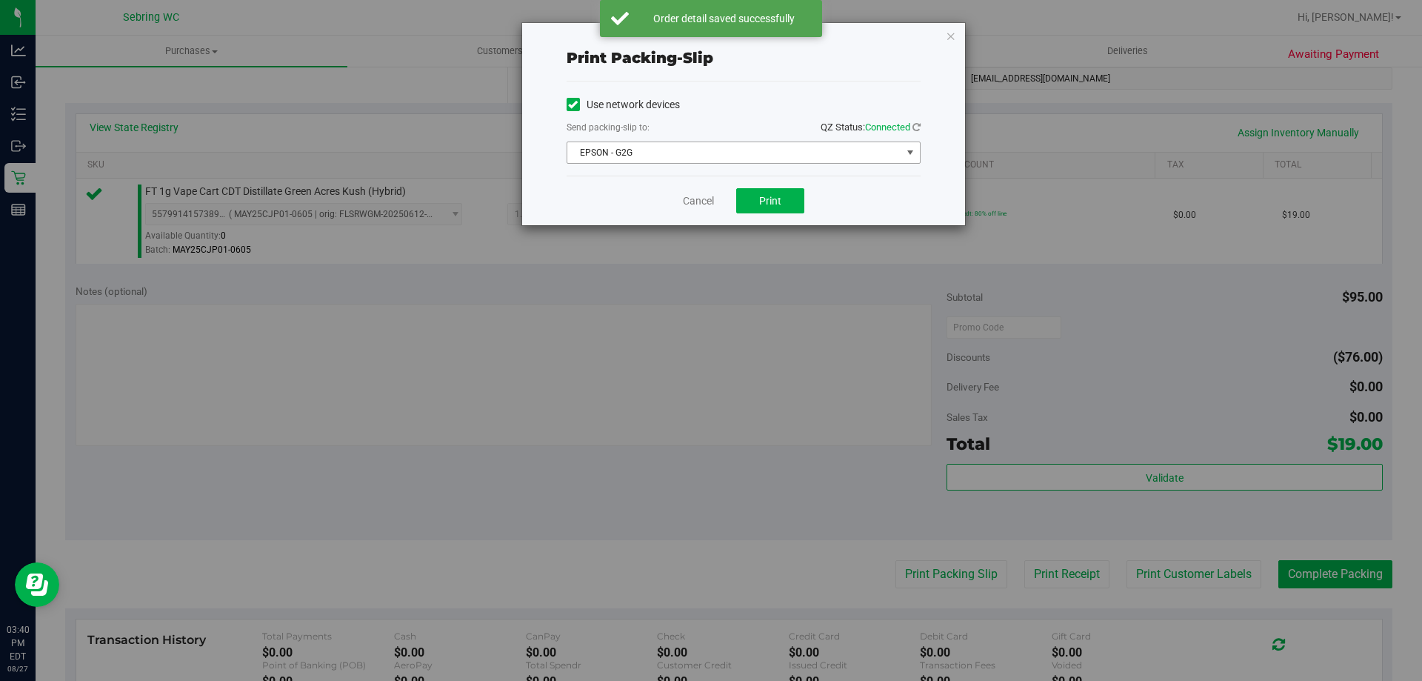
click at [733, 152] on span "EPSON - G2G" at bounding box center [734, 152] width 334 height 21
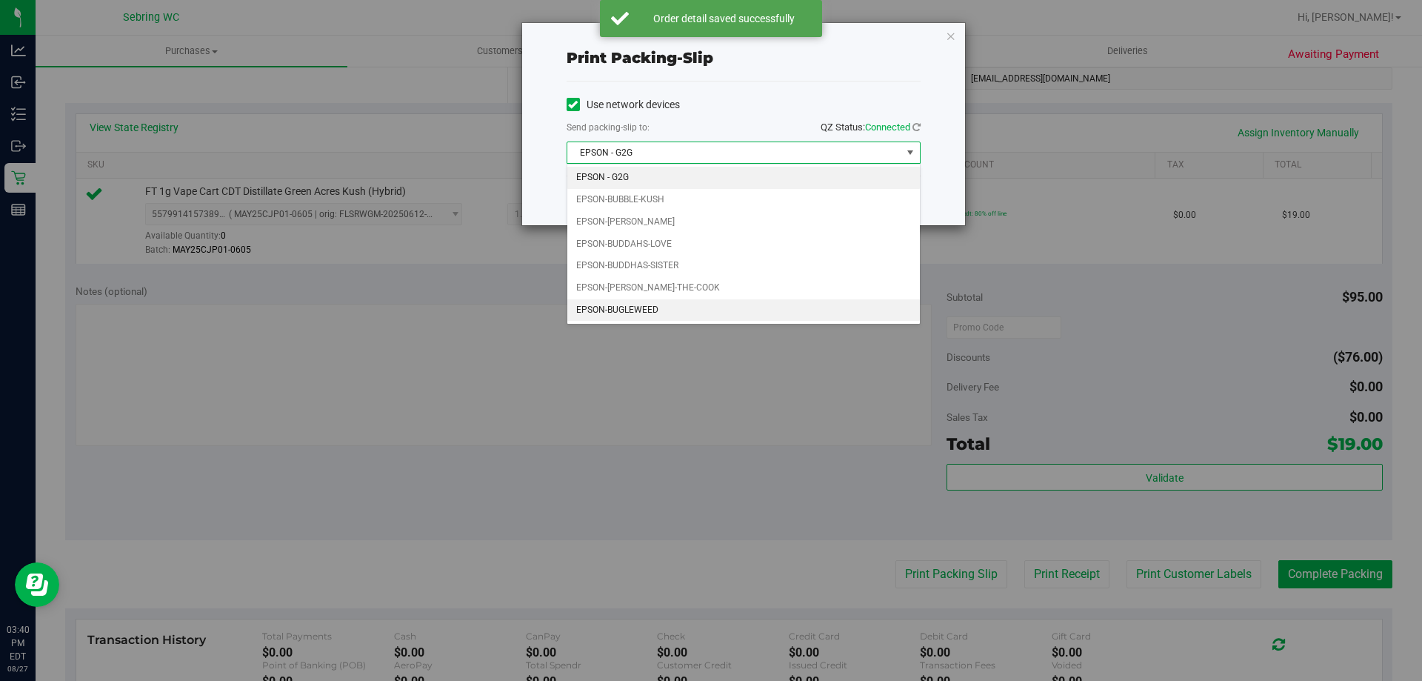
click at [617, 304] on li "EPSON-BUGLEWEED" at bounding box center [743, 310] width 352 height 22
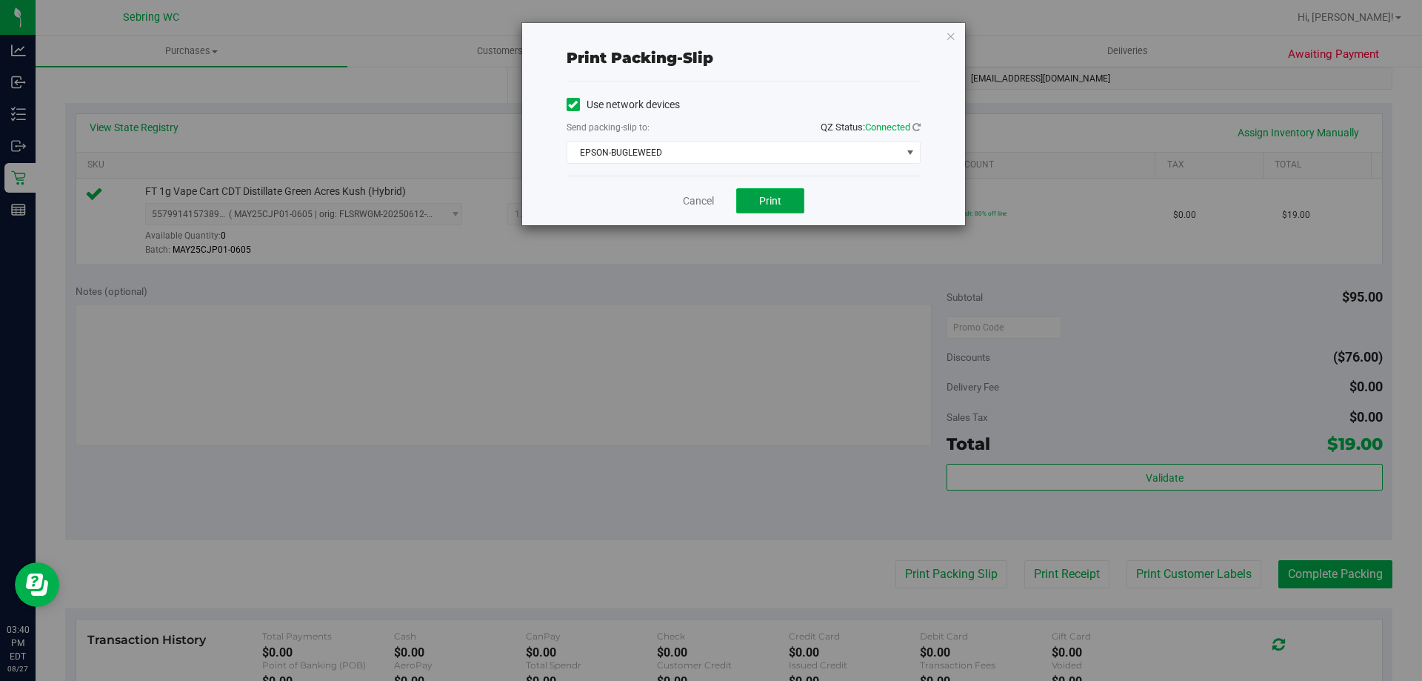
click at [766, 201] on span "Print" at bounding box center [770, 201] width 22 height 12
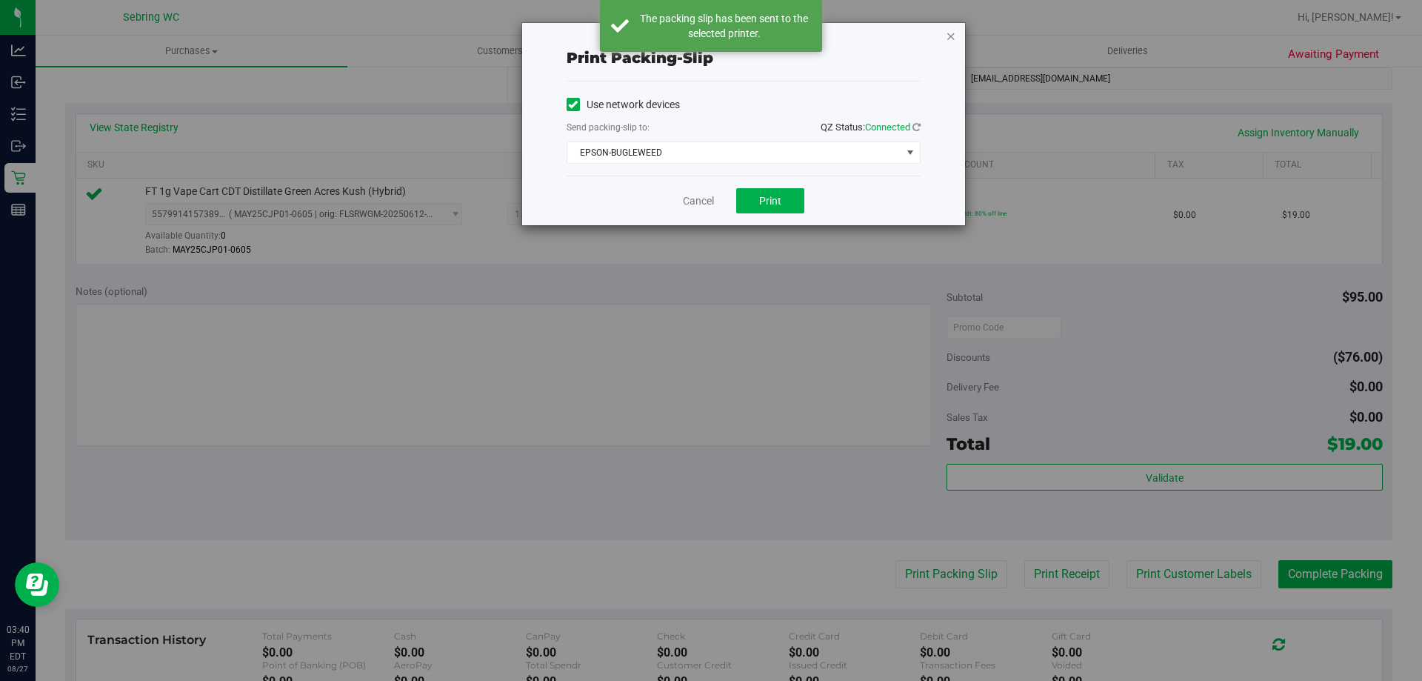
click at [951, 31] on icon "button" at bounding box center [951, 36] width 10 height 18
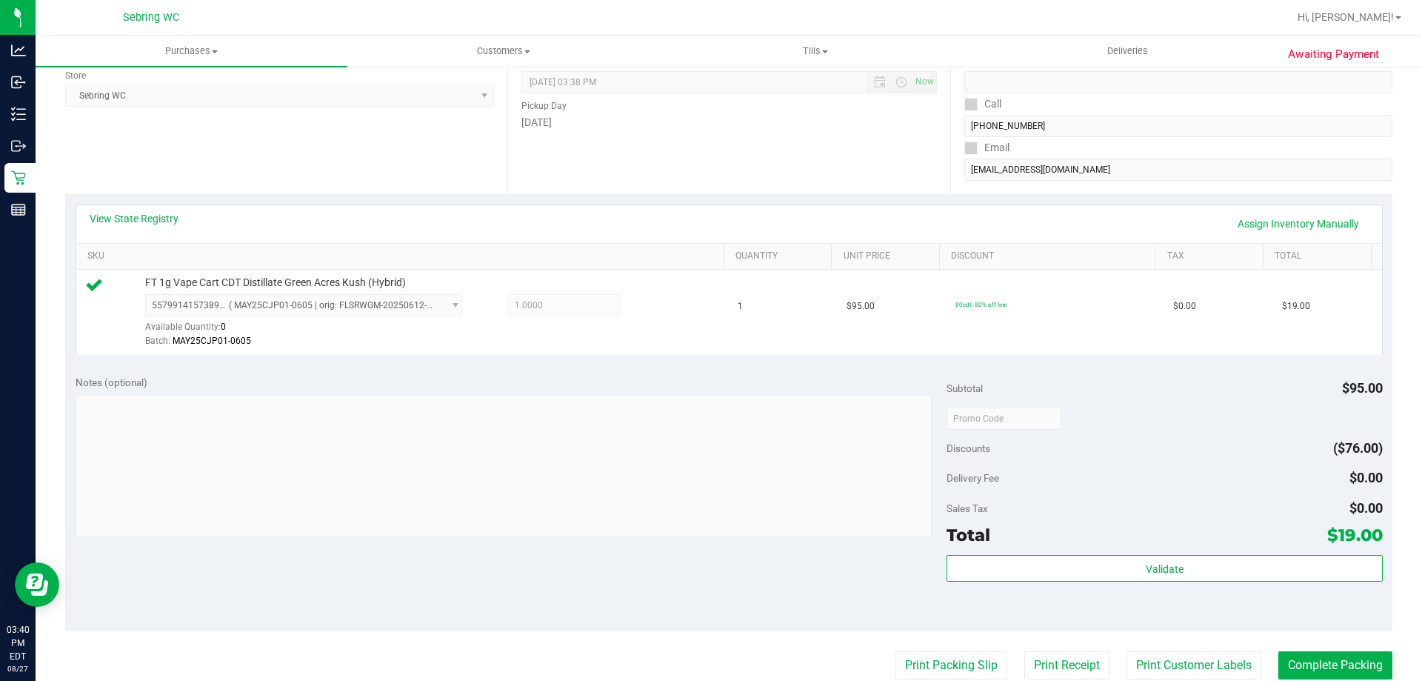
scroll to position [370, 0]
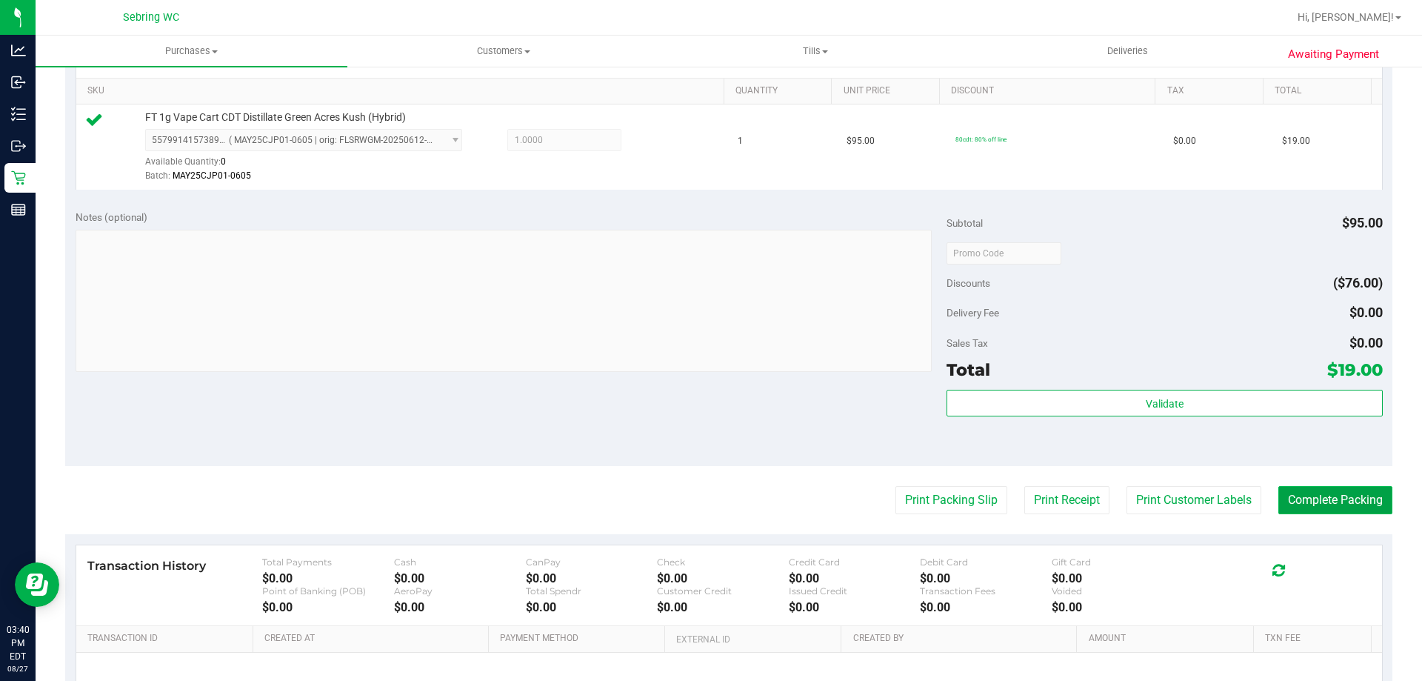
click at [1305, 496] on button "Complete Packing" at bounding box center [1335, 500] width 114 height 28
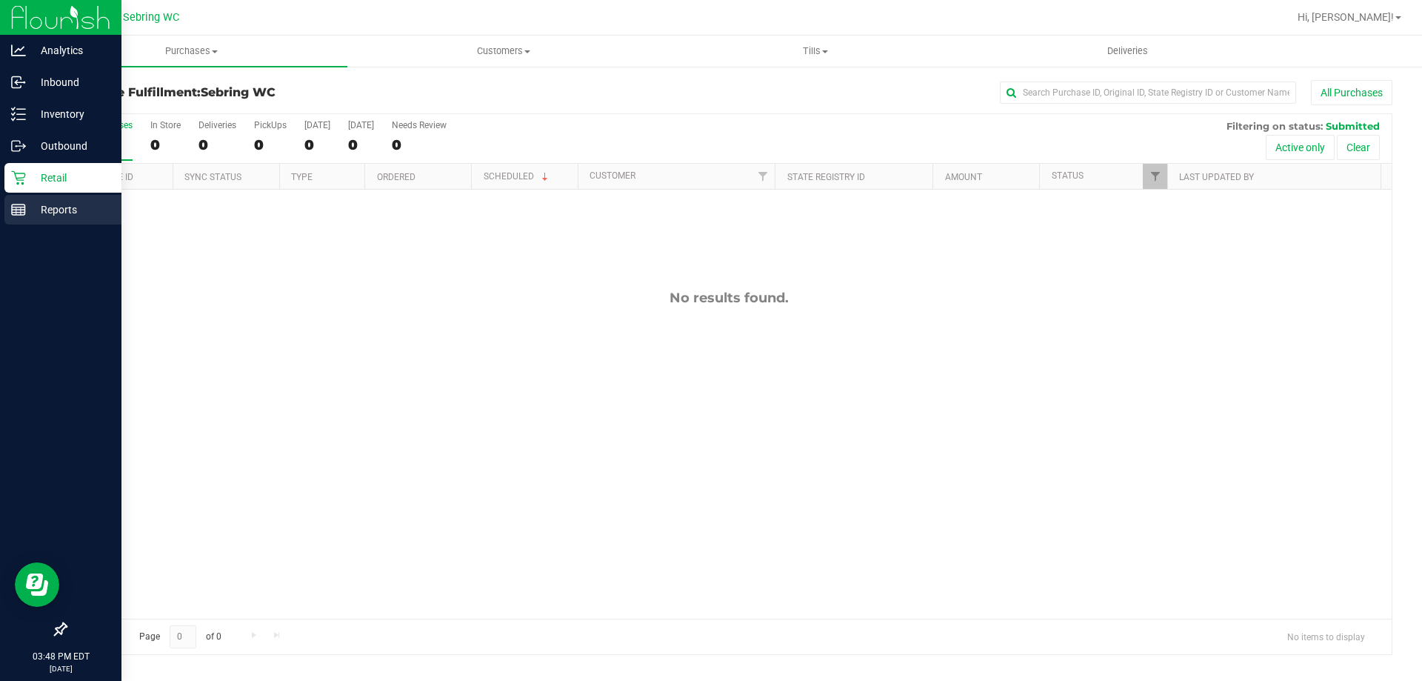
click at [56, 196] on div "Reports" at bounding box center [62, 210] width 117 height 30
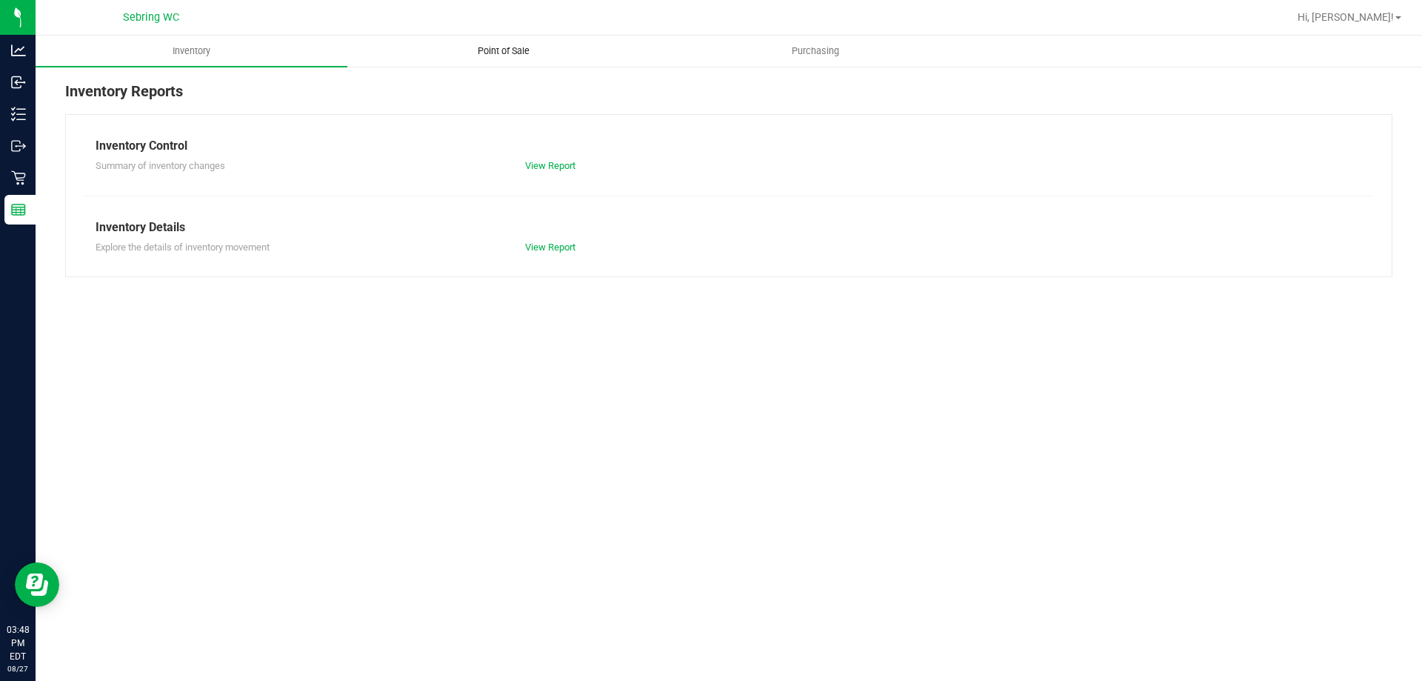
click at [512, 48] on span "Point of Sale" at bounding box center [504, 50] width 92 height 13
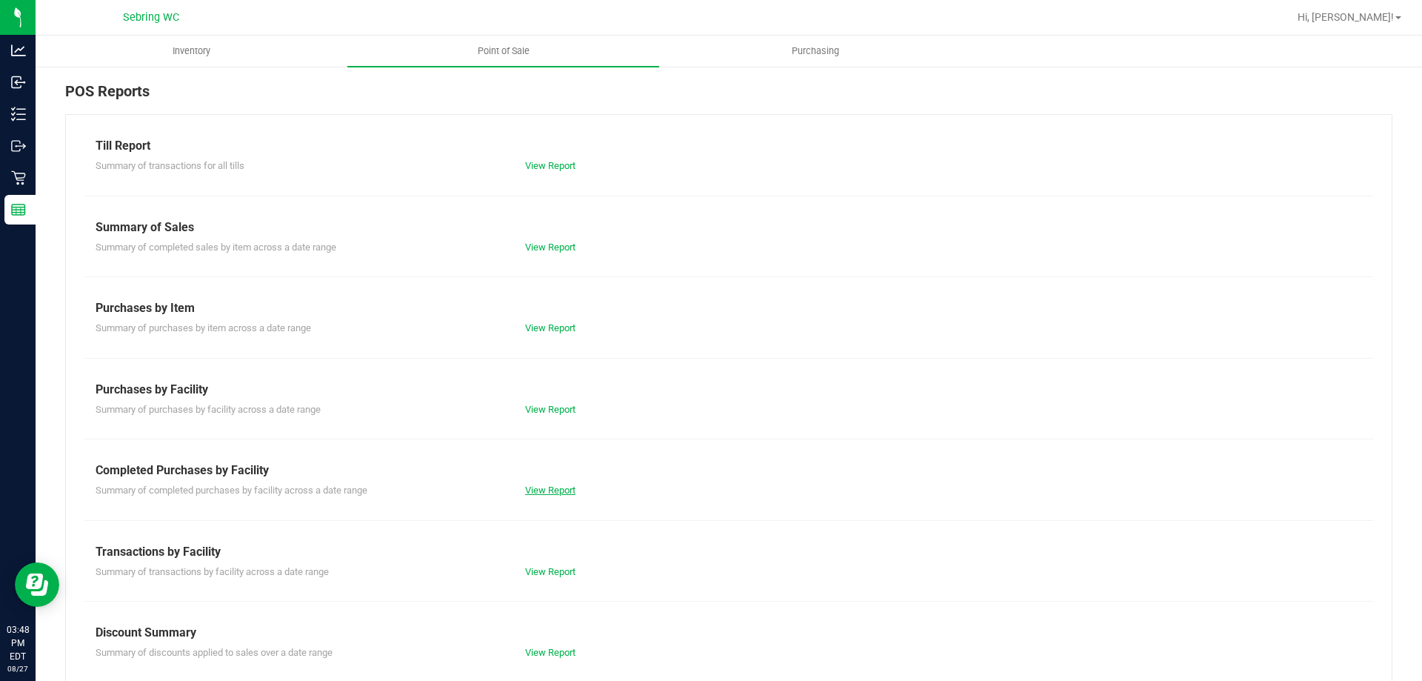
click at [541, 493] on link "View Report" at bounding box center [550, 489] width 50 height 11
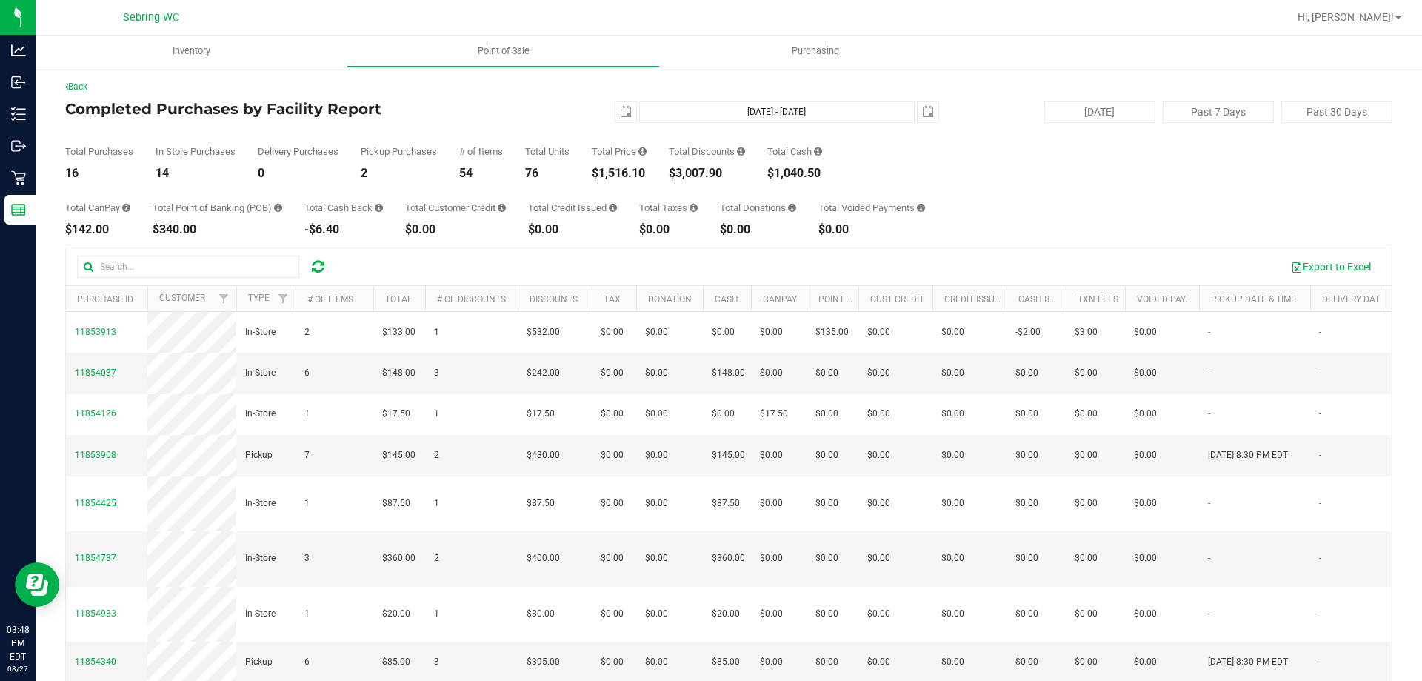
click at [632, 175] on div "$1,516.10" at bounding box center [619, 173] width 55 height 12
drag, startPoint x: 618, startPoint y: 168, endPoint x: 582, endPoint y: 168, distance: 35.5
click at [582, 168] on div "Total Purchases 16 In Store Purchases 14 Delivery Purchases 0 Pickup Purchases …" at bounding box center [728, 151] width 1327 height 56
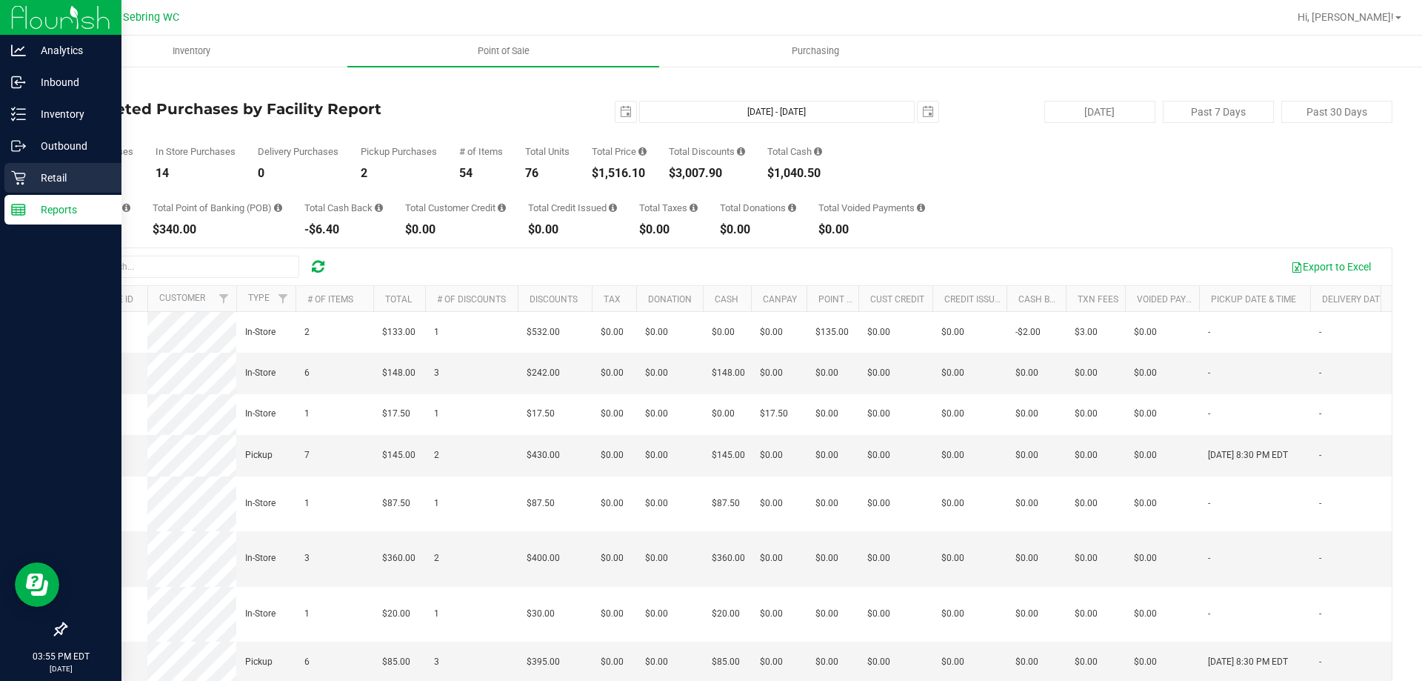
click at [66, 171] on p "Retail" at bounding box center [70, 178] width 89 height 18
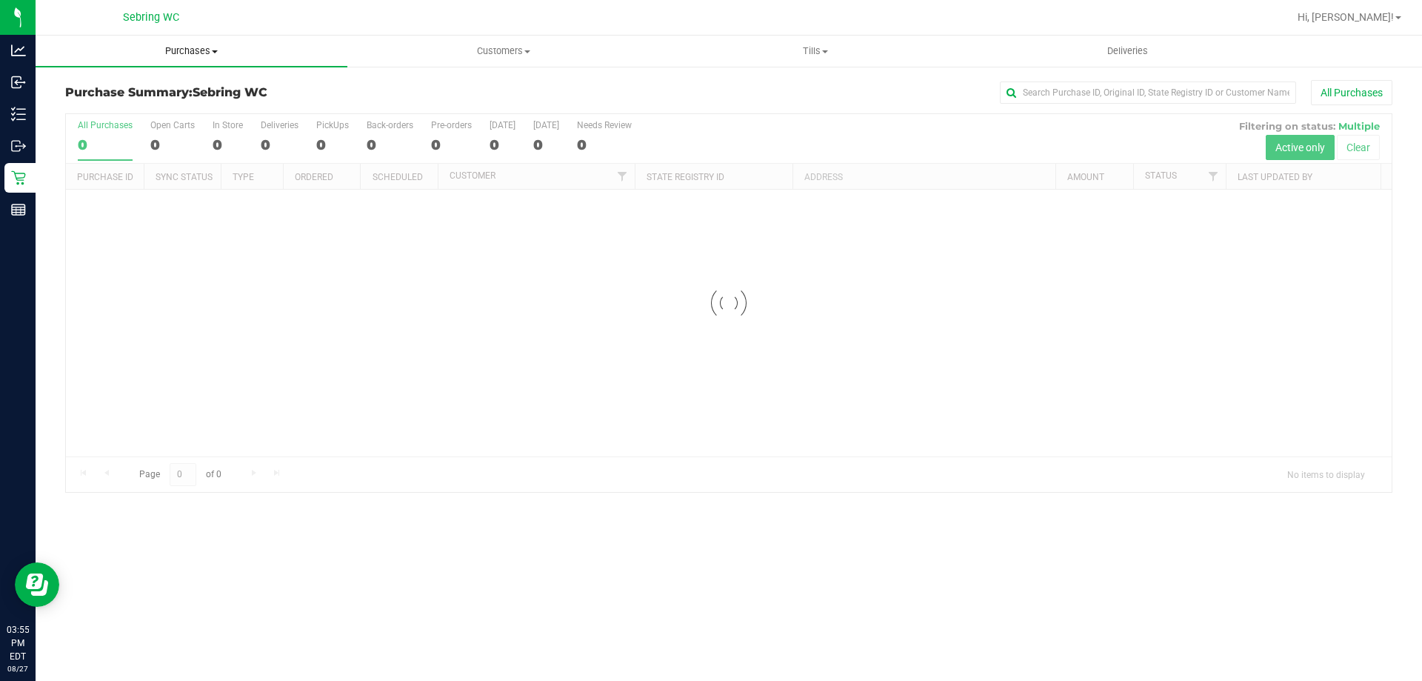
click at [210, 53] on span "Purchases" at bounding box center [192, 50] width 312 height 13
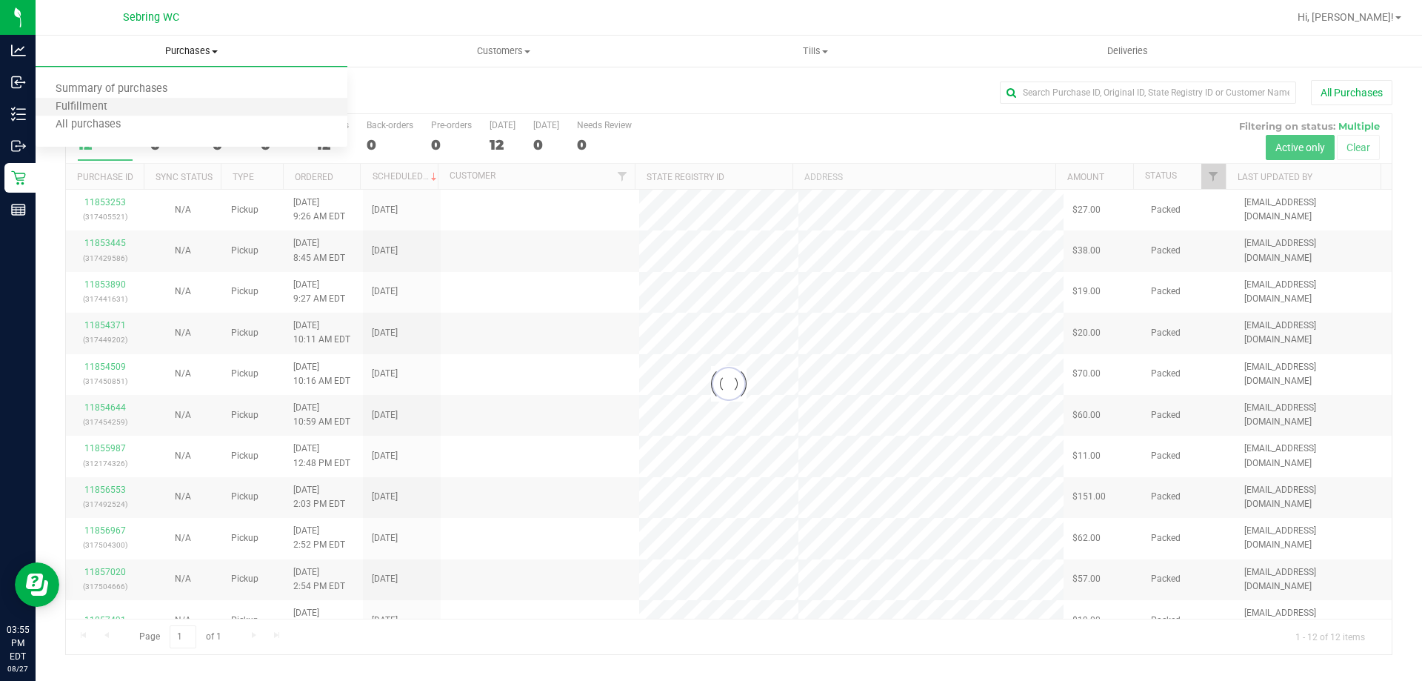
click at [171, 108] on li "Fulfillment" at bounding box center [192, 107] width 312 height 18
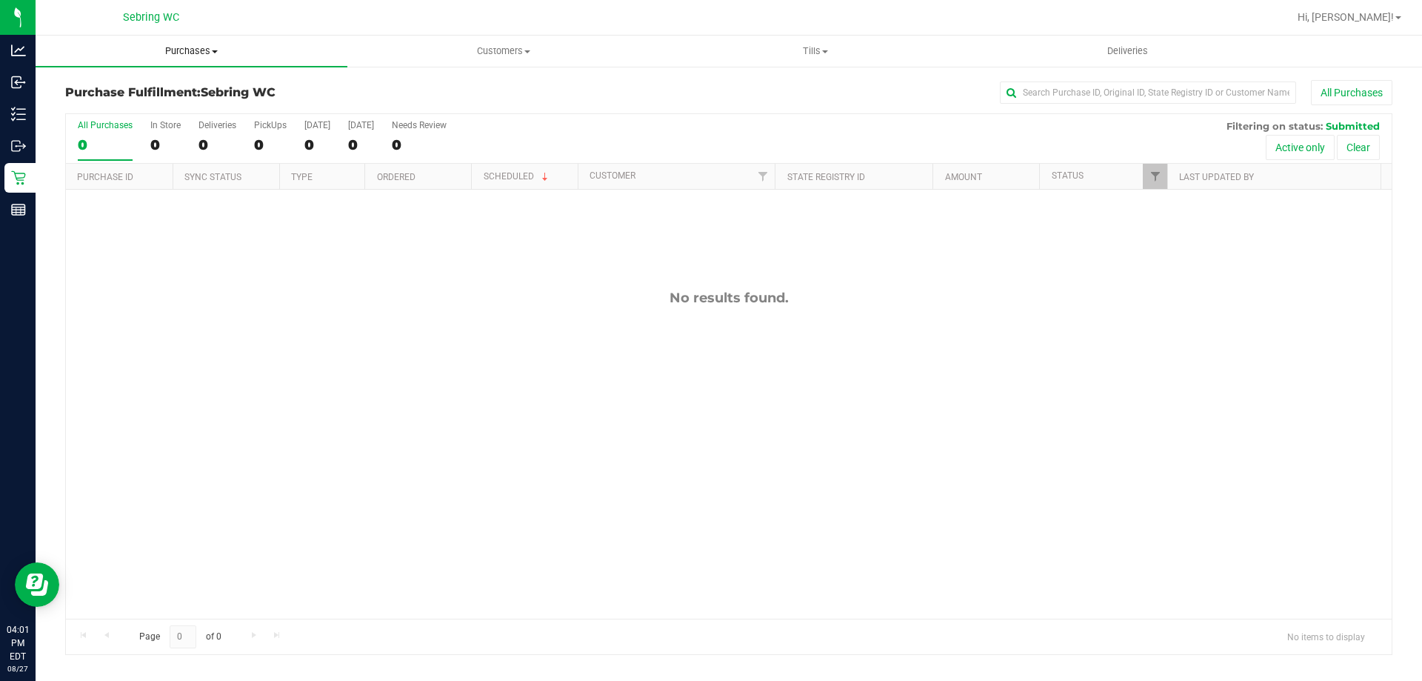
click at [217, 46] on span "Purchases" at bounding box center [192, 50] width 312 height 13
click at [173, 104] on li "Fulfillment" at bounding box center [192, 107] width 312 height 18
click at [179, 53] on span "Purchases" at bounding box center [192, 50] width 312 height 13
click at [127, 110] on li "Fulfillment" at bounding box center [192, 107] width 312 height 18
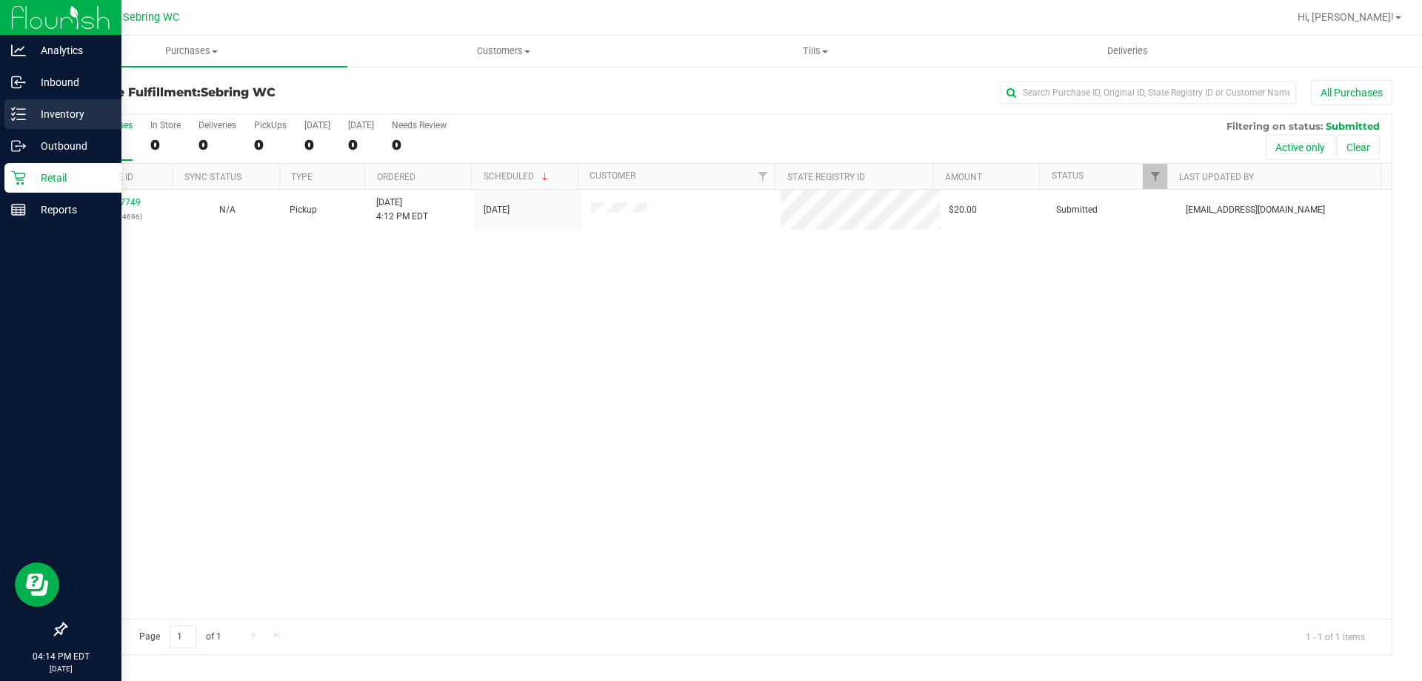
click at [30, 113] on p "Inventory" at bounding box center [70, 114] width 89 height 18
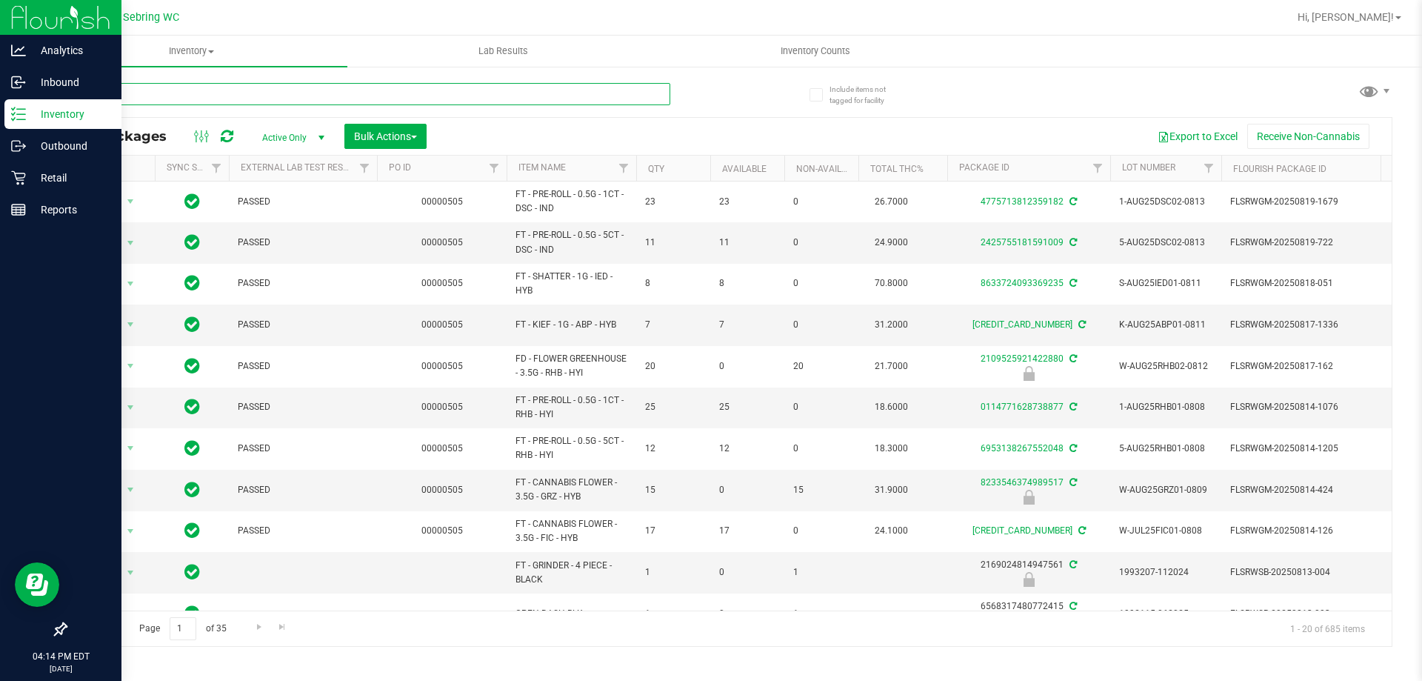
click at [173, 101] on input "text" at bounding box center [367, 94] width 605 height 22
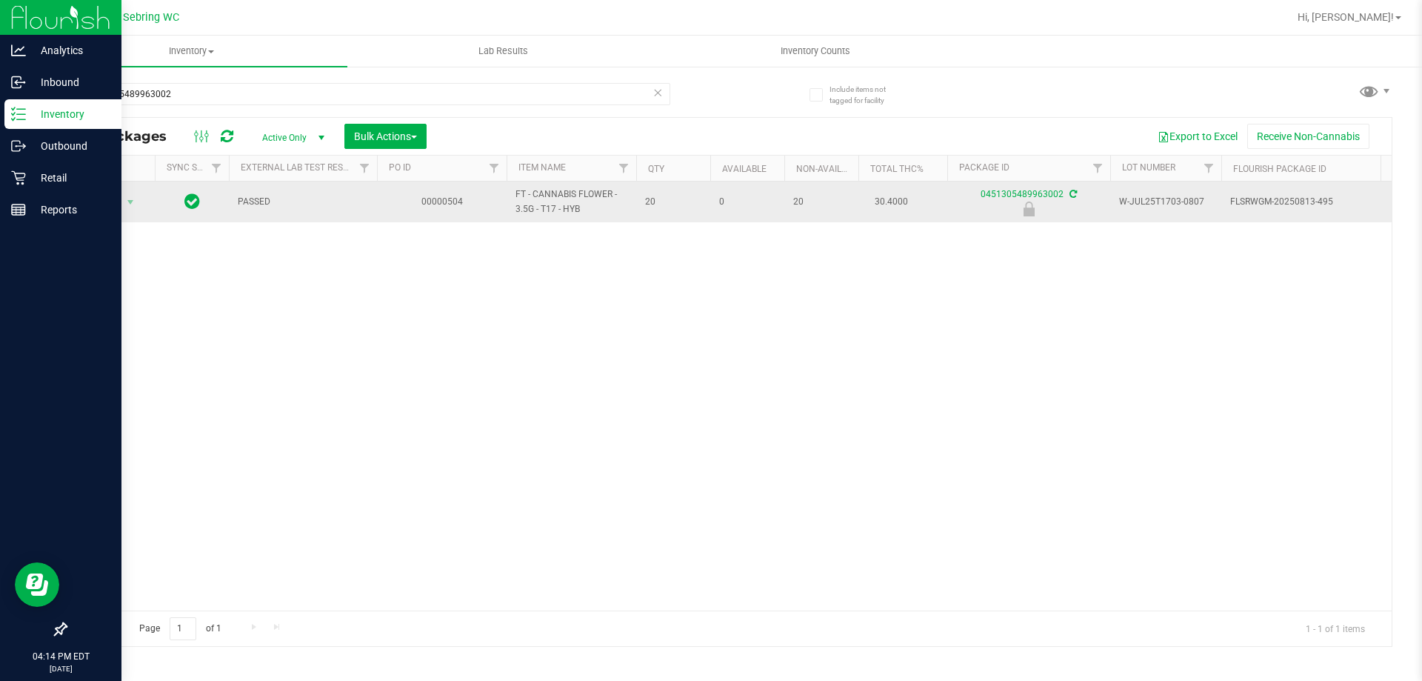
click at [554, 189] on span "FT - CANNABIS FLOWER - 3.5G - T17 - HYB" at bounding box center [571, 201] width 112 height 28
copy tr "FT - CANNABIS FLOWER - 3.5G - T17 - HYB"
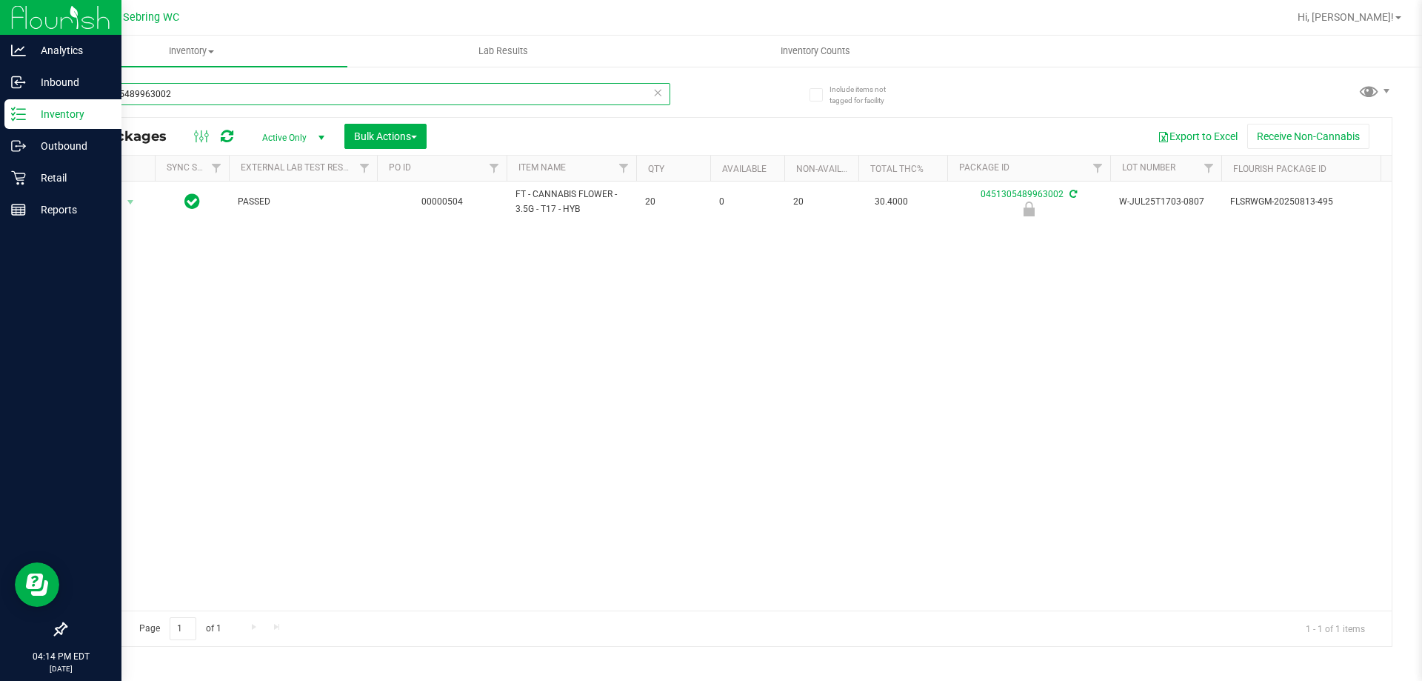
click at [143, 95] on input "0451305489963002" at bounding box center [367, 94] width 605 height 22
click at [141, 94] on input "0451305489963002" at bounding box center [367, 94] width 605 height 22
paste input "FT - CANNABIS FLOWER - 3.5G - T17 - HYB"
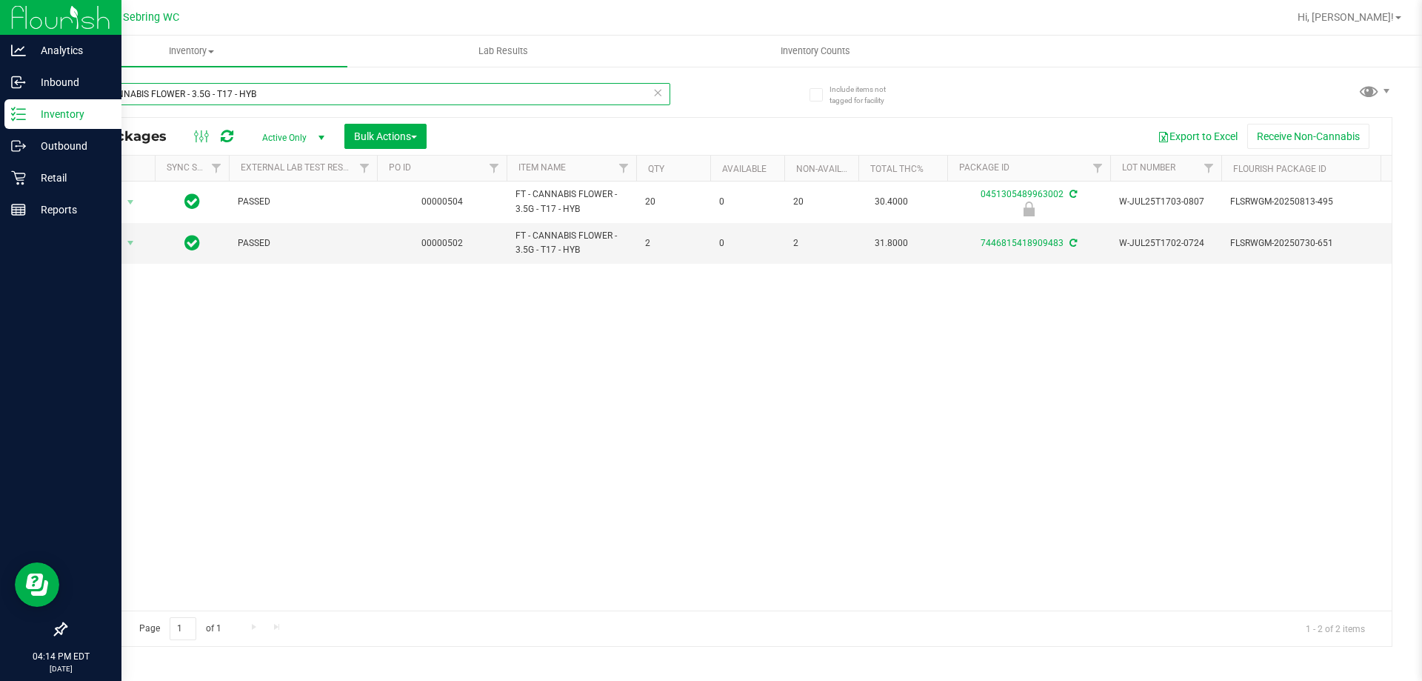
type input "FT - CANNABIS FLOWER - 3.5G - T17 - HYB"
drag, startPoint x: 416, startPoint y: 391, endPoint x: 407, endPoint y: 378, distance: 15.8
click at [409, 385] on div "Action Action Edit attributes Global inventory Locate package Package audit log…" at bounding box center [728, 395] width 1325 height 429
click at [27, 173] on p "Retail" at bounding box center [70, 178] width 89 height 18
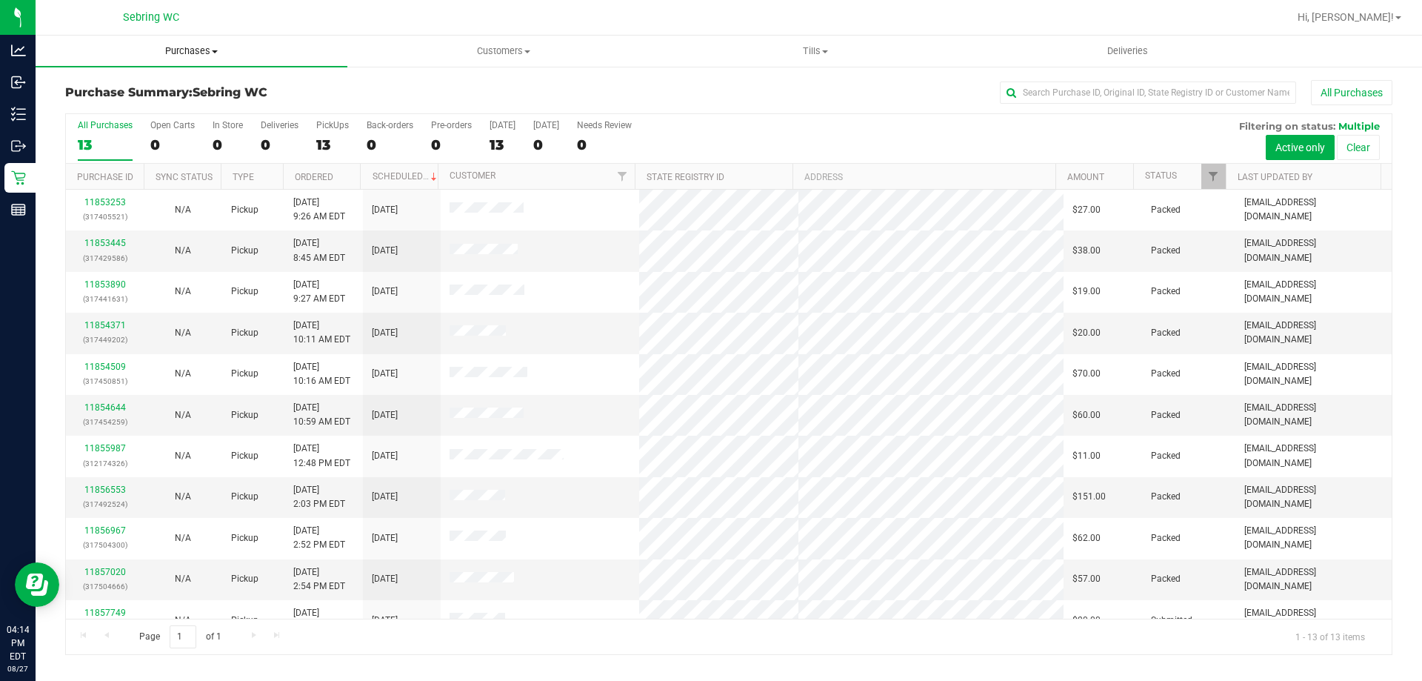
click at [170, 50] on span "Purchases" at bounding box center [192, 50] width 312 height 13
click at [150, 112] on li "Fulfillment" at bounding box center [192, 107] width 312 height 18
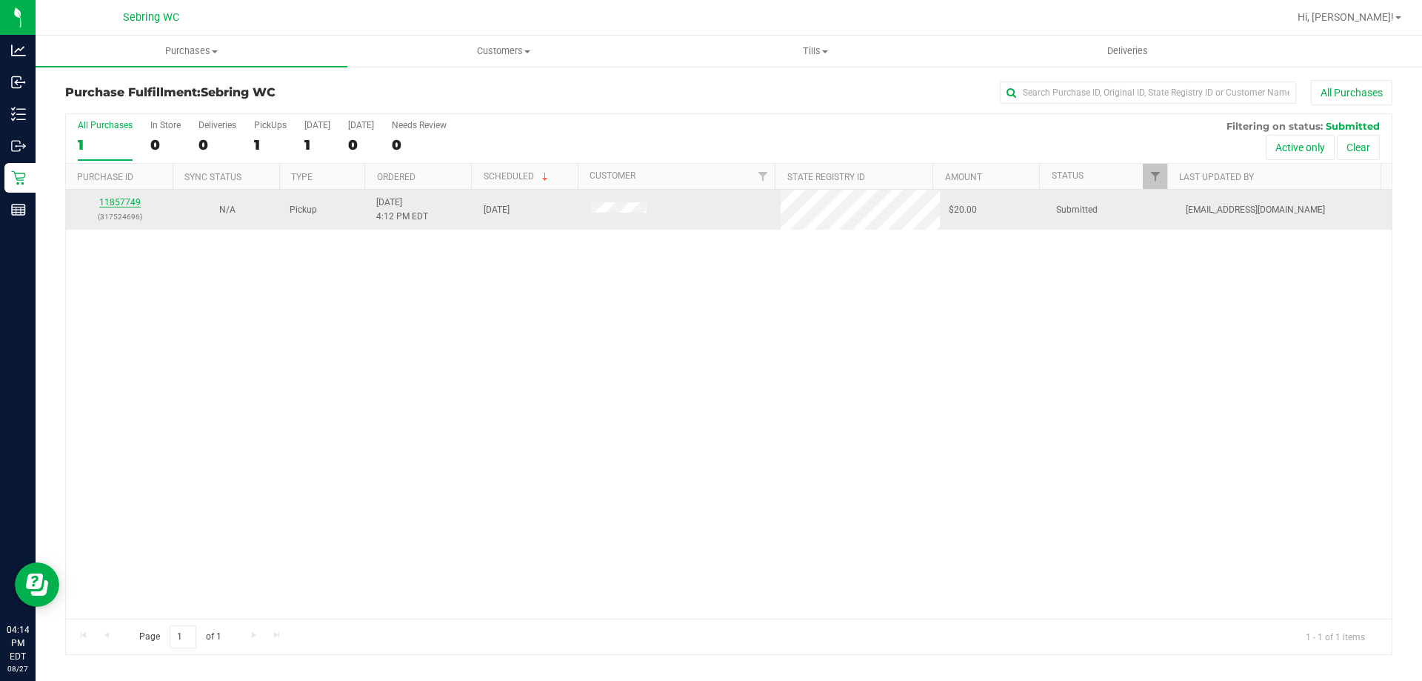
click at [130, 206] on link "11857749" at bounding box center [119, 202] width 41 height 10
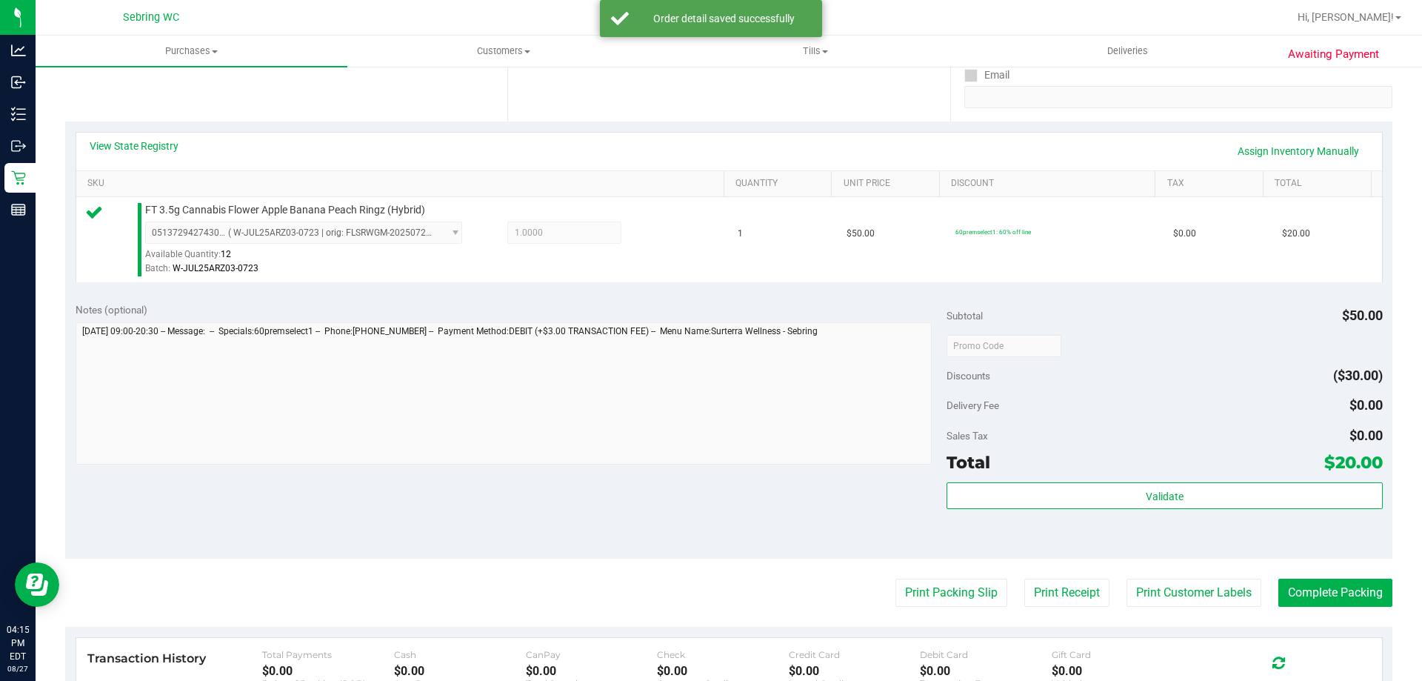
scroll to position [296, 0]
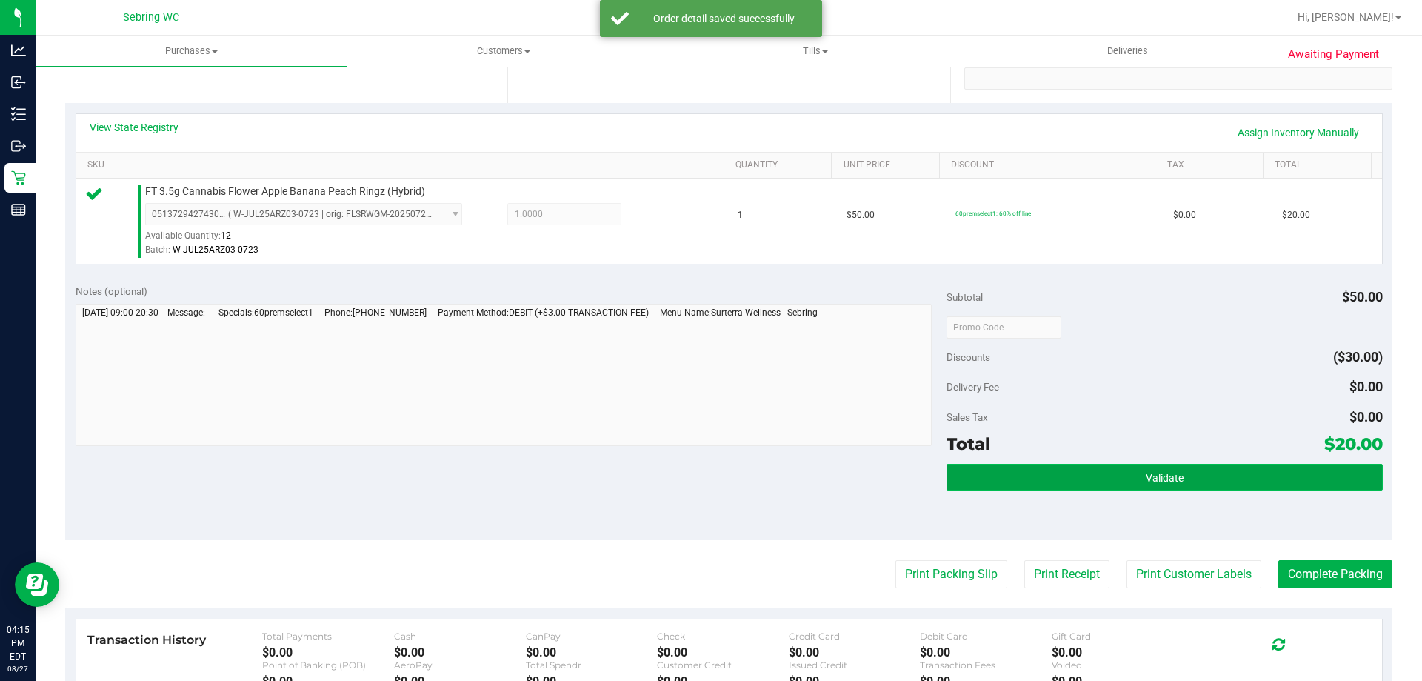
click at [1083, 484] on button "Validate" at bounding box center [1163, 477] width 435 height 27
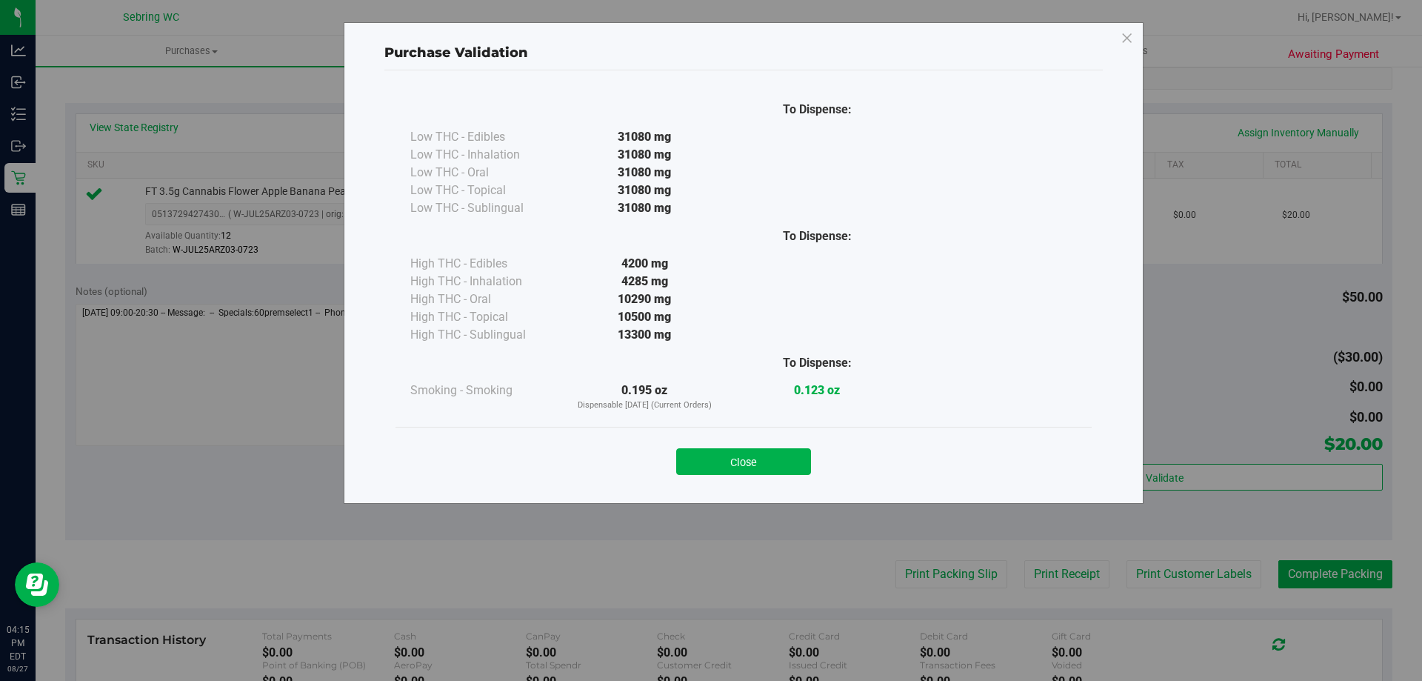
click at [739, 452] on button "Close" at bounding box center [743, 461] width 135 height 27
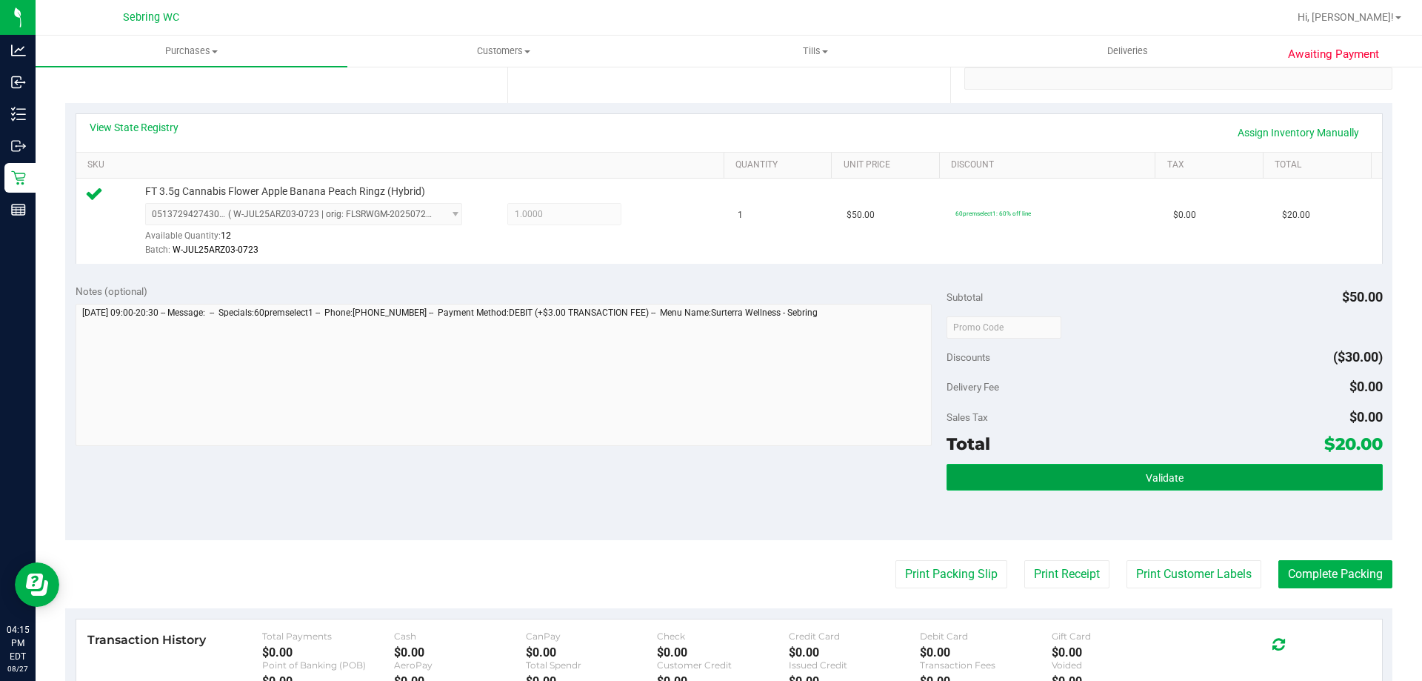
click at [1278, 469] on button "Validate" at bounding box center [1163, 477] width 435 height 27
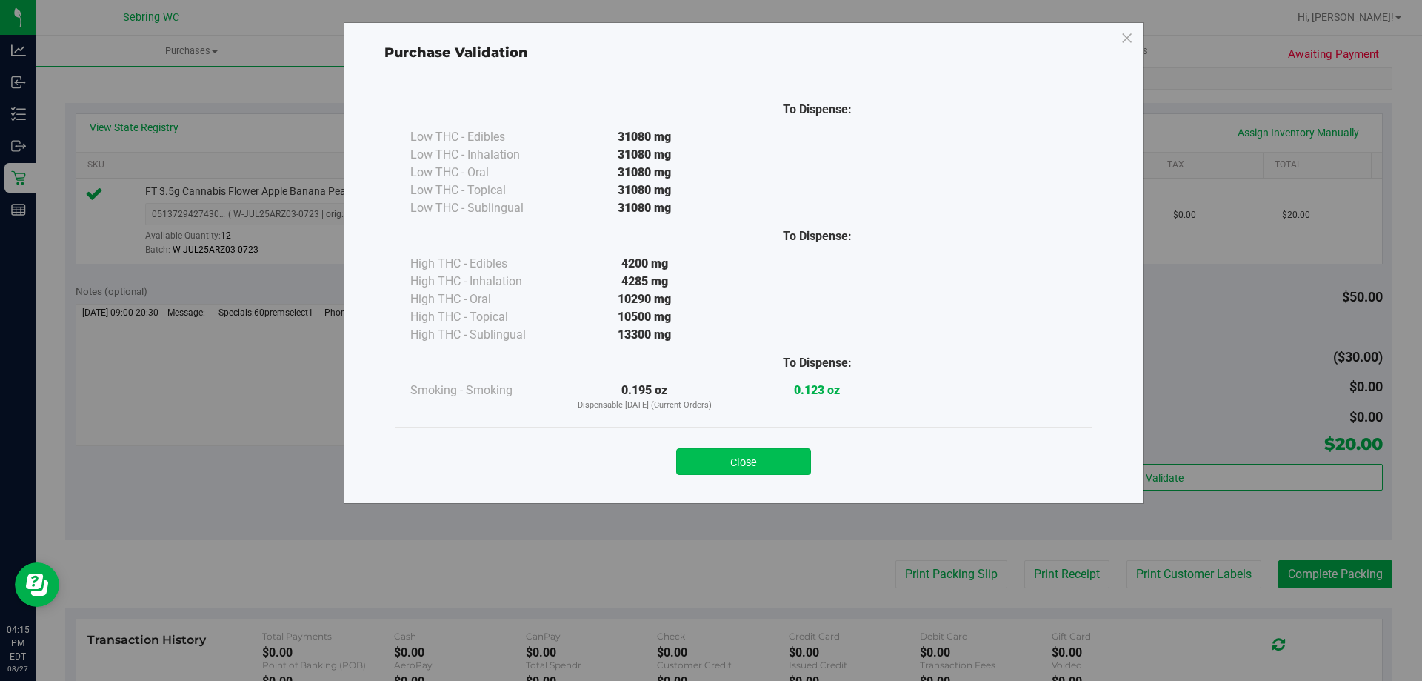
click at [771, 458] on button "Close" at bounding box center [743, 461] width 135 height 27
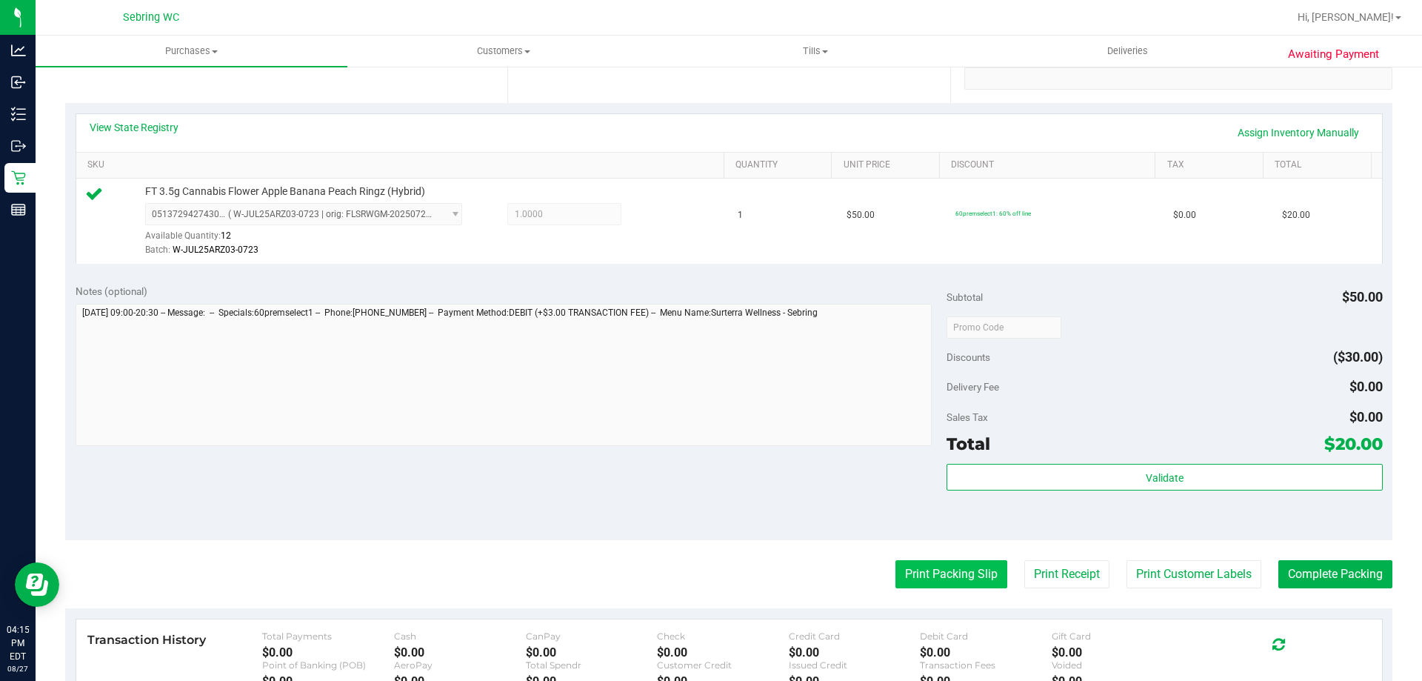
click at [904, 572] on button "Print Packing Slip" at bounding box center [951, 574] width 112 height 28
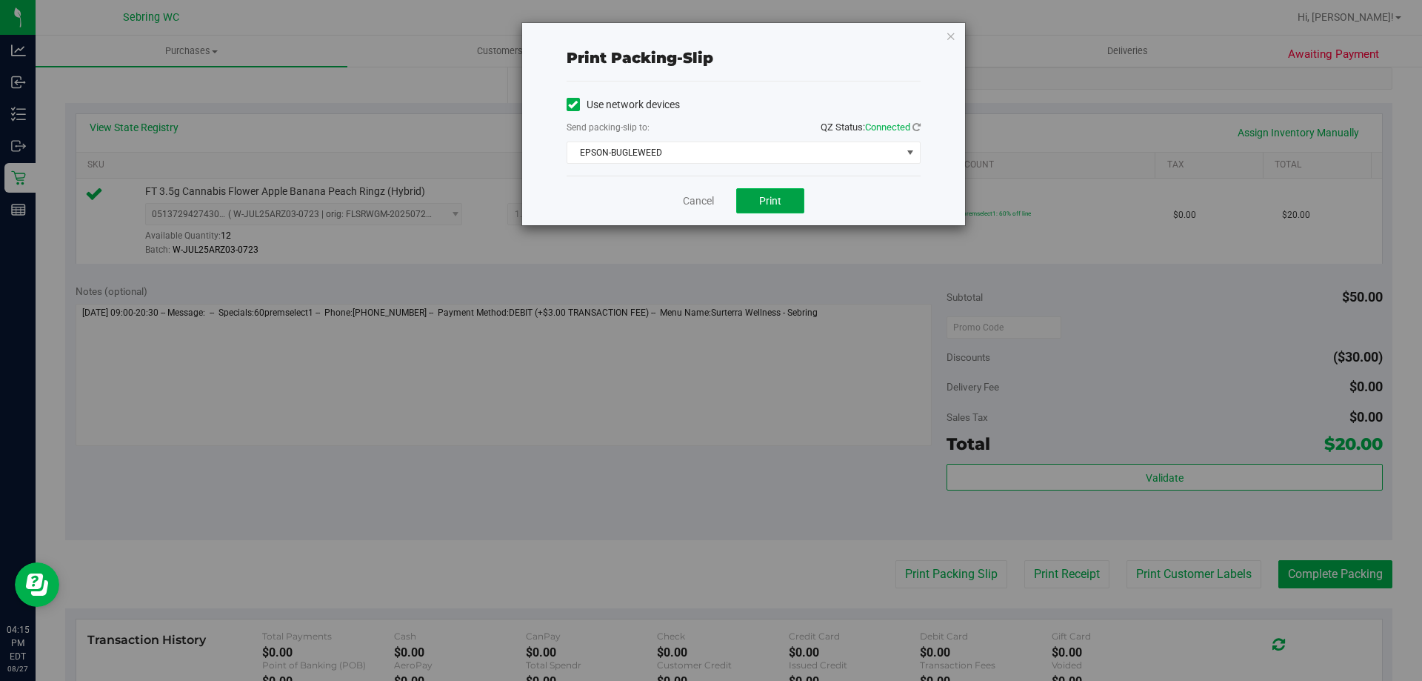
click at [776, 208] on button "Print" at bounding box center [770, 200] width 68 height 25
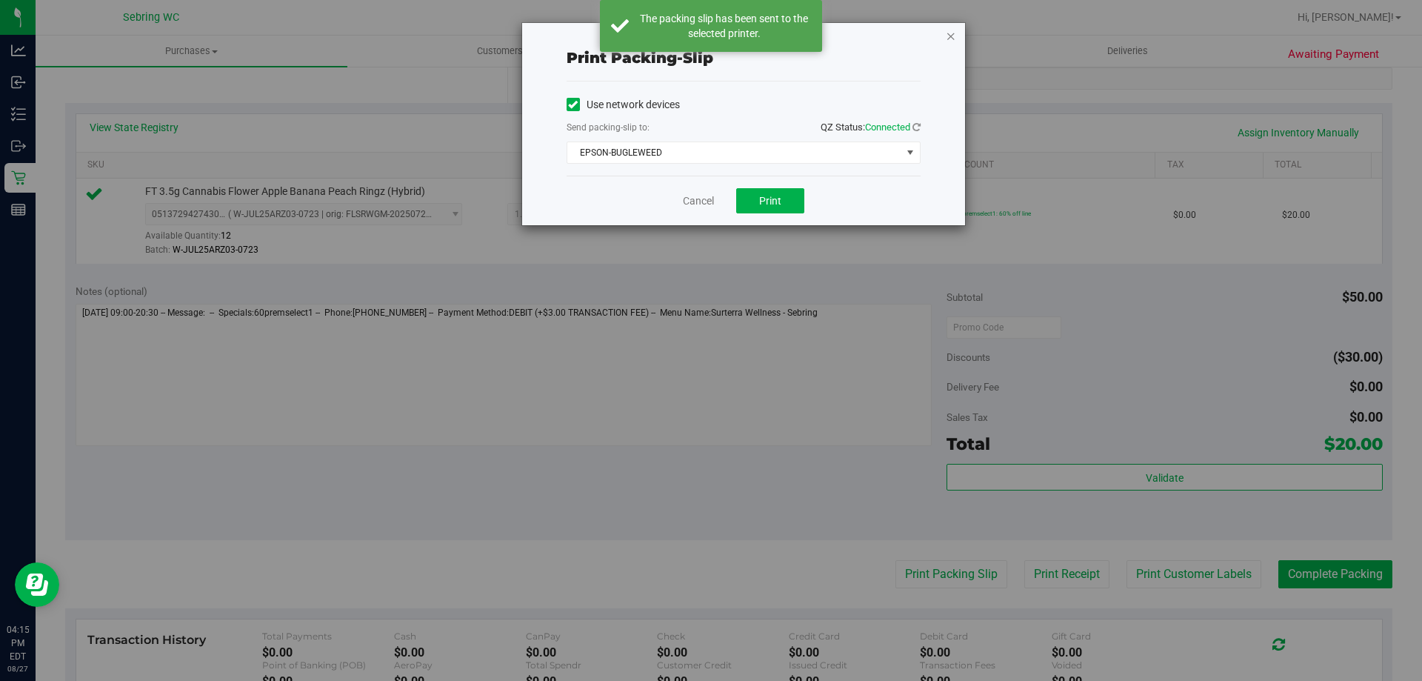
click at [952, 32] on icon "button" at bounding box center [951, 36] width 10 height 18
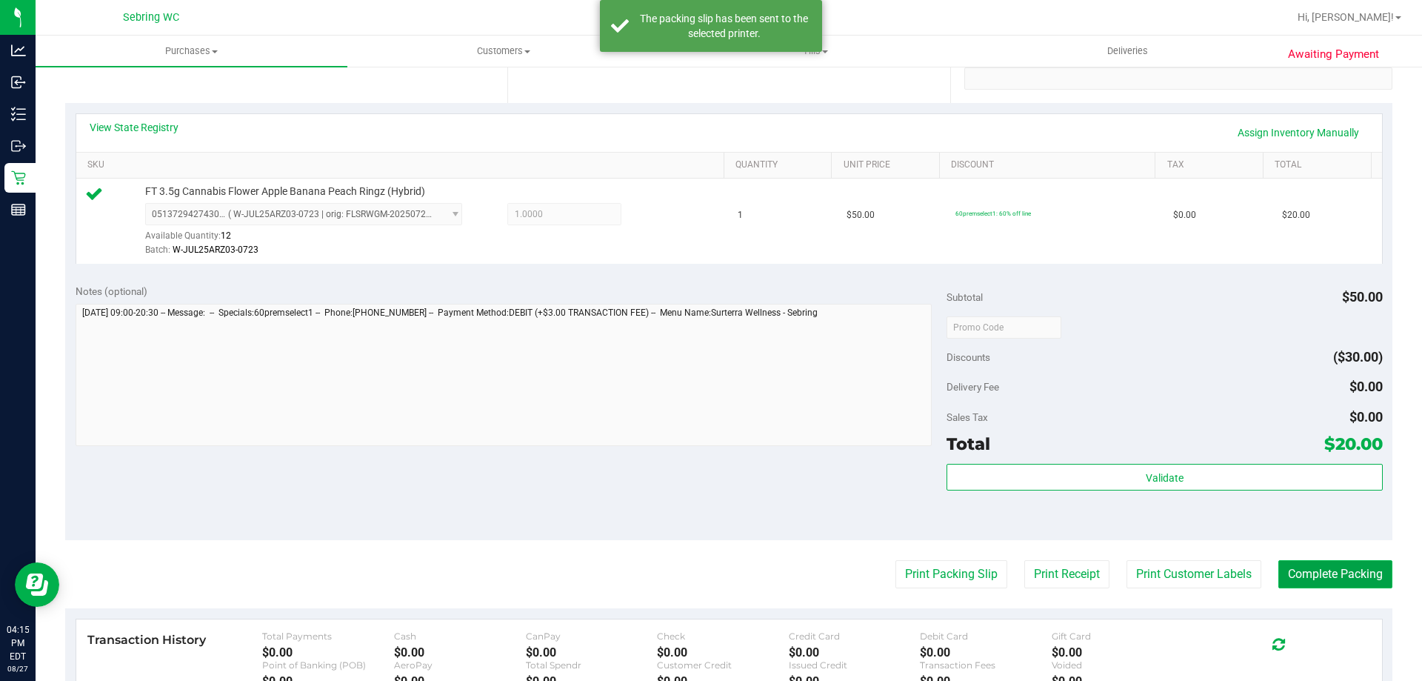
click at [1313, 571] on button "Complete Packing" at bounding box center [1335, 574] width 114 height 28
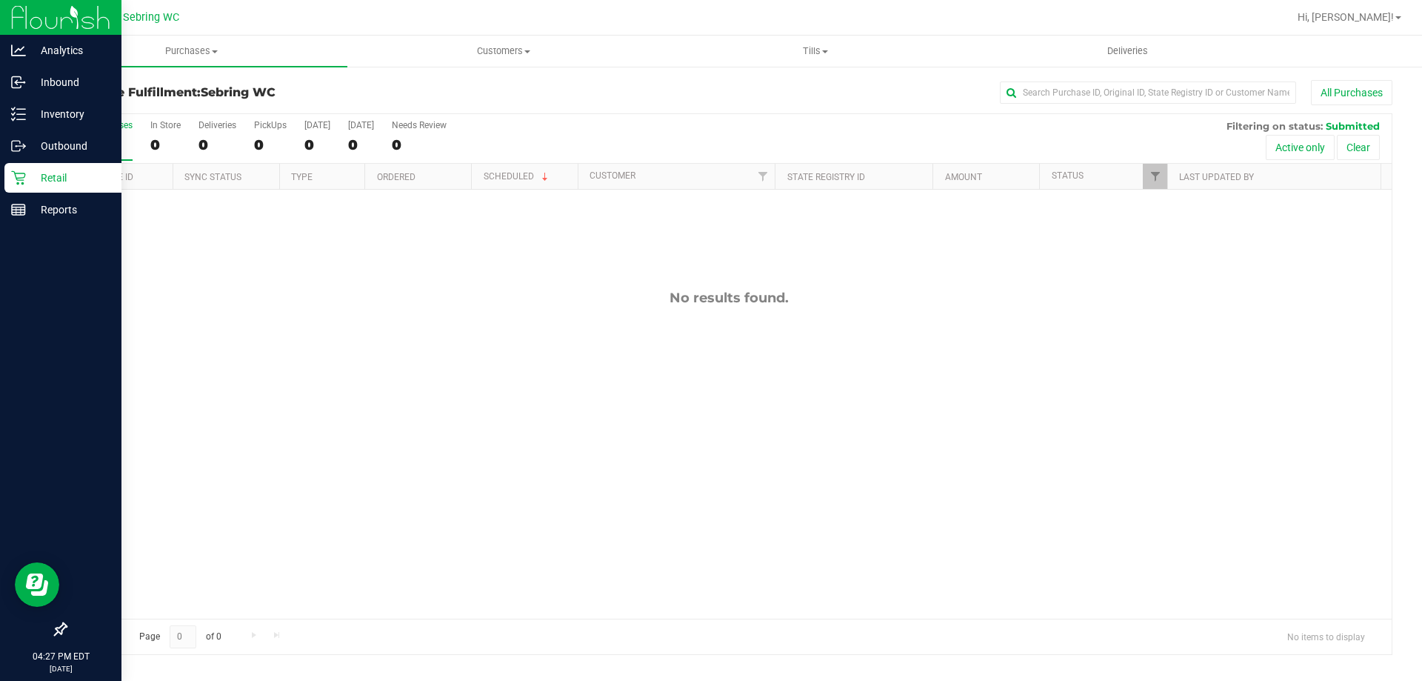
click at [57, 178] on p "Retail" at bounding box center [70, 178] width 89 height 18
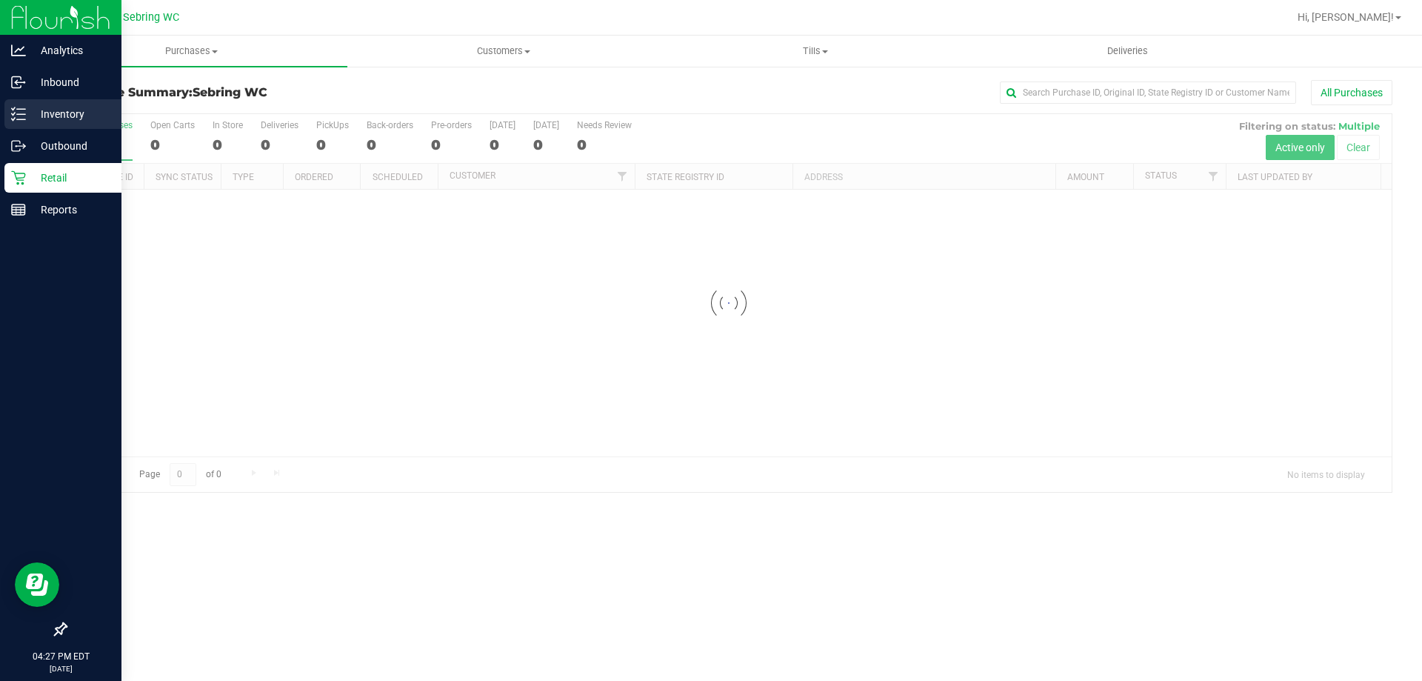
click at [39, 102] on div "Inventory" at bounding box center [62, 114] width 117 height 30
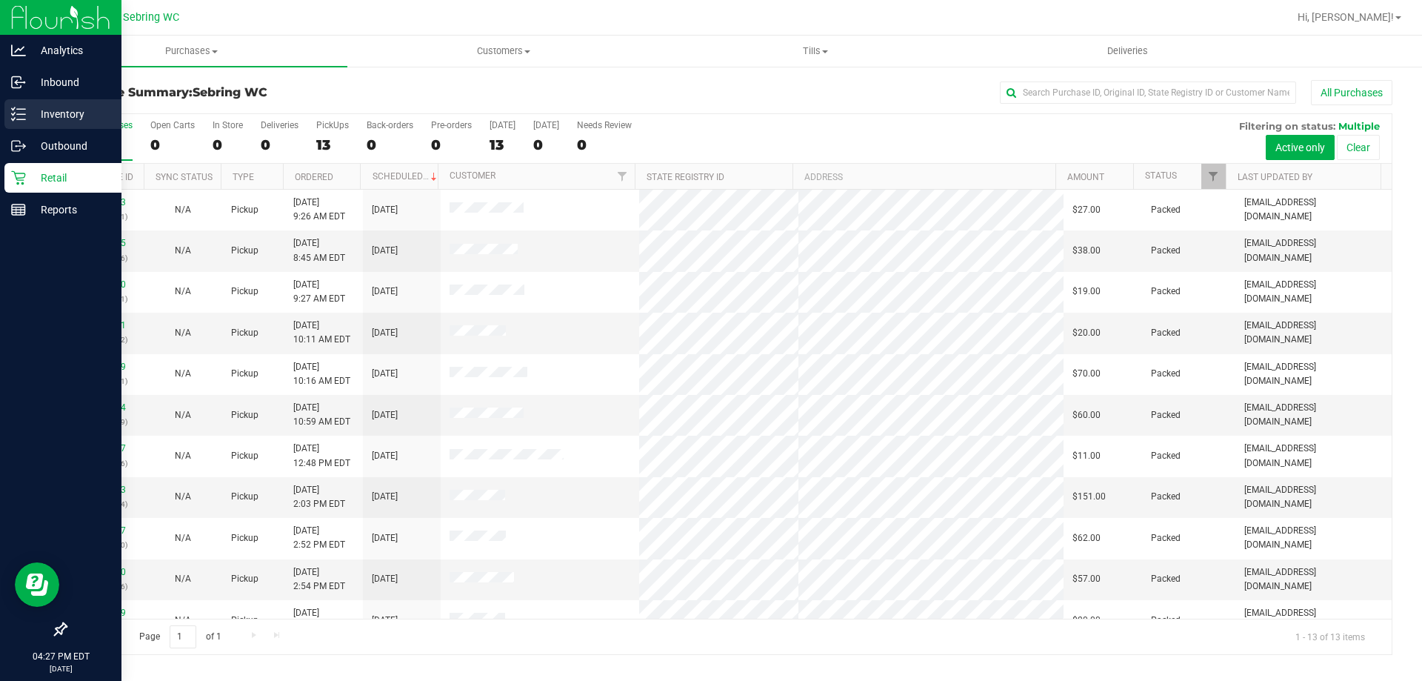
click at [11, 124] on div "Inventory" at bounding box center [62, 114] width 117 height 30
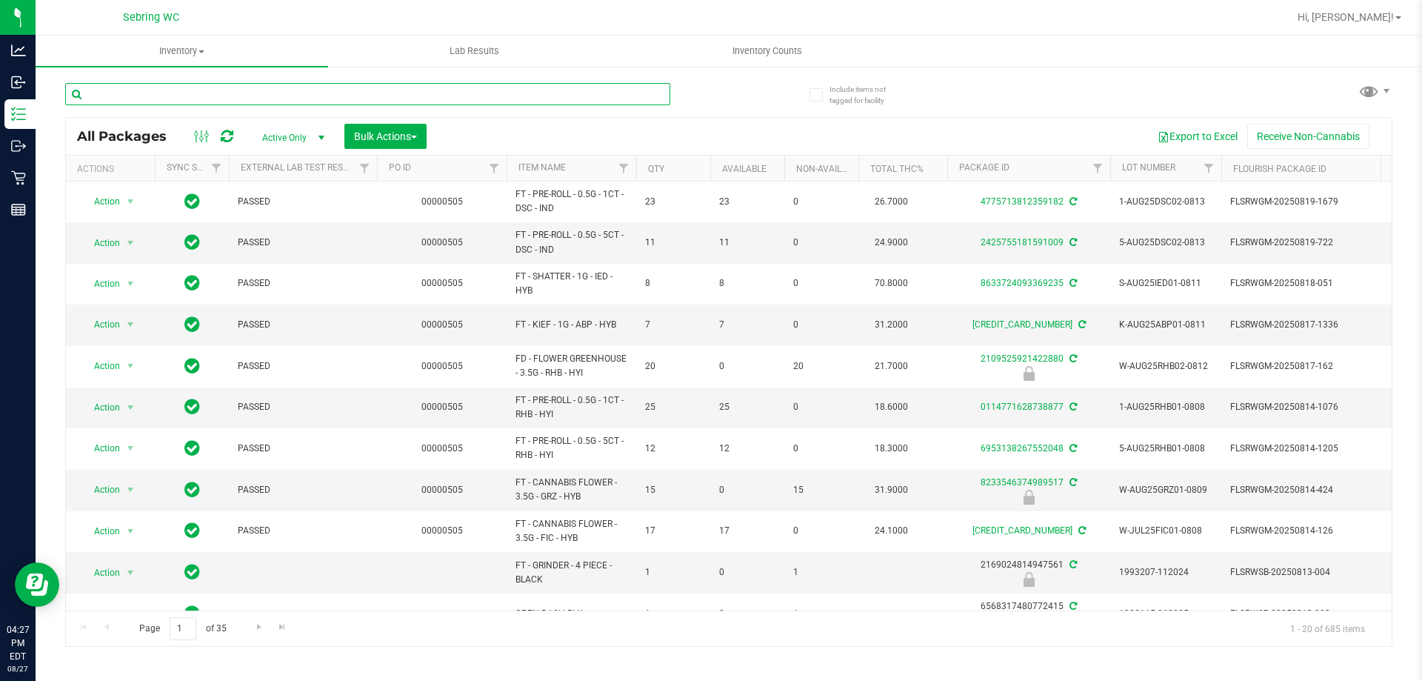
click at [175, 90] on input "text" at bounding box center [367, 94] width 605 height 22
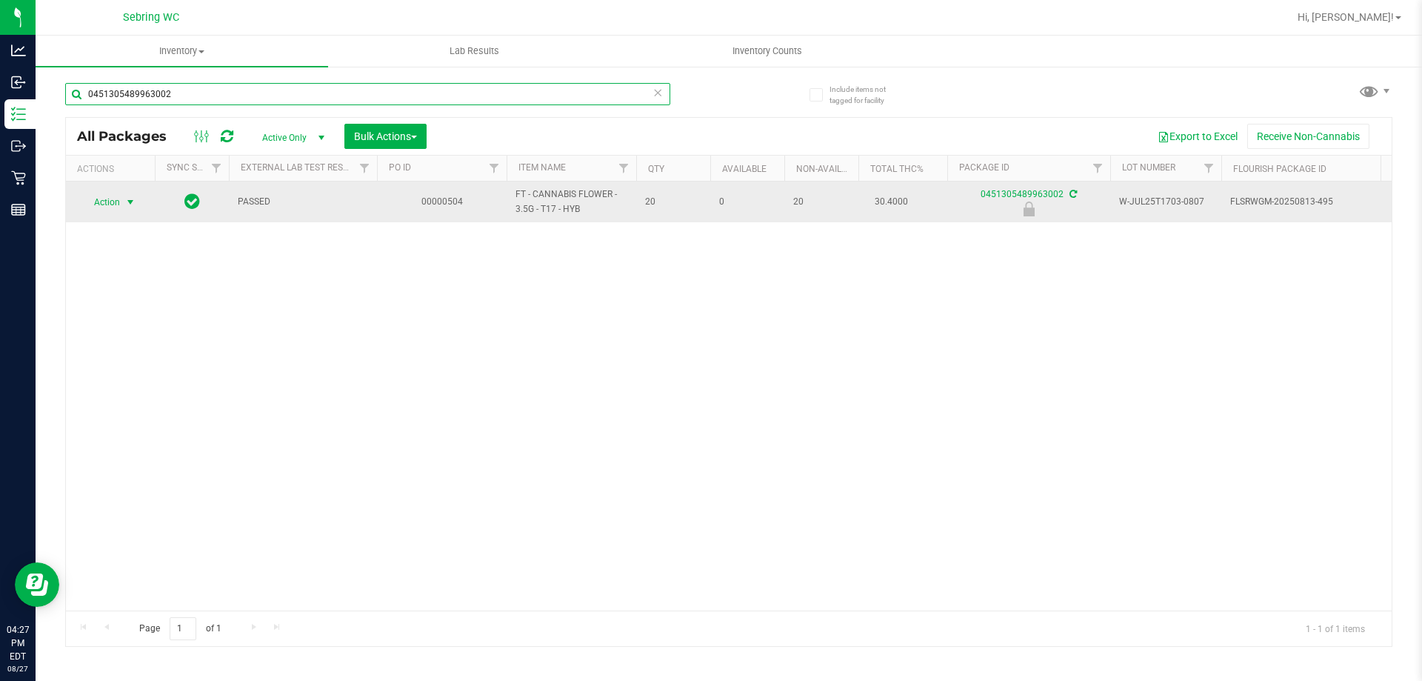
type input "0451305489963002"
click at [128, 196] on span "select" at bounding box center [130, 202] width 12 height 12
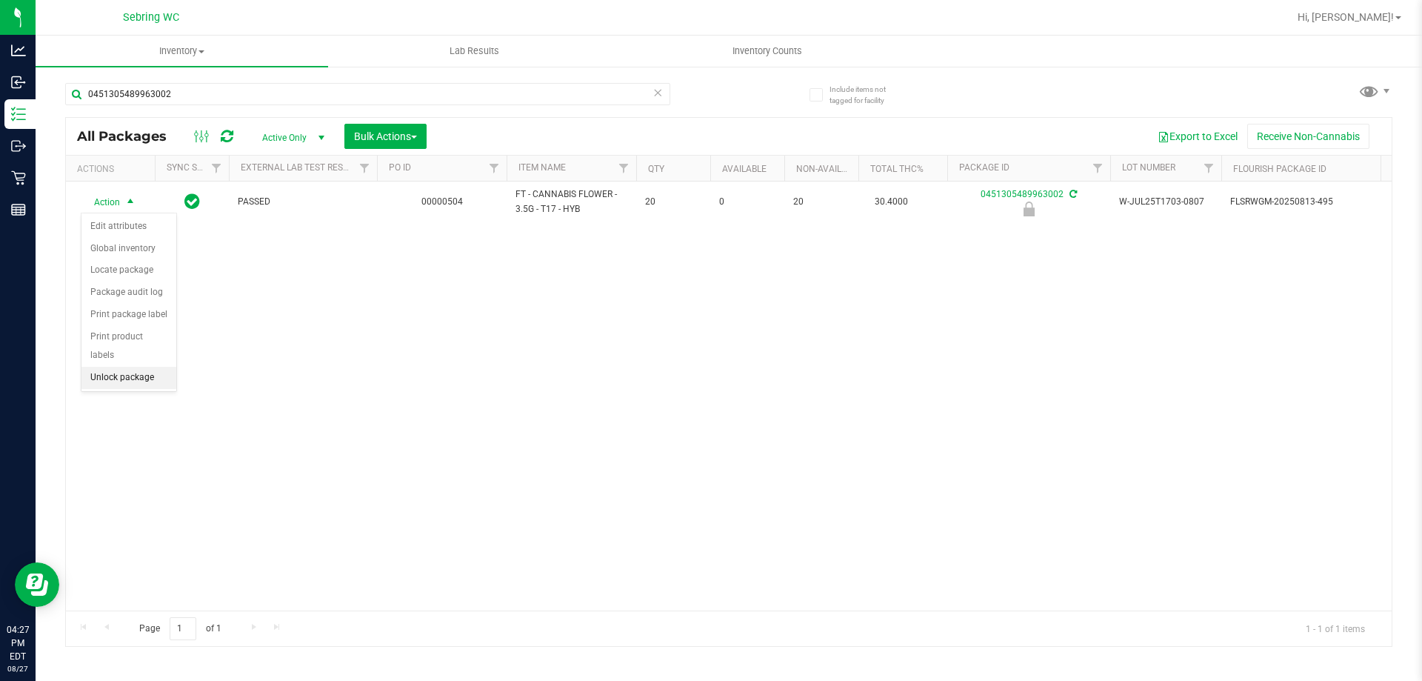
click at [121, 367] on li "Unlock package" at bounding box center [128, 378] width 95 height 22
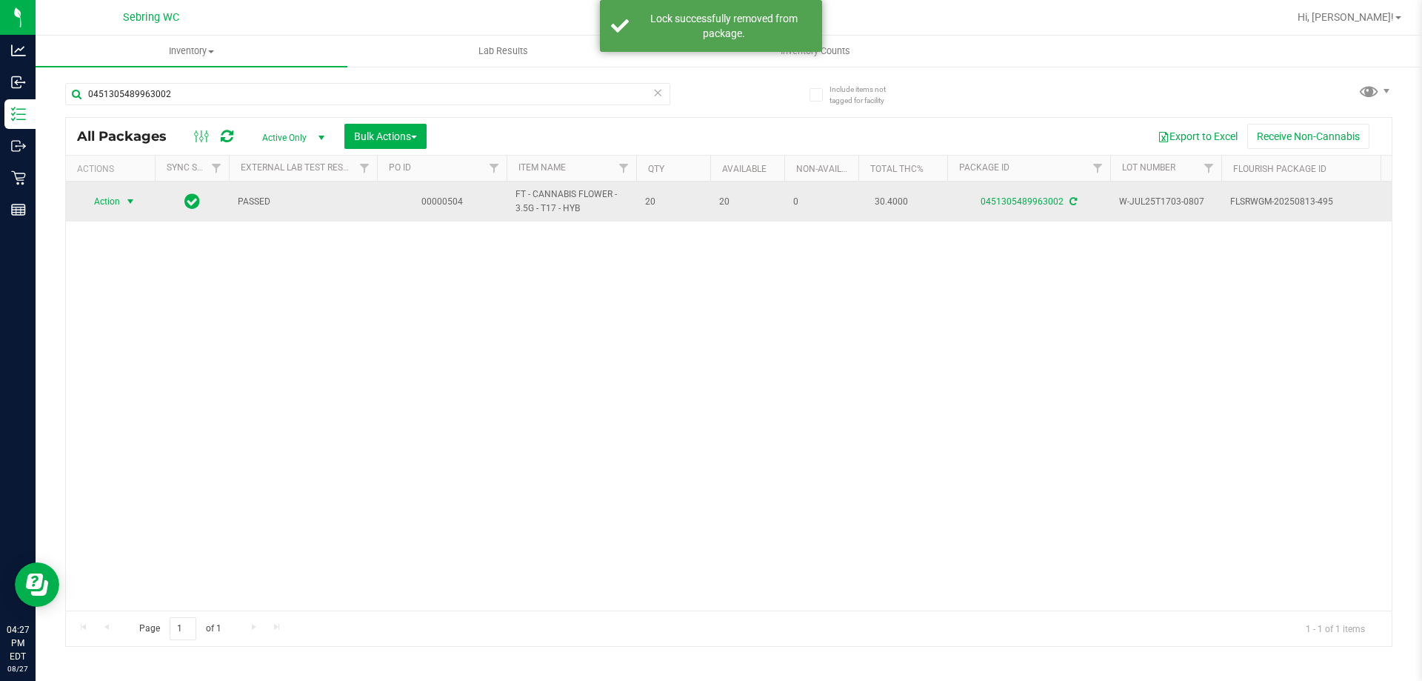
click at [128, 201] on span "select" at bounding box center [130, 201] width 12 height 12
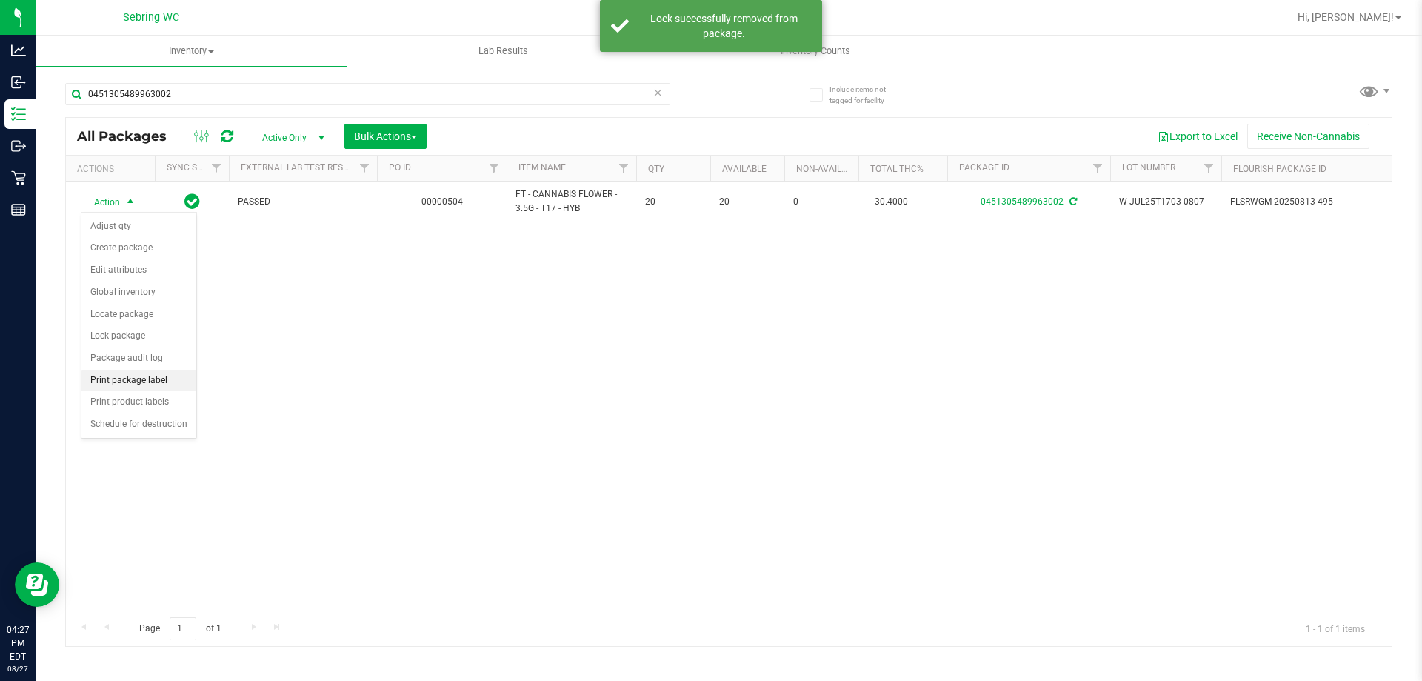
click at [107, 384] on li "Print package label" at bounding box center [138, 381] width 115 height 22
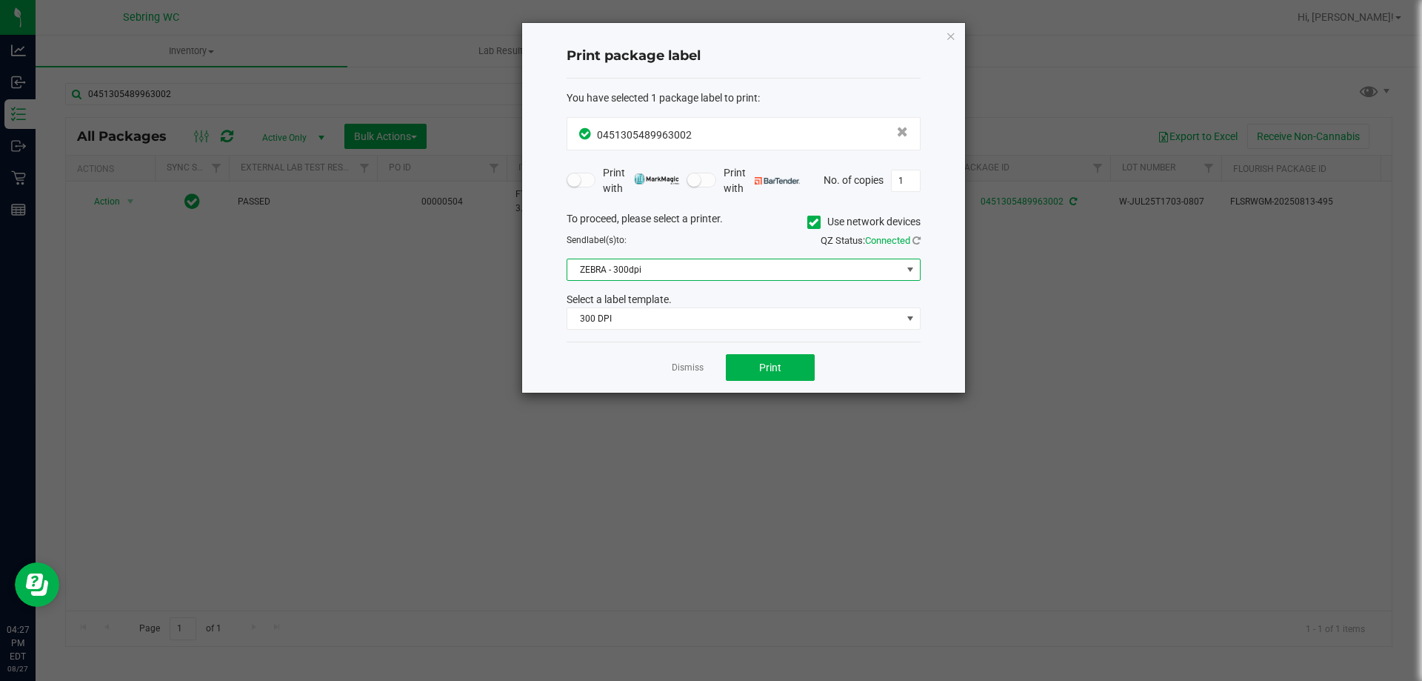
click at [635, 266] on span "ZEBRA - 300dpi" at bounding box center [734, 269] width 334 height 21
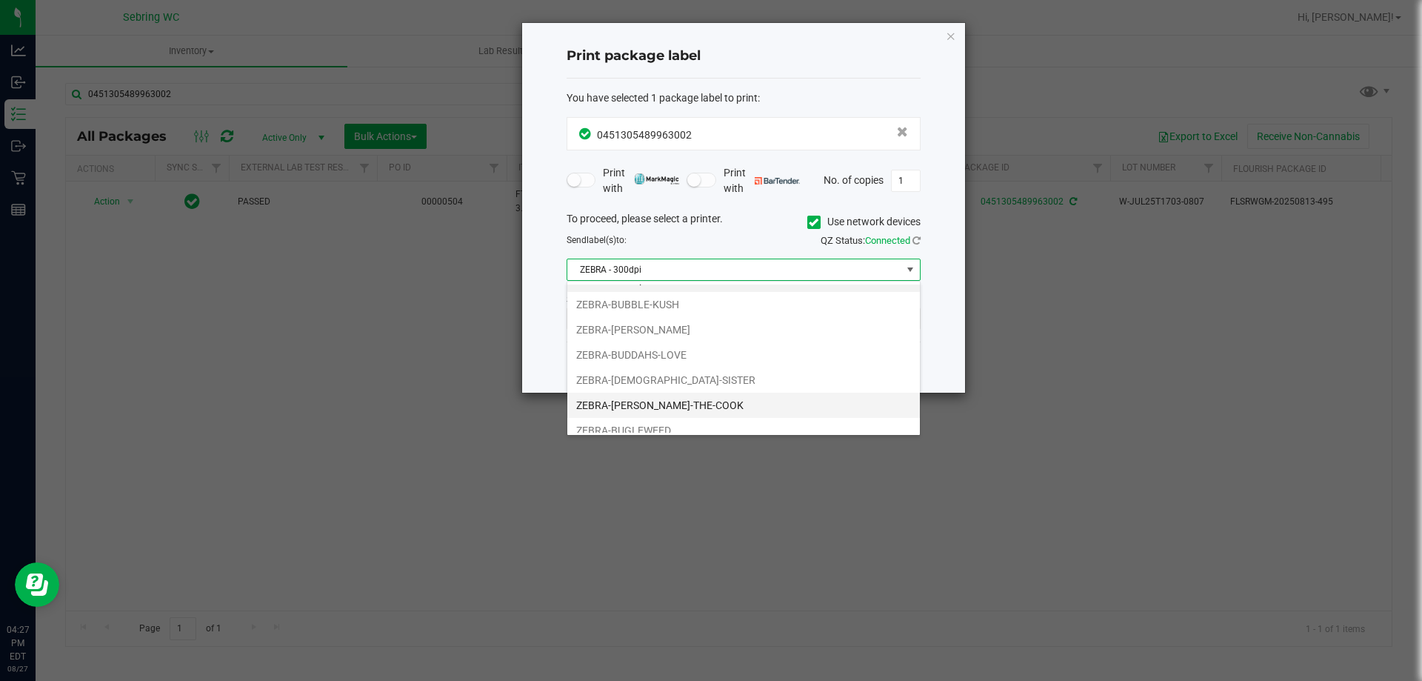
scroll to position [28, 0]
click at [618, 422] on li "ZEBRA-BUGLEWEED" at bounding box center [743, 419] width 352 height 25
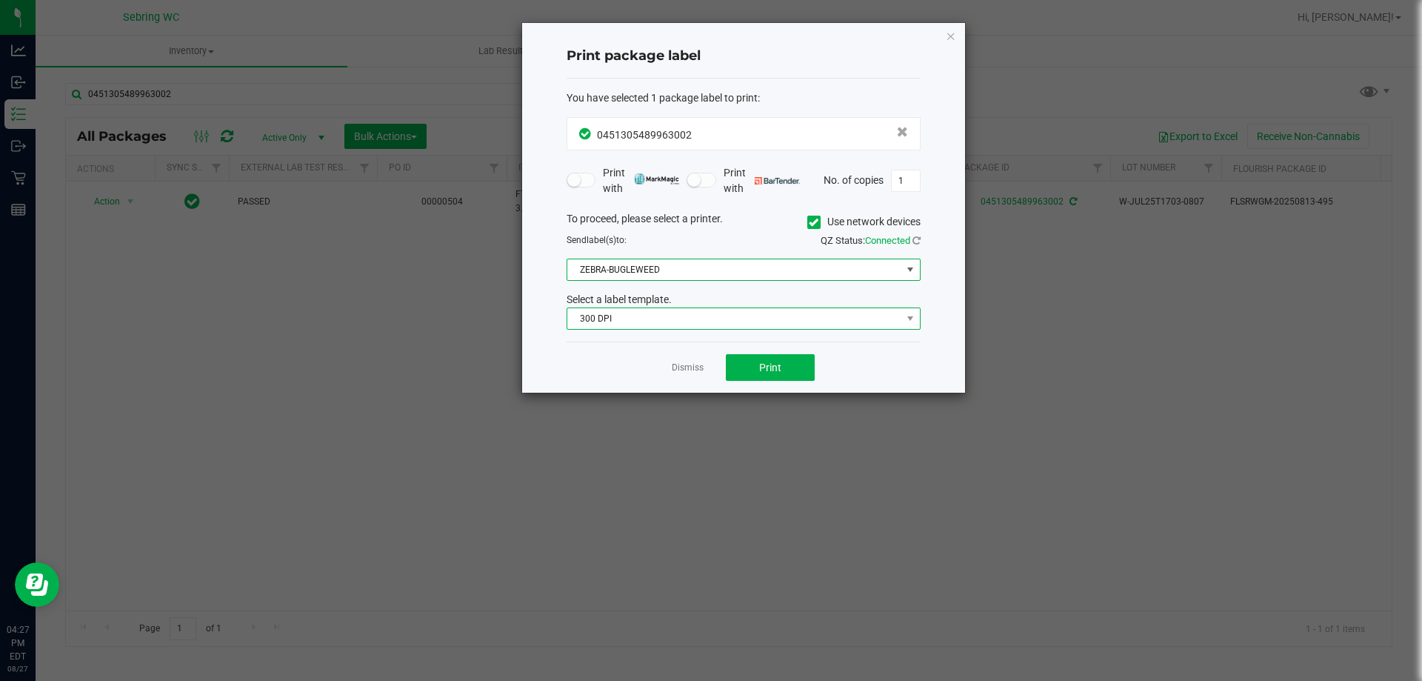
click at [624, 310] on span "300 DPI" at bounding box center [734, 318] width 334 height 21
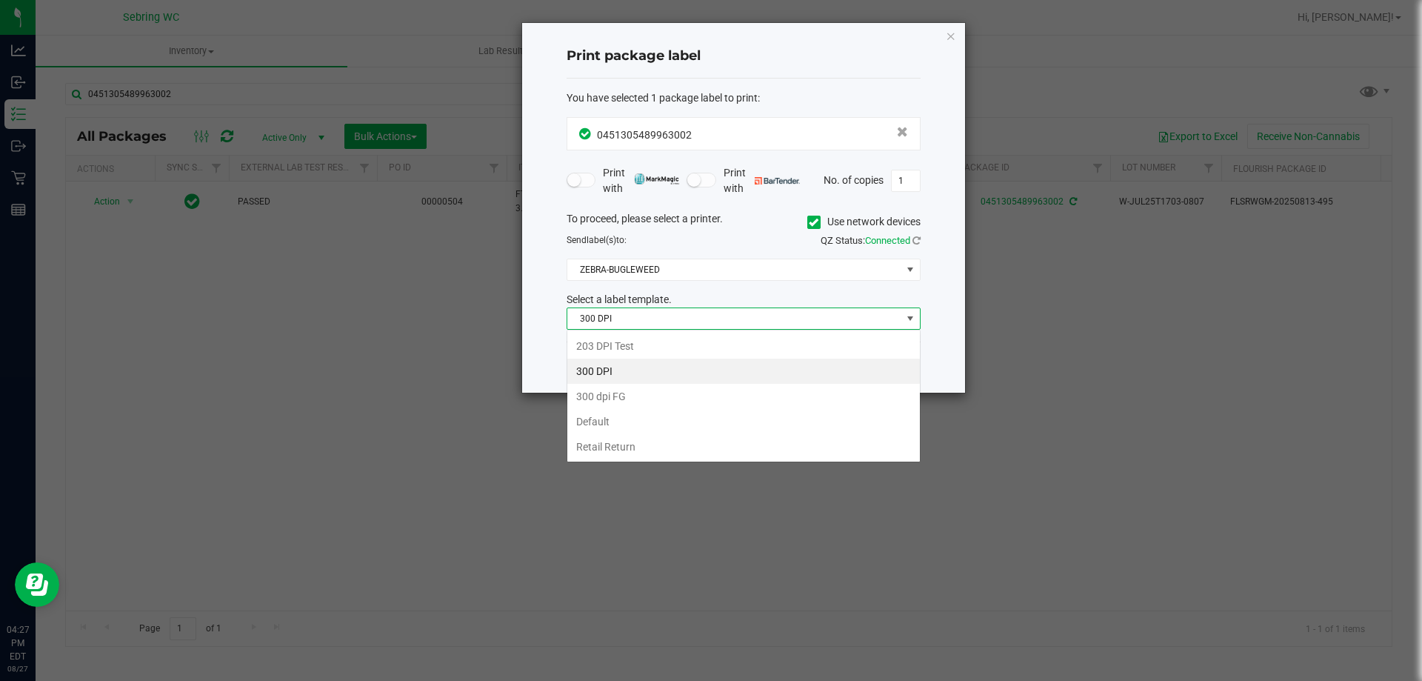
scroll to position [22, 354]
click at [624, 446] on li "Retail Return" at bounding box center [743, 446] width 352 height 25
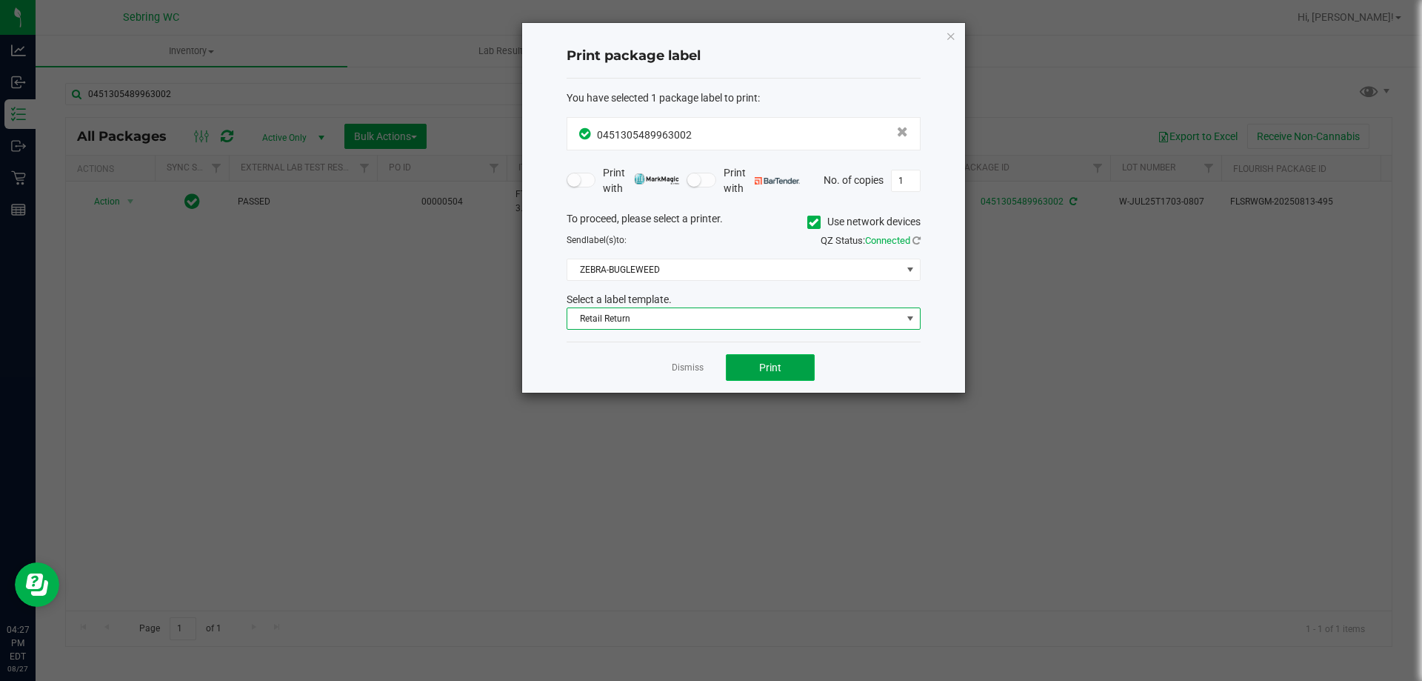
click at [800, 358] on button "Print" at bounding box center [770, 367] width 89 height 27
click at [698, 370] on link "Dismiss" at bounding box center [688, 367] width 32 height 13
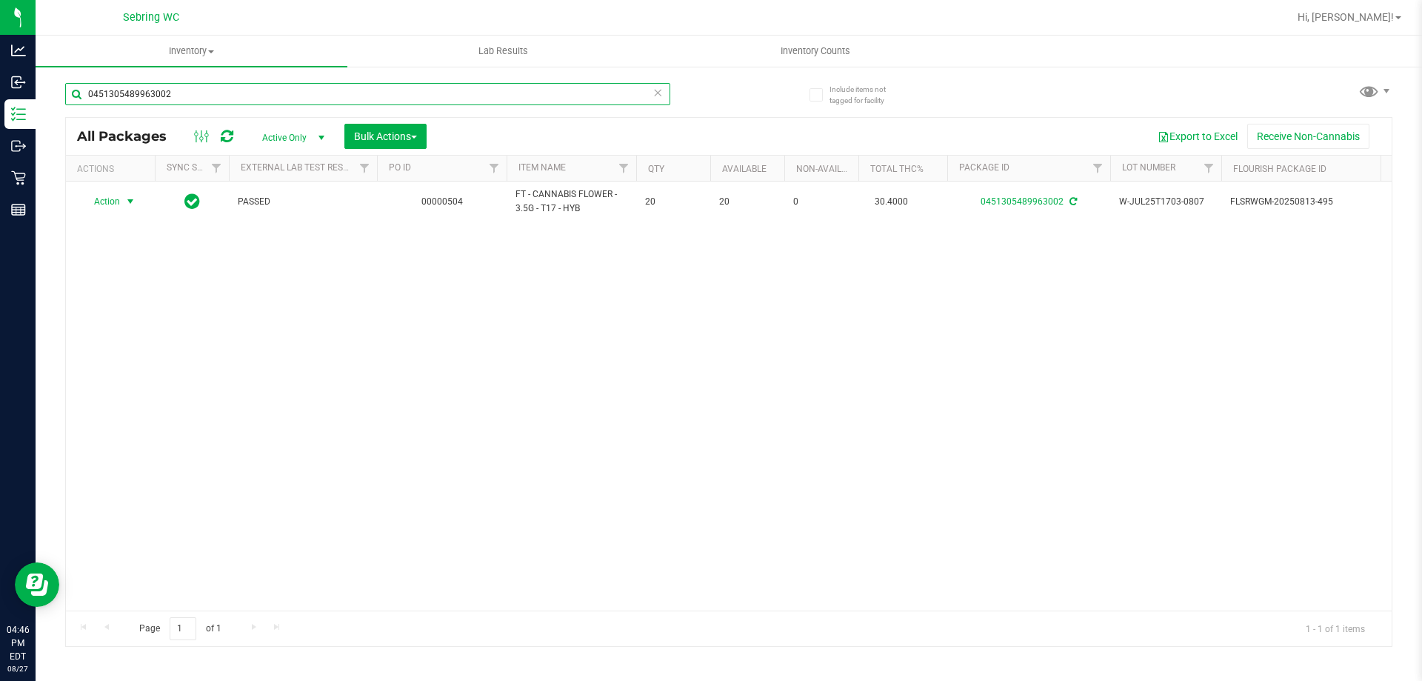
click at [224, 89] on input "0451305489963002" at bounding box center [367, 94] width 605 height 22
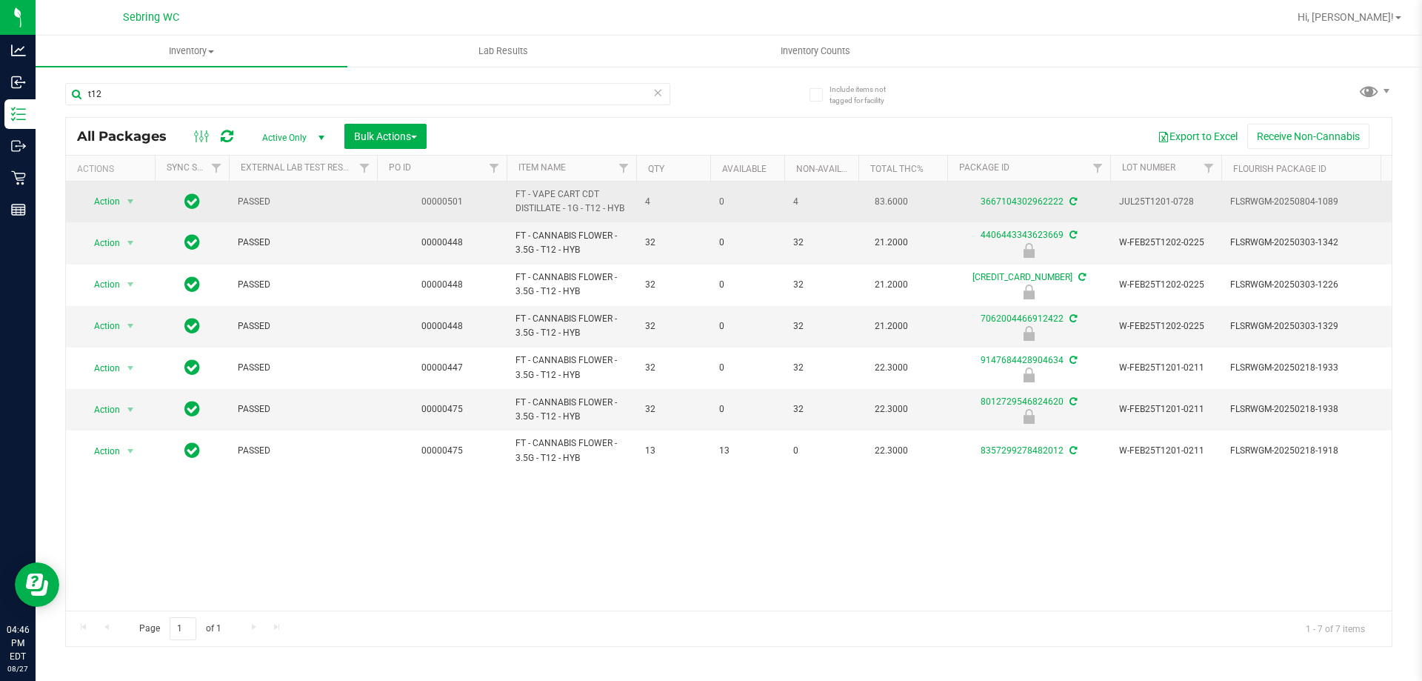
click at [555, 195] on span "FT - VAPE CART CDT DISTILLATE - 1G - T12 - HYB" at bounding box center [571, 201] width 112 height 28
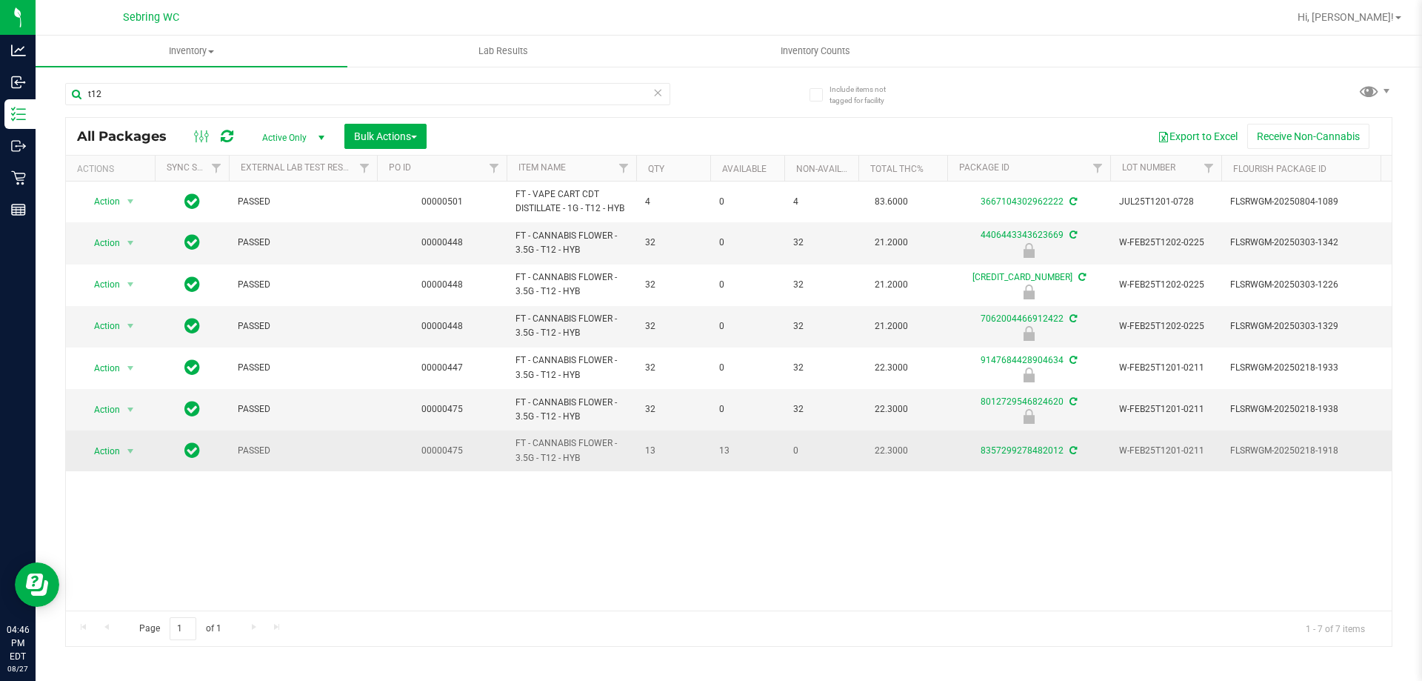
click at [549, 450] on span "FT - CANNABIS FLOWER - 3.5G - T12 - HYB" at bounding box center [571, 450] width 112 height 28
click at [551, 450] on span "FT - CANNABIS FLOWER - 3.5G - T12 - HYB" at bounding box center [571, 450] width 112 height 28
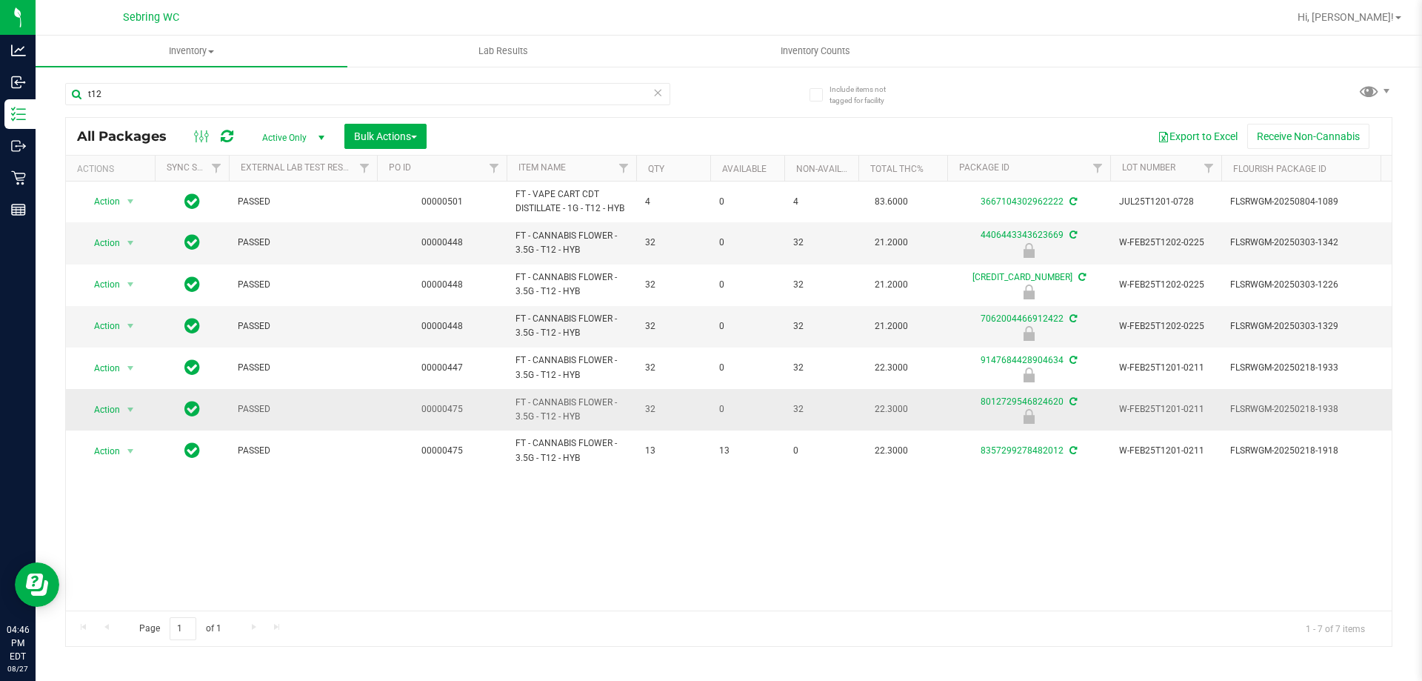
click at [564, 418] on span "FT - CANNABIS FLOWER - 3.5G - T12 - HYB" at bounding box center [571, 409] width 112 height 28
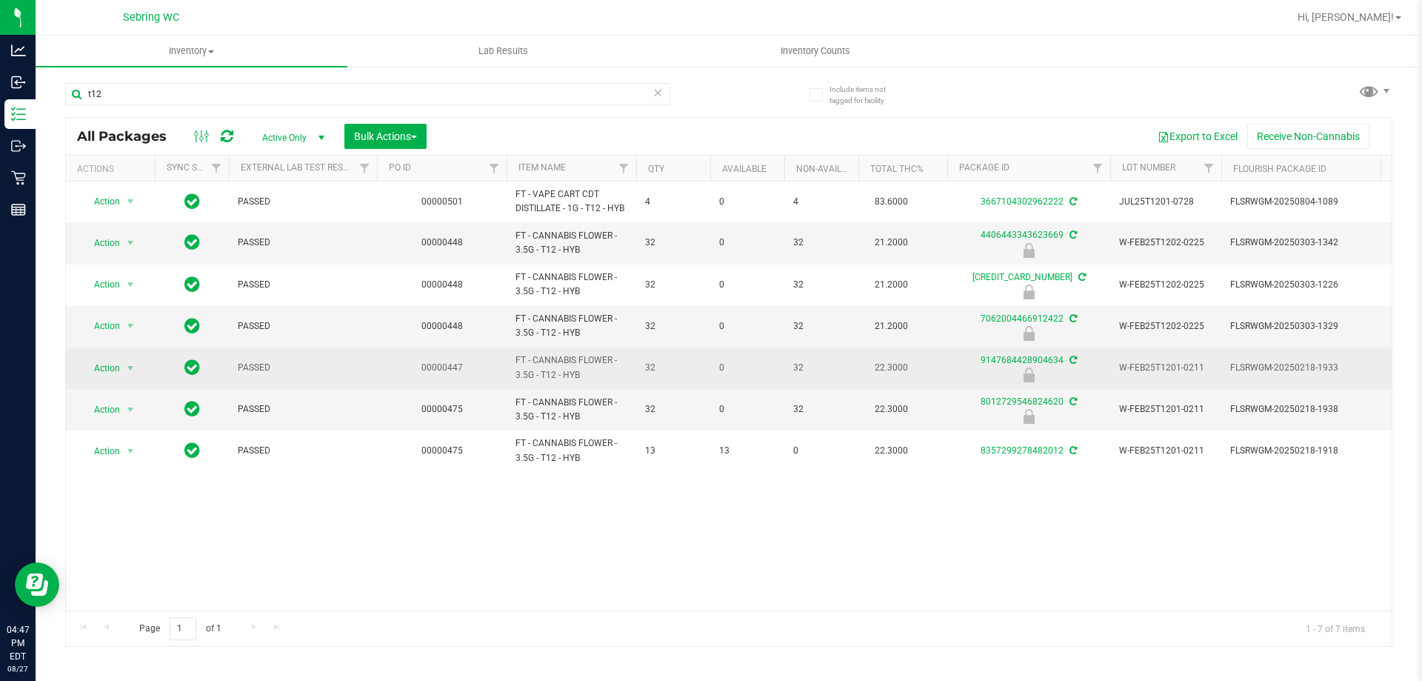
click at [562, 381] on span "FT - CANNABIS FLOWER - 3.5G - T12 - HYB" at bounding box center [571, 367] width 112 height 28
click at [557, 377] on span "FT - CANNABIS FLOWER - 3.5G - T12 - HYB" at bounding box center [571, 367] width 112 height 28
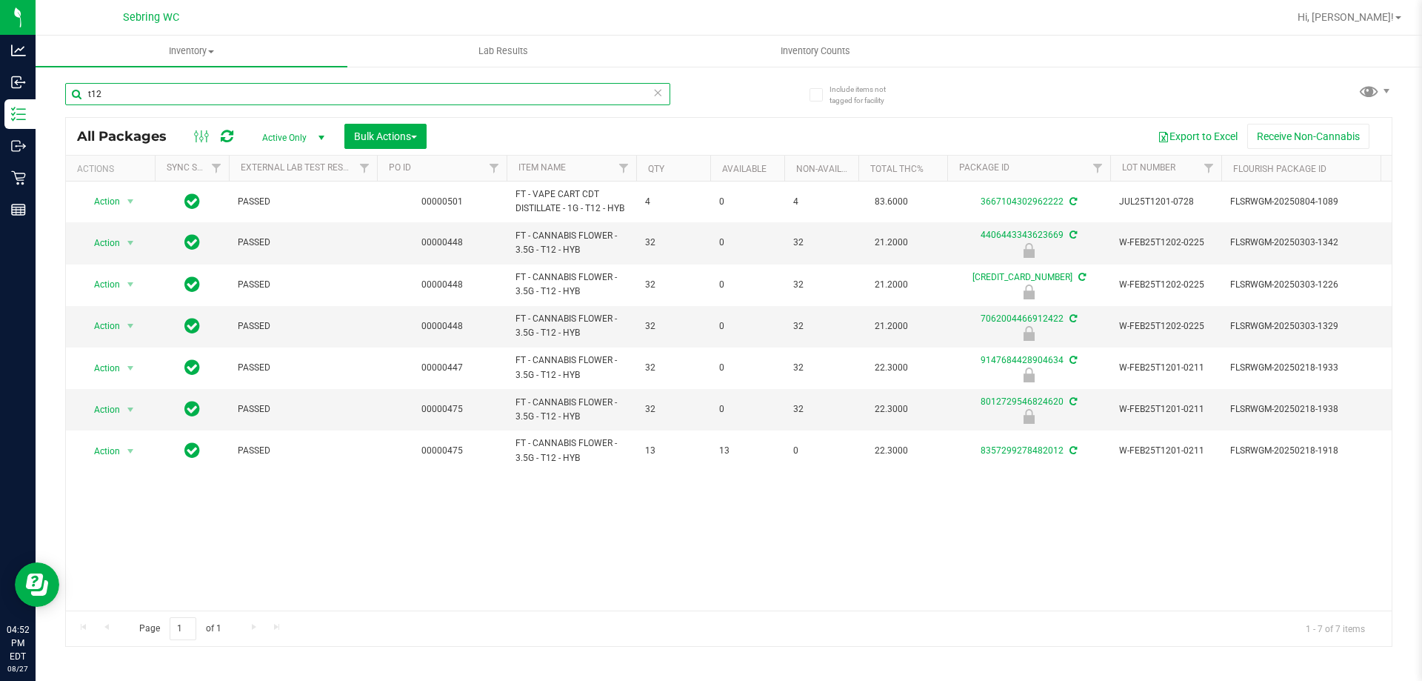
click at [150, 86] on input "t12" at bounding box center [367, 94] width 605 height 22
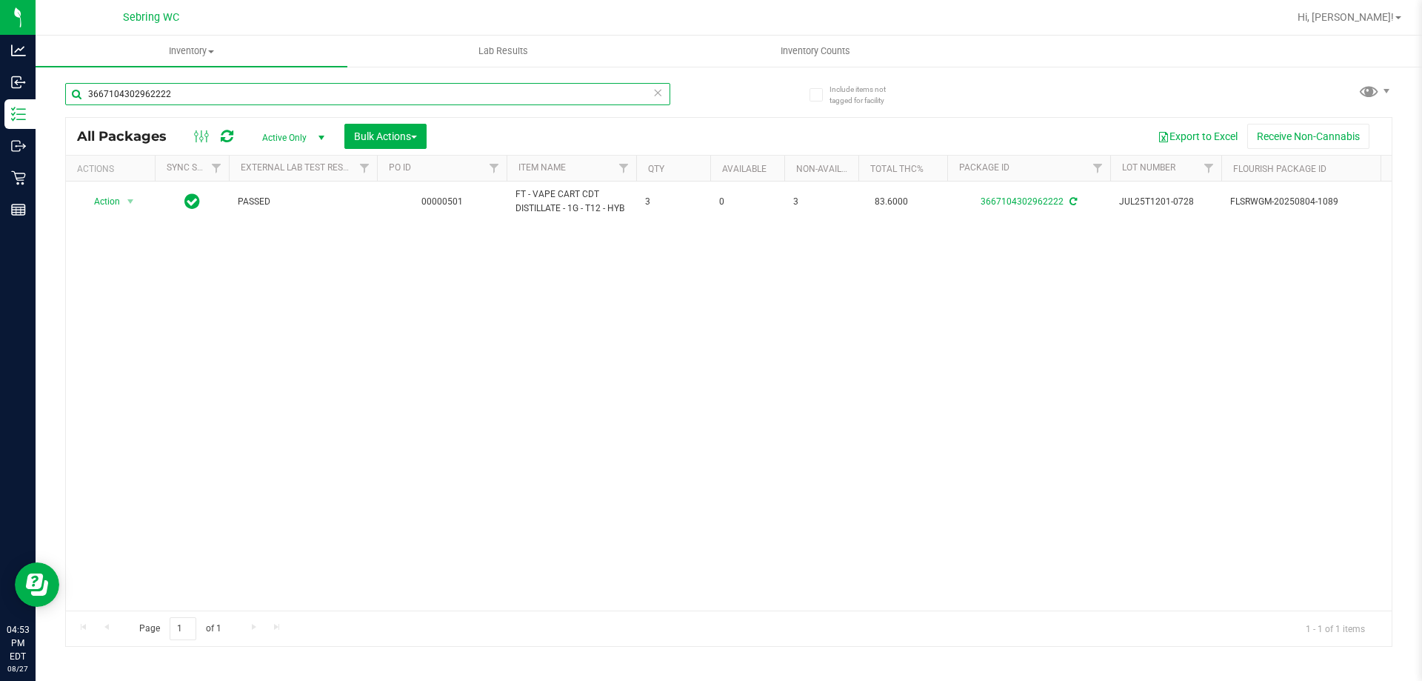
type input "3667104302962222"
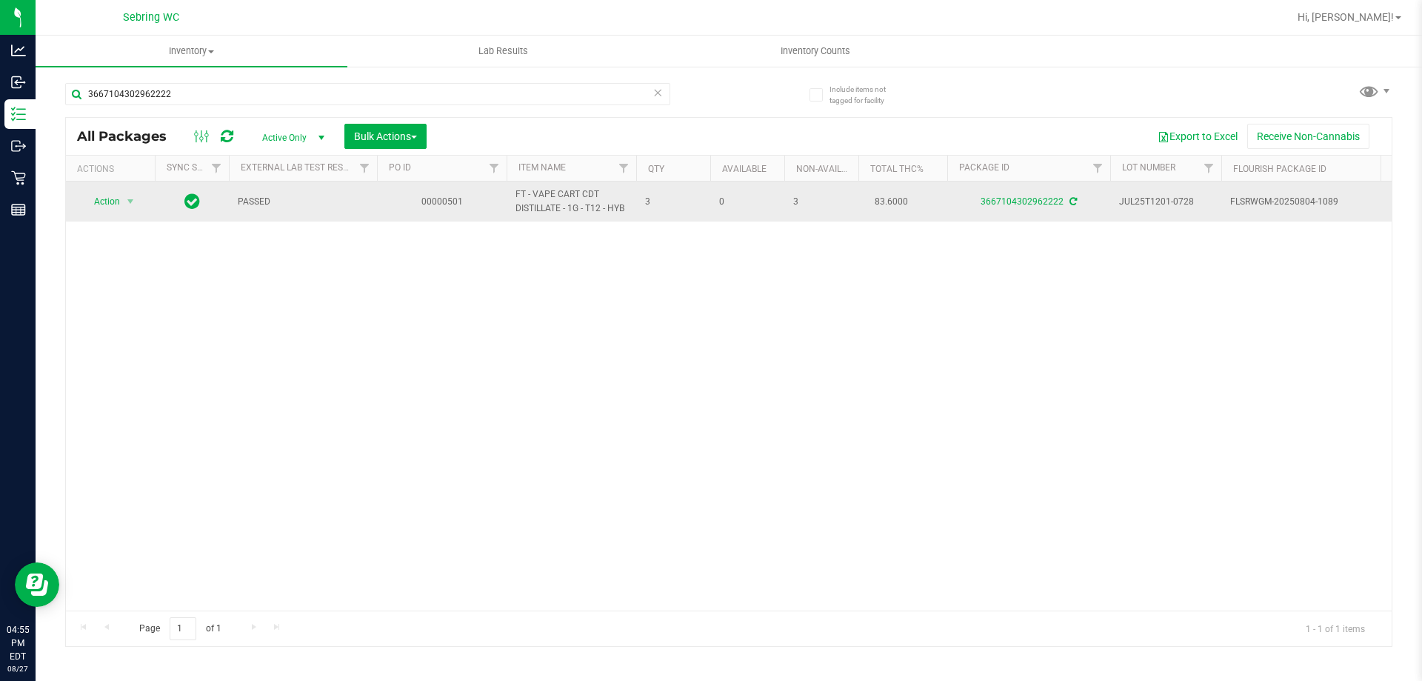
click at [549, 209] on span "FT - VAPE CART CDT DISTILLATE - 1G - T12 - HYB" at bounding box center [571, 201] width 112 height 28
copy tr "FT - VAPE CART CDT DISTILLATE - 1G - T12 - HYB"
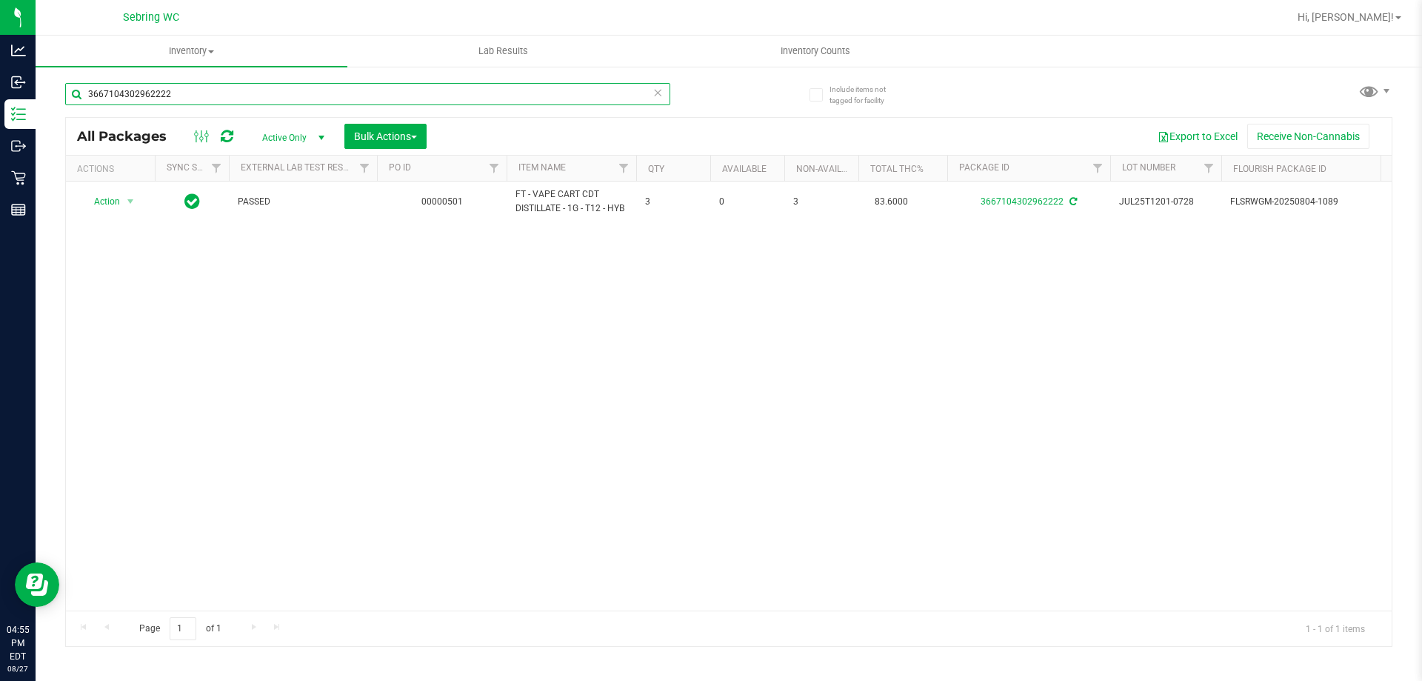
click at [589, 96] on input "3667104302962222" at bounding box center [367, 94] width 605 height 22
paste input "FT - VAPE CART CDT DISTILLATE - 1G - T12 - HYB"
click at [166, 90] on input "FT - VAPE CART CDT DISTILLATE - 1G - T12 - HYB" at bounding box center [367, 94] width 605 height 22
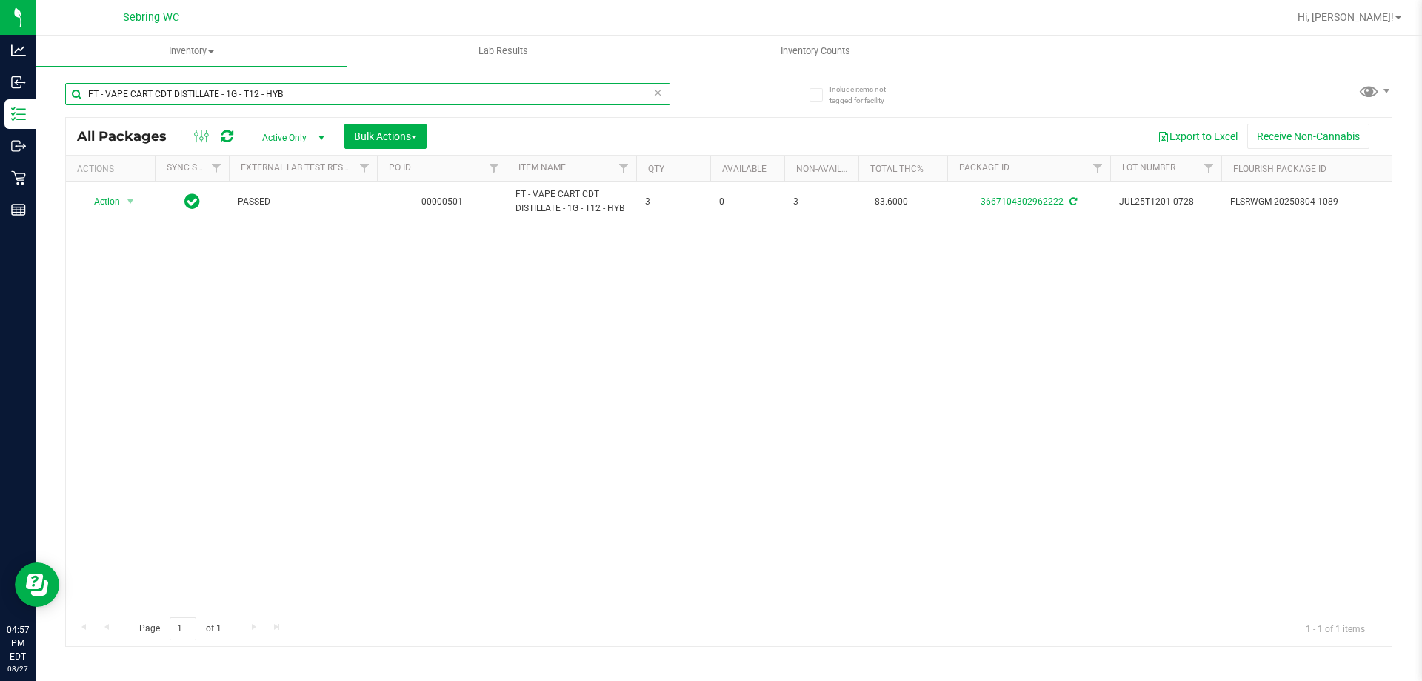
click at [166, 90] on input "FT - VAPE CART CDT DISTILLATE - 1G - T12 - HYB" at bounding box center [367, 94] width 605 height 22
type input "abp"
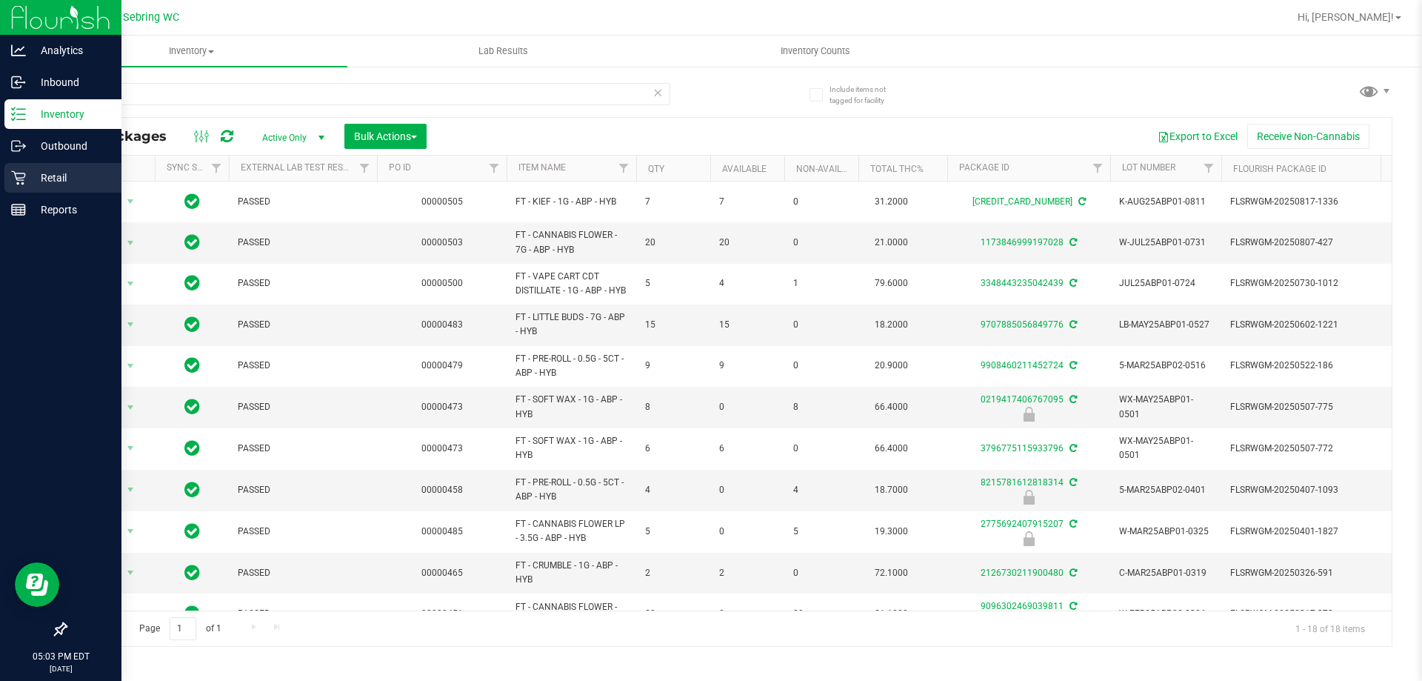
click at [27, 167] on div "Retail" at bounding box center [62, 178] width 117 height 30
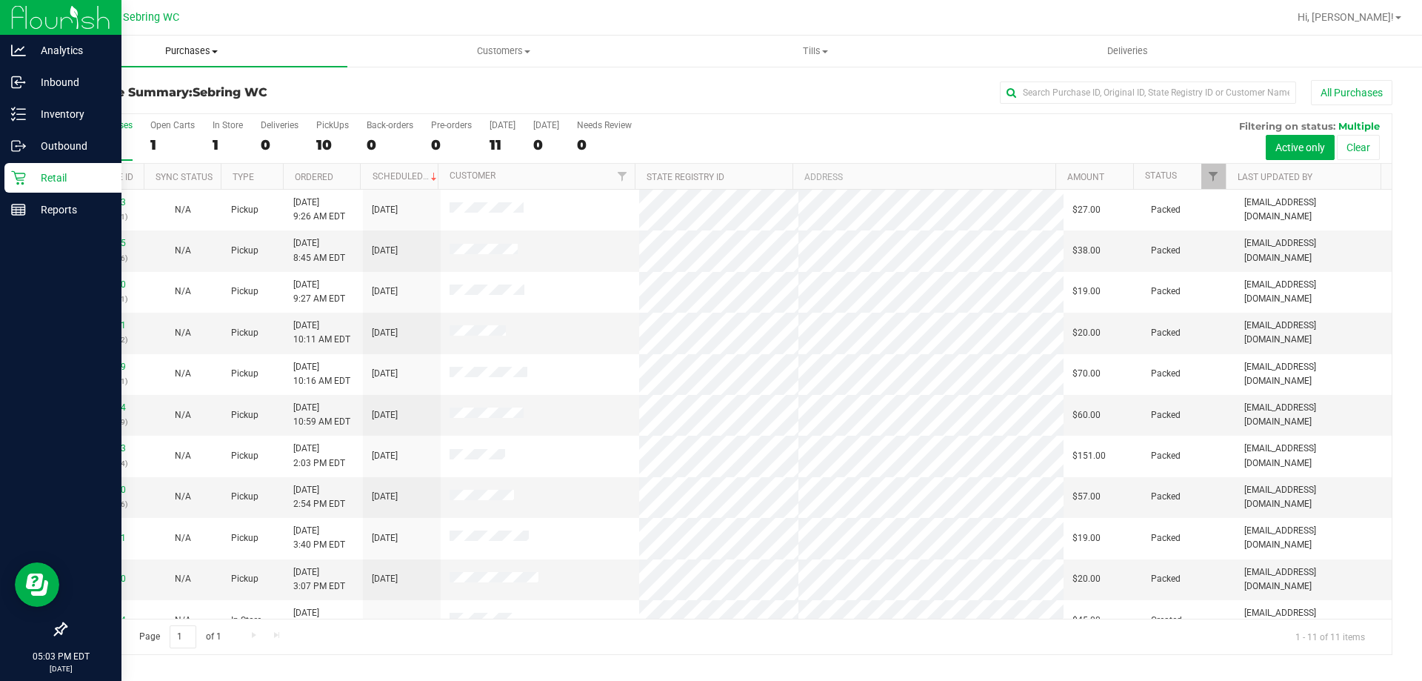
click at [185, 47] on span "Purchases" at bounding box center [192, 50] width 312 height 13
click at [122, 105] on span "Fulfillment" at bounding box center [82, 107] width 92 height 13
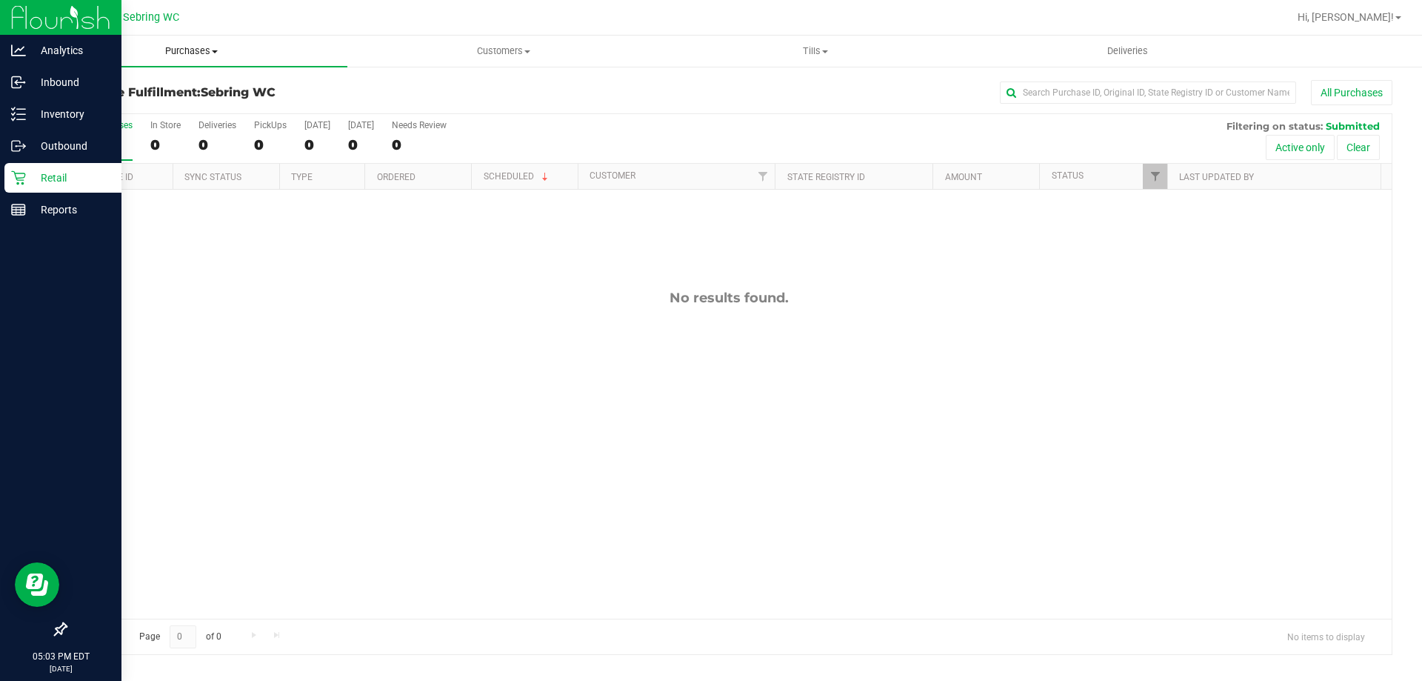
click at [209, 61] on uib-tab-heading "Purchases Summary of purchases Fulfillment All purchases" at bounding box center [192, 51] width 312 height 31
click at [138, 92] on span "Summary of purchases" at bounding box center [112, 89] width 152 height 13
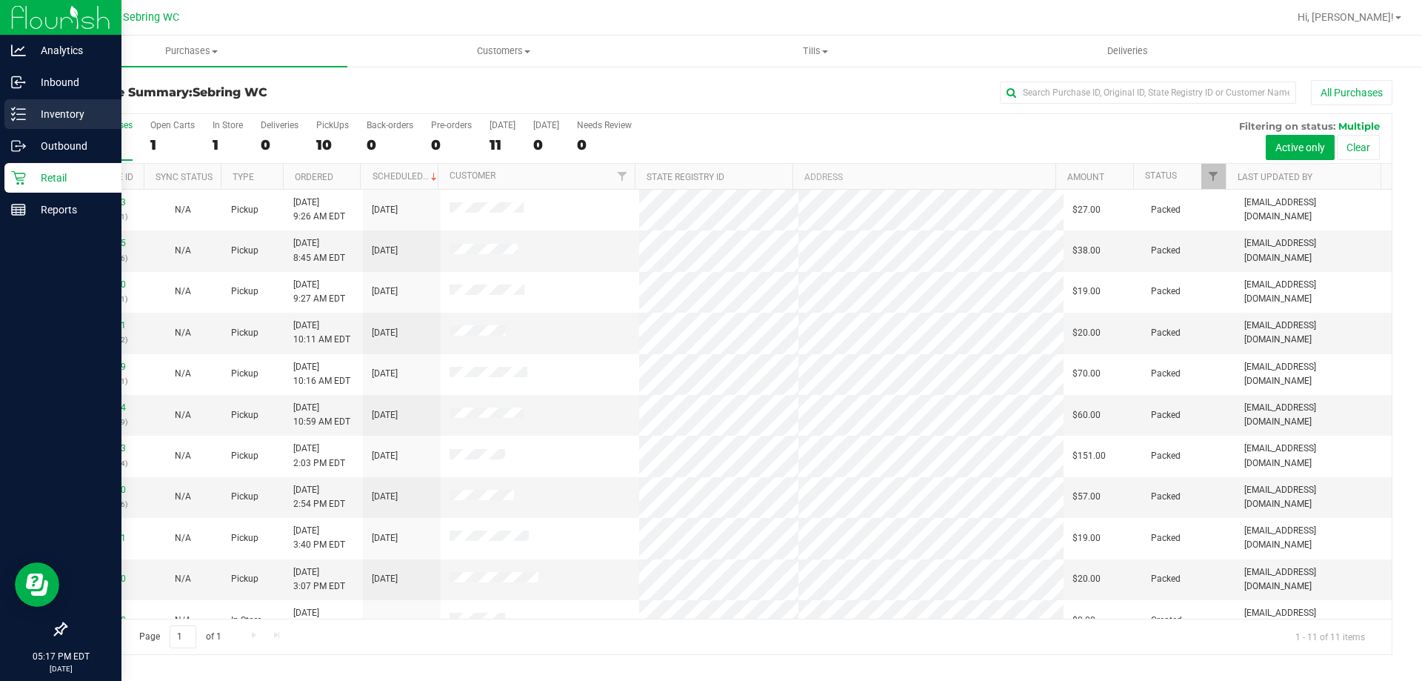
click at [40, 121] on p "Inventory" at bounding box center [70, 114] width 89 height 18
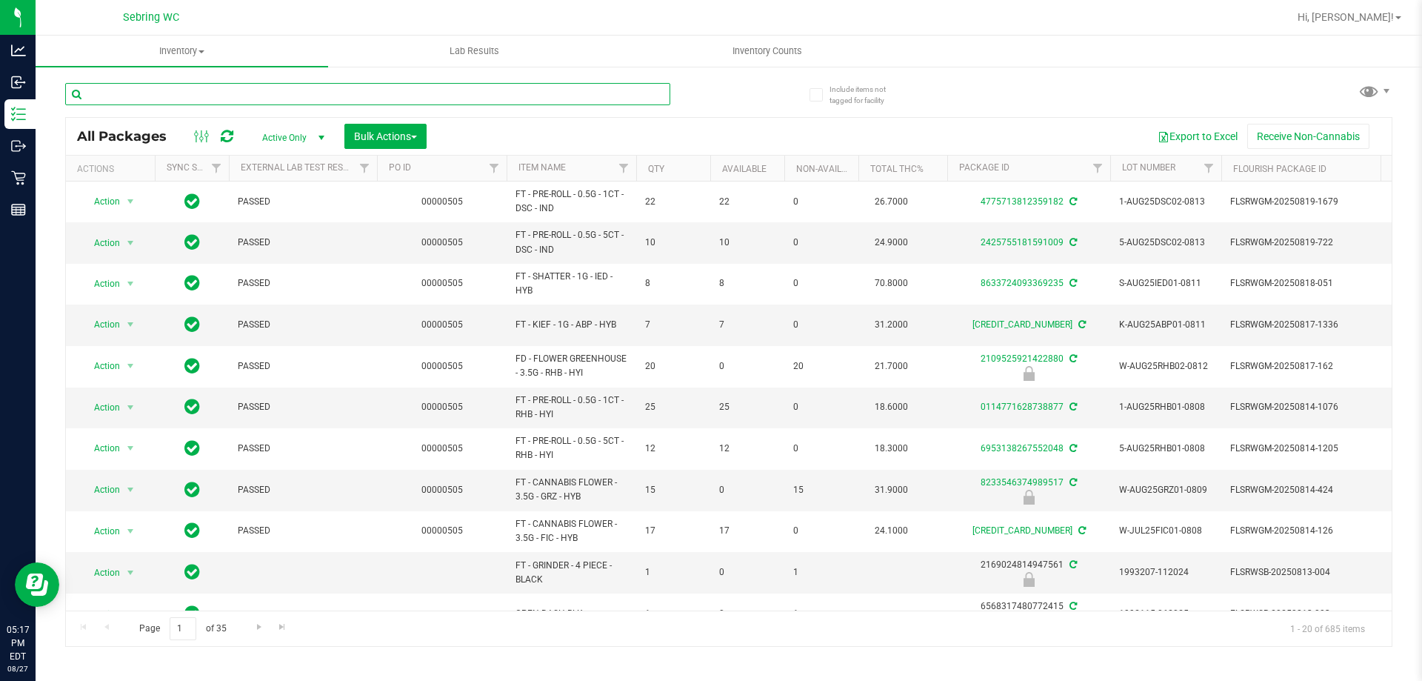
click at [215, 92] on input "text" at bounding box center [367, 94] width 605 height 22
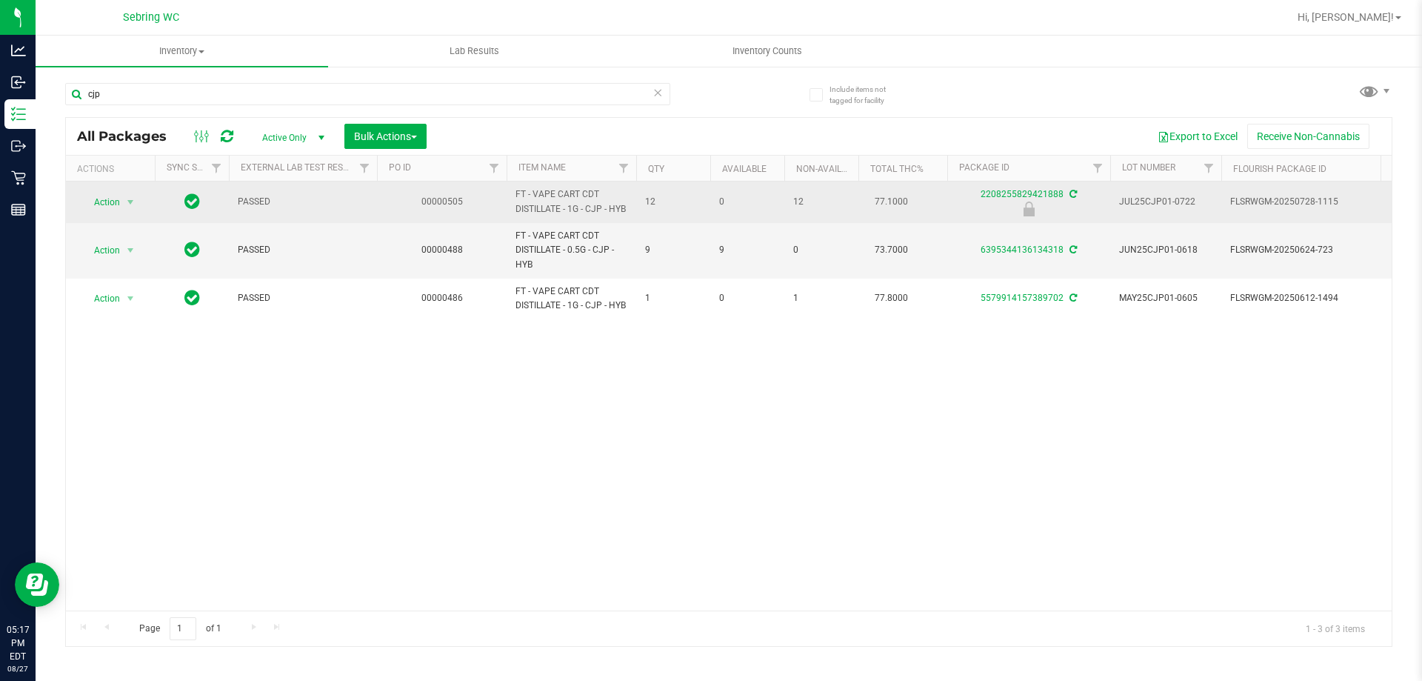
click at [563, 196] on span "FT - VAPE CART CDT DISTILLATE - 1G - CJP - HYB" at bounding box center [571, 201] width 112 height 28
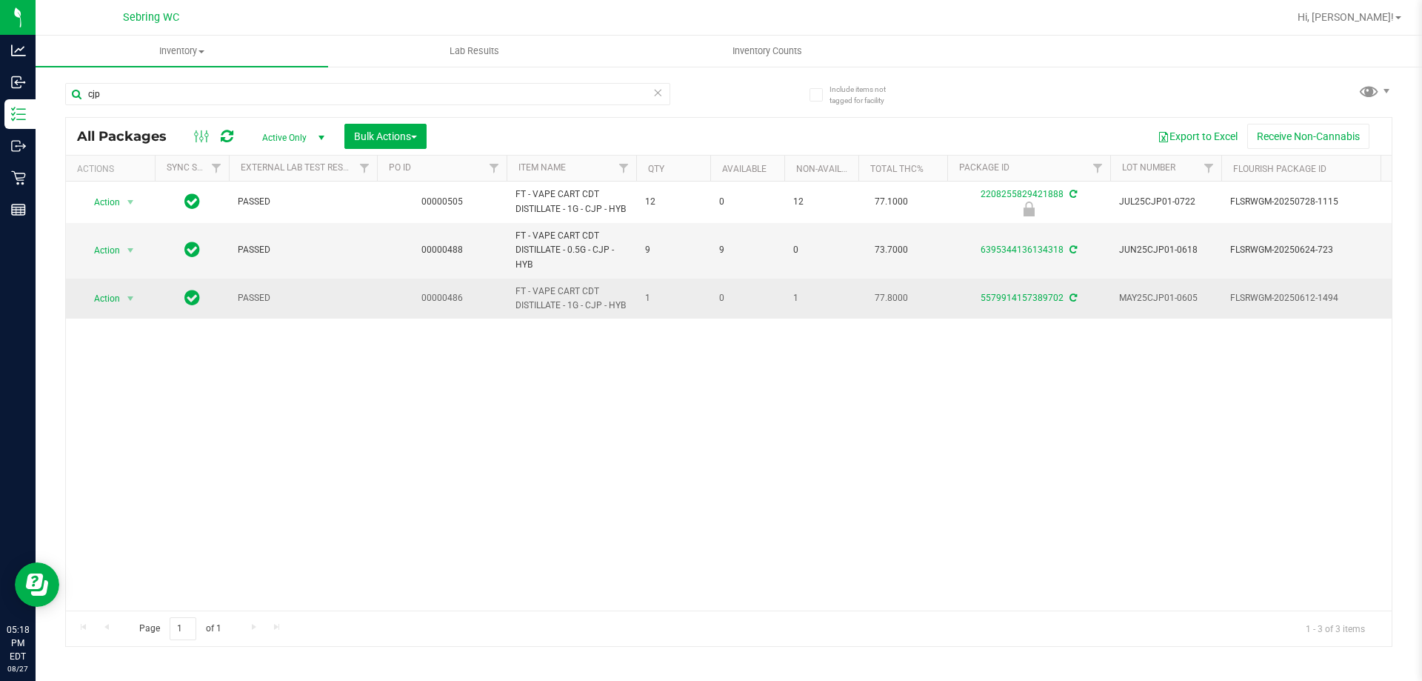
click at [899, 292] on span "77.8000" at bounding box center [891, 297] width 48 height 21
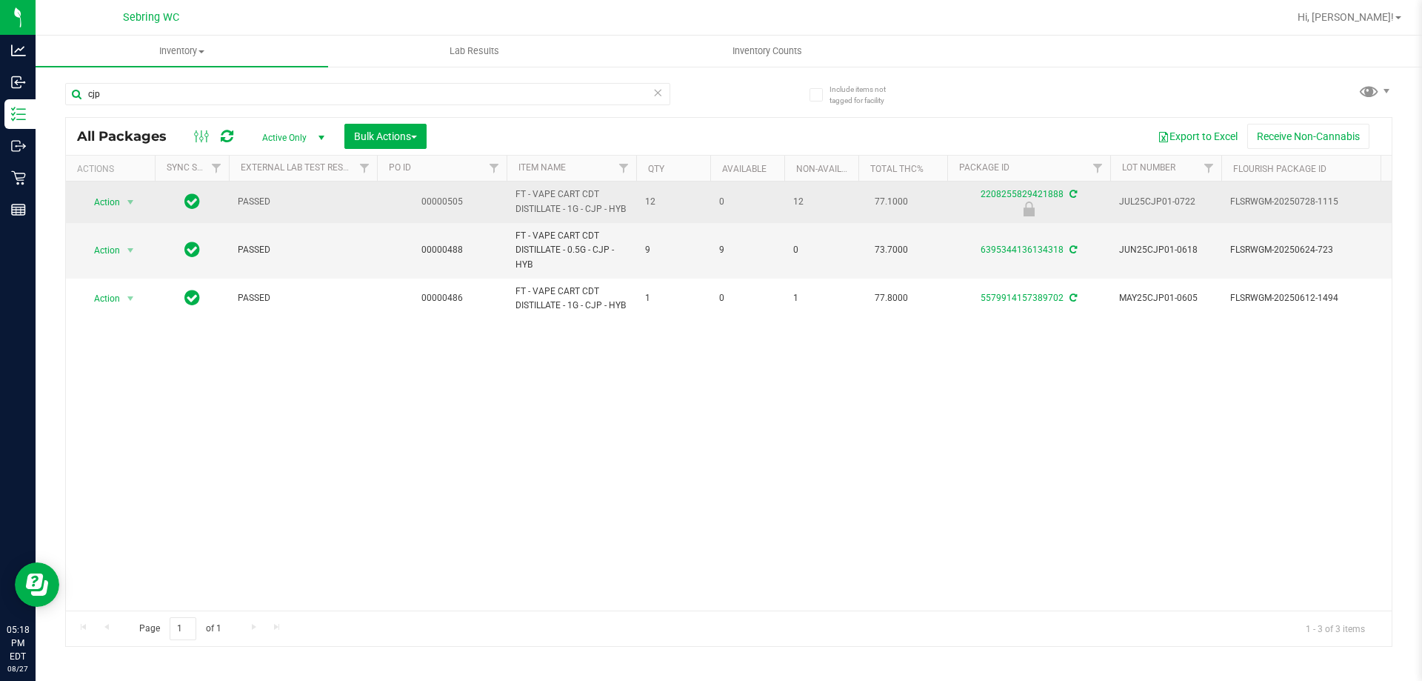
click at [883, 201] on span "77.1000" at bounding box center [891, 201] width 48 height 21
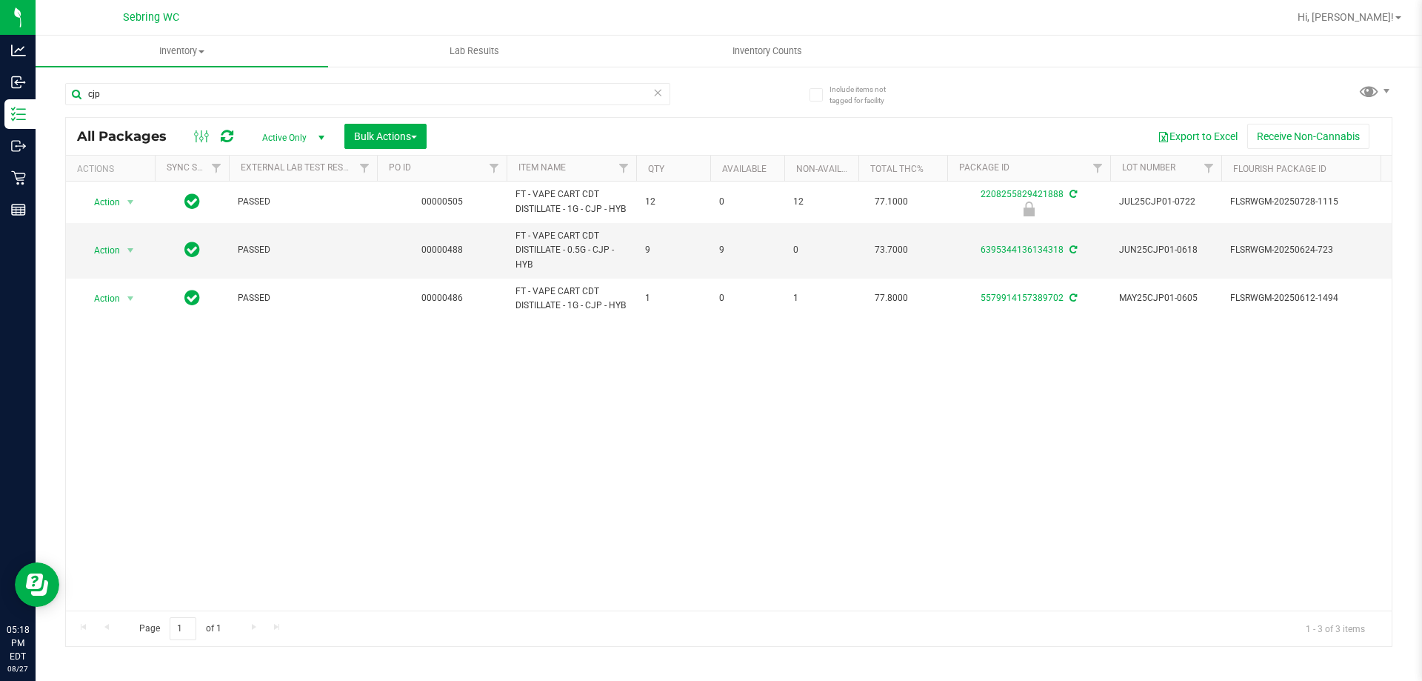
click at [748, 477] on div "Action Action Edit attributes Global inventory Locate package Package audit log…" at bounding box center [728, 395] width 1325 height 429
click at [203, 104] on input "cjp" at bounding box center [367, 94] width 605 height 22
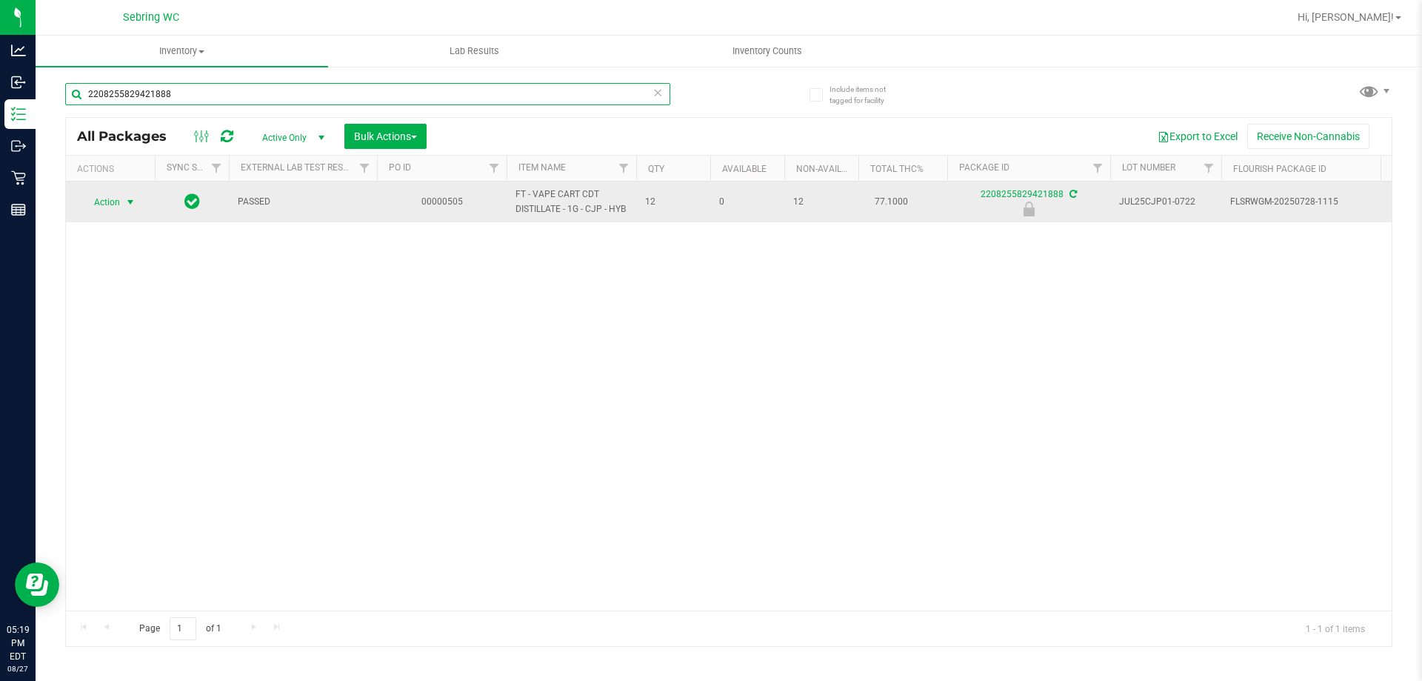
type input "2208255829421888"
click at [127, 198] on span "select" at bounding box center [130, 202] width 12 height 12
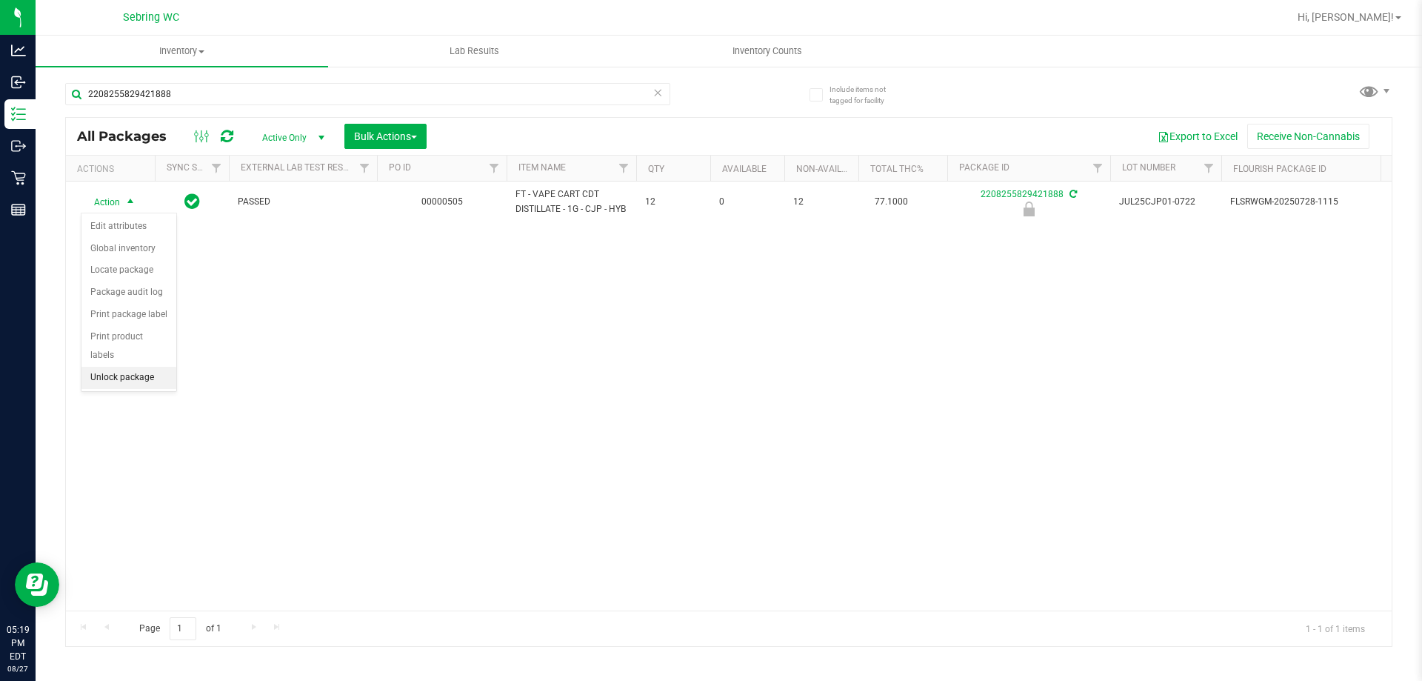
click at [107, 367] on li "Unlock package" at bounding box center [128, 378] width 95 height 22
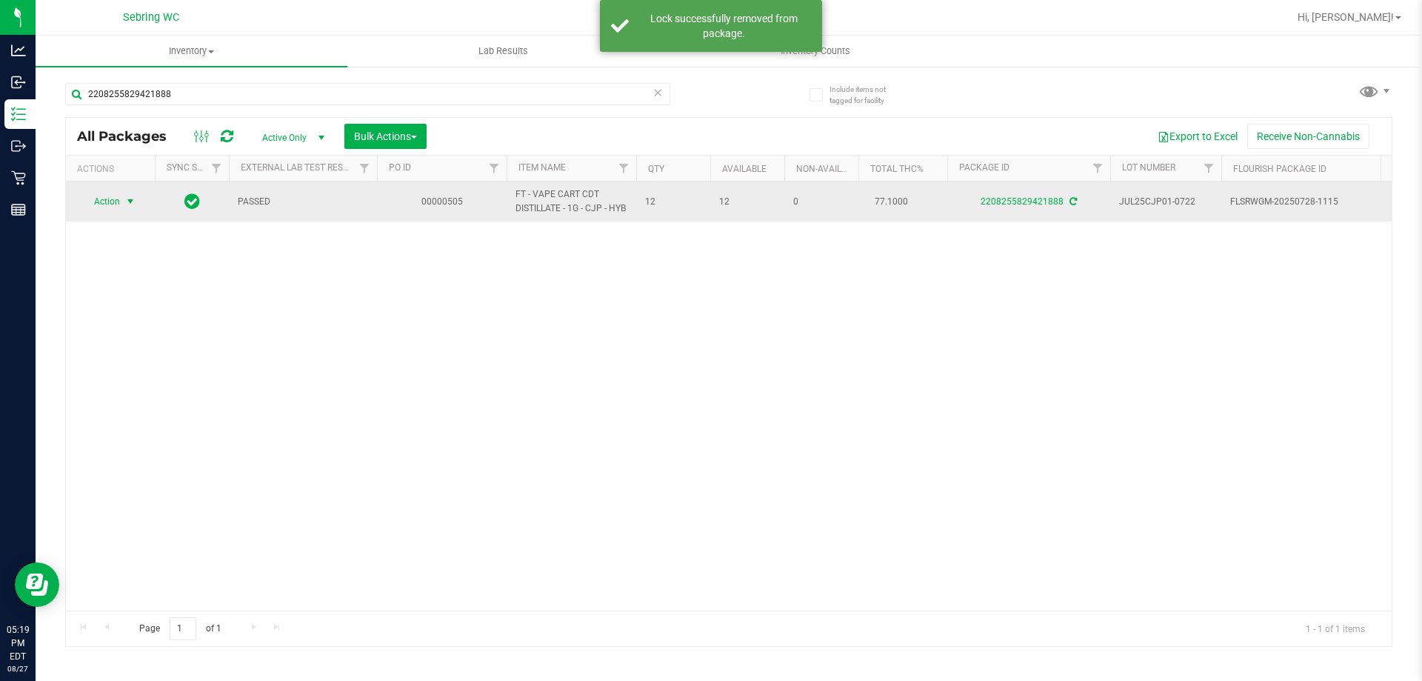
click at [133, 207] on span "select" at bounding box center [130, 201] width 12 height 12
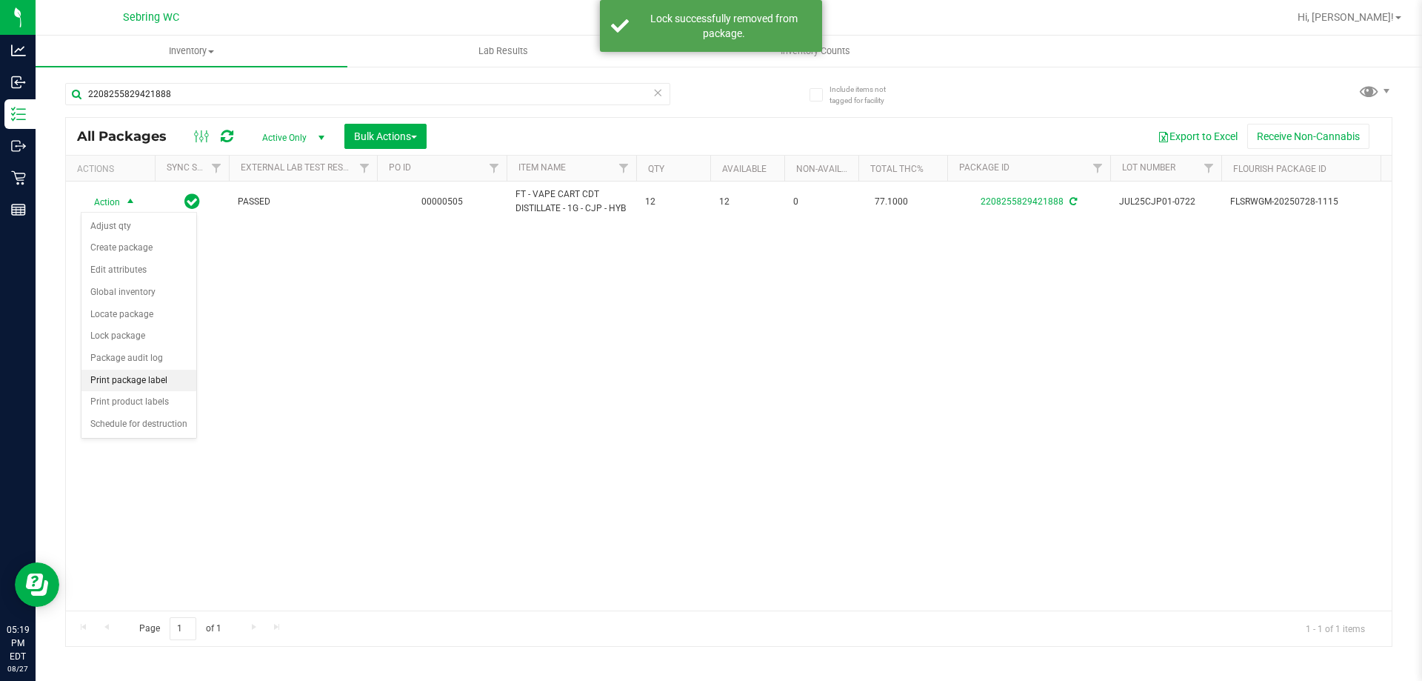
click at [167, 377] on li "Print package label" at bounding box center [138, 381] width 115 height 22
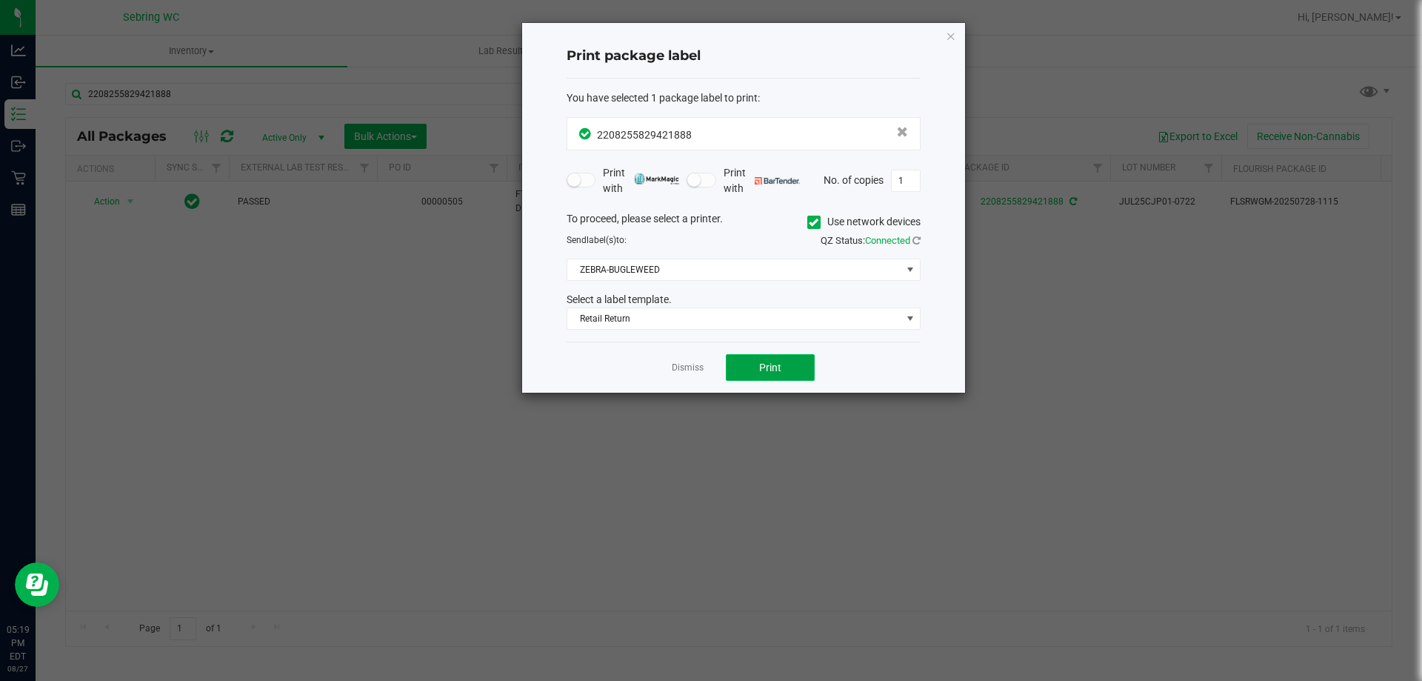
click at [766, 359] on button "Print" at bounding box center [770, 367] width 89 height 27
click at [678, 361] on app-cancel-button "Dismiss" at bounding box center [688, 368] width 32 height 16
click at [679, 364] on link "Dismiss" at bounding box center [688, 367] width 32 height 13
